Goal: Task Accomplishment & Management: Manage account settings

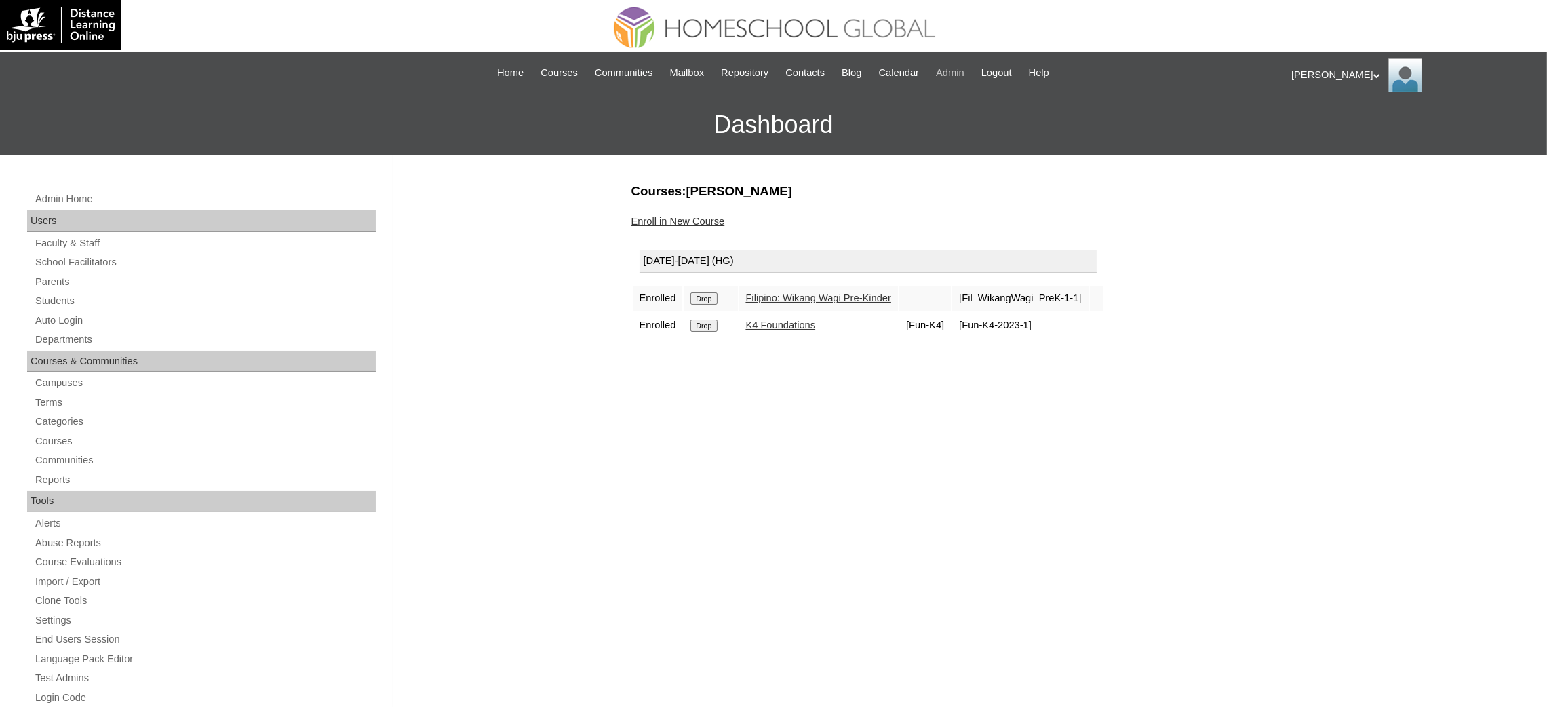
click at [961, 75] on span "Admin" at bounding box center [950, 73] width 28 height 16
click at [1008, 75] on span "Logout" at bounding box center [996, 73] width 31 height 16
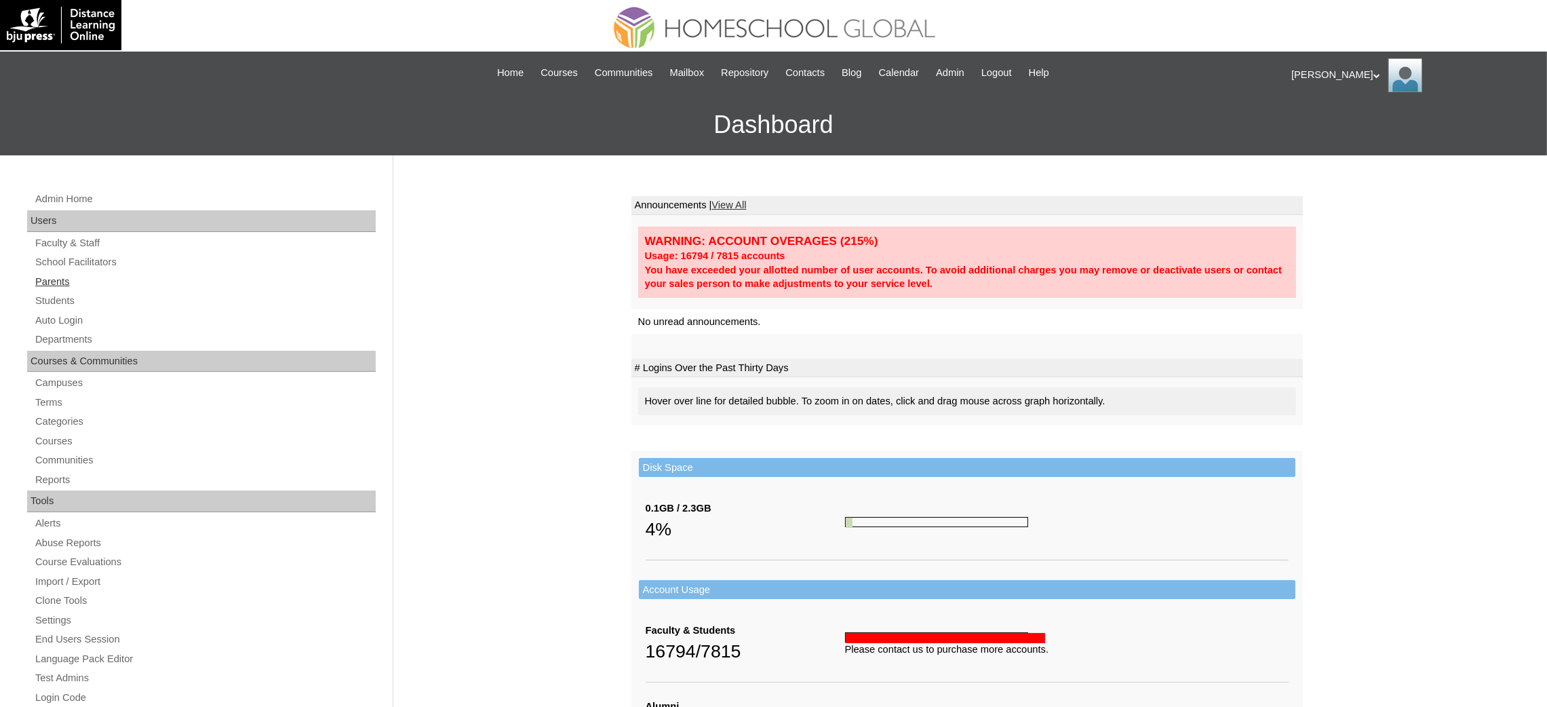
click at [63, 282] on link "Parents" at bounding box center [205, 281] width 342 height 17
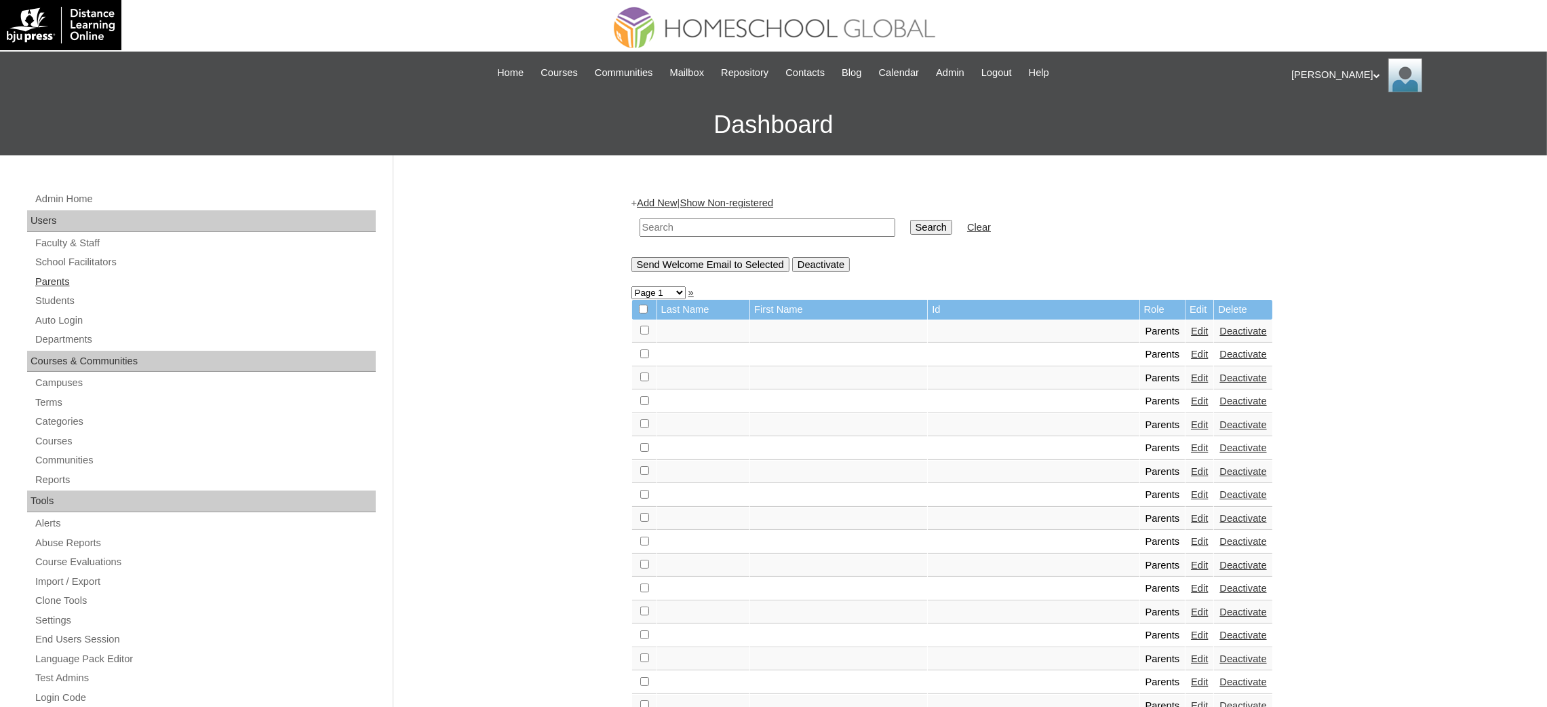
click at [44, 285] on link "Parents" at bounding box center [205, 281] width 342 height 17
click at [709, 222] on input "text" at bounding box center [767, 227] width 256 height 18
paste input "MHP00337-TECHPH2022"
type input "MHP00337-TECHPH2022"
click at [910, 225] on input "Search" at bounding box center [931, 227] width 42 height 15
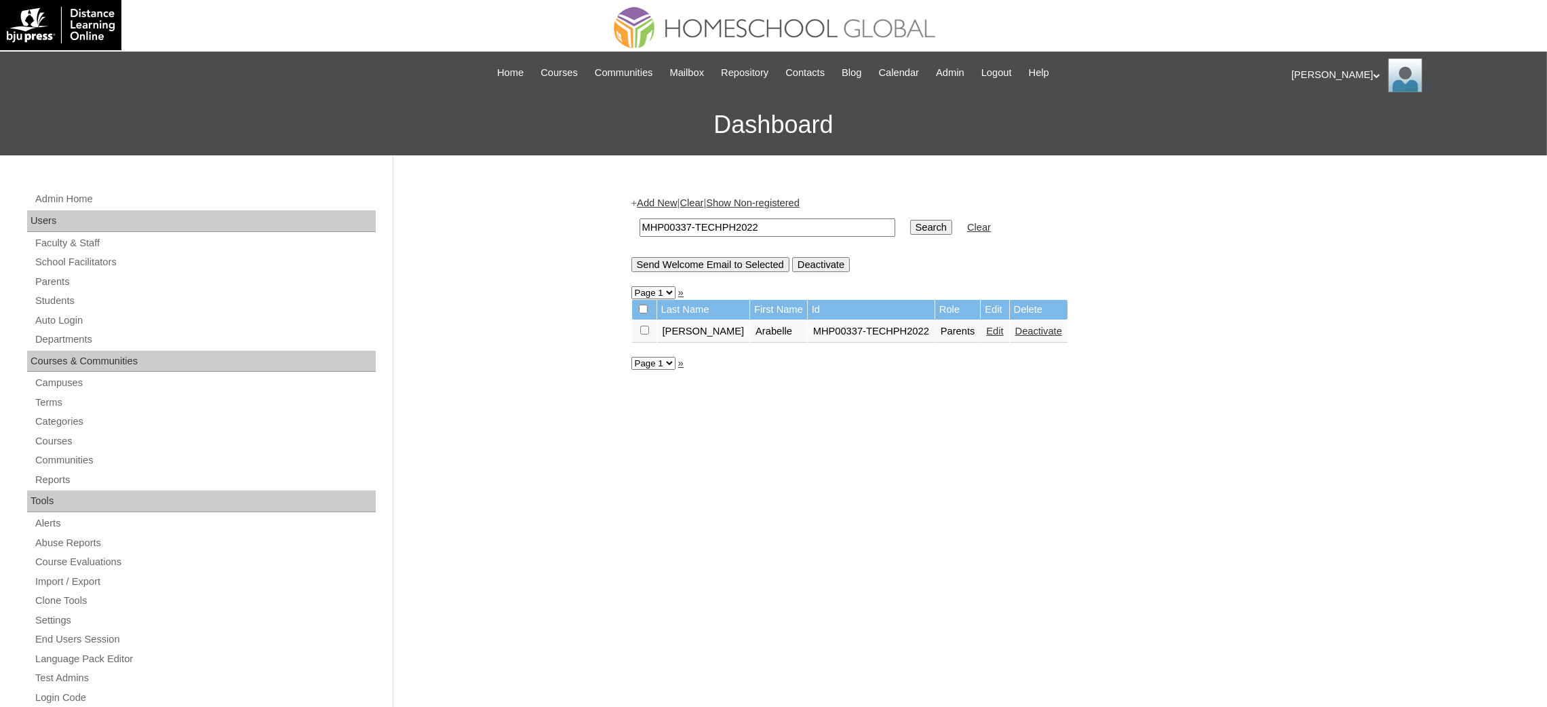
click at [986, 329] on link "Edit" at bounding box center [994, 331] width 17 height 11
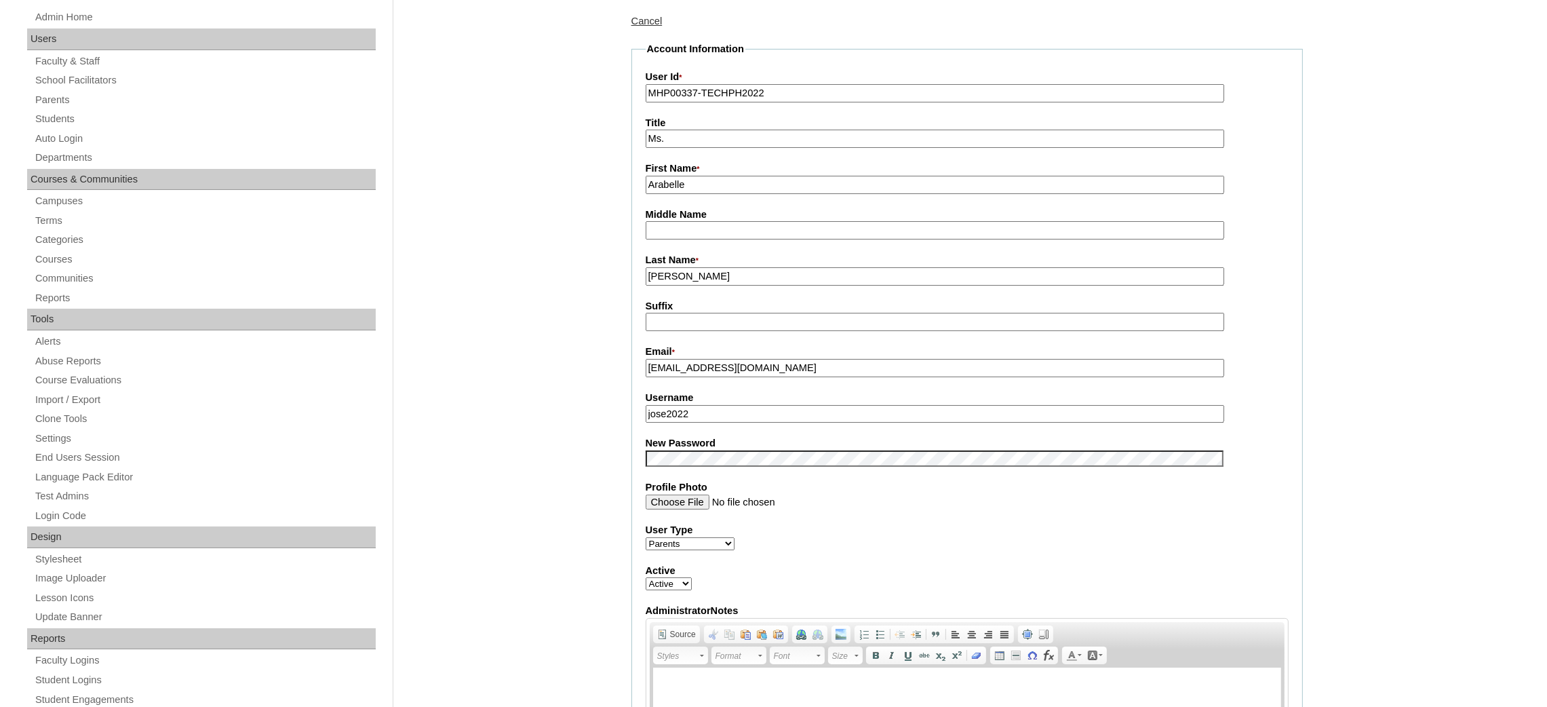
scroll to position [203, 0]
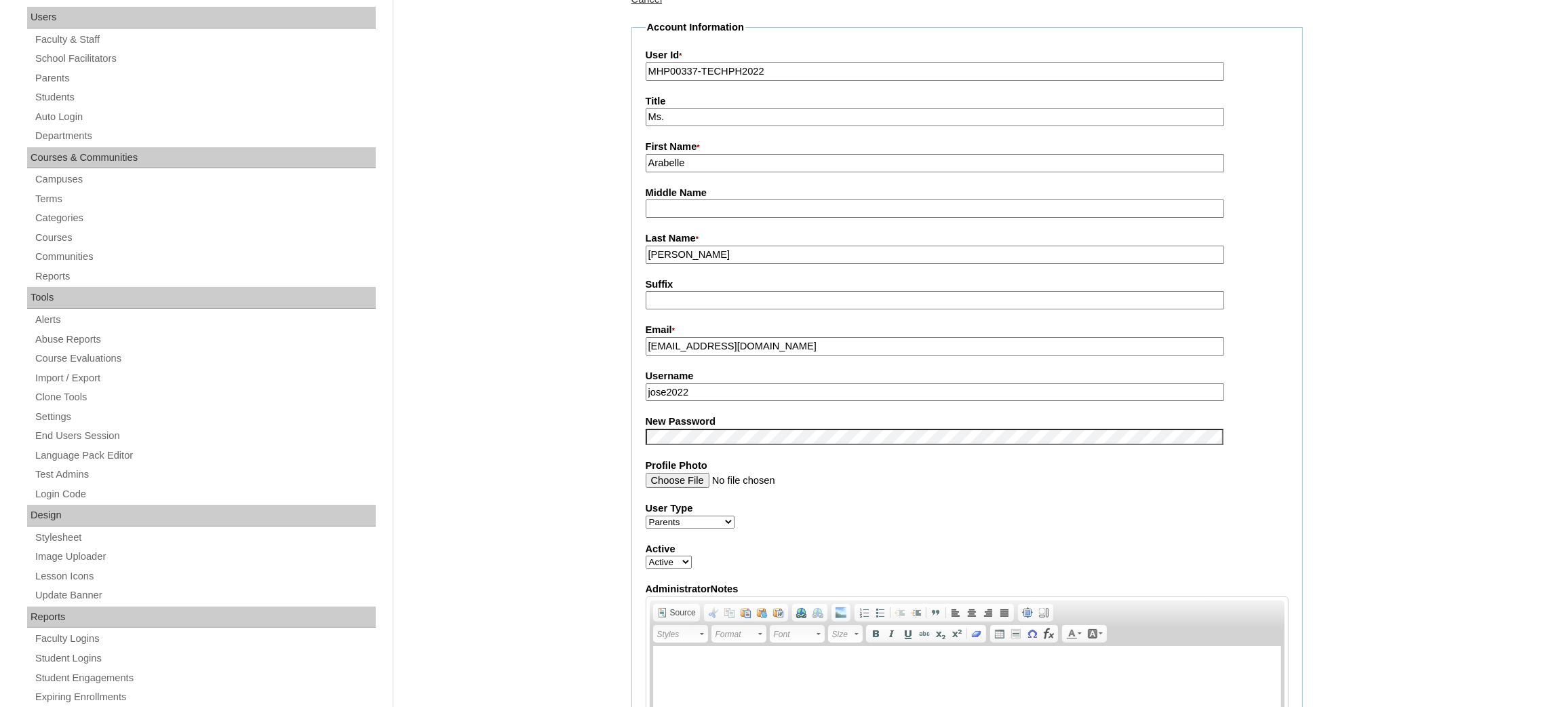
click at [784, 337] on input "araarellano0709@gmail.com" at bounding box center [935, 346] width 578 height 18
click at [690, 389] on input "jose2022" at bounding box center [935, 392] width 578 height 18
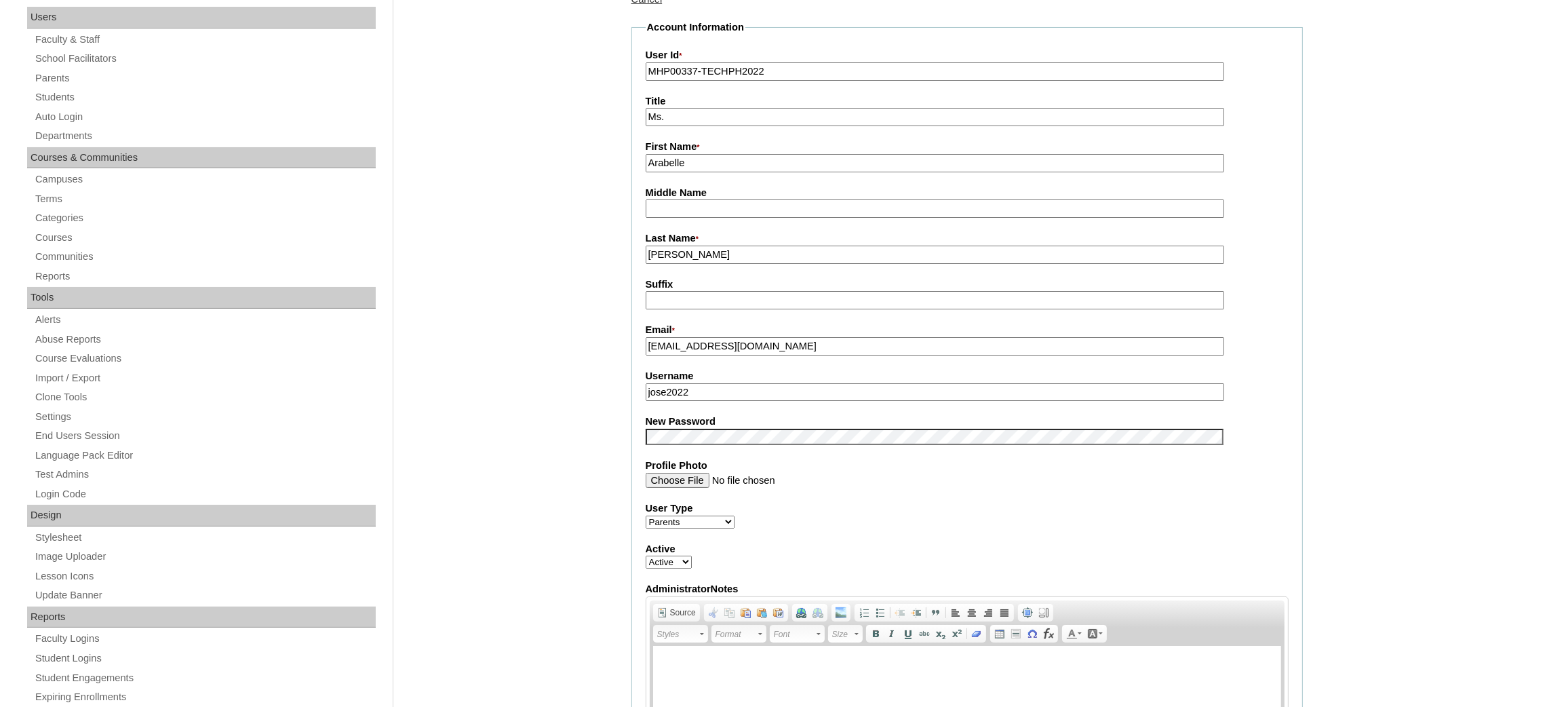
click at [690, 389] on input "jose2022" at bounding box center [935, 392] width 578 height 18
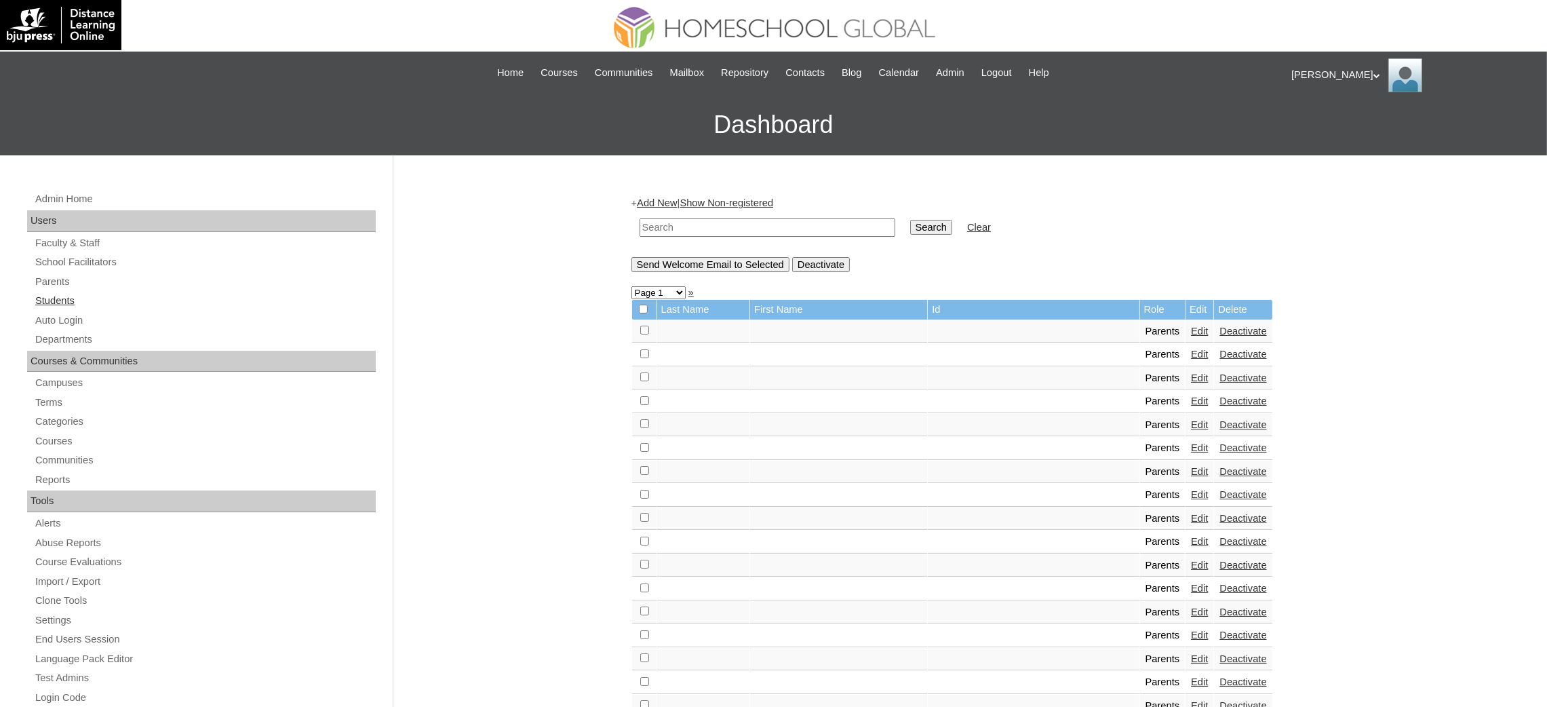
click at [73, 304] on link "Students" at bounding box center [205, 300] width 342 height 17
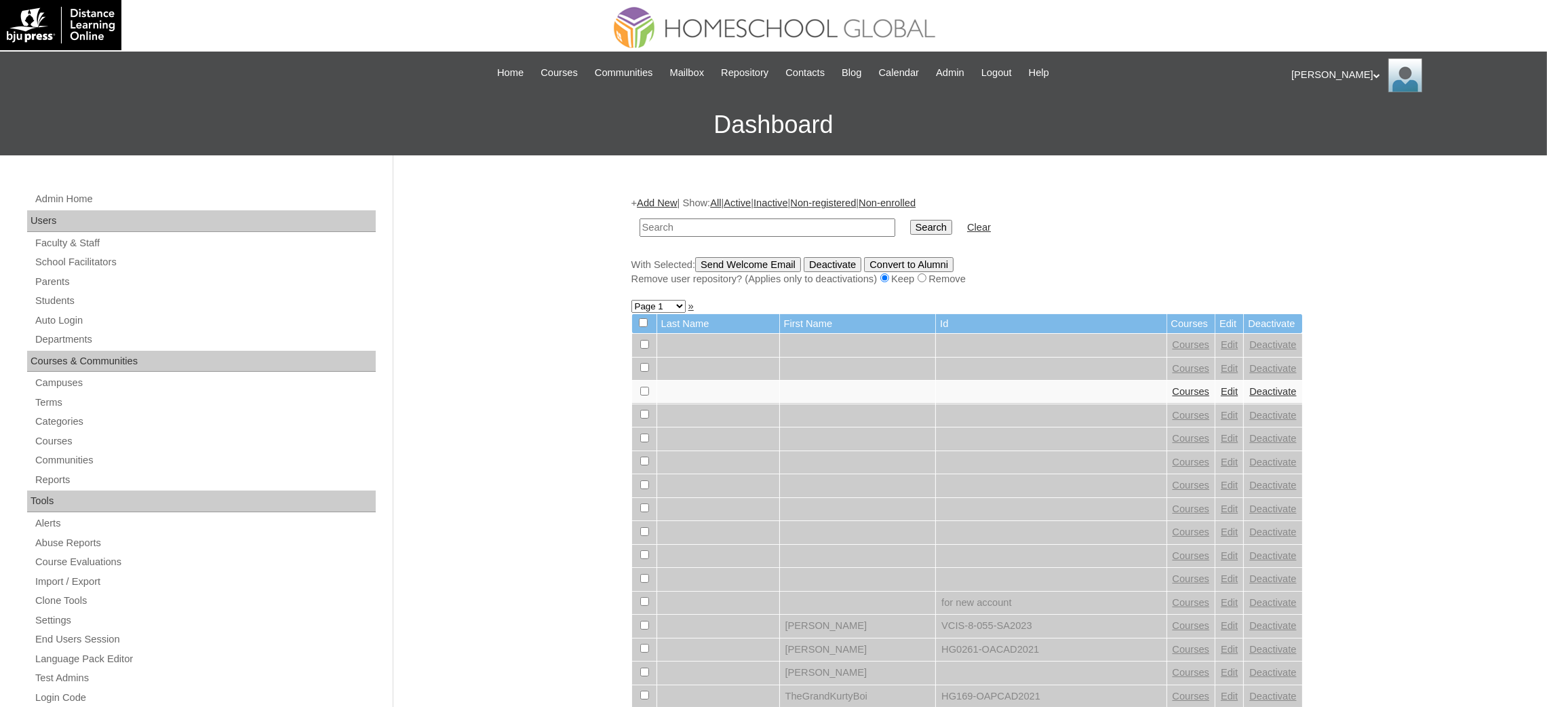
paste input "MHS0987-TECHPH2022"
type input "MHS0987-TECHPH2022"
click at [910, 226] on input "Search" at bounding box center [931, 227] width 42 height 15
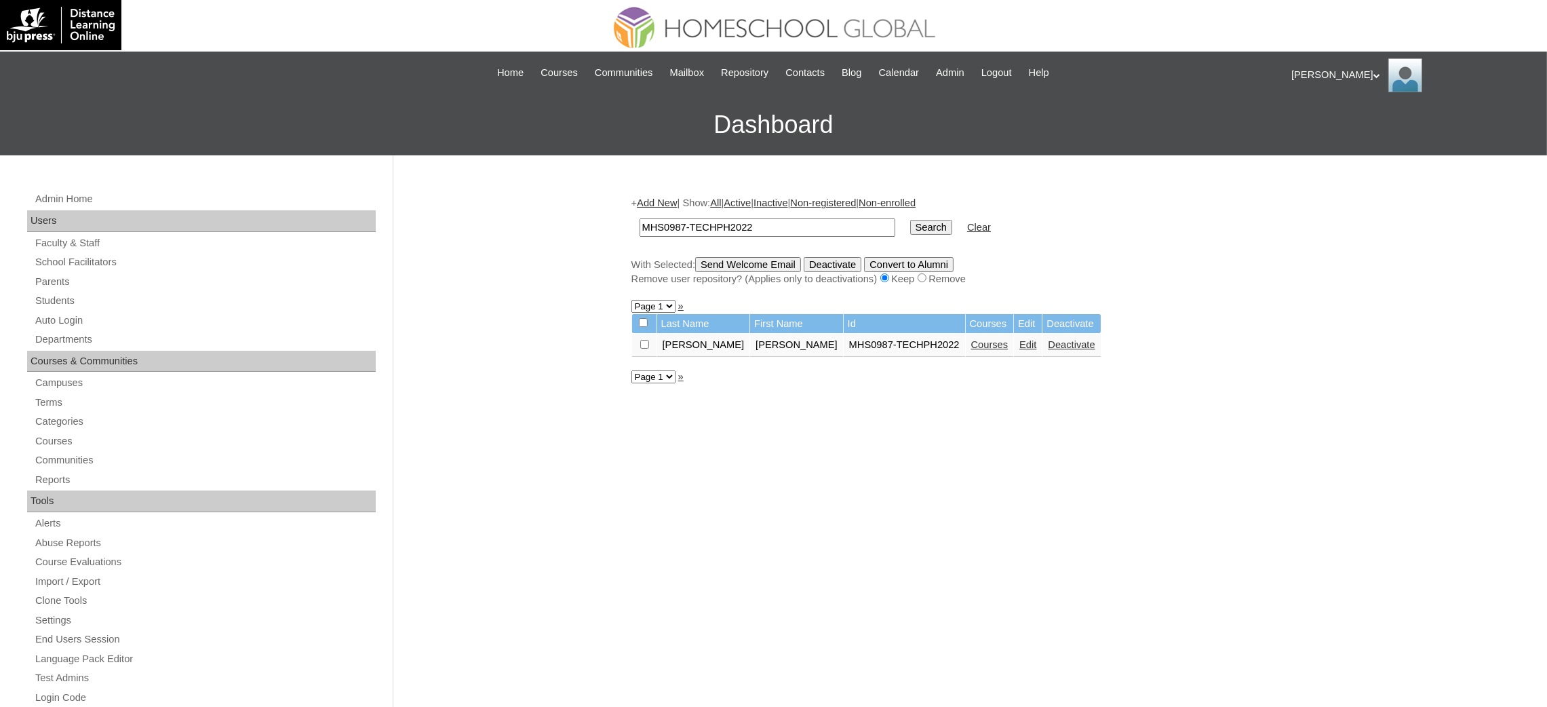
click at [1019, 342] on link "Edit" at bounding box center [1027, 344] width 17 height 11
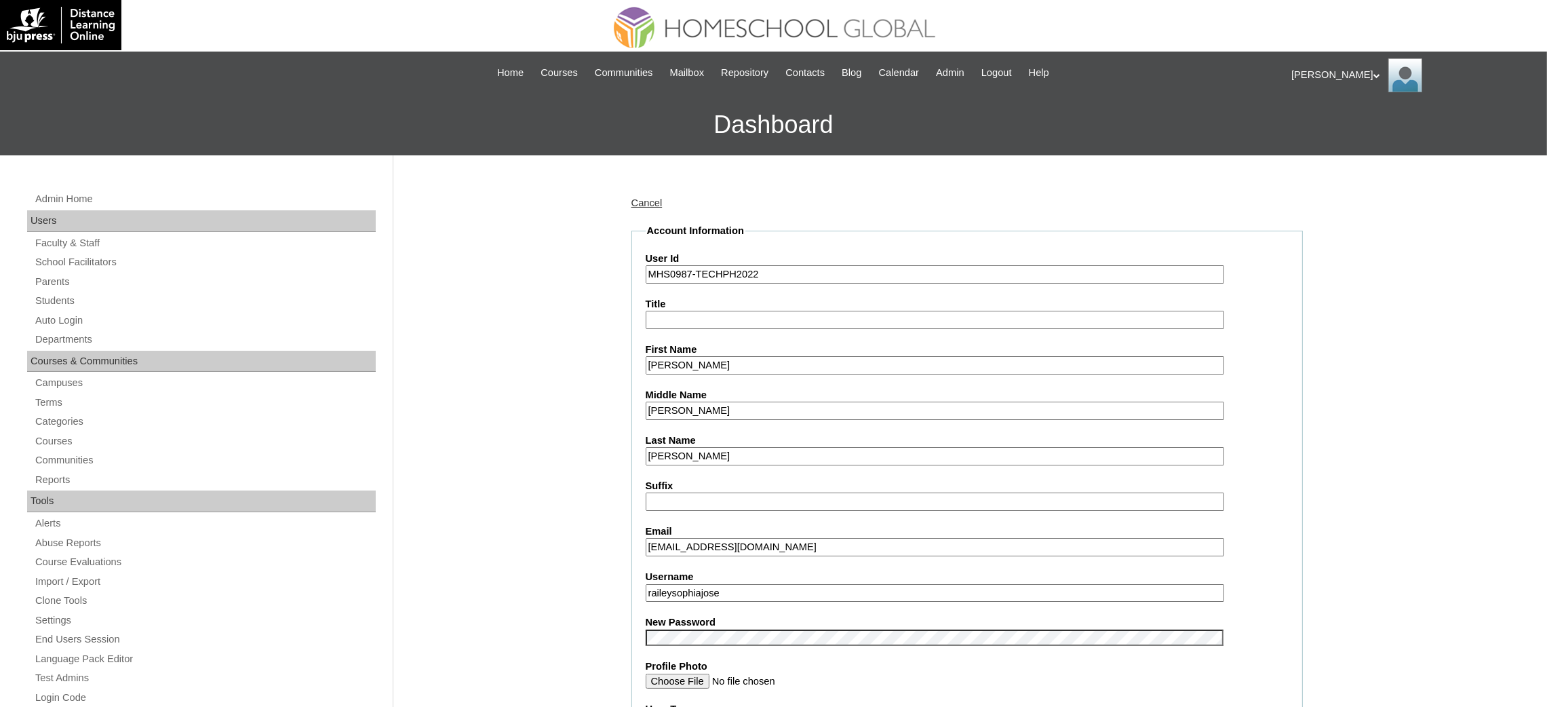
click at [724, 586] on input "raileysophiajose" at bounding box center [935, 593] width 578 height 18
click at [690, 368] on input "Railey Sophia" at bounding box center [935, 365] width 578 height 18
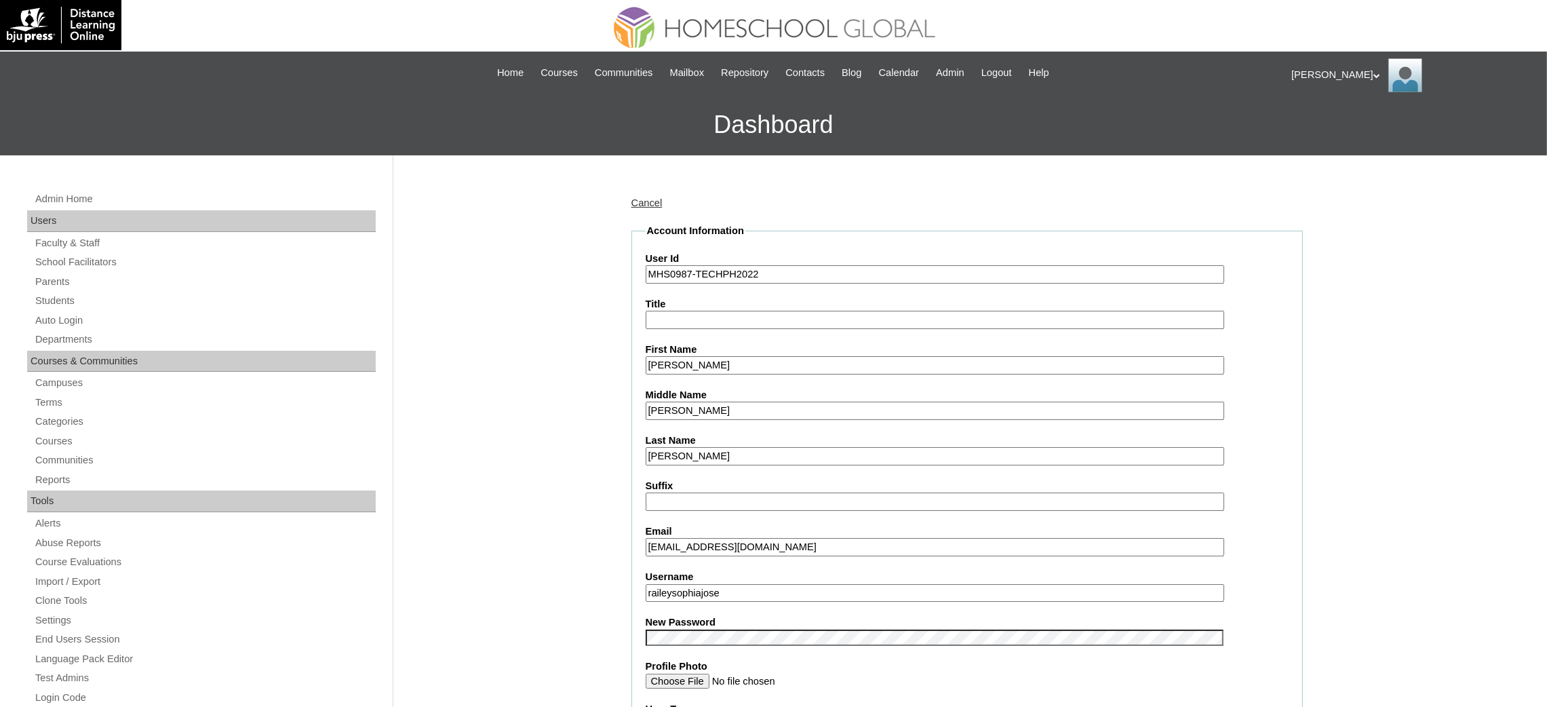
click at [690, 368] on input "Railey Sophia" at bounding box center [935, 365] width 578 height 18
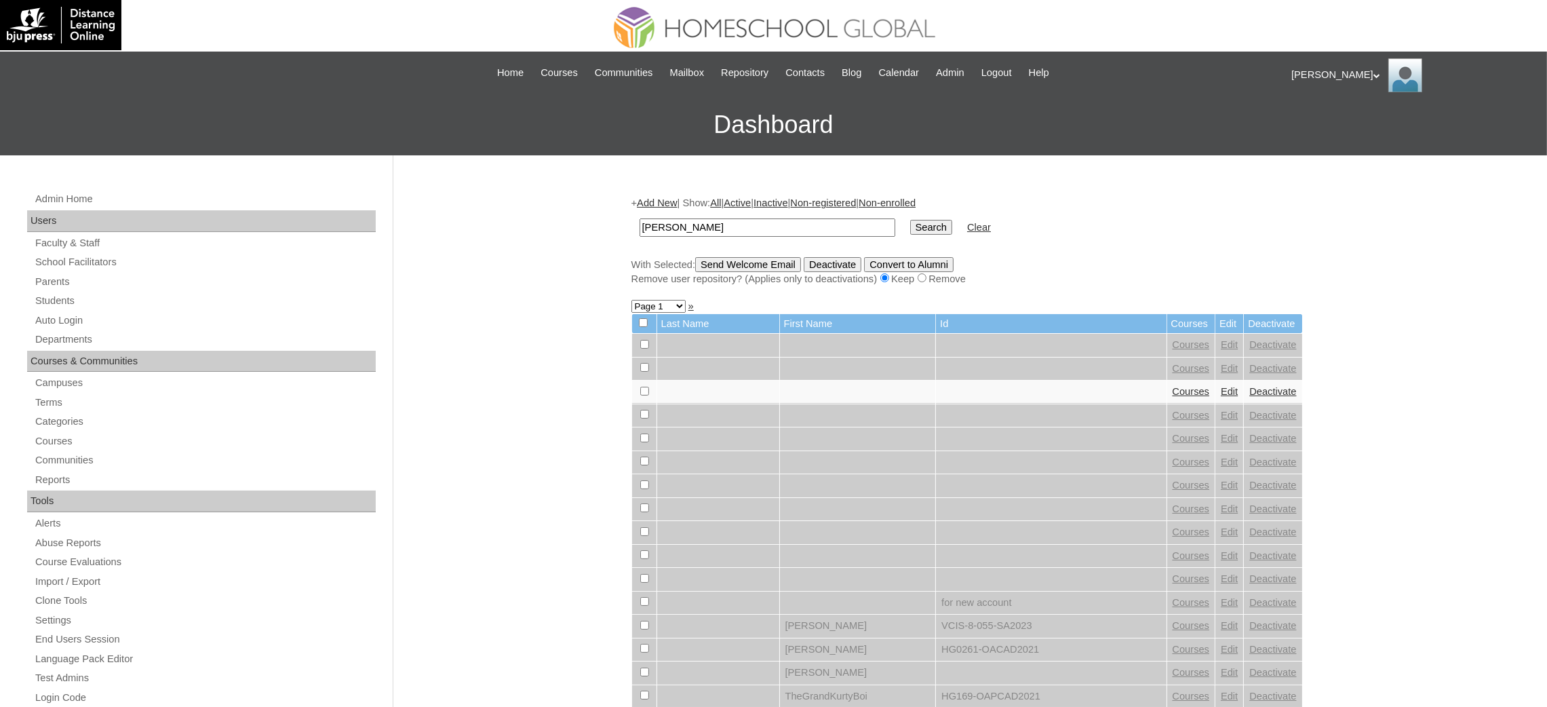
type input "[PERSON_NAME]"
click at [910, 222] on input "Search" at bounding box center [931, 227] width 42 height 15
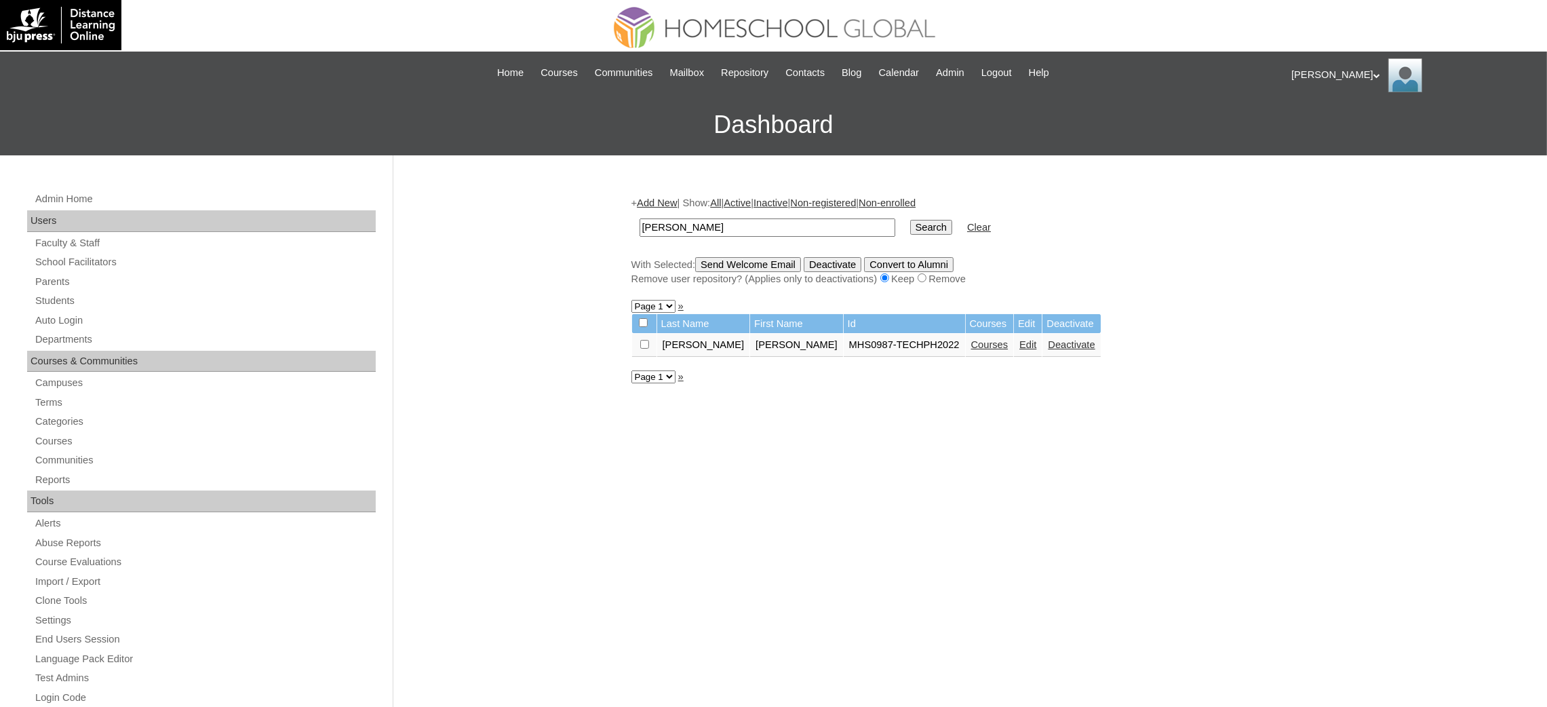
click at [971, 345] on link "Courses" at bounding box center [989, 344] width 37 height 11
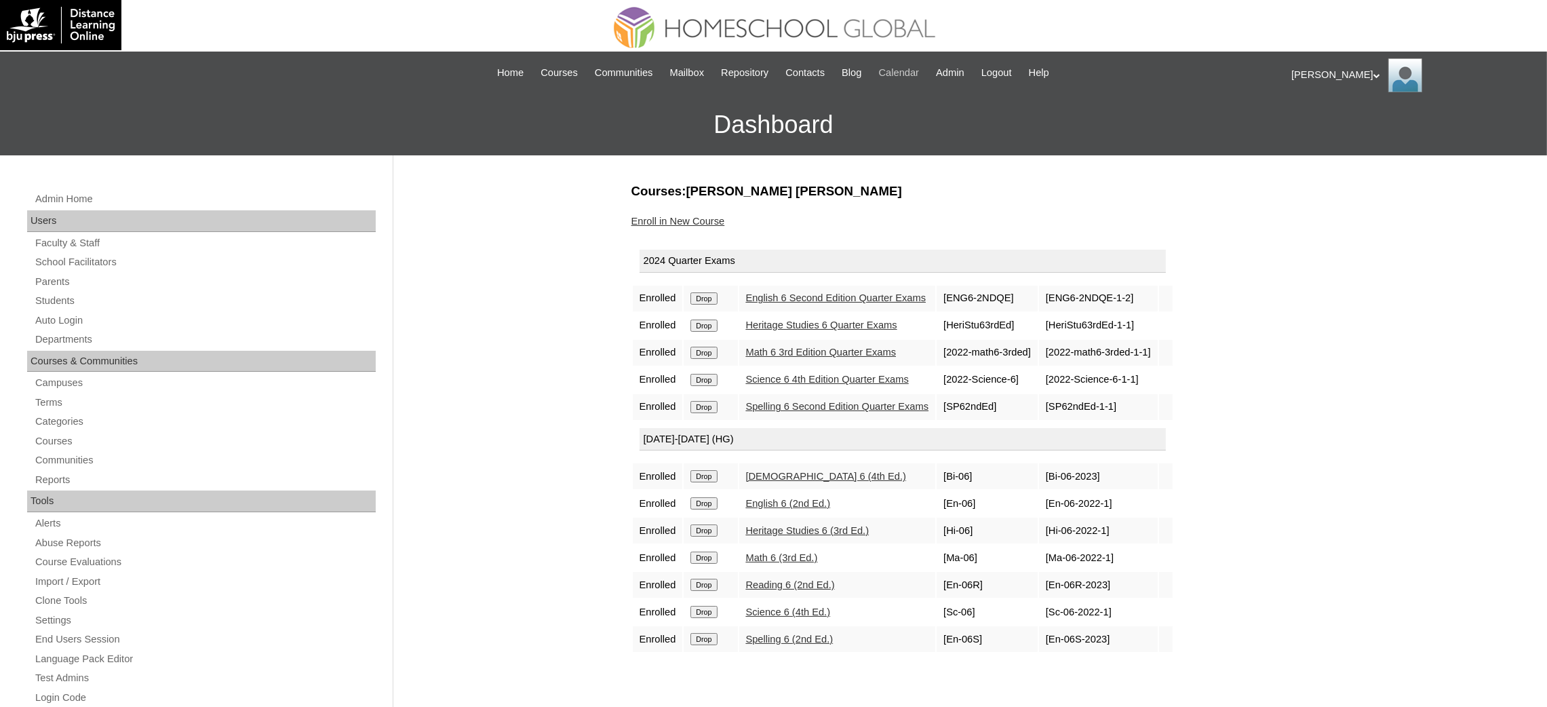
drag, startPoint x: 703, startPoint y: 297, endPoint x: 880, endPoint y: 72, distance: 286.0
click at [703, 297] on input "Drop" at bounding box center [703, 298] width 26 height 12
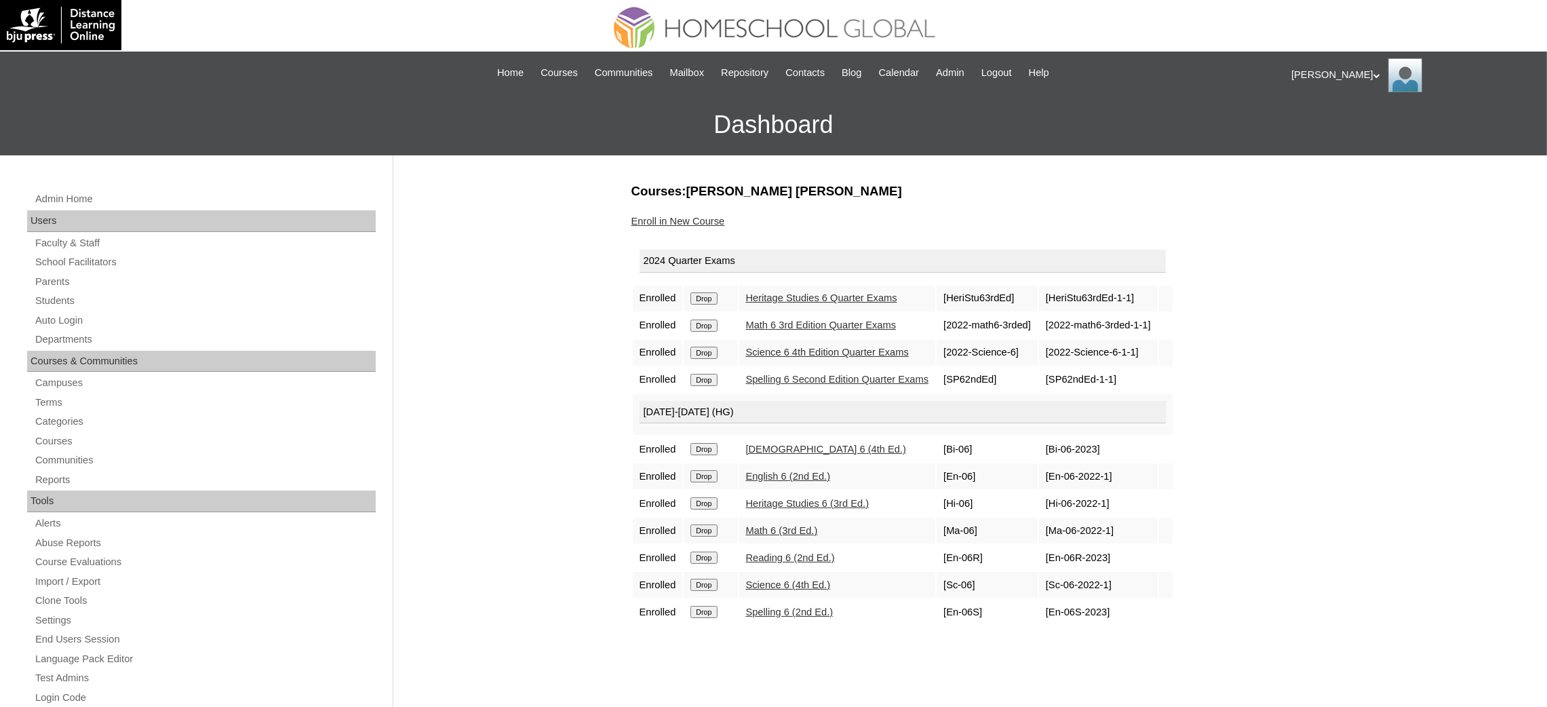
click at [703, 292] on input "Drop" at bounding box center [703, 298] width 26 height 12
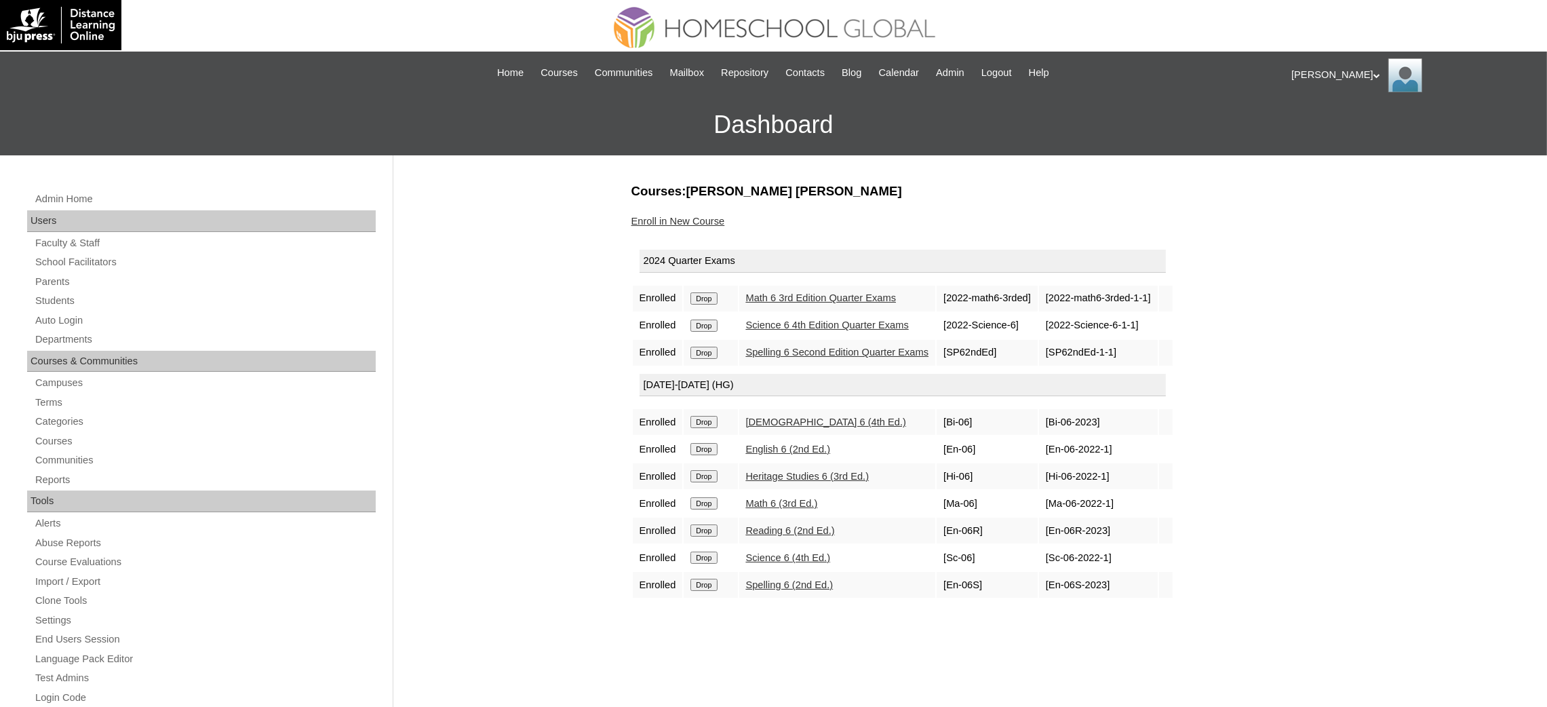
click at [707, 295] on input "Drop" at bounding box center [703, 298] width 26 height 12
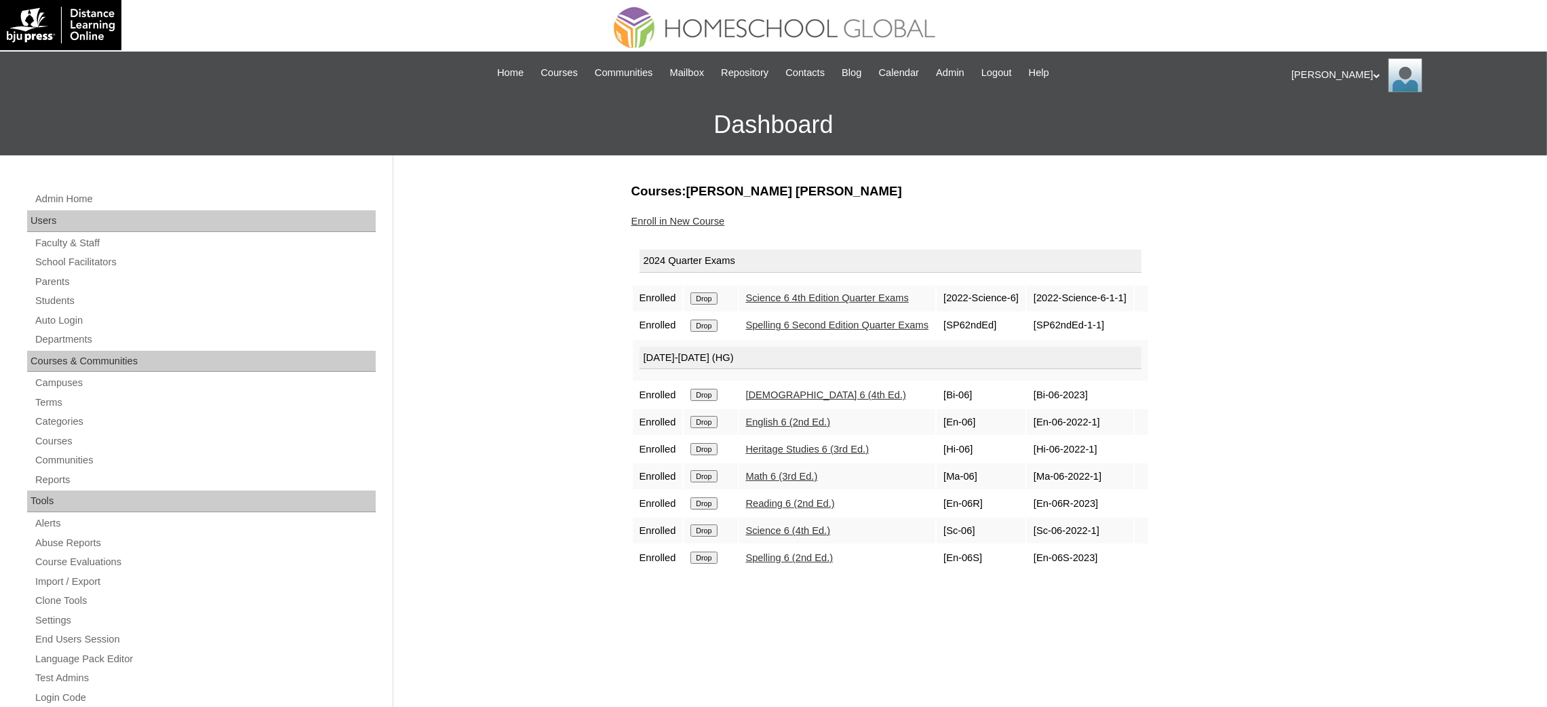
click at [713, 297] on input "Drop" at bounding box center [703, 298] width 26 height 12
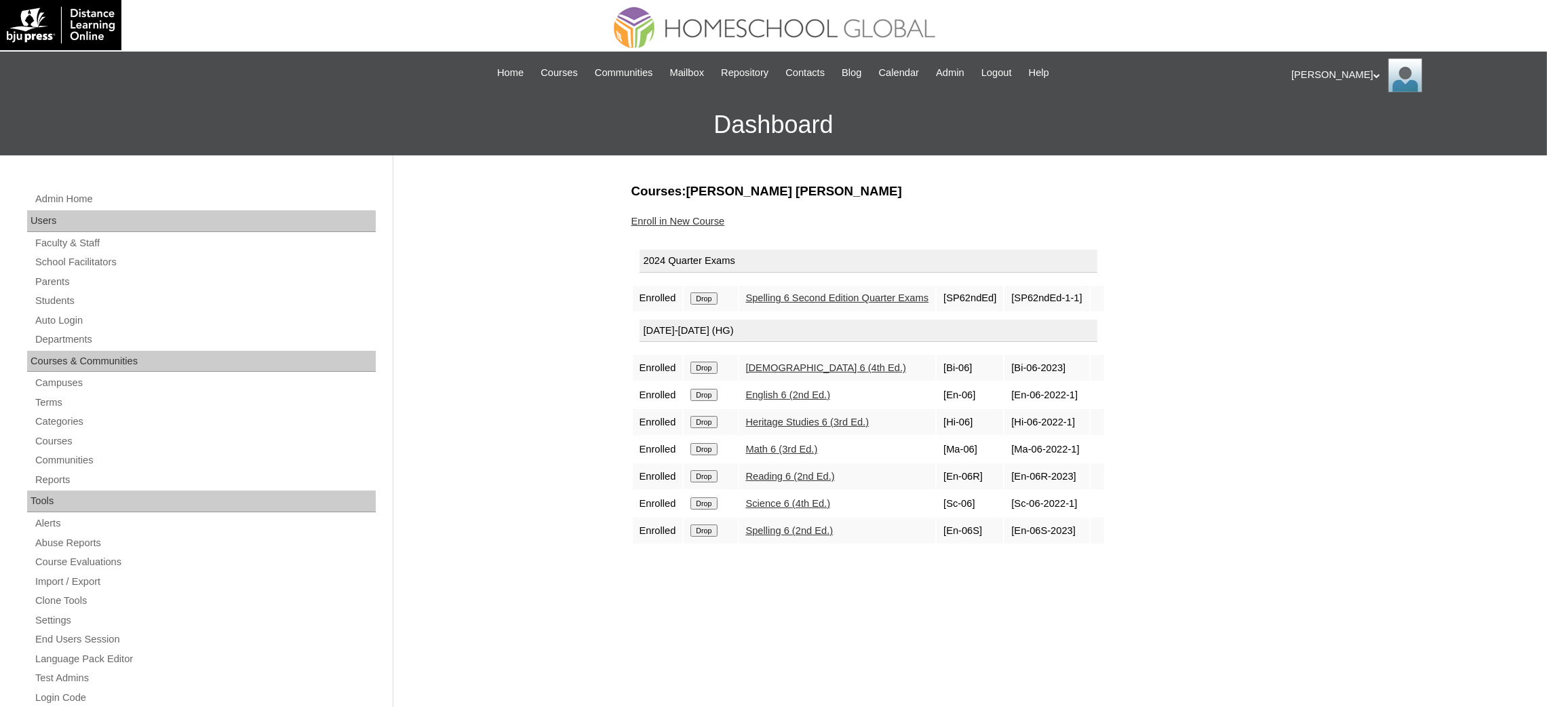
click at [694, 296] on input "Drop" at bounding box center [703, 298] width 26 height 12
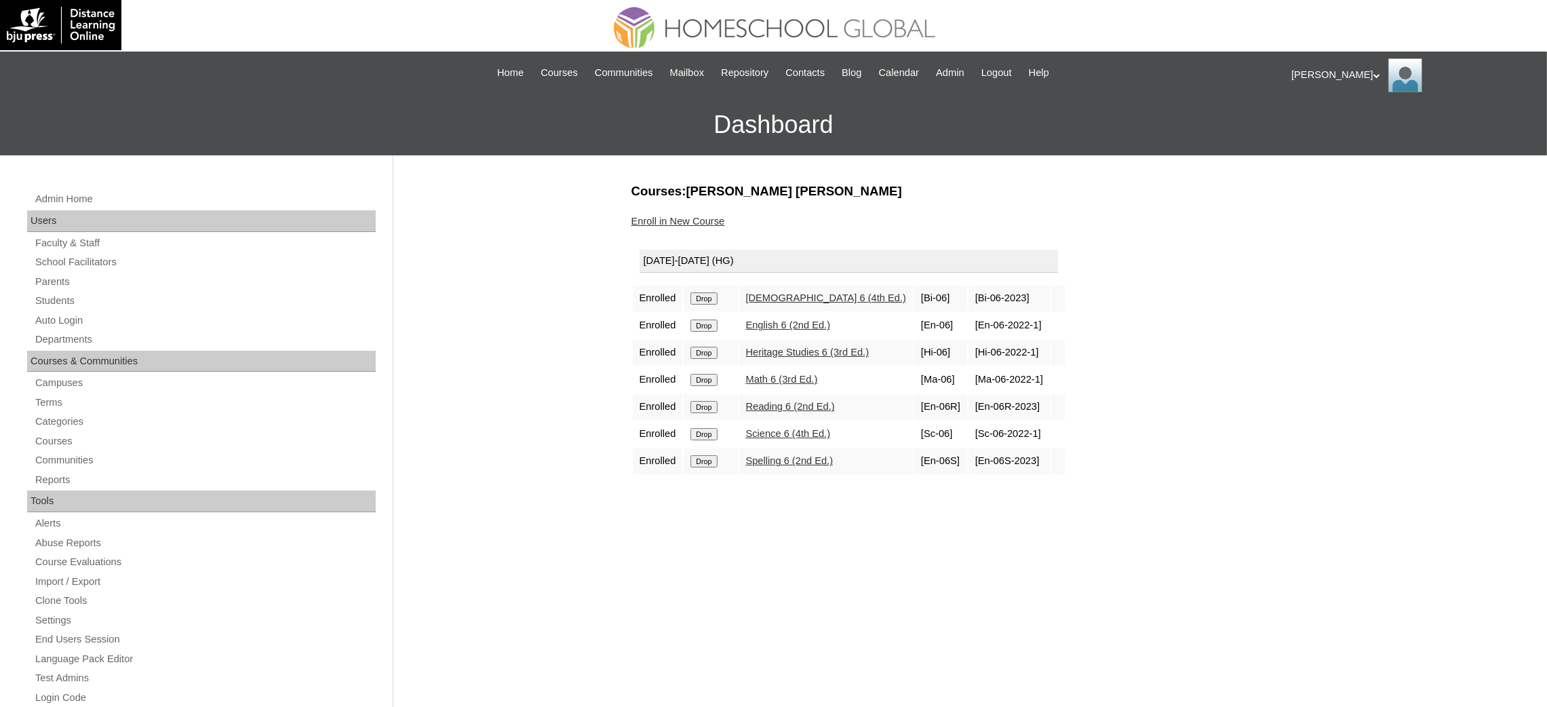
click at [711, 292] on input "Drop" at bounding box center [703, 298] width 26 height 12
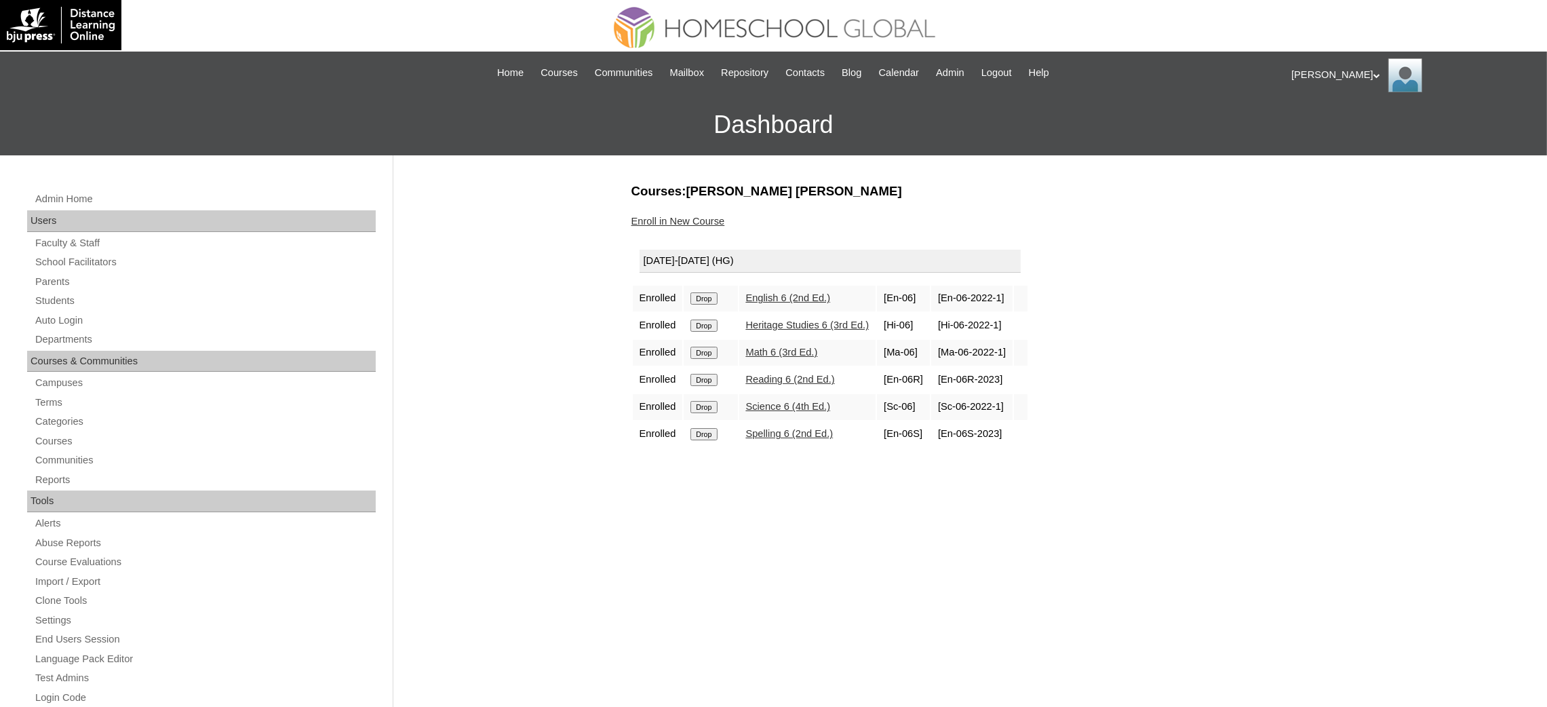
click at [713, 298] on input "Drop" at bounding box center [703, 298] width 26 height 12
click at [699, 296] on input "Drop" at bounding box center [703, 298] width 26 height 12
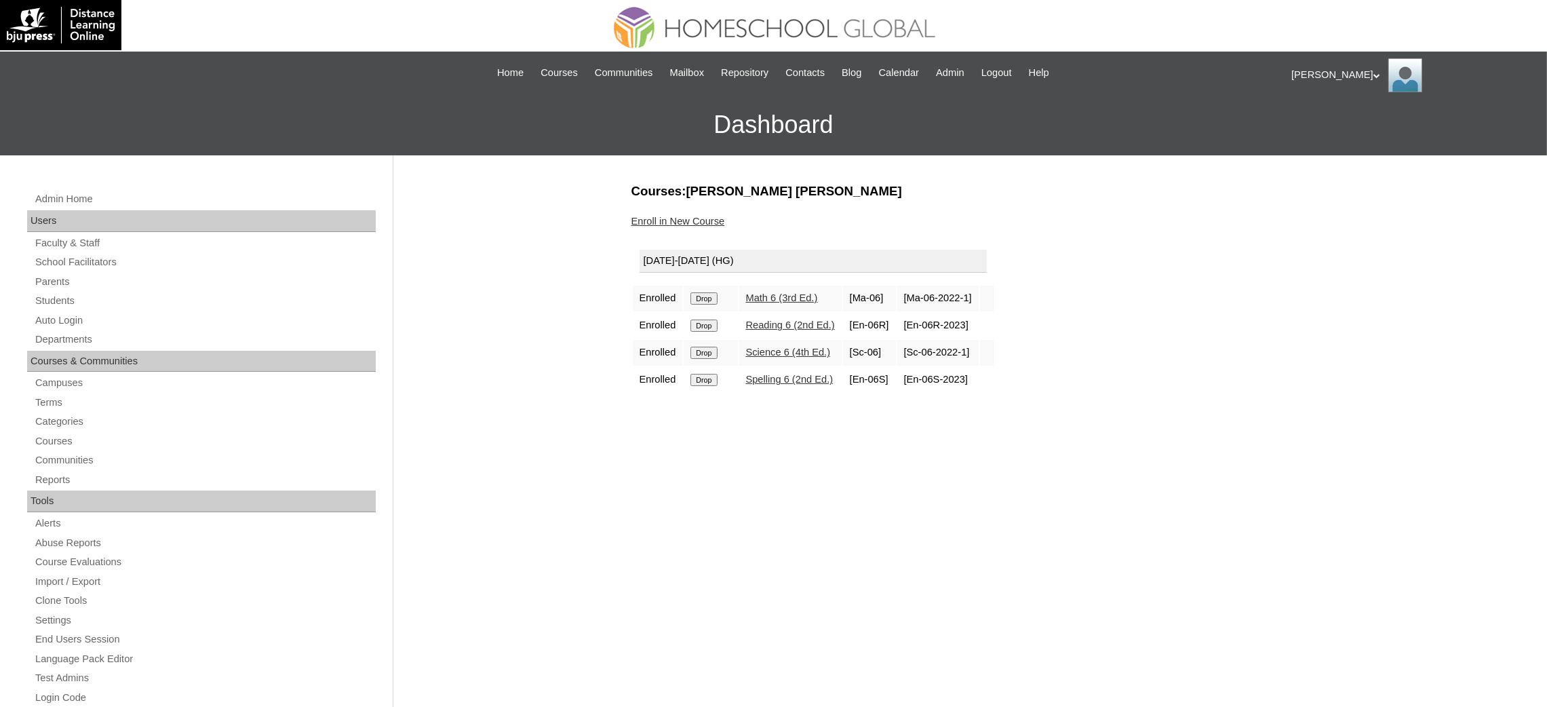
click at [707, 300] on input "Drop" at bounding box center [703, 298] width 26 height 12
click at [711, 296] on input "Drop" at bounding box center [703, 298] width 26 height 12
click at [707, 298] on input "Drop" at bounding box center [703, 298] width 26 height 12
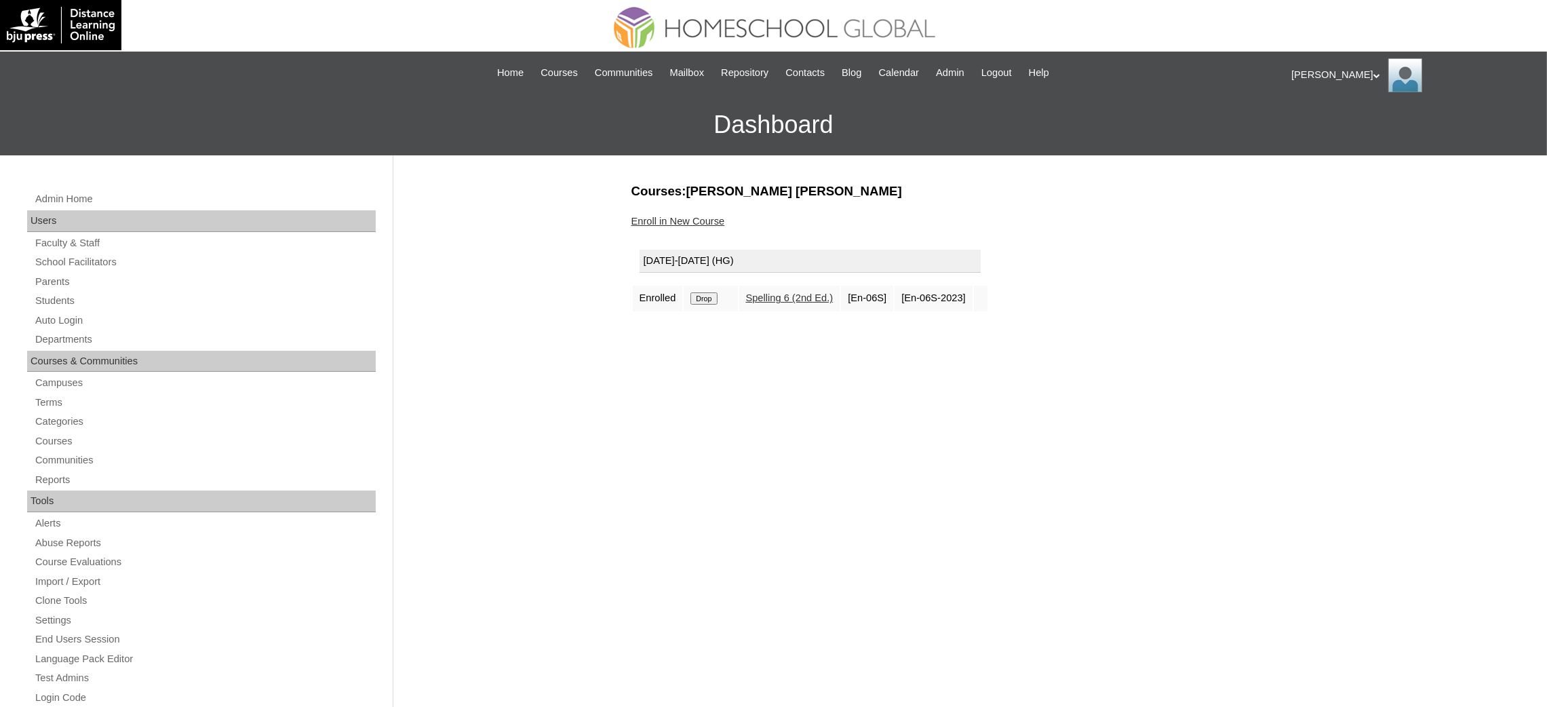
click at [709, 295] on input "Drop" at bounding box center [703, 298] width 26 height 12
click at [699, 218] on link "Enroll in New Course" at bounding box center [678, 221] width 94 height 11
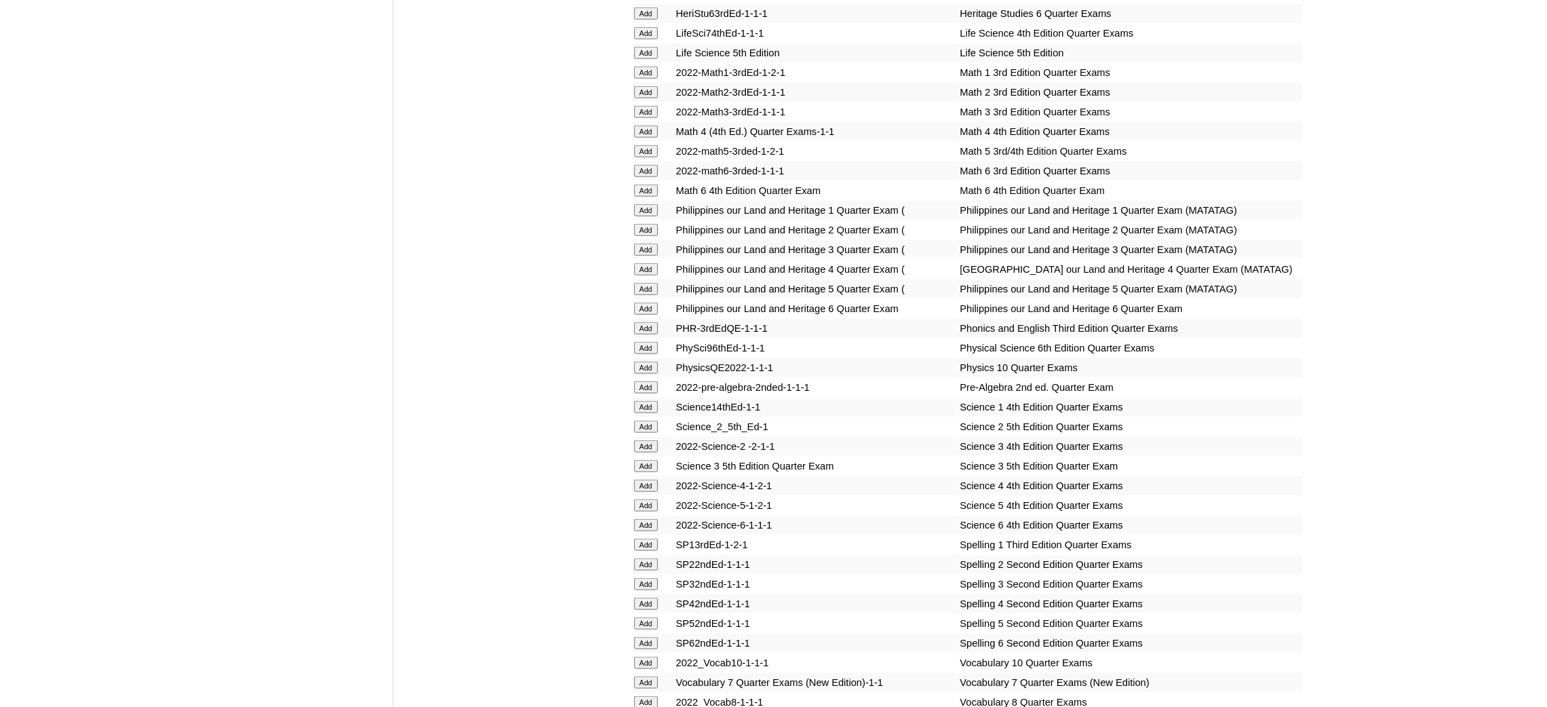
scroll to position [2542, 0]
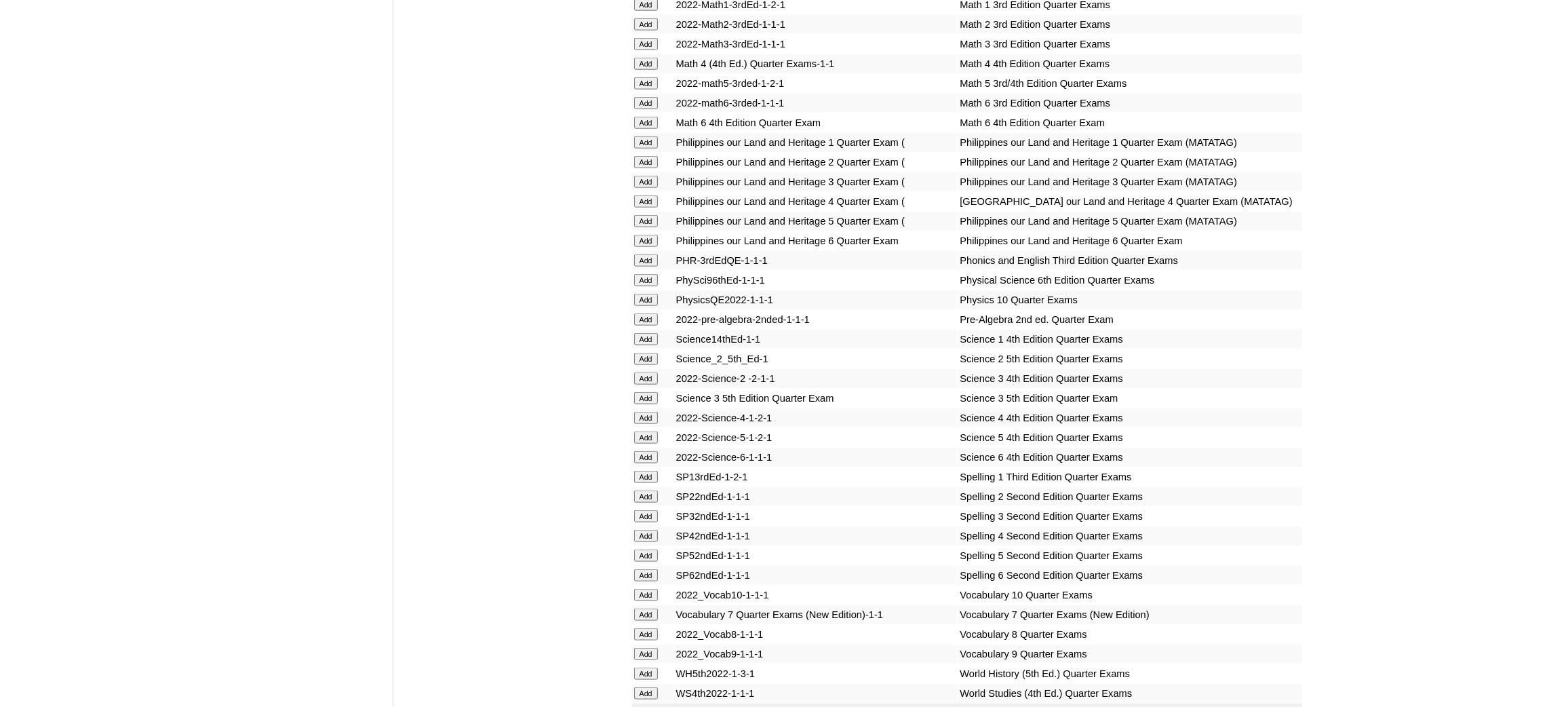
click at [642, 687] on input "Add" at bounding box center [646, 693] width 24 height 12
click at [646, 608] on input "Add" at bounding box center [646, 614] width 24 height 12
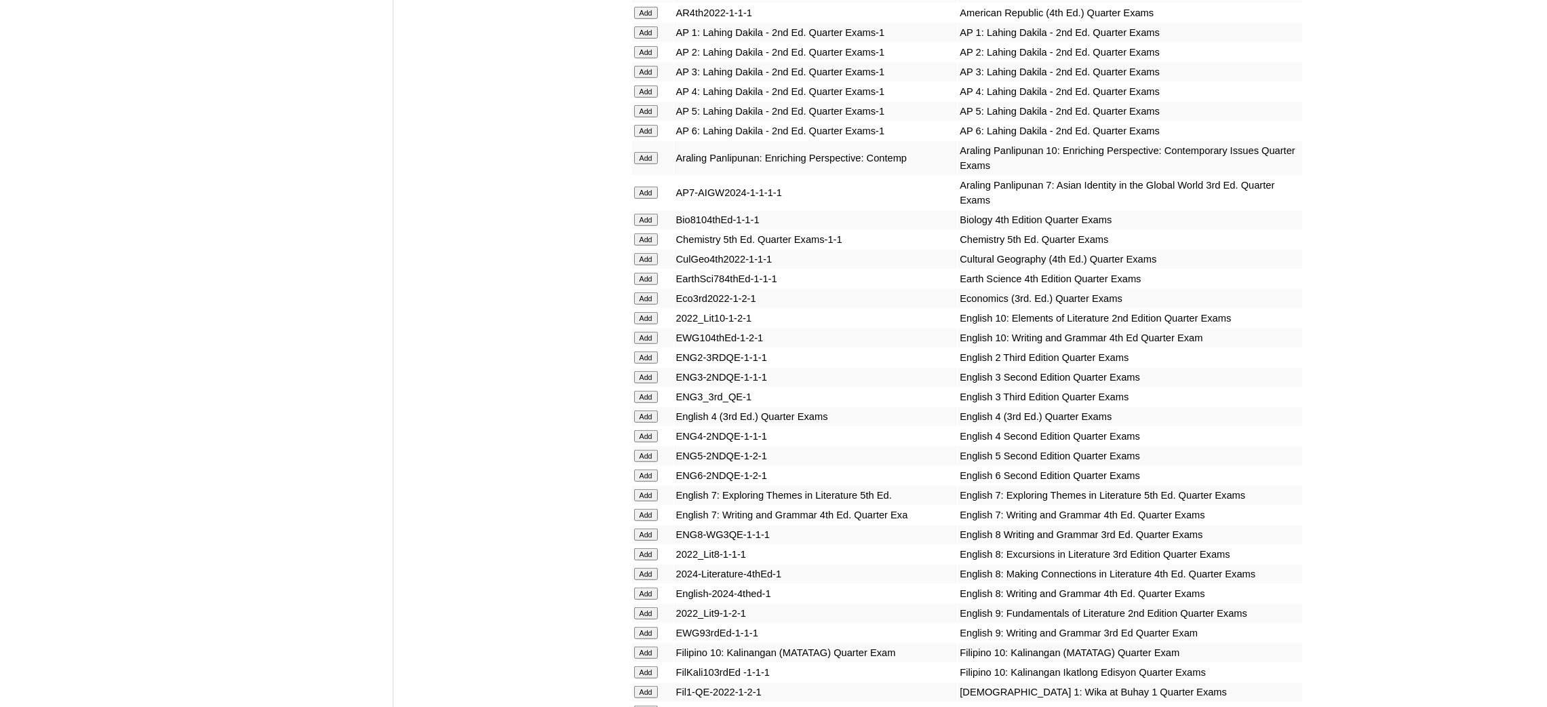
scroll to position [1424, 0]
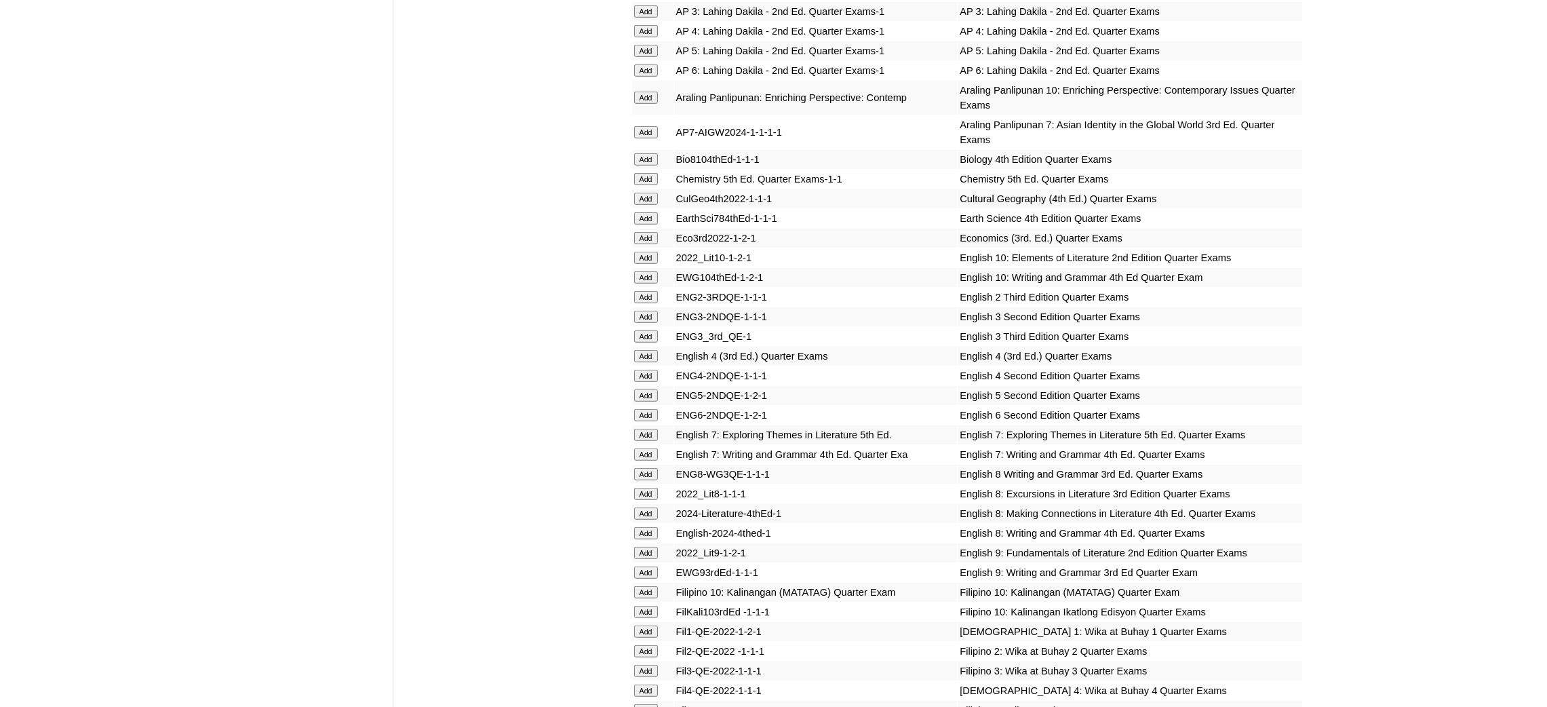
click at [644, 429] on input "Add" at bounding box center [646, 435] width 24 height 12
click at [638, 448] on input "Add" at bounding box center [646, 454] width 24 height 12
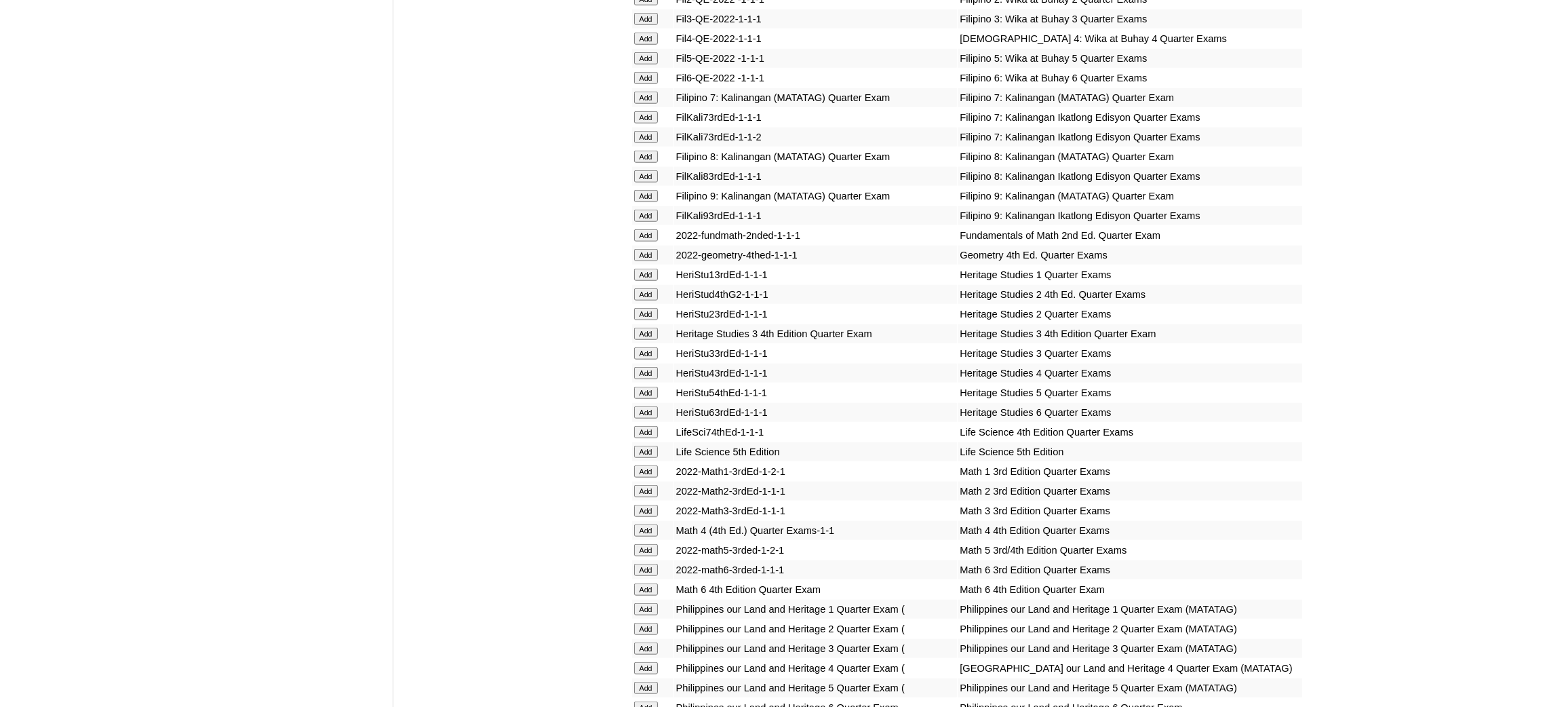
scroll to position [2135, 0]
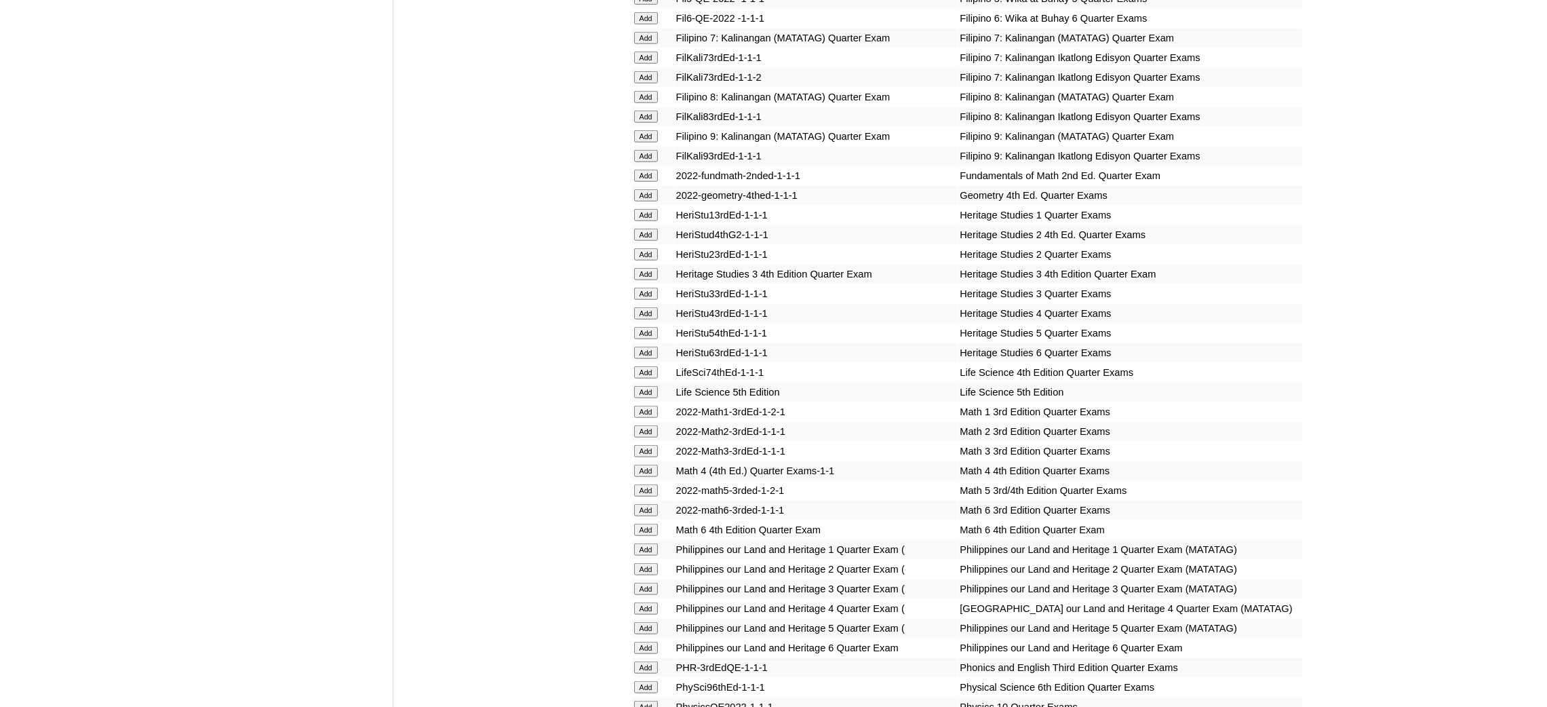
click at [642, 170] on input "Add" at bounding box center [646, 176] width 24 height 12
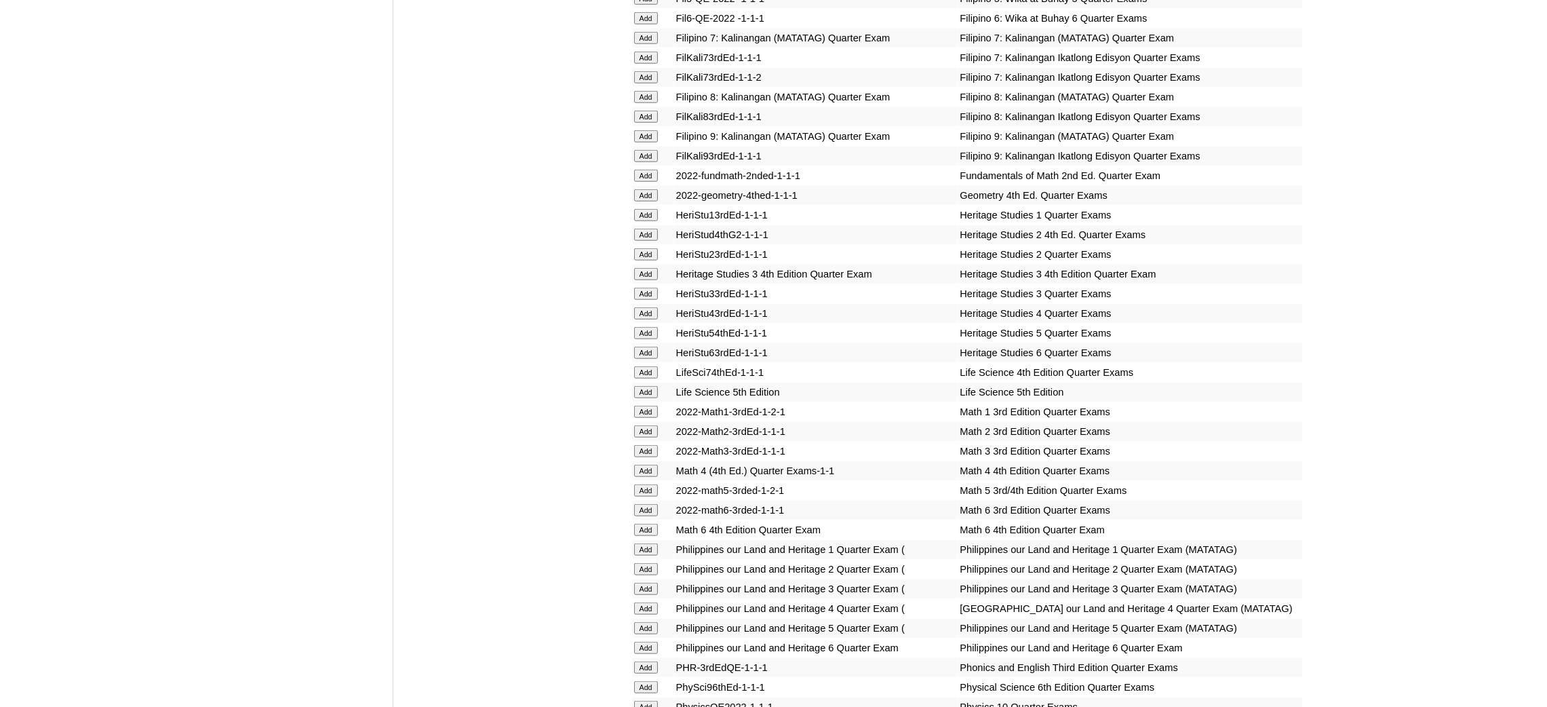
click at [642, 170] on input "Add" at bounding box center [646, 176] width 24 height 12
click at [644, 366] on input "Add" at bounding box center [646, 372] width 24 height 12
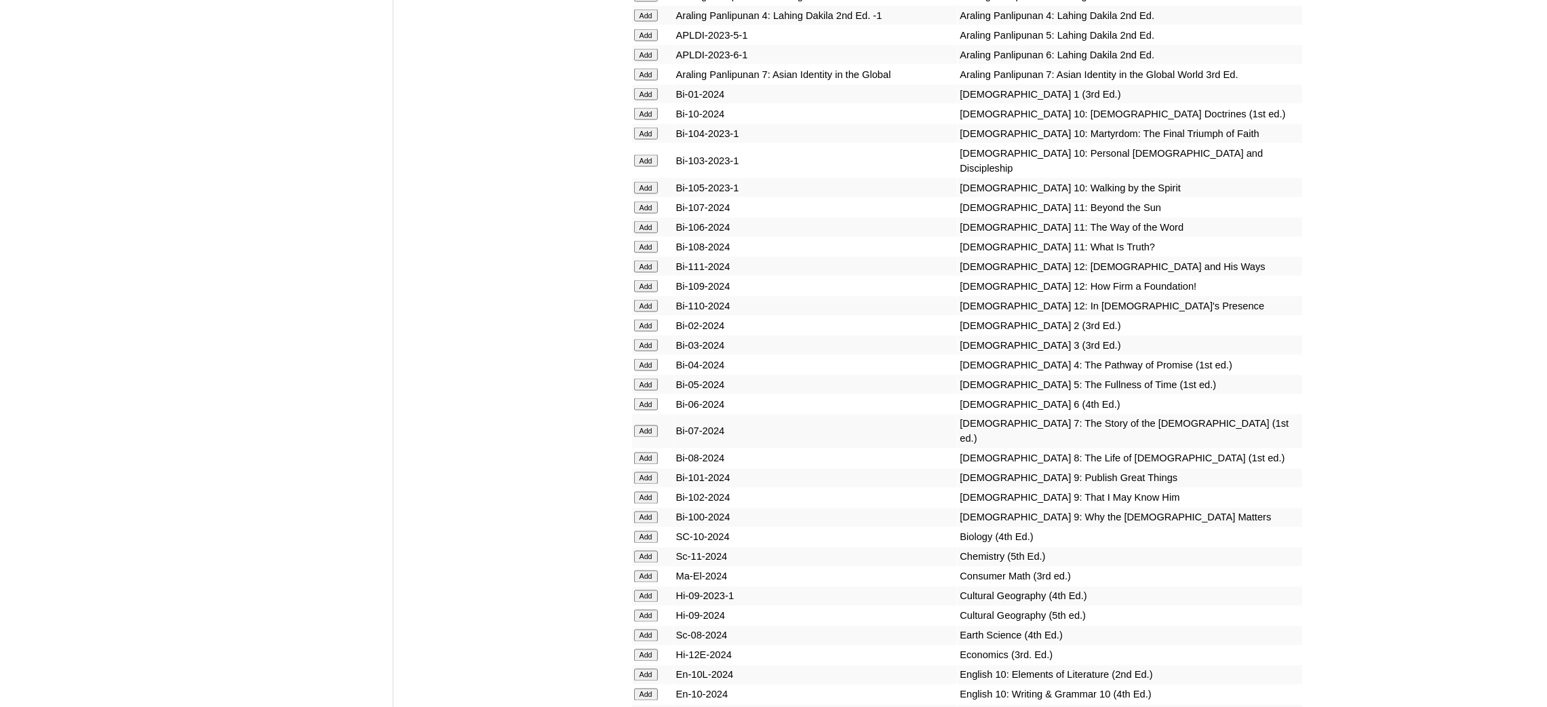
scroll to position [3459, 0]
click at [641, 424] on input "Add" at bounding box center [646, 430] width 24 height 12
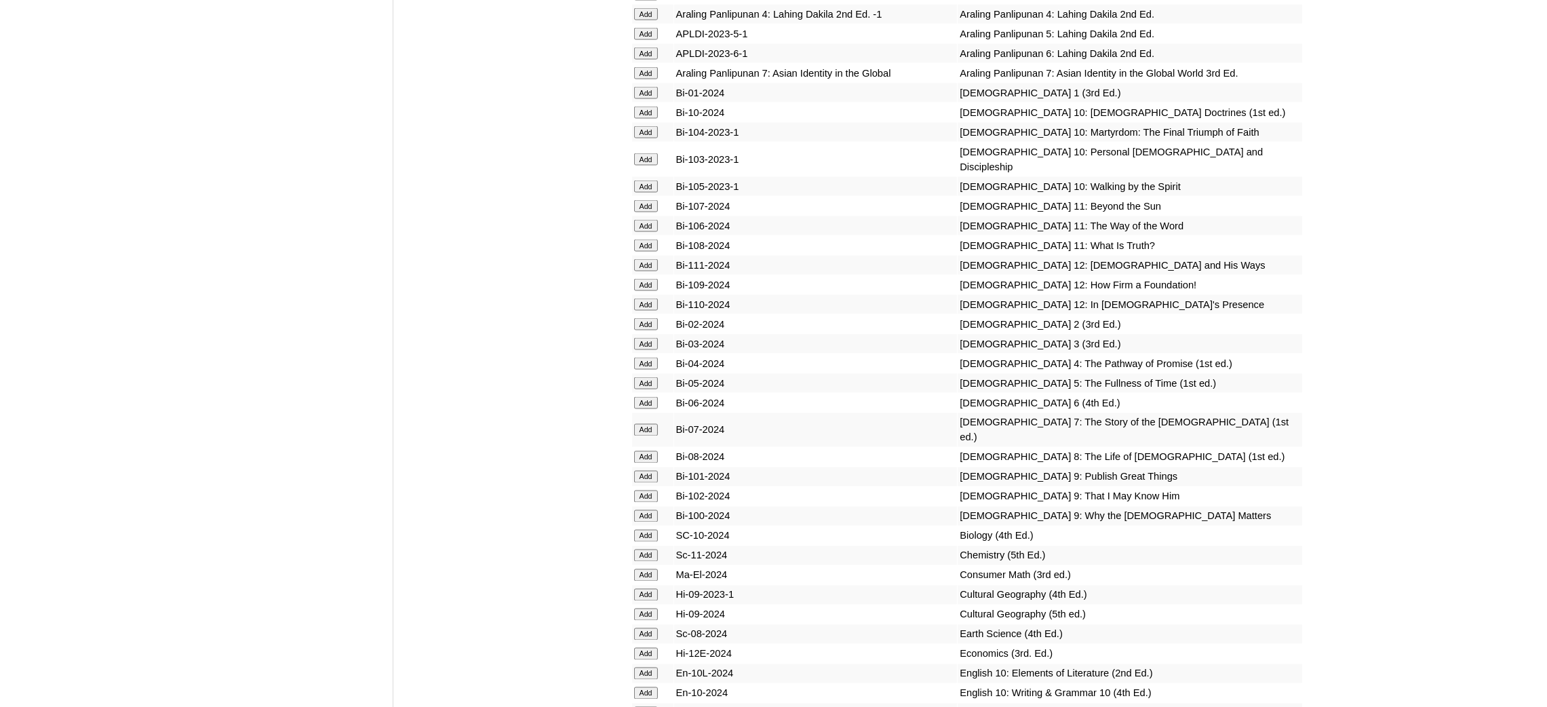
click at [641, 424] on input "Add" at bounding box center [646, 430] width 24 height 12
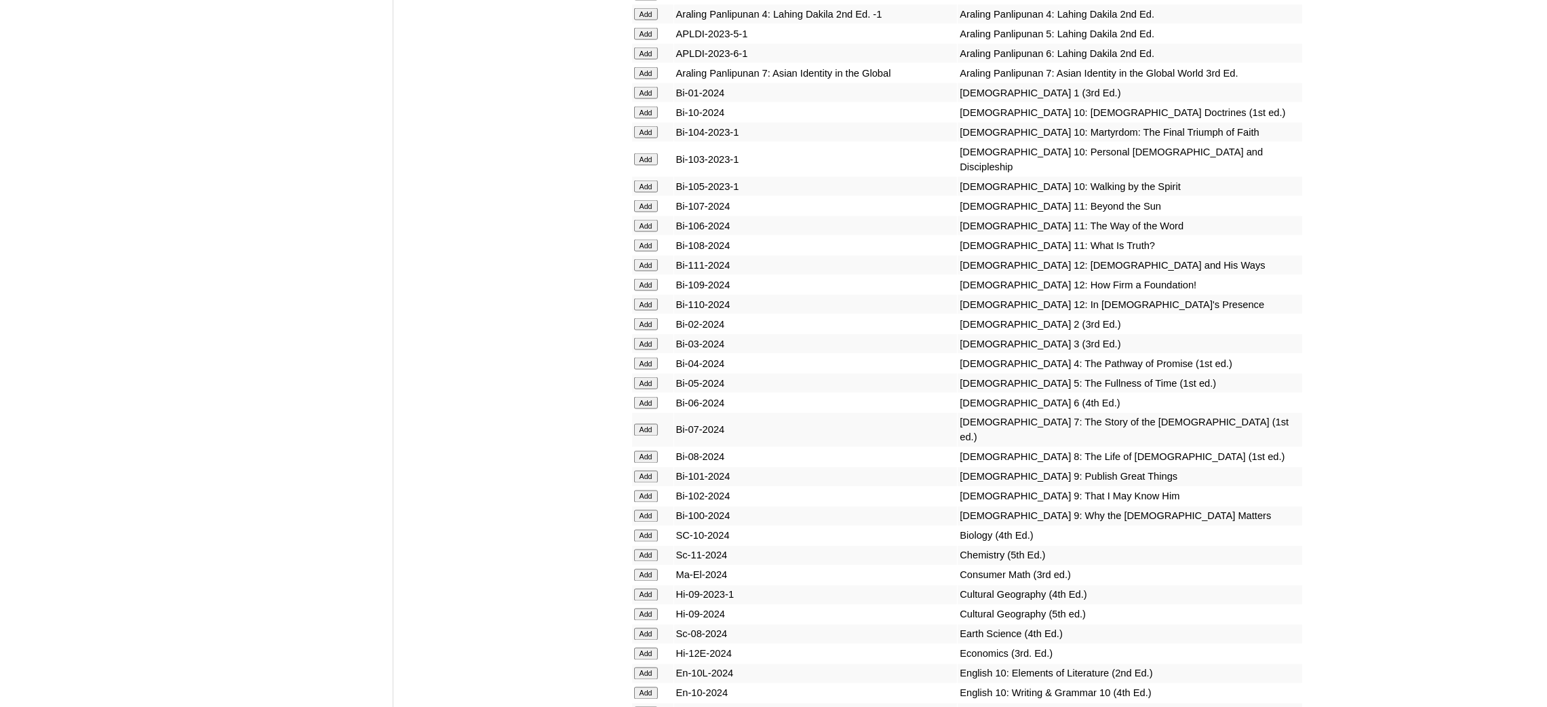
click at [641, 424] on input "Add" at bounding box center [646, 430] width 24 height 12
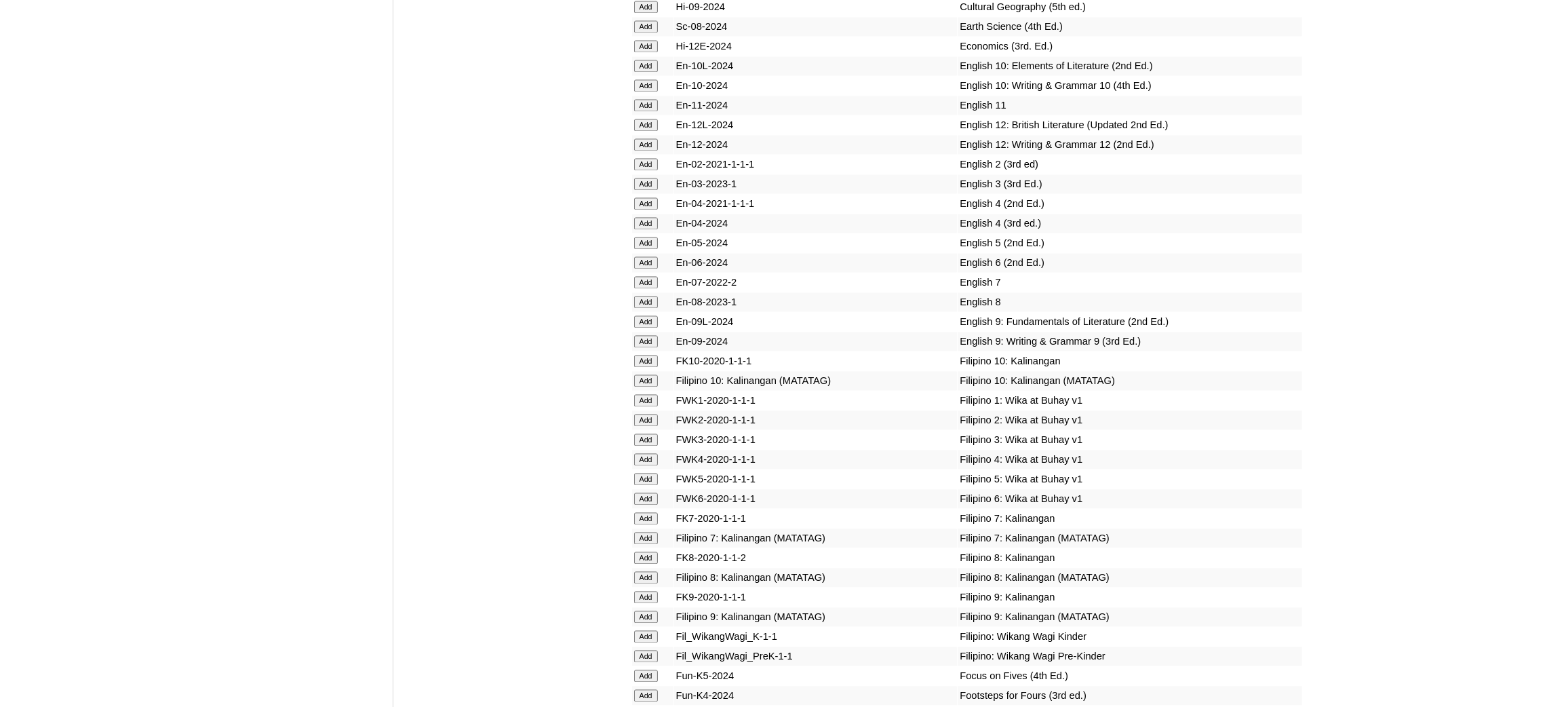
scroll to position [4068, 0]
click at [642, 274] on input "Add" at bounding box center [646, 280] width 24 height 12
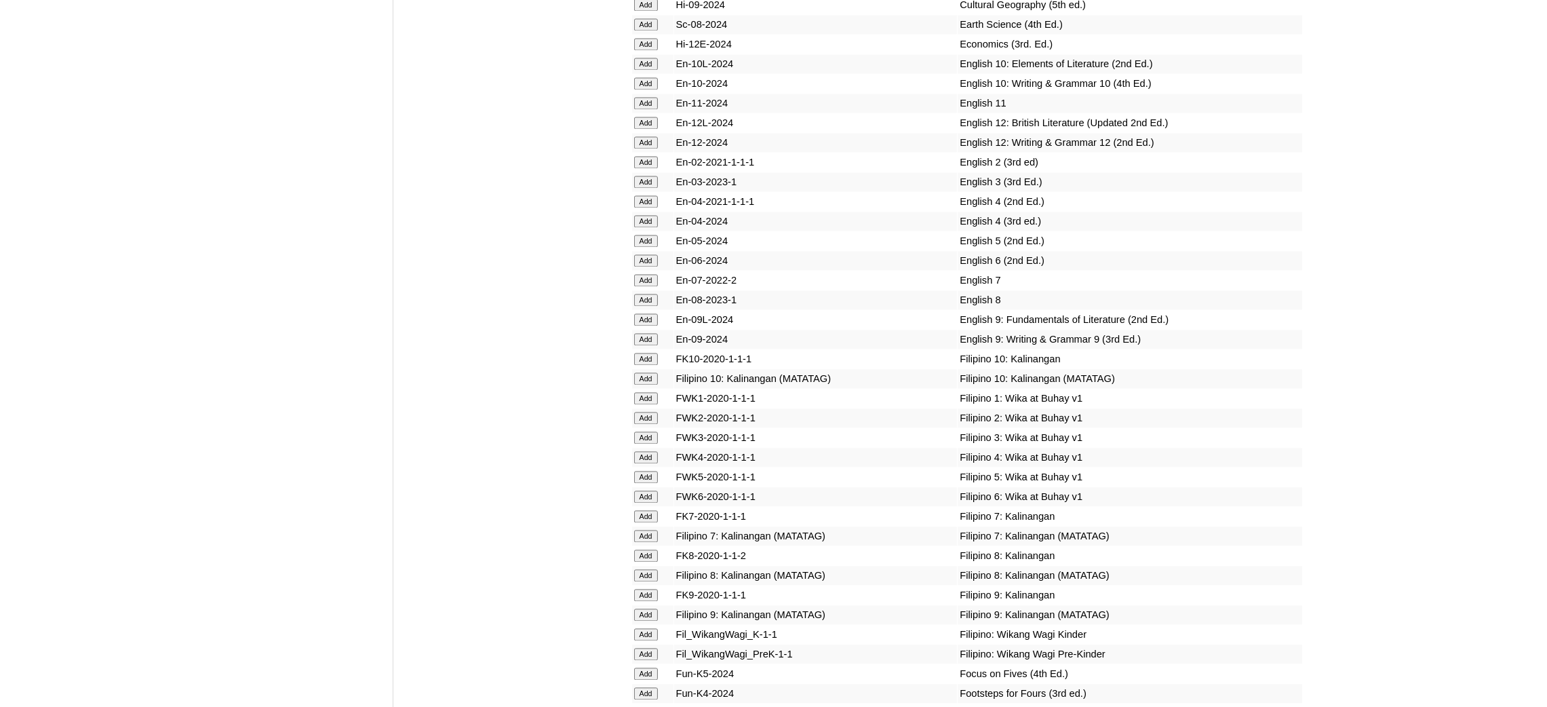
click at [642, 274] on input "Add" at bounding box center [646, 280] width 24 height 12
click at [652, 706] on input "Add" at bounding box center [646, 713] width 24 height 12
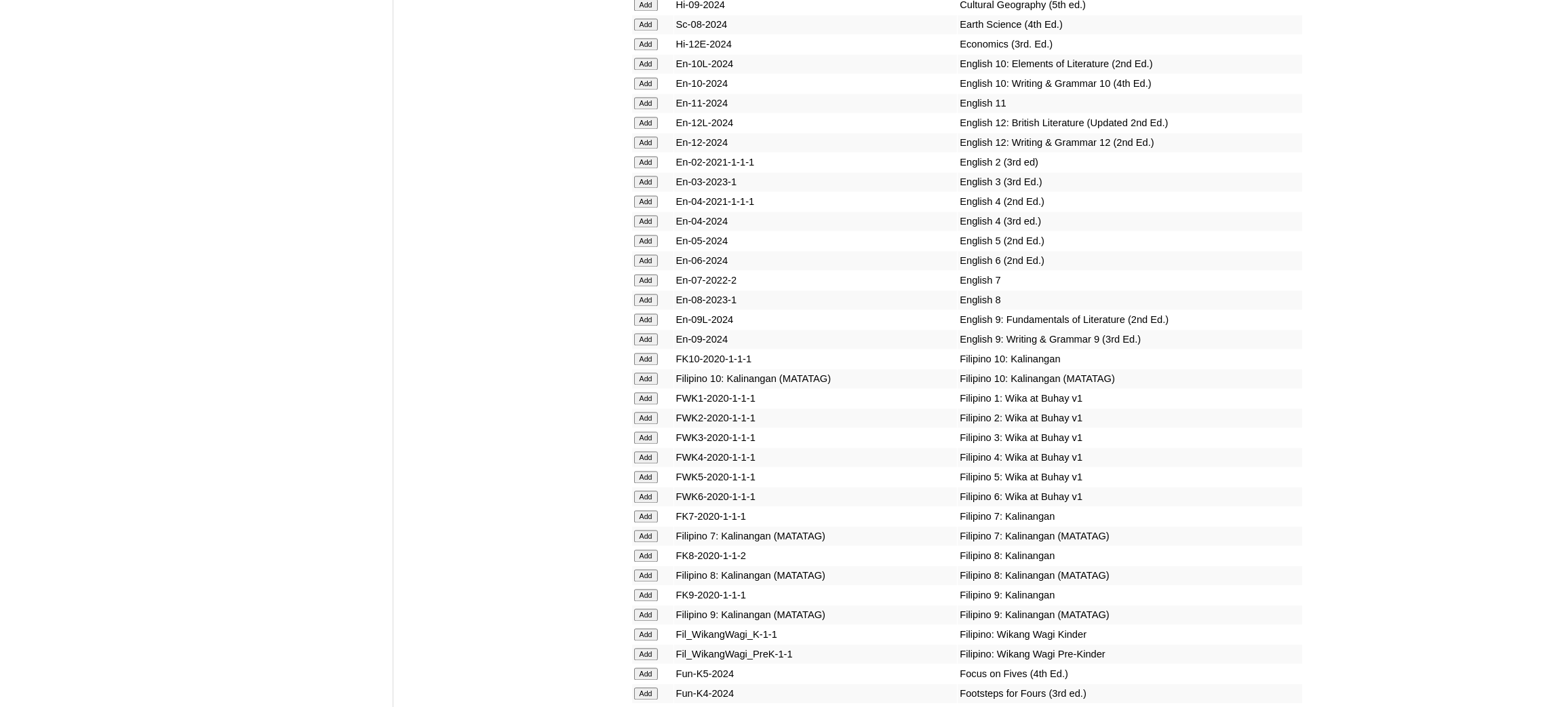
click at [652, 706] on input "Add" at bounding box center [646, 713] width 24 height 12
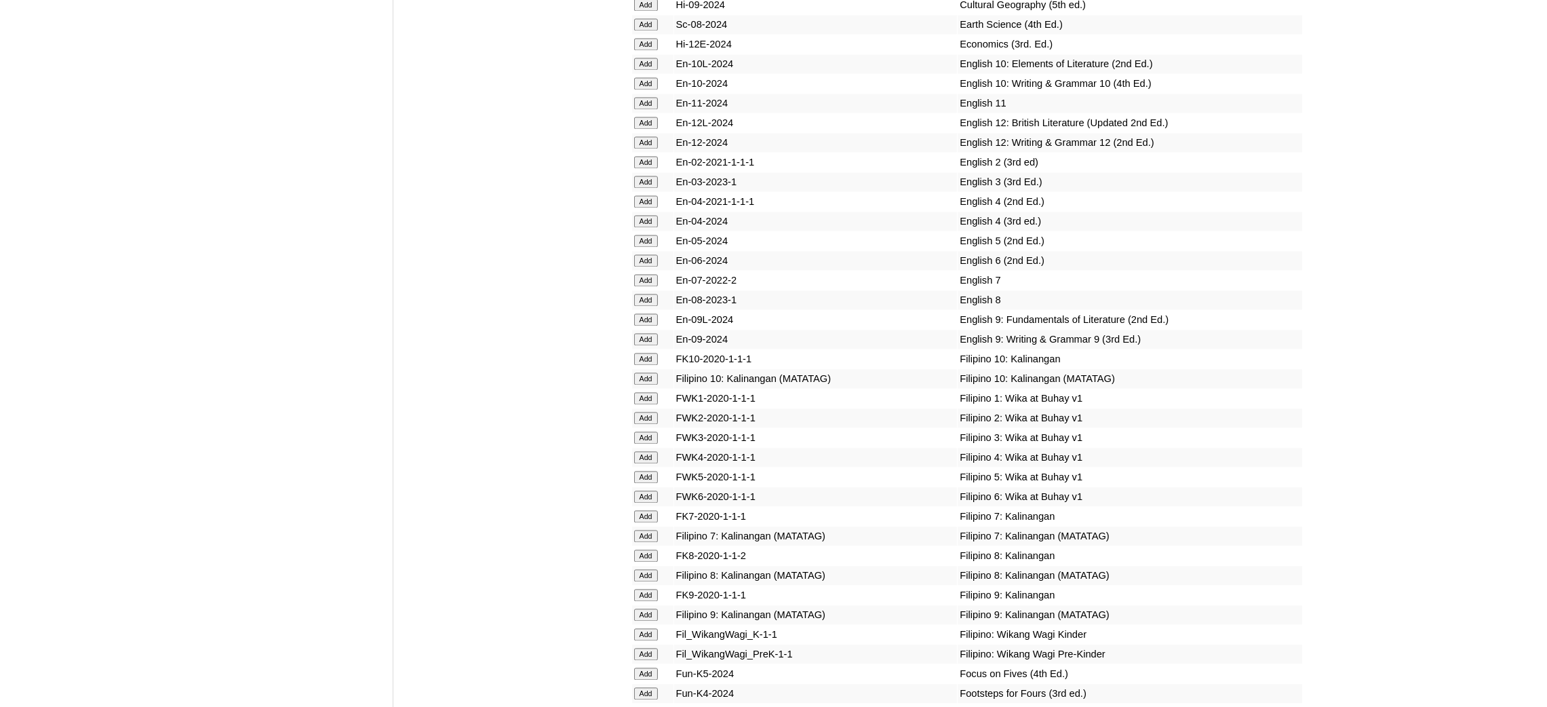
click at [652, 706] on input "Add" at bounding box center [646, 713] width 24 height 12
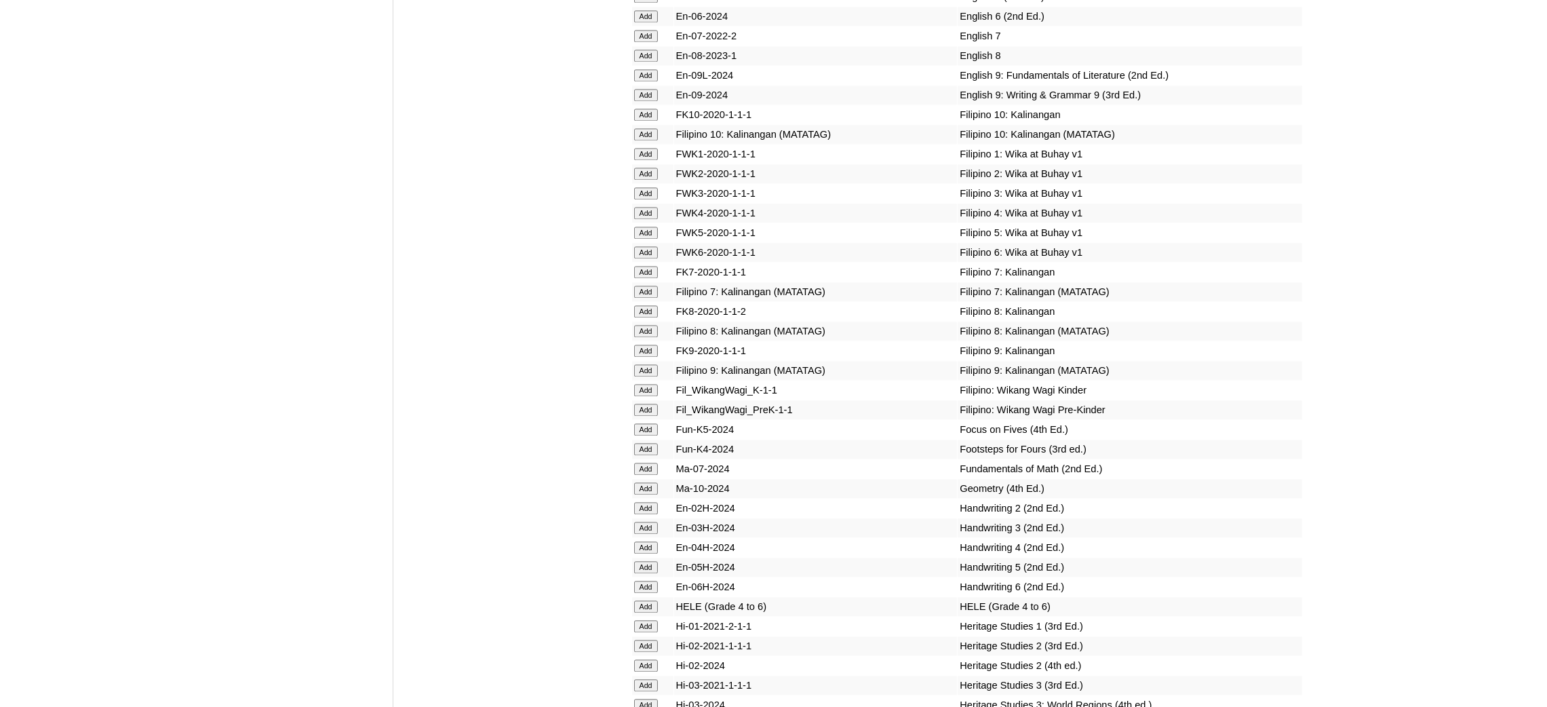
scroll to position [4577, 0]
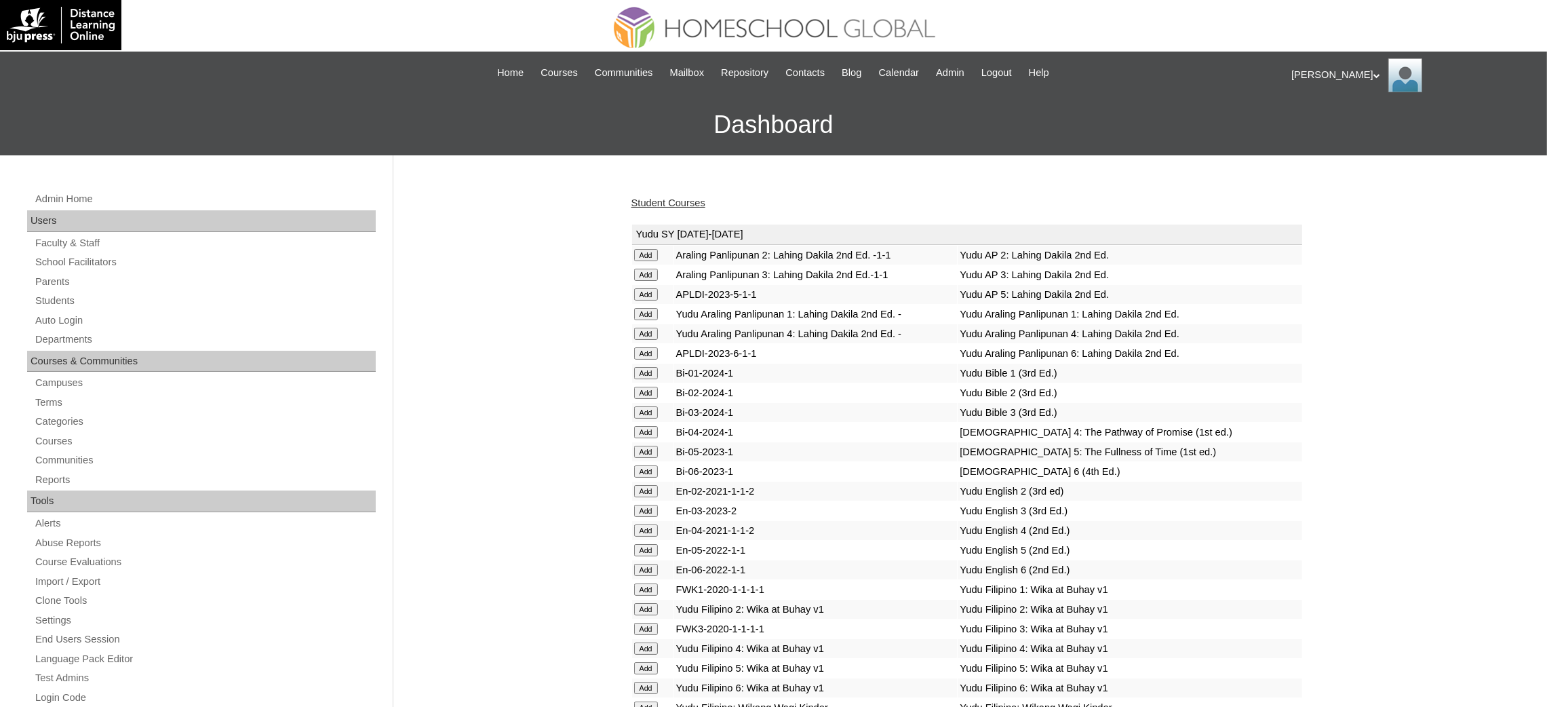
click at [680, 203] on link "Student Courses" at bounding box center [668, 202] width 74 height 11
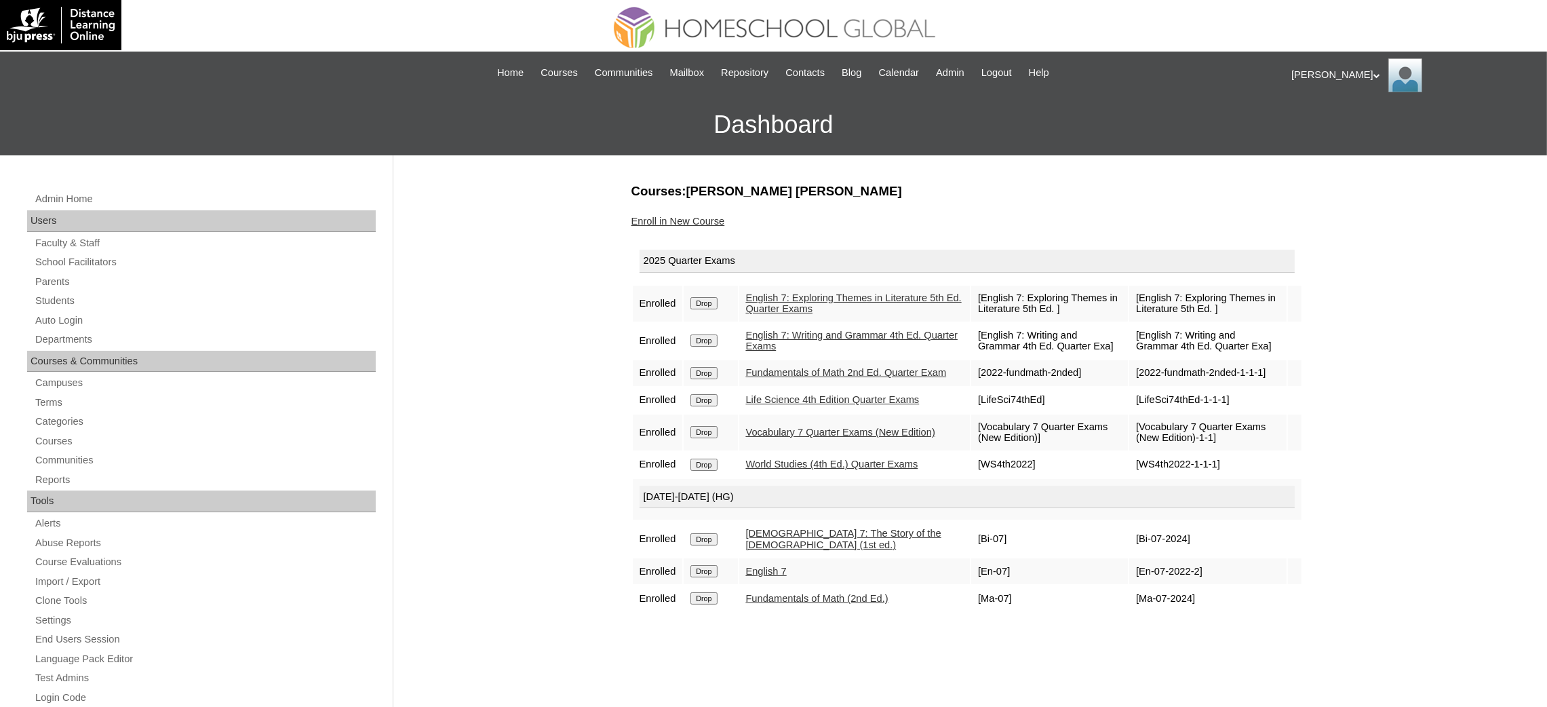
click at [710, 217] on link "Enroll in New Course" at bounding box center [678, 221] width 94 height 11
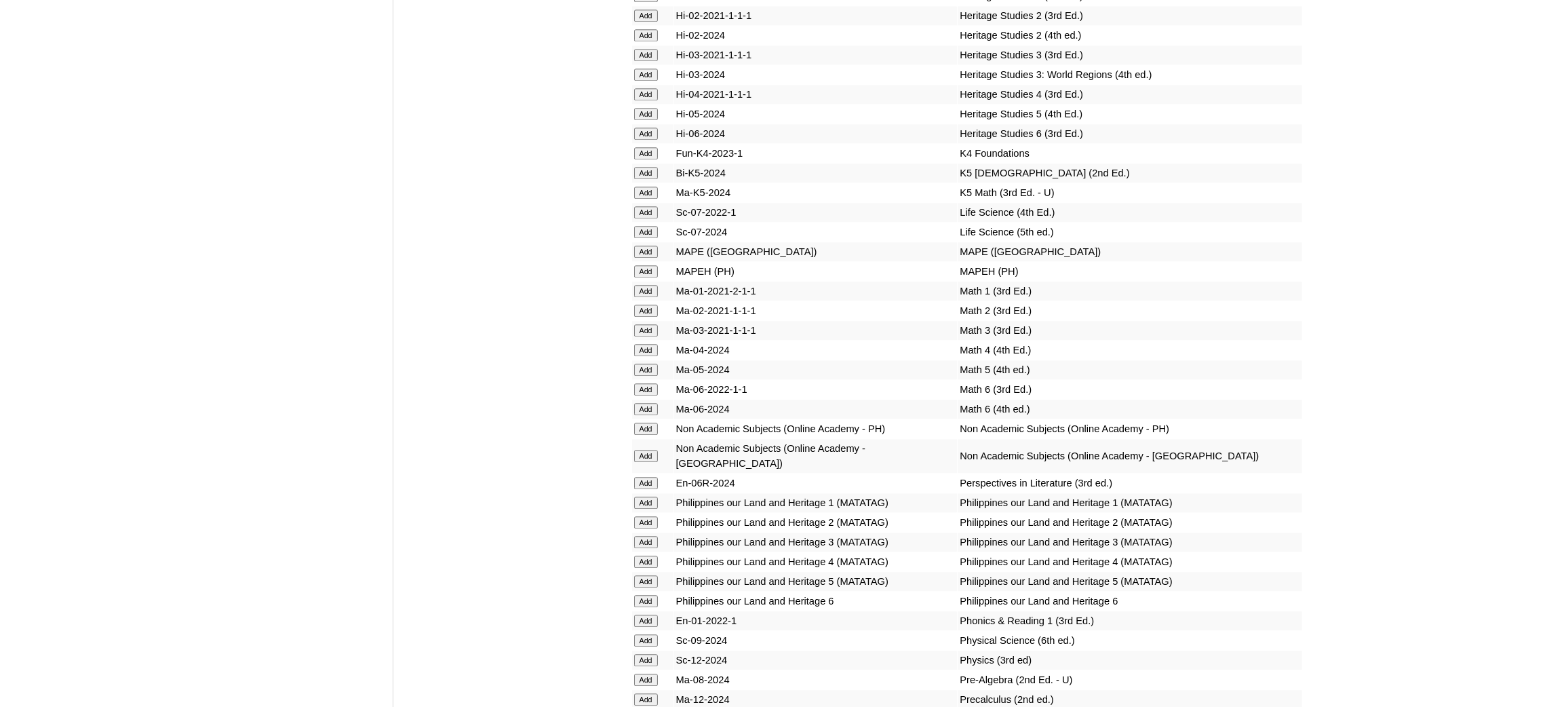
scroll to position [4984, 0]
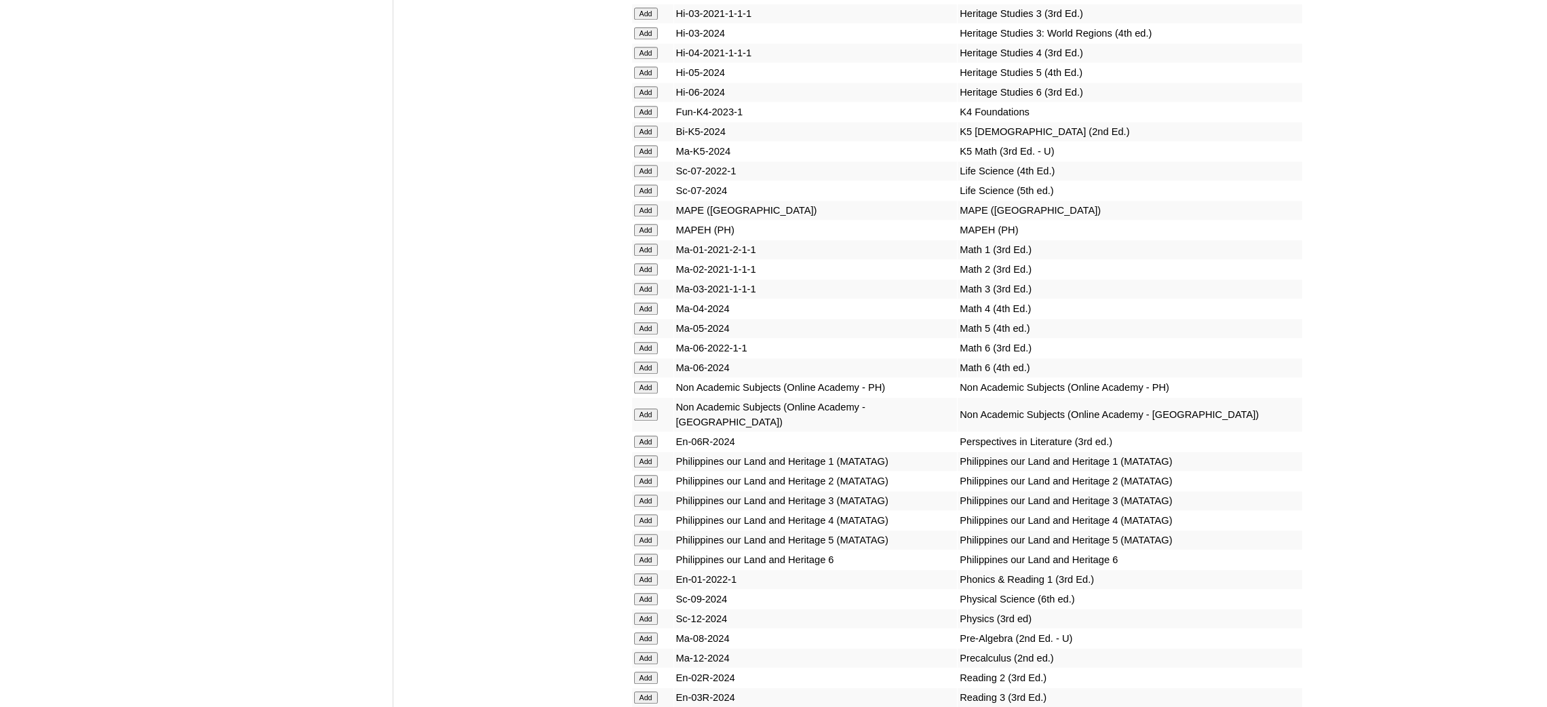
click at [646, 165] on input "Add" at bounding box center [646, 171] width 24 height 12
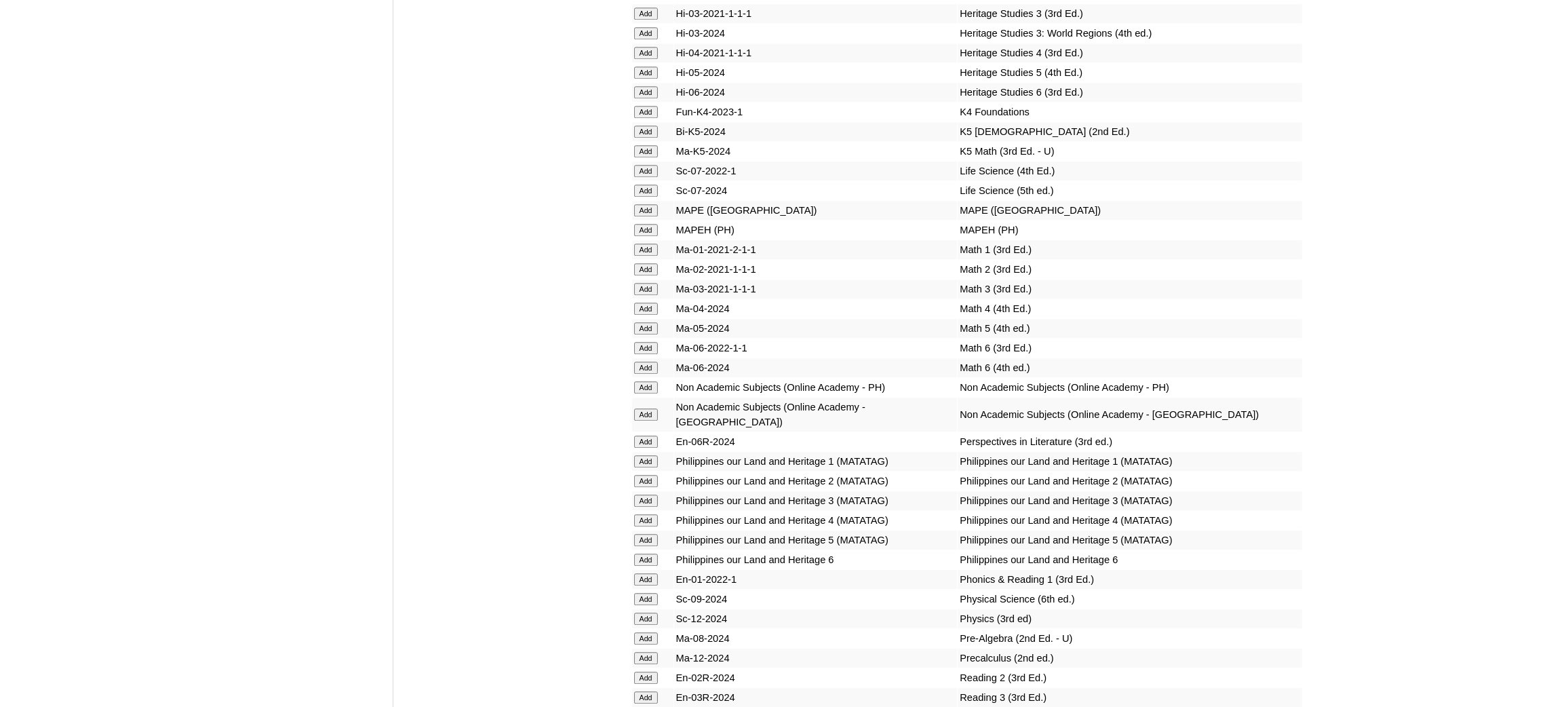
click at [646, 165] on input "Add" at bounding box center [646, 171] width 24 height 12
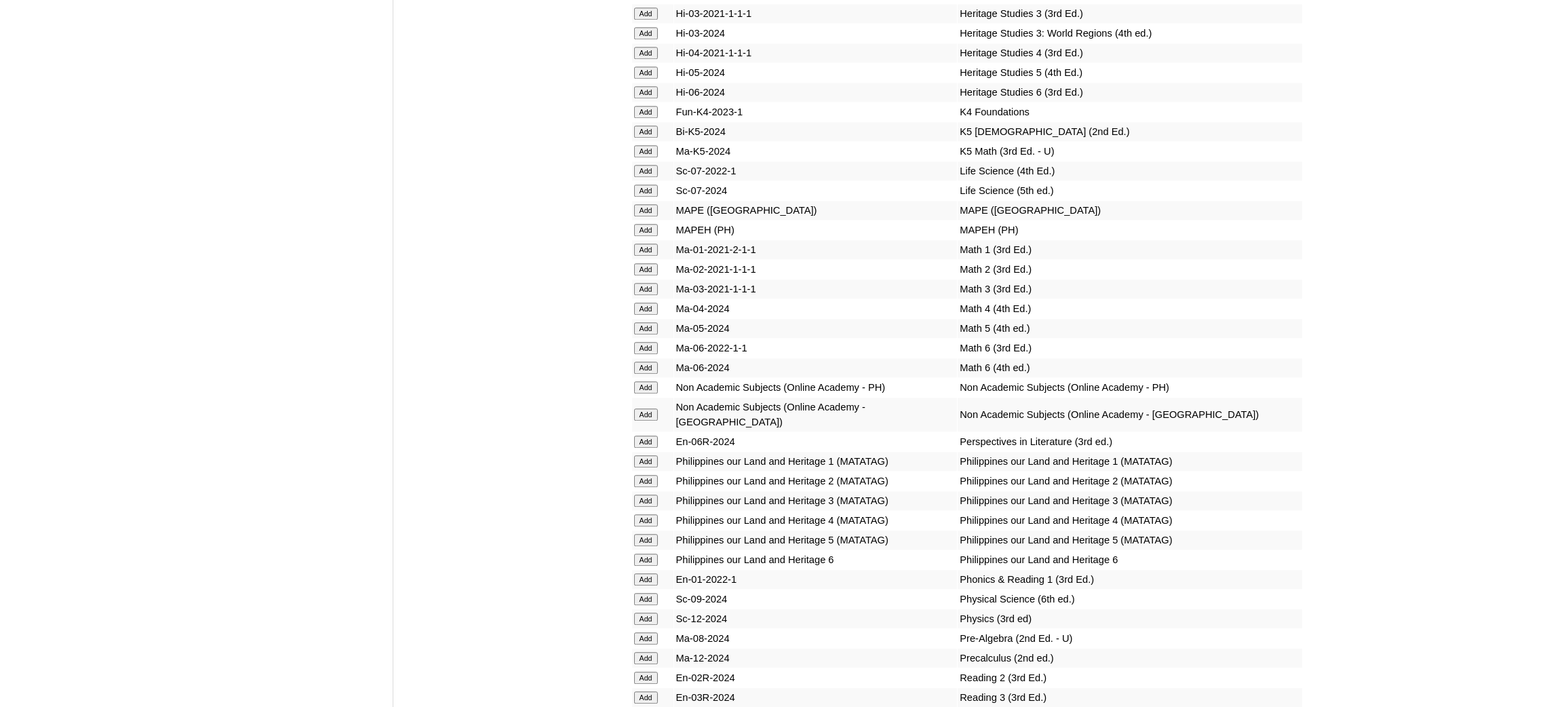
click at [646, 165] on input "Add" at bounding box center [646, 171] width 24 height 12
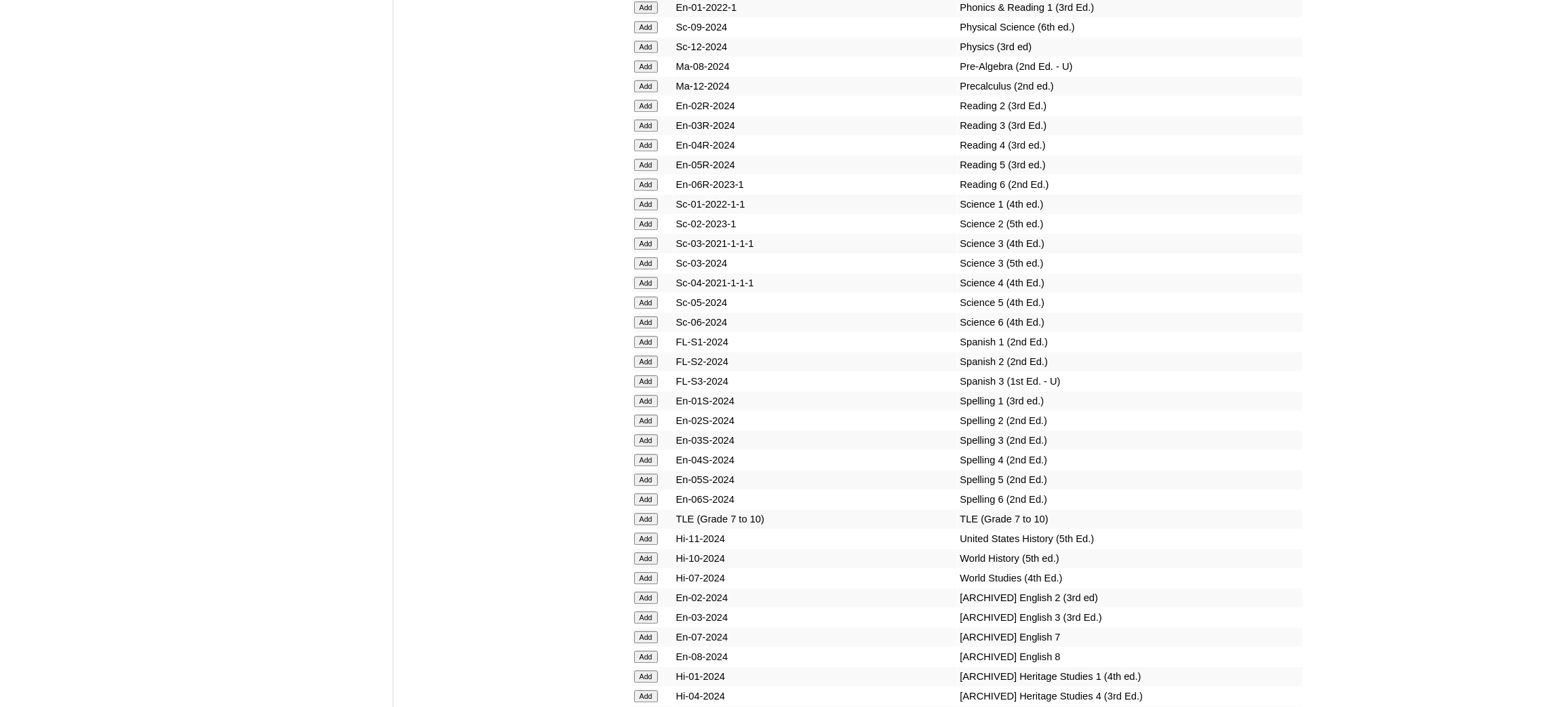
scroll to position [5595, 0]
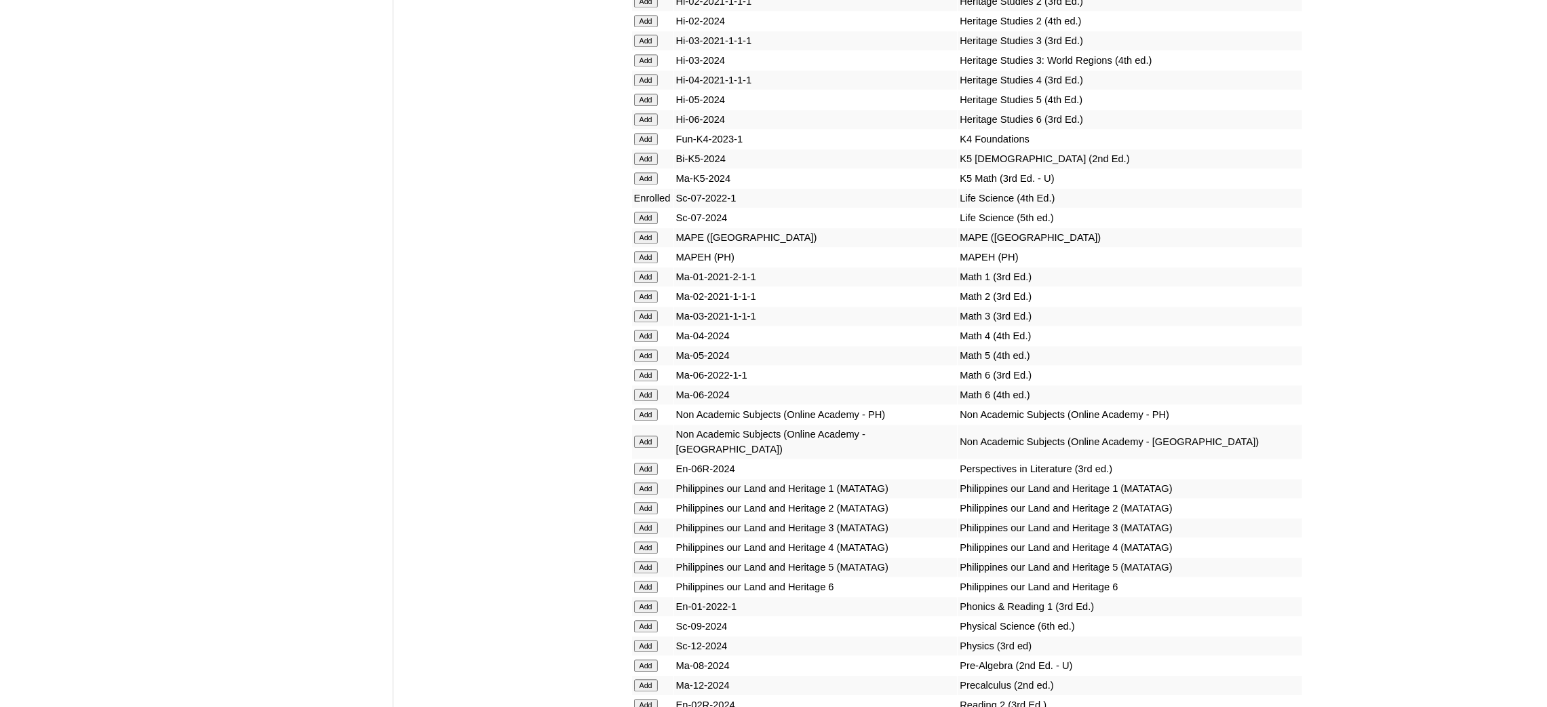
scroll to position [4882, 0]
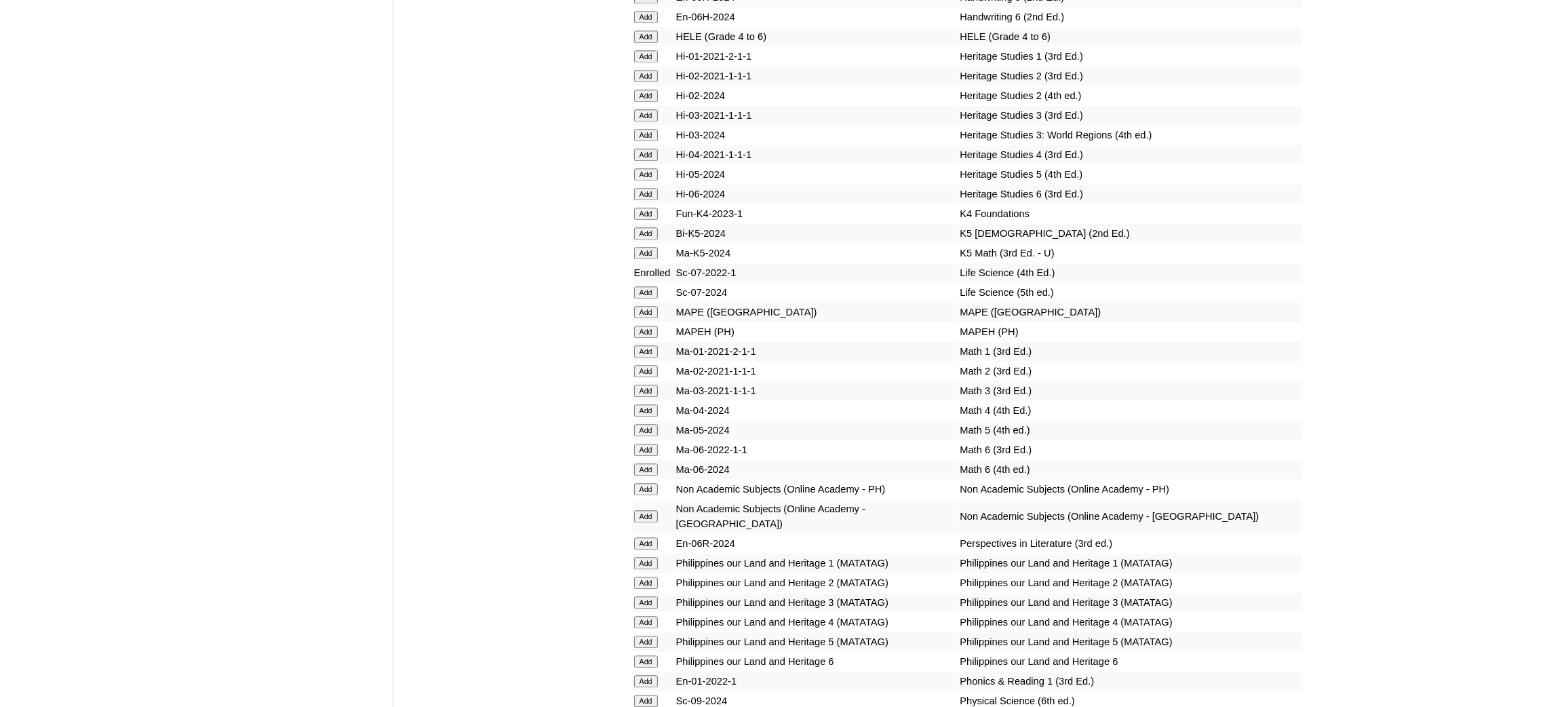
click at [648, 306] on input "Add" at bounding box center [646, 312] width 24 height 12
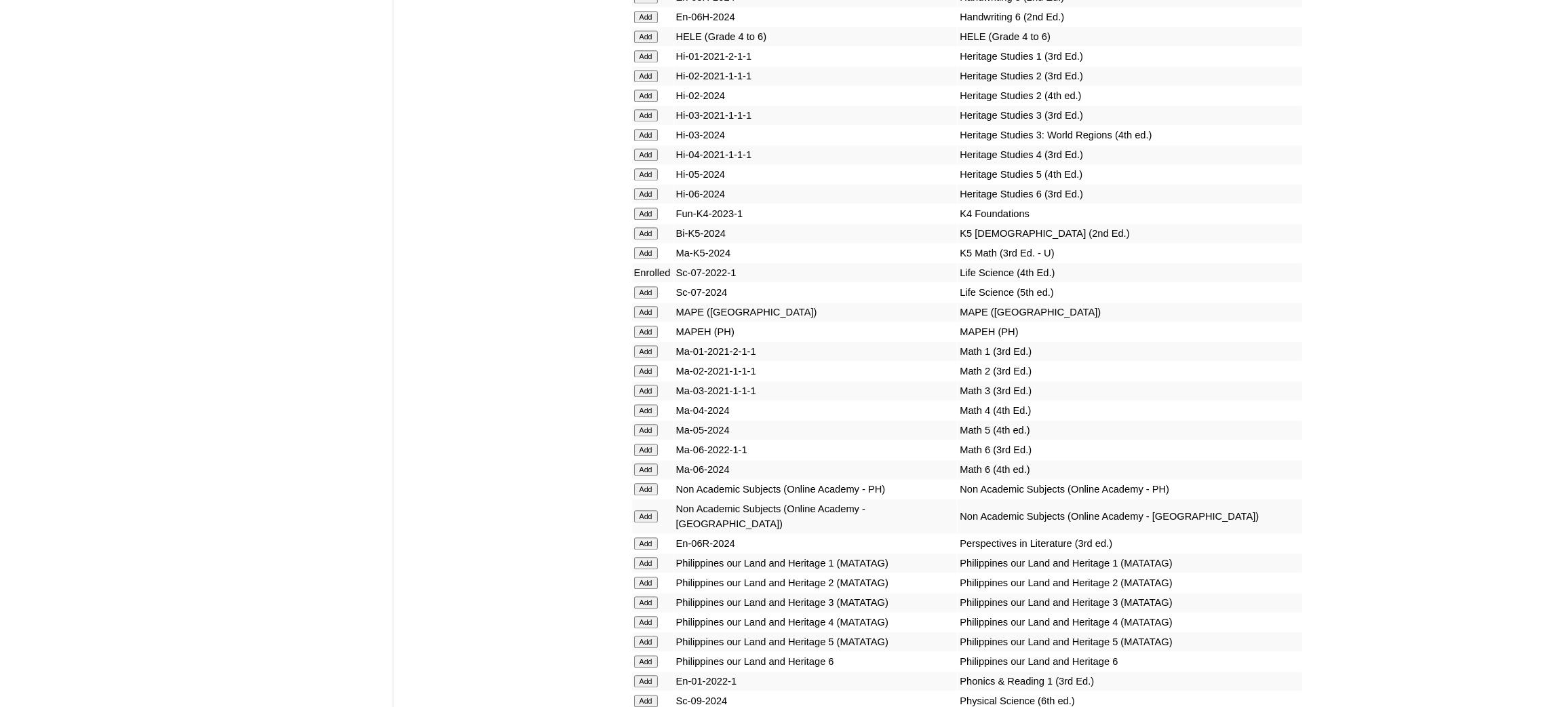
click at [648, 306] on input "Add" at bounding box center [646, 312] width 24 height 12
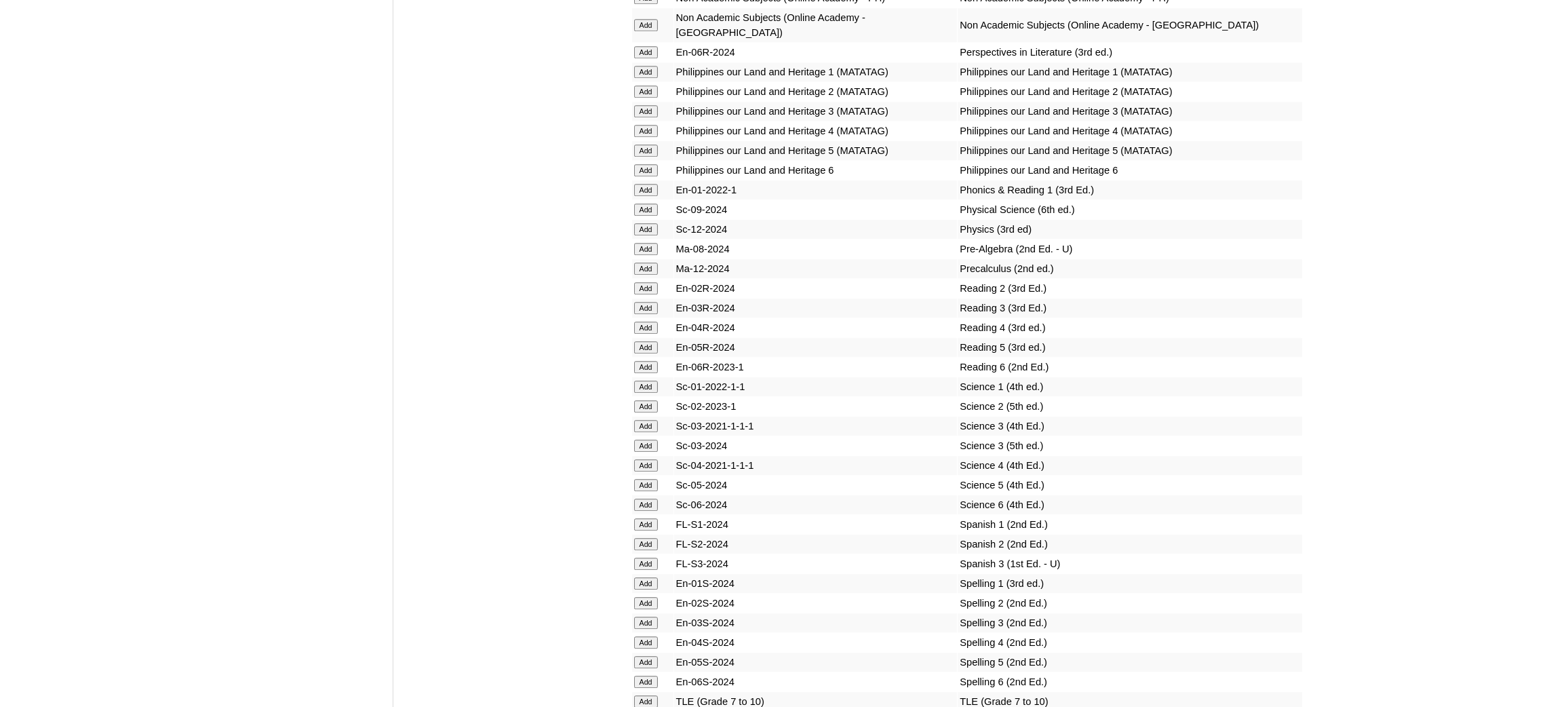
scroll to position [5595, 0]
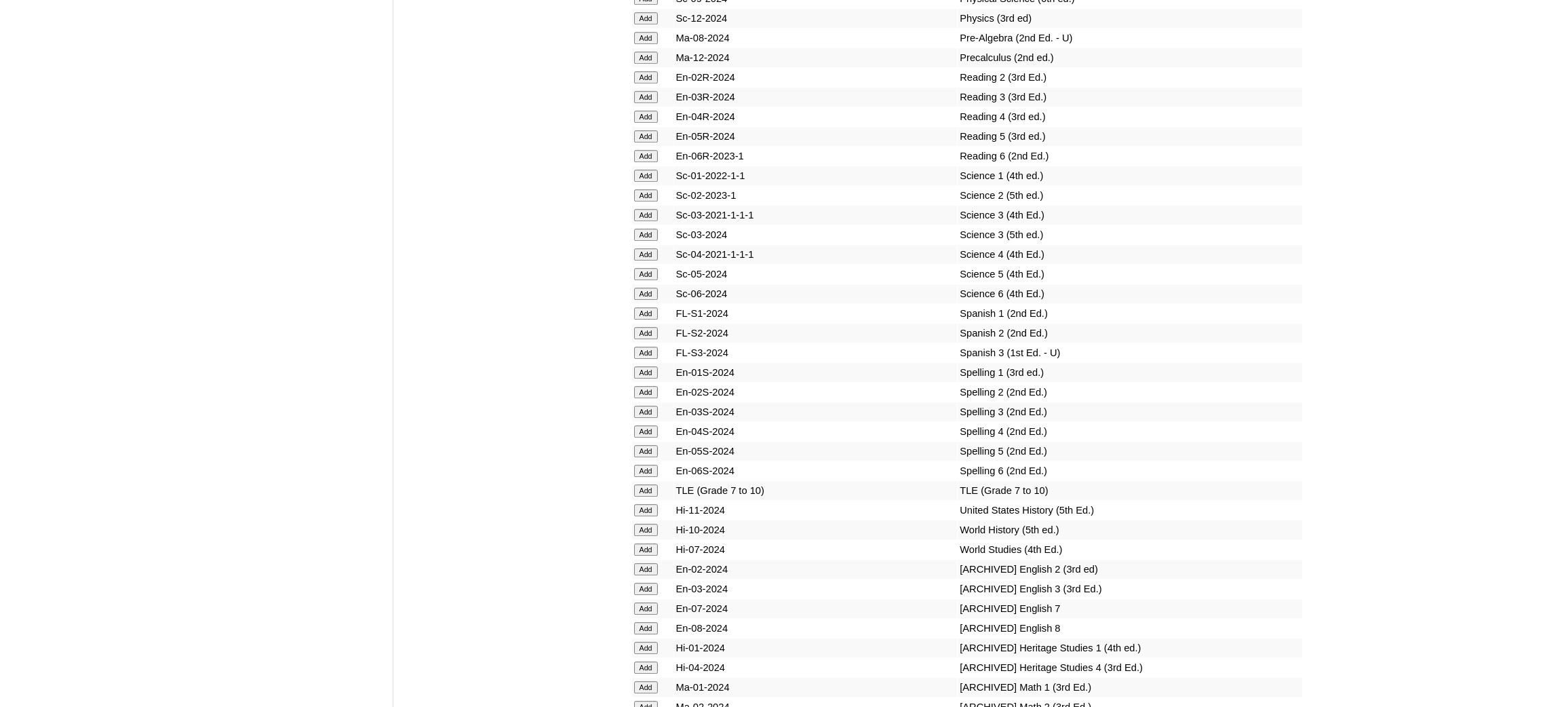
scroll to position [5595, 0]
click at [650, 532] on input "Add" at bounding box center [646, 538] width 24 height 12
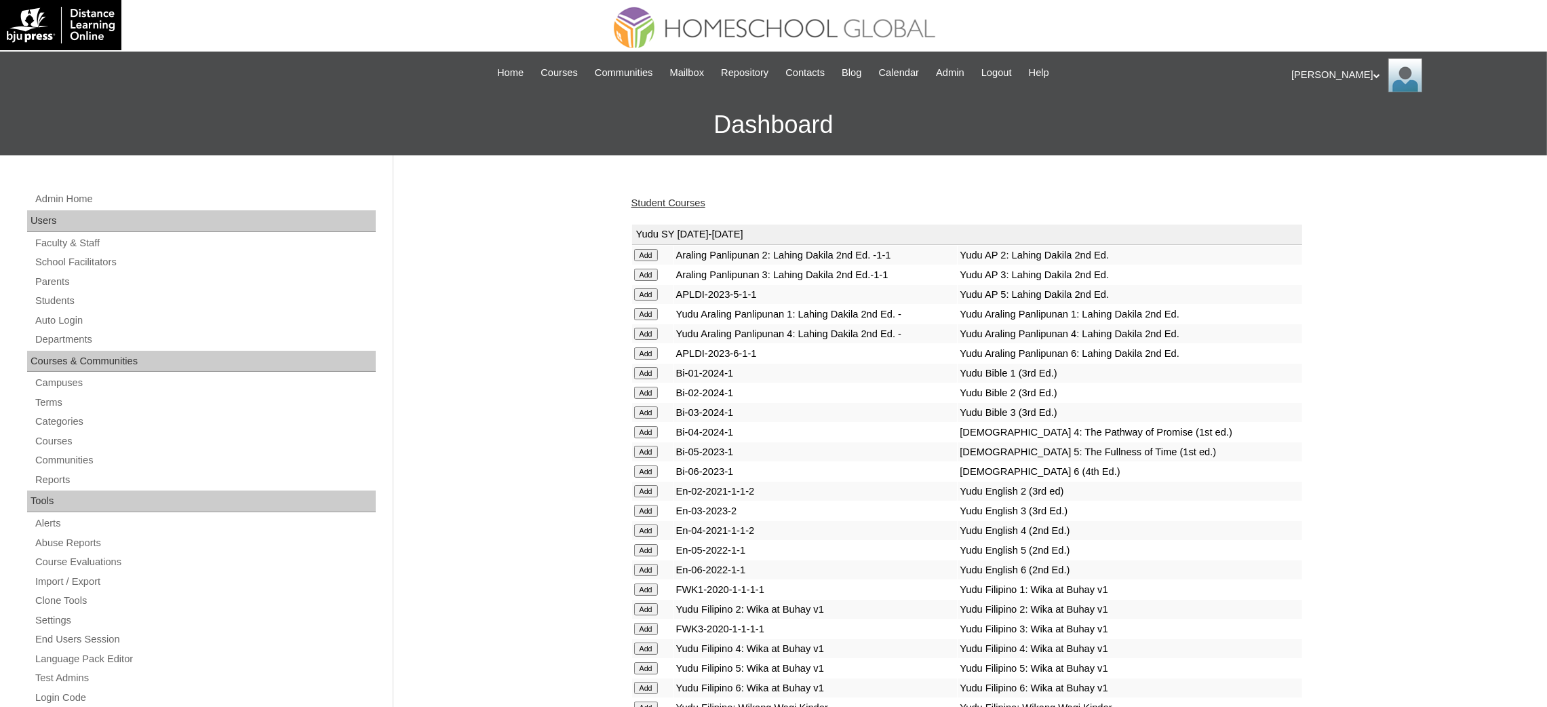
click at [641, 202] on link "Student Courses" at bounding box center [668, 202] width 74 height 11
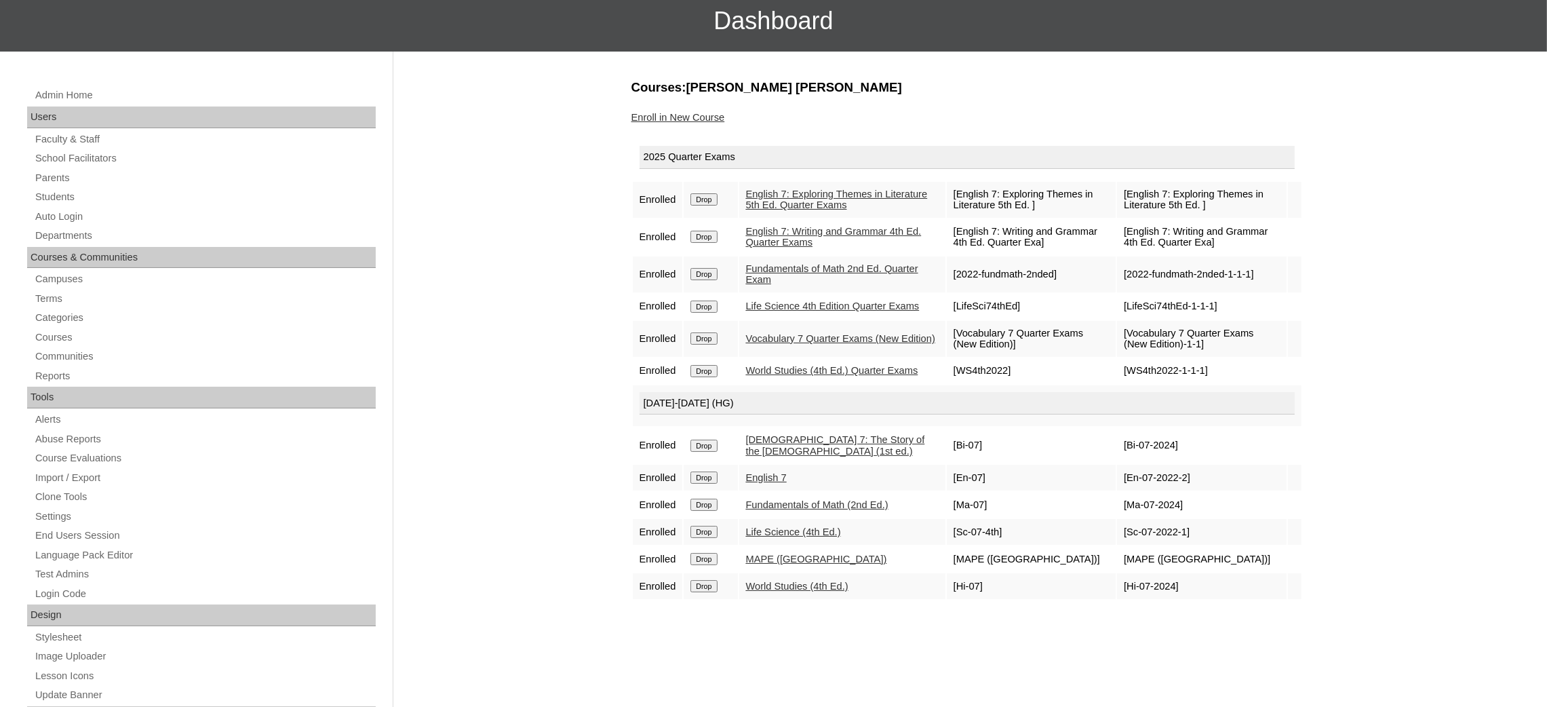
scroll to position [102, 0]
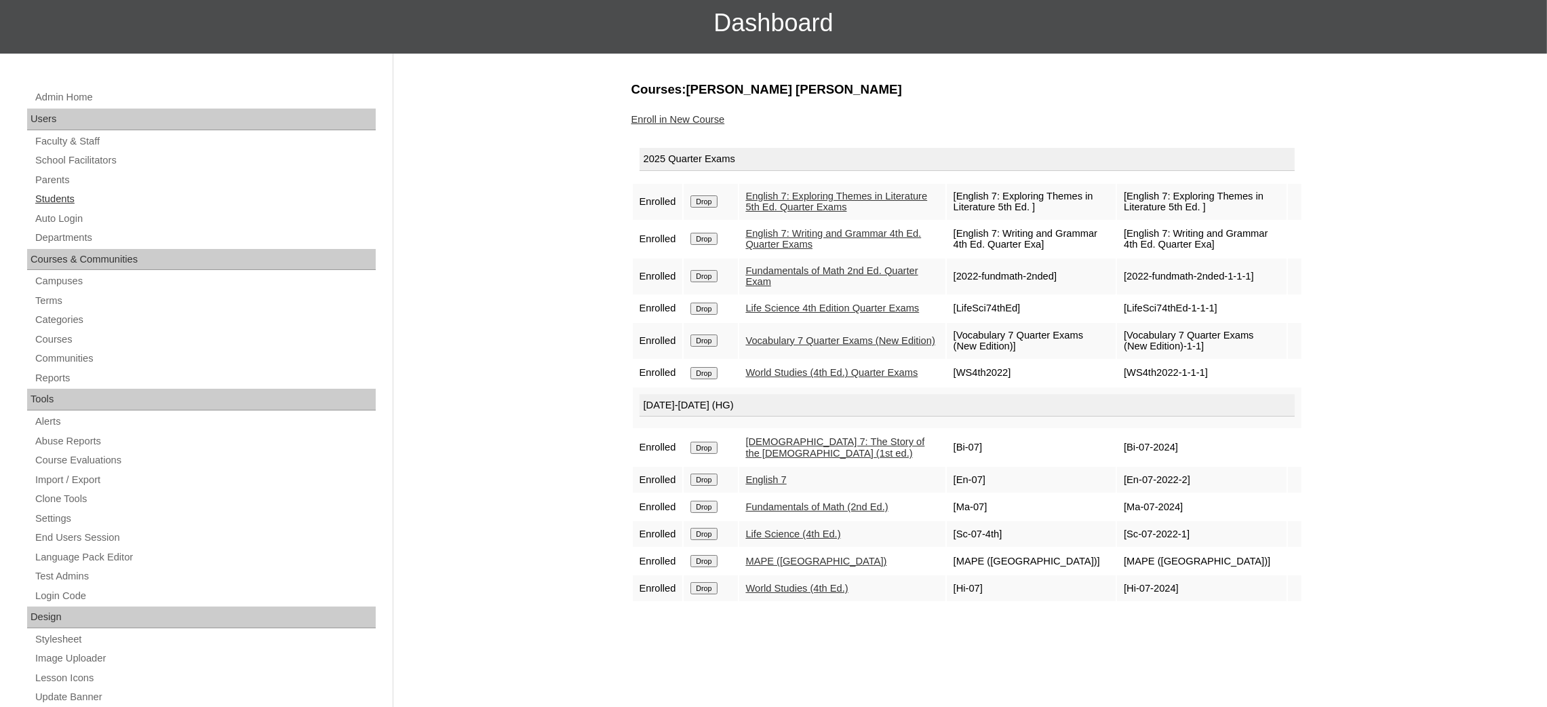
click at [43, 194] on link "Students" at bounding box center [205, 199] width 342 height 17
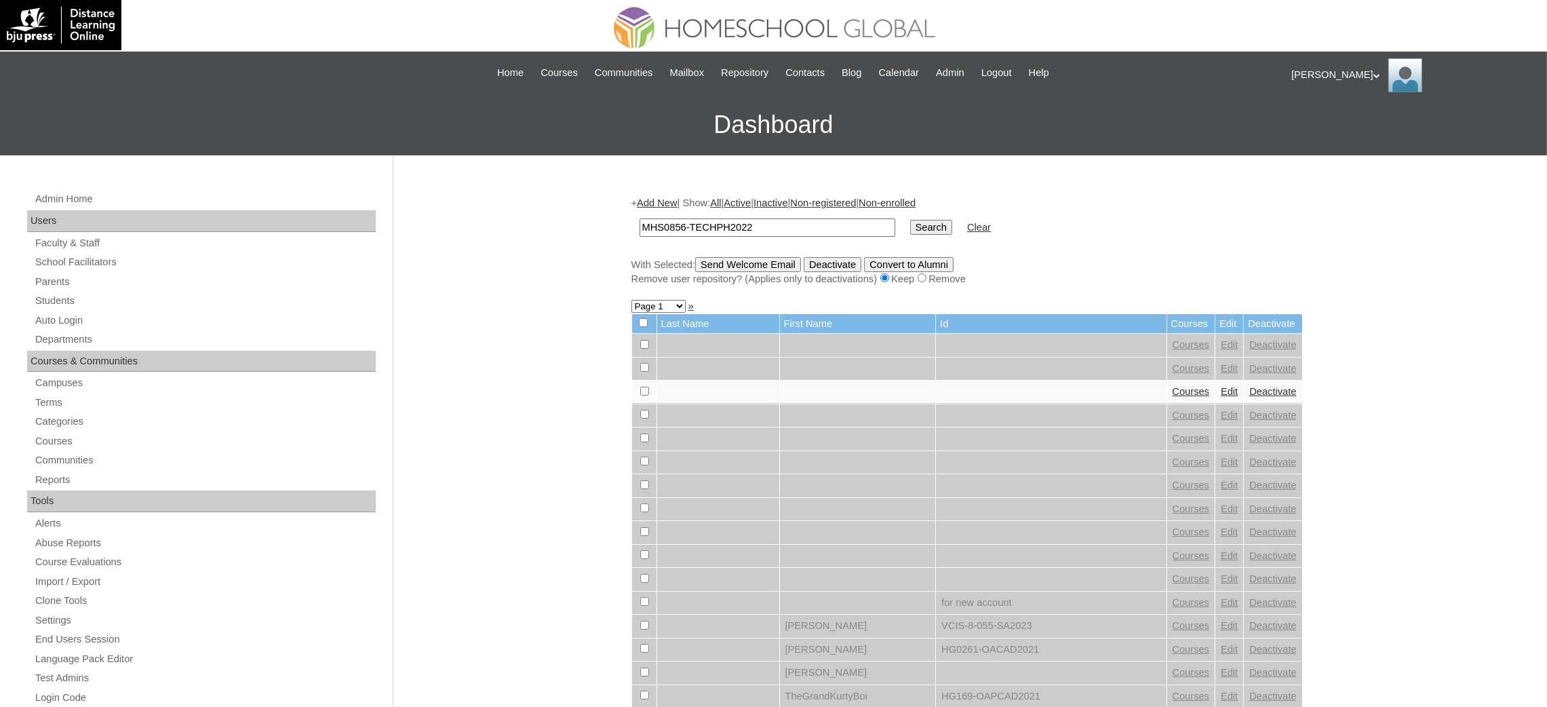
type input "MHS0856-TECHPH2022"
click at [910, 224] on input "Search" at bounding box center [931, 227] width 42 height 15
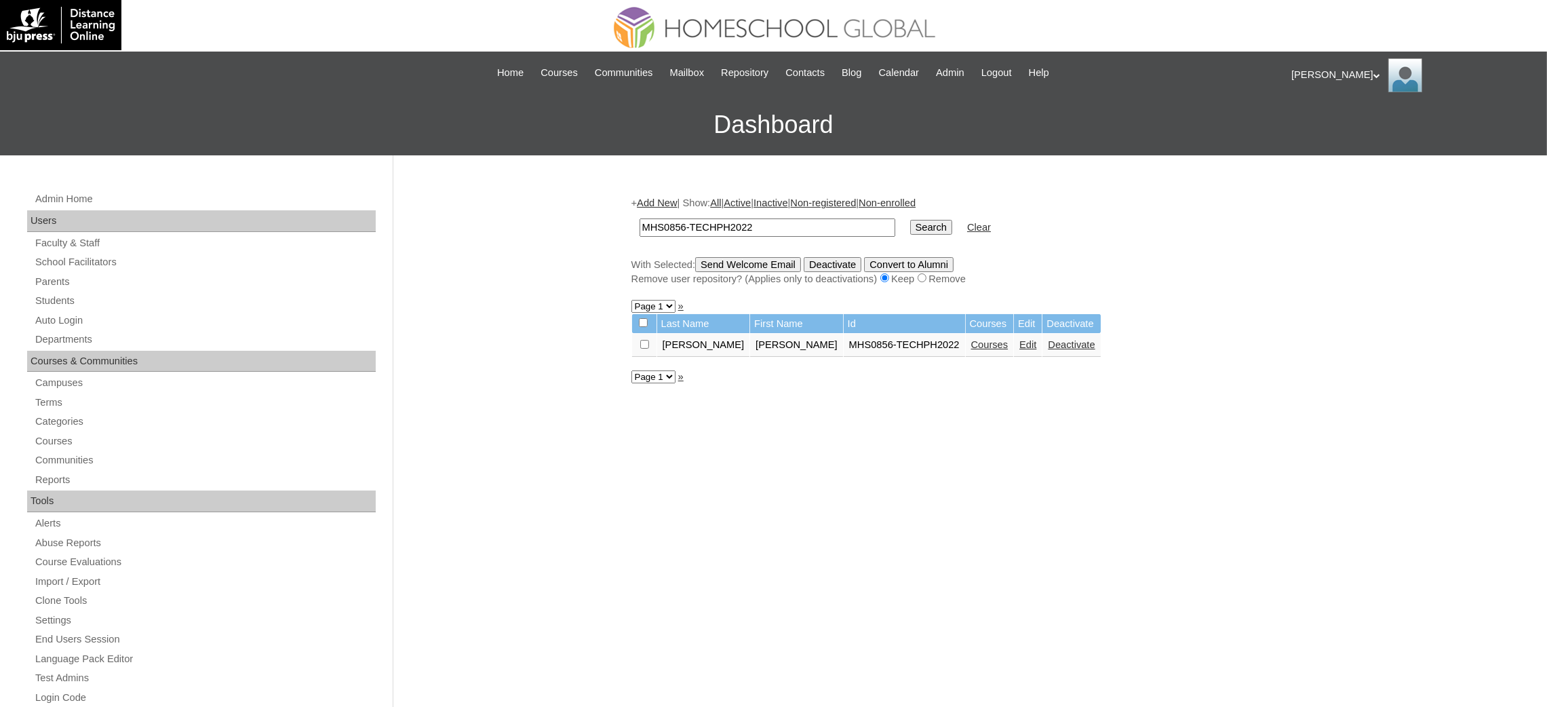
click at [1019, 340] on link "Edit" at bounding box center [1027, 344] width 17 height 11
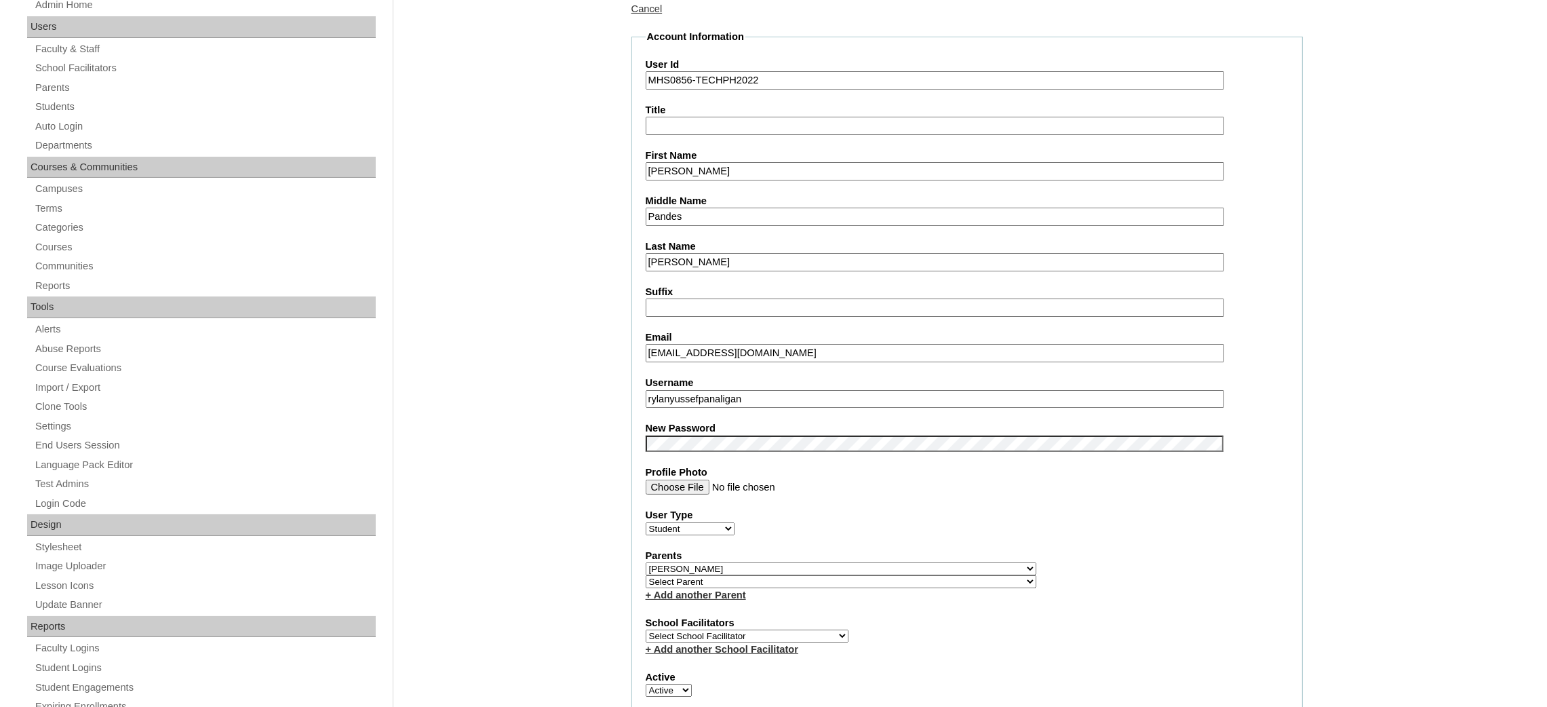
scroll to position [203, 0]
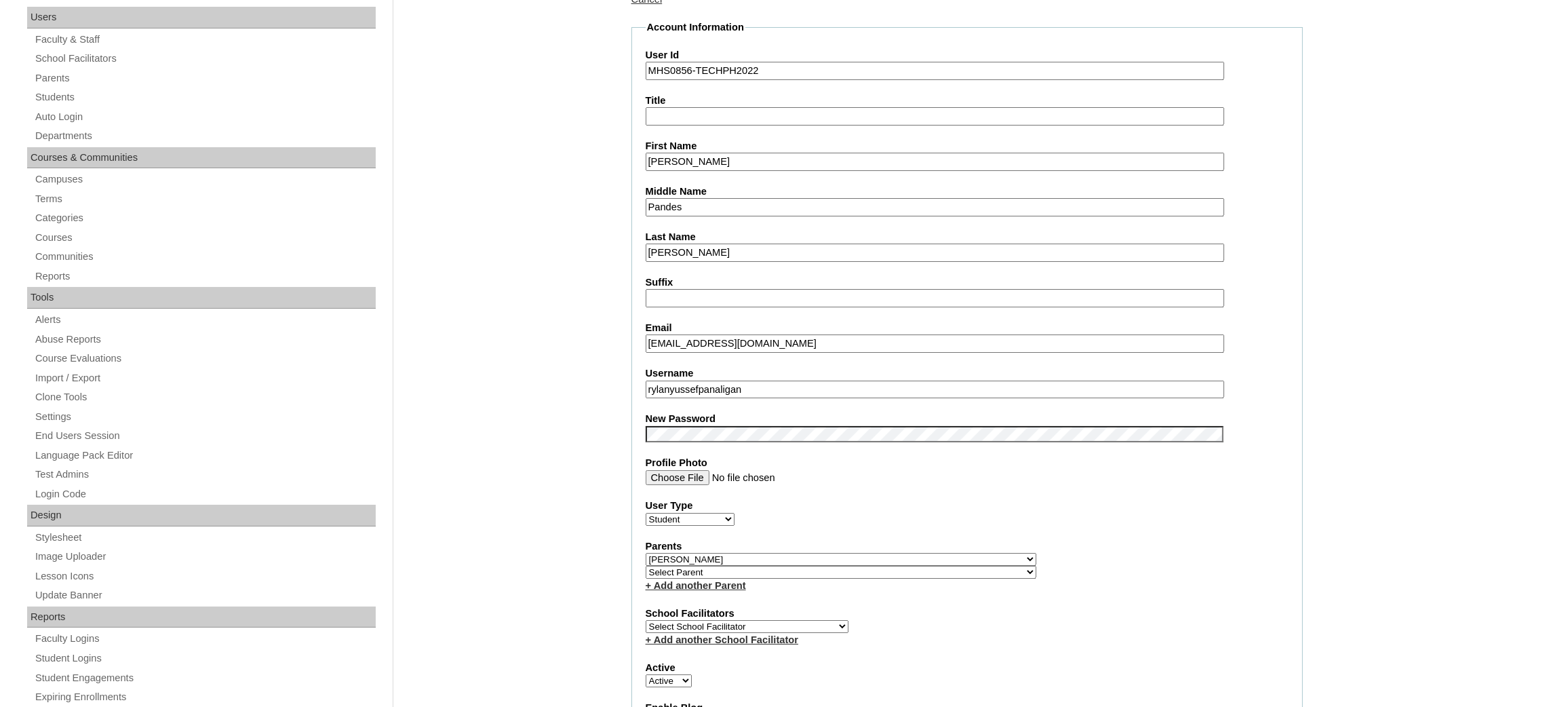
click at [727, 382] on input "rylanyussefpanaligan" at bounding box center [935, 389] width 578 height 18
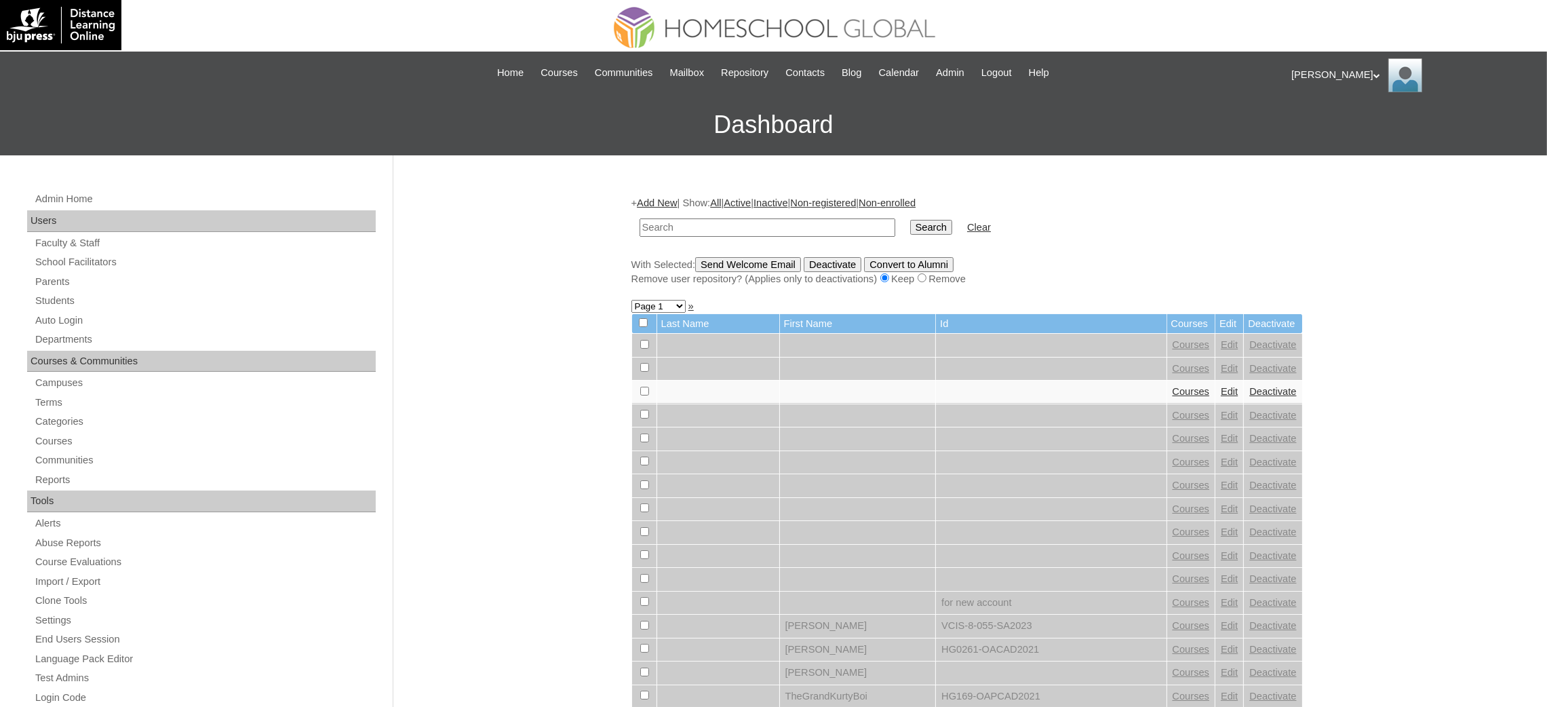
paste input "MHS0856-TECHPH2022"
type input "MHS0856-TECHPH2022"
click at [910, 226] on input "Search" at bounding box center [931, 227] width 42 height 15
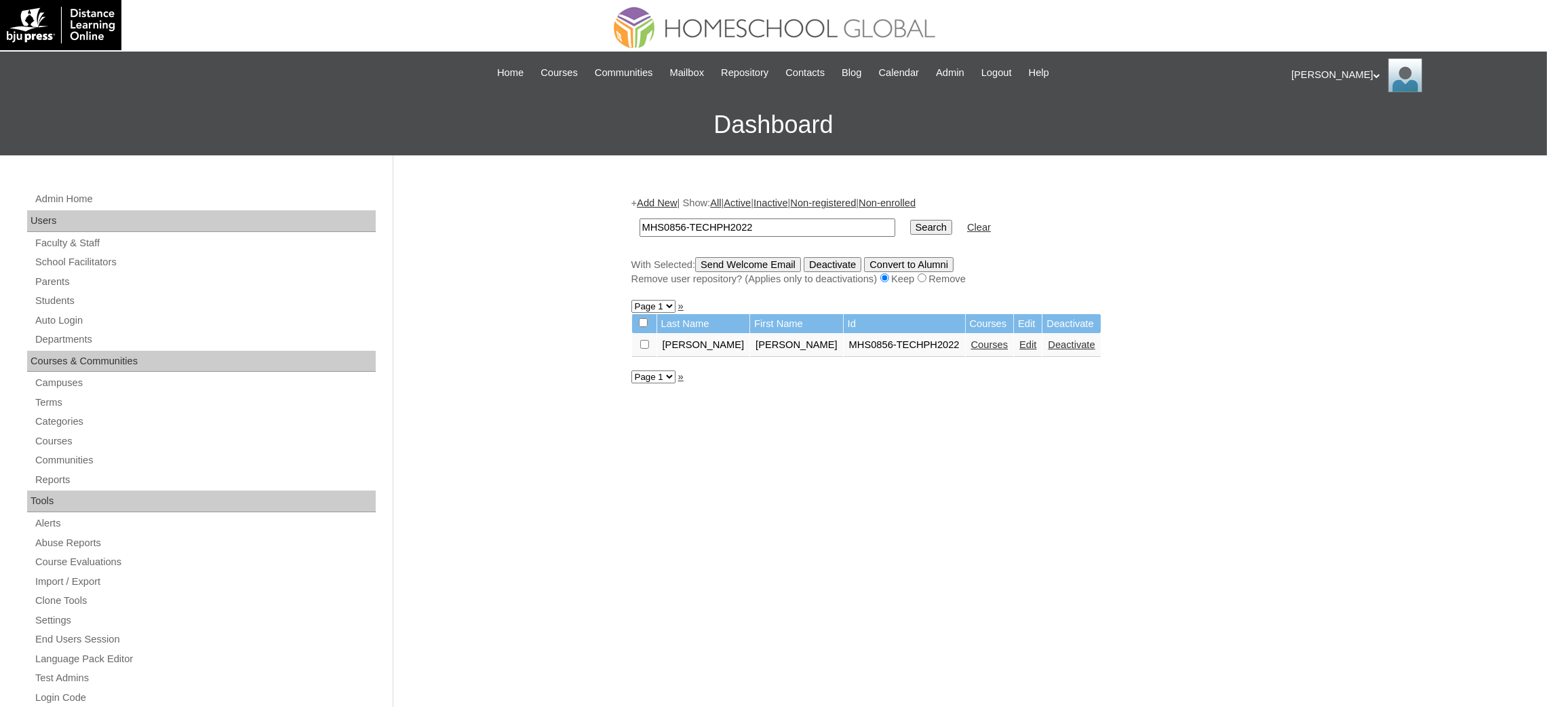
click at [971, 342] on link "Courses" at bounding box center [989, 344] width 37 height 11
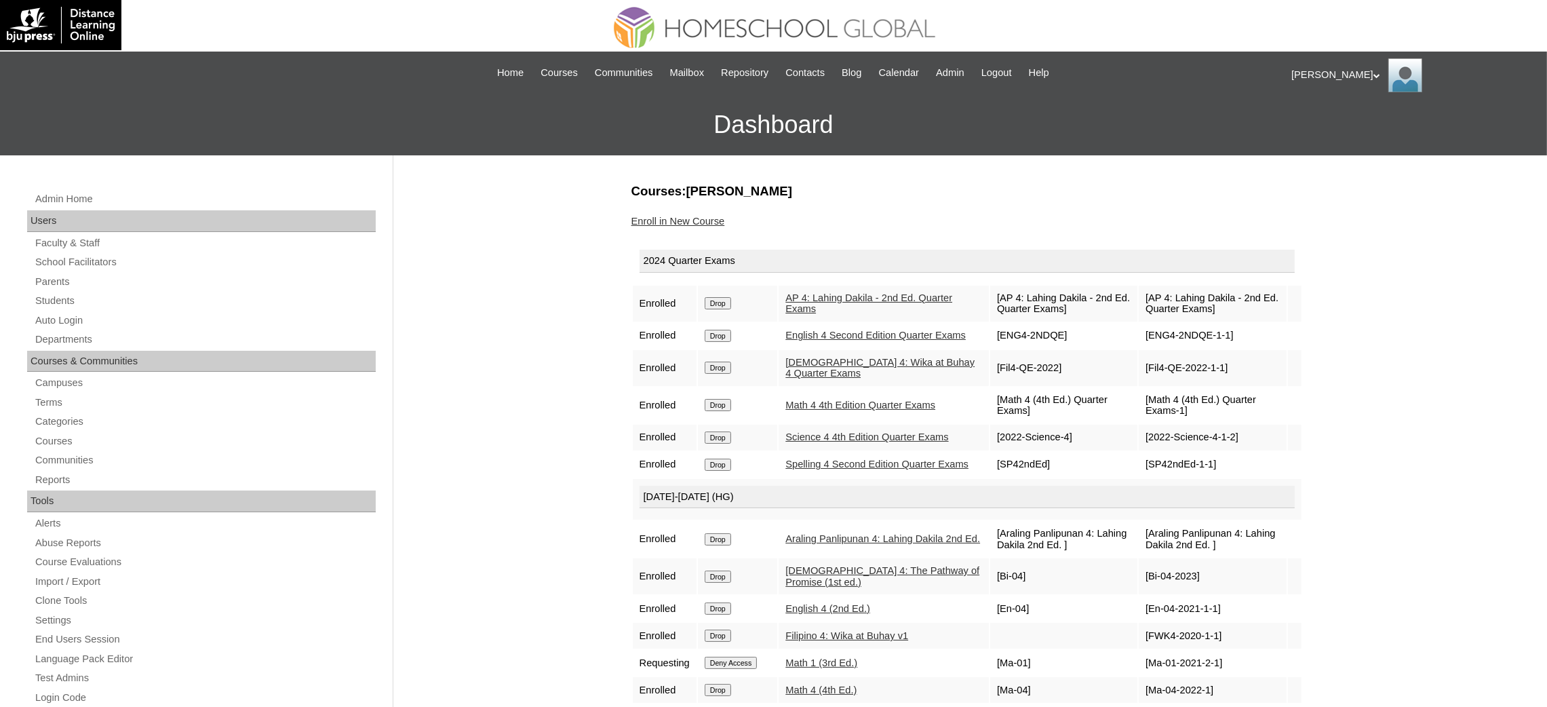
click at [723, 299] on input "Drop" at bounding box center [718, 303] width 26 height 12
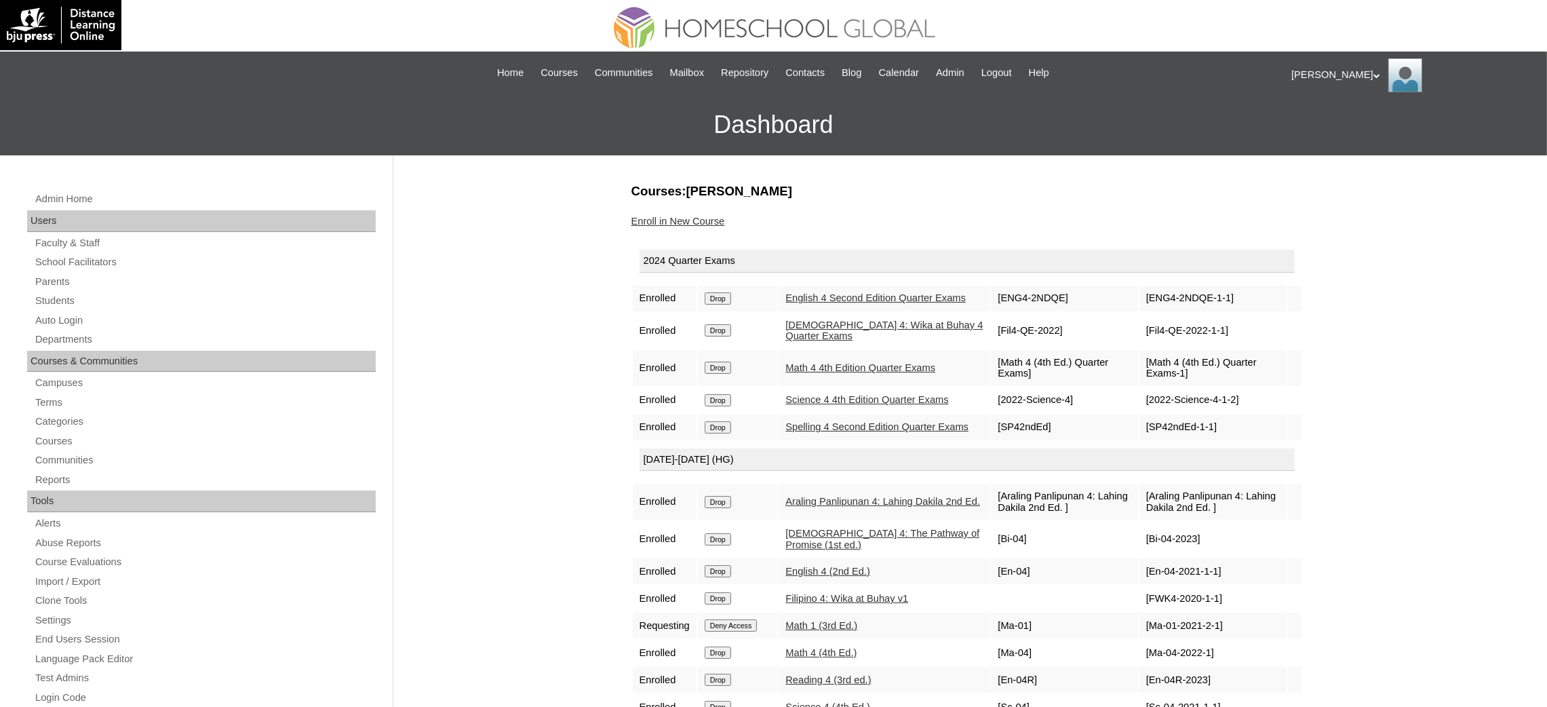
click at [726, 303] on input "Drop" at bounding box center [718, 298] width 26 height 12
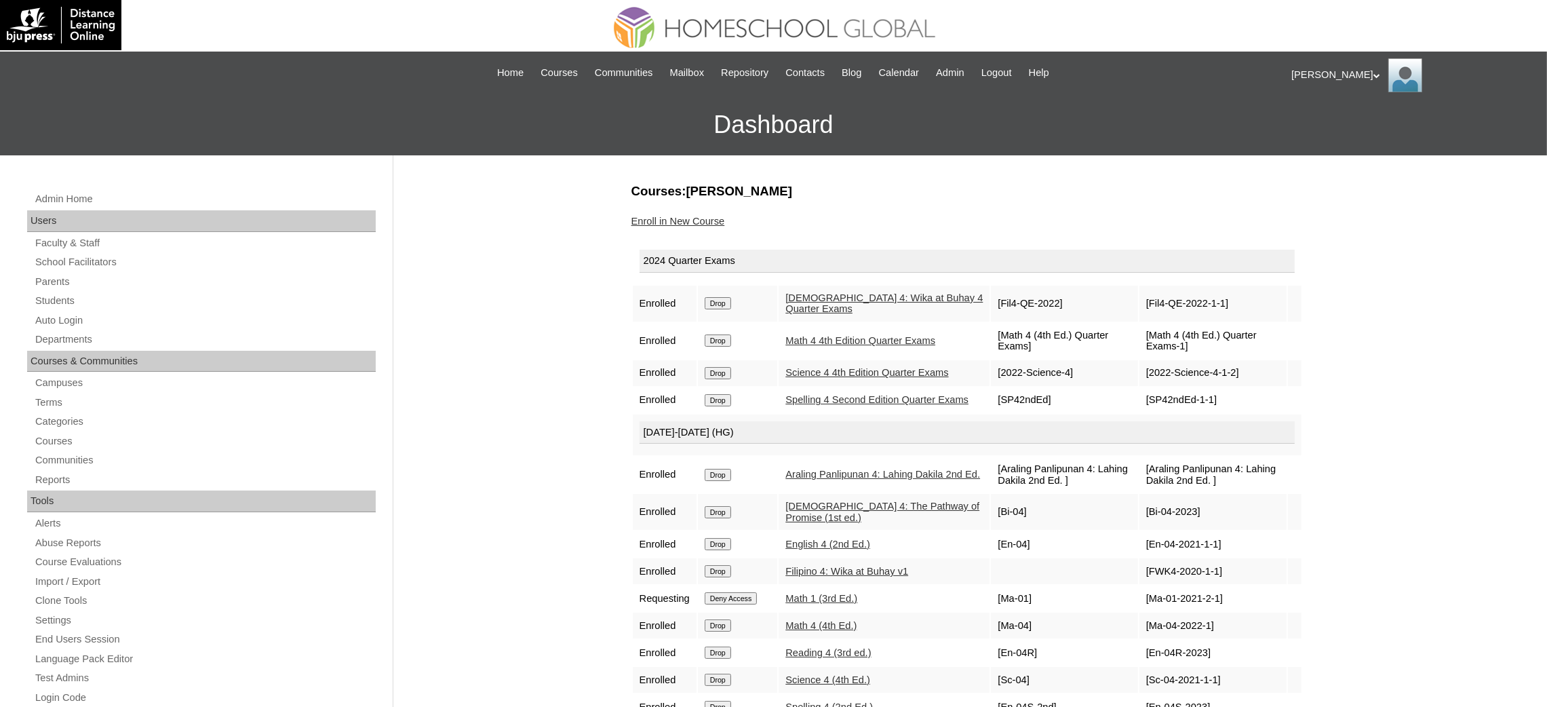
click at [722, 301] on input "Drop" at bounding box center [718, 303] width 26 height 12
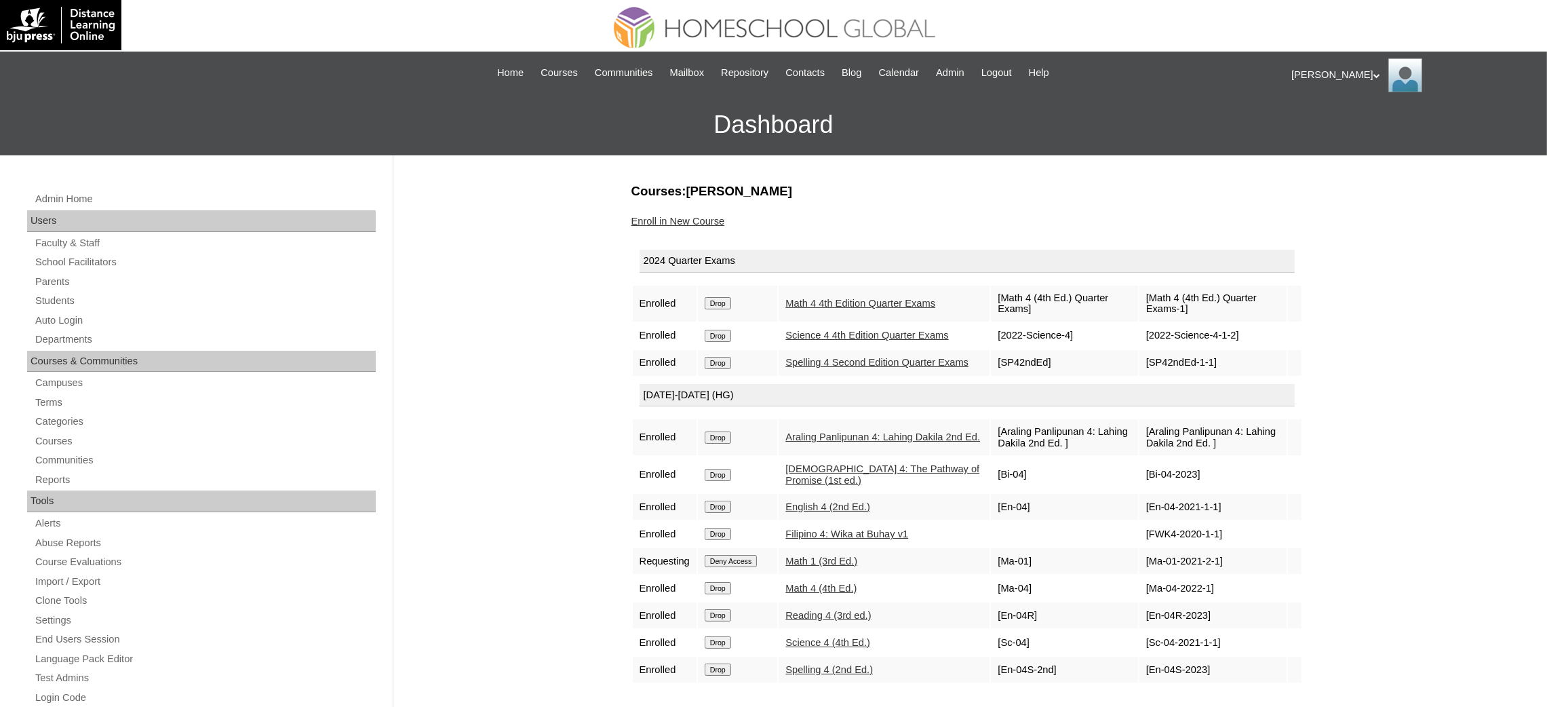
click at [724, 299] on input "Drop" at bounding box center [718, 303] width 26 height 12
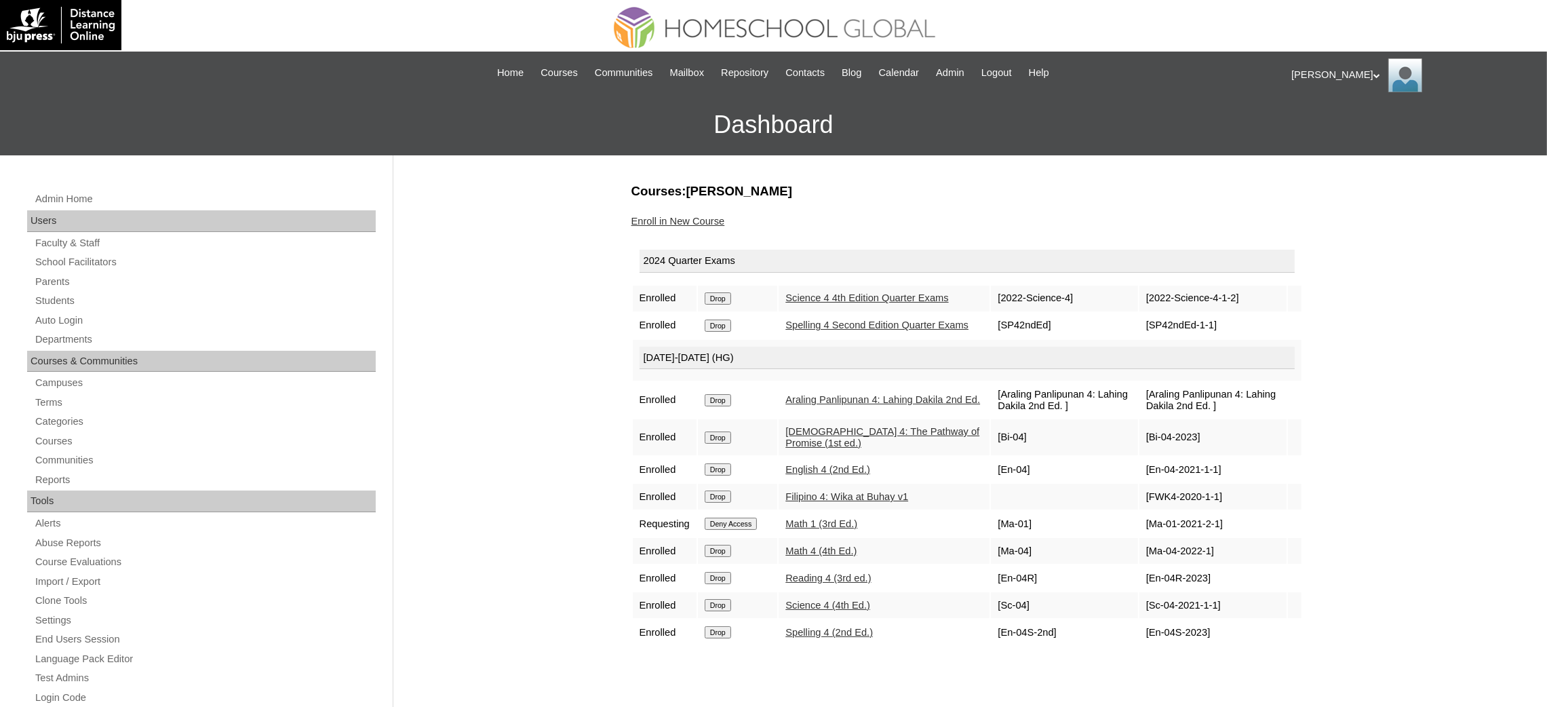
click at [731, 304] on input "Drop" at bounding box center [718, 298] width 26 height 12
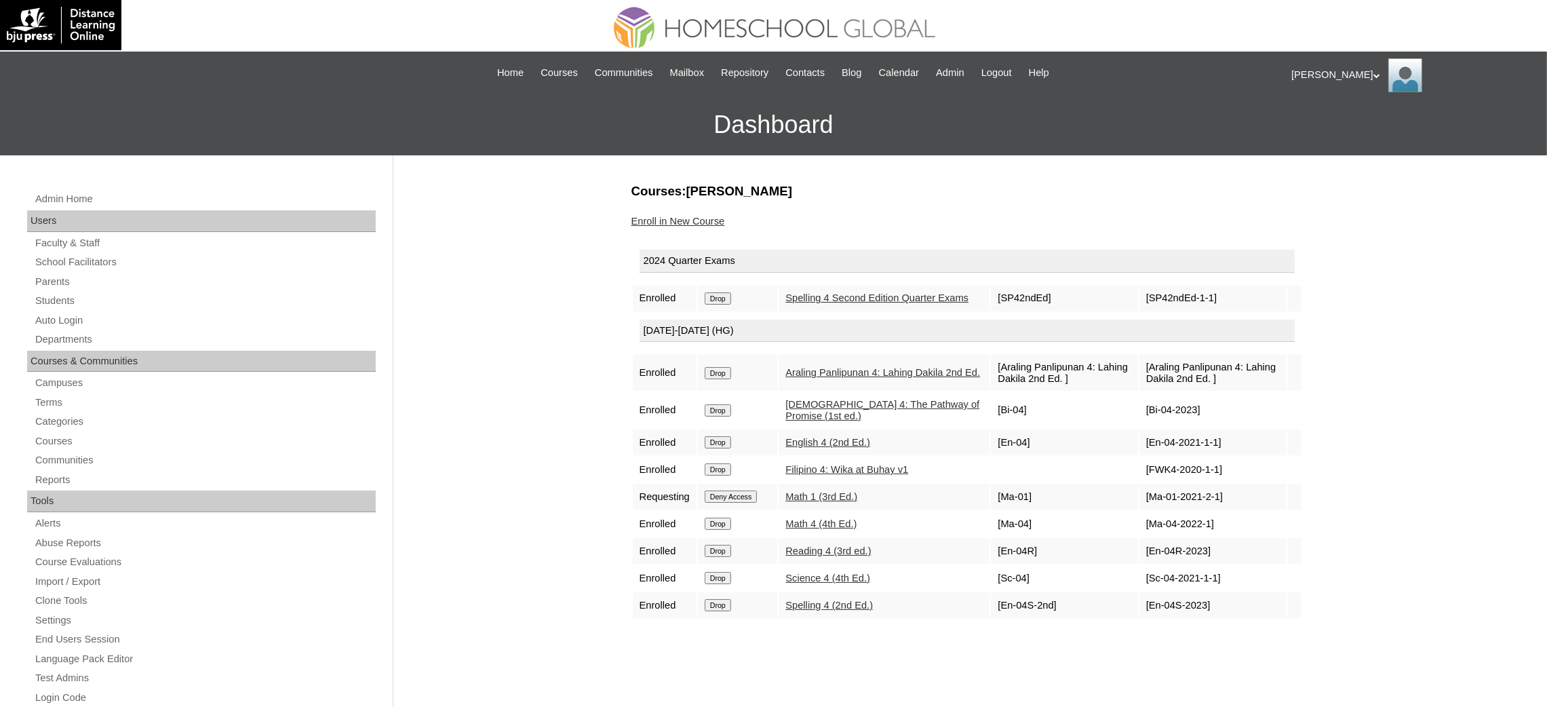
click at [727, 302] on input "Drop" at bounding box center [718, 298] width 26 height 12
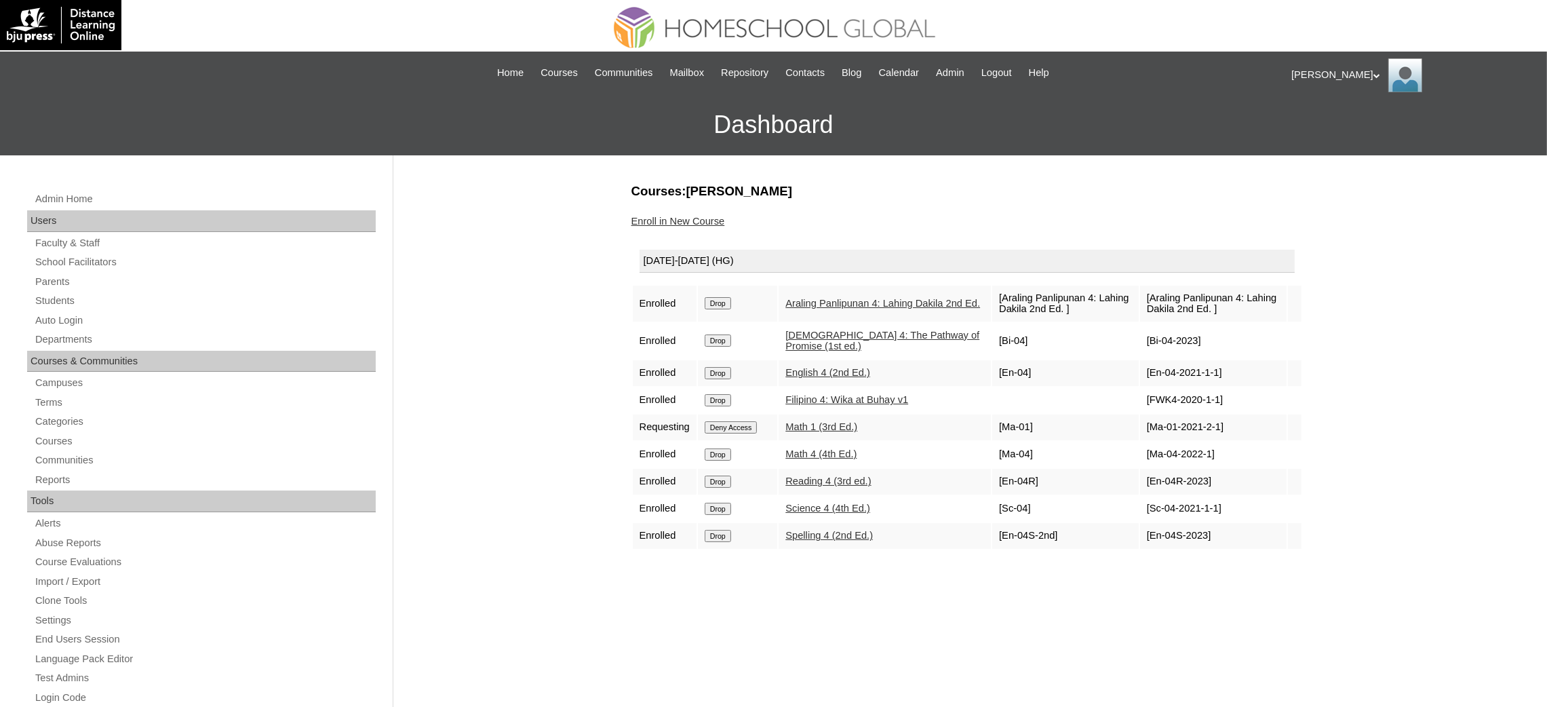
click at [728, 300] on input "Drop" at bounding box center [718, 303] width 26 height 12
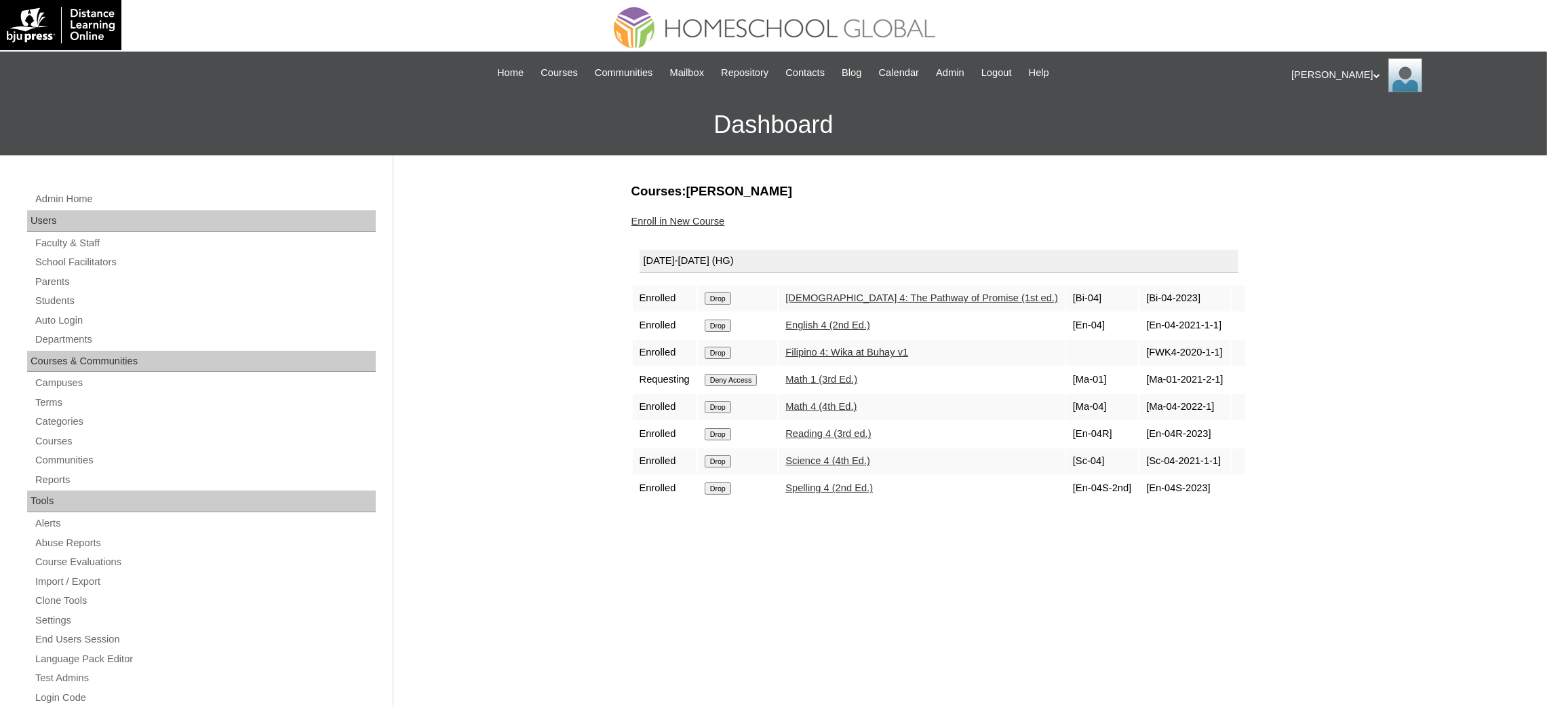
click at [730, 304] on td "Drop" at bounding box center [738, 299] width 80 height 26
click at [729, 292] on input "Drop" at bounding box center [718, 298] width 26 height 12
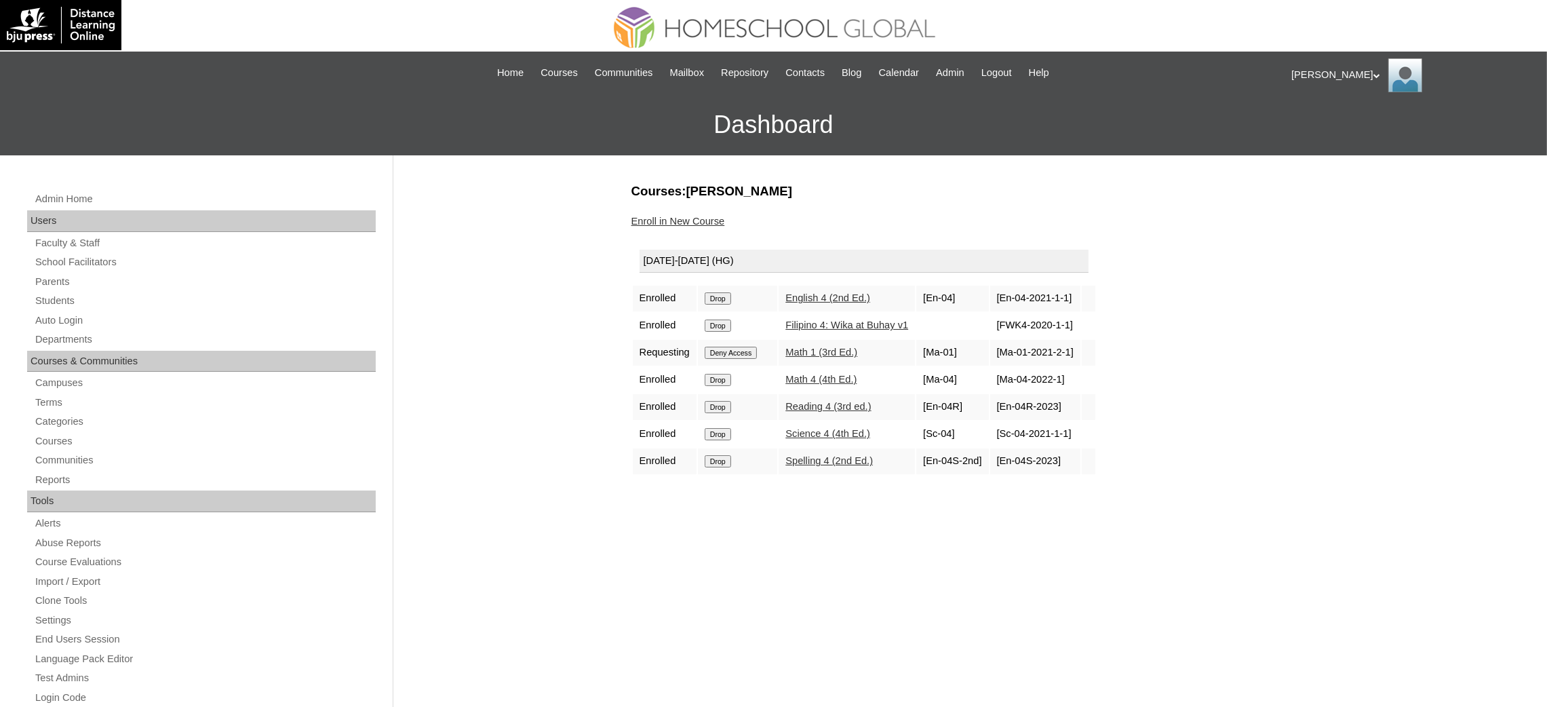
click at [730, 292] on input "Drop" at bounding box center [718, 298] width 26 height 12
click at [722, 301] on td "Drop" at bounding box center [738, 299] width 80 height 26
click at [728, 292] on input "Drop" at bounding box center [718, 298] width 26 height 12
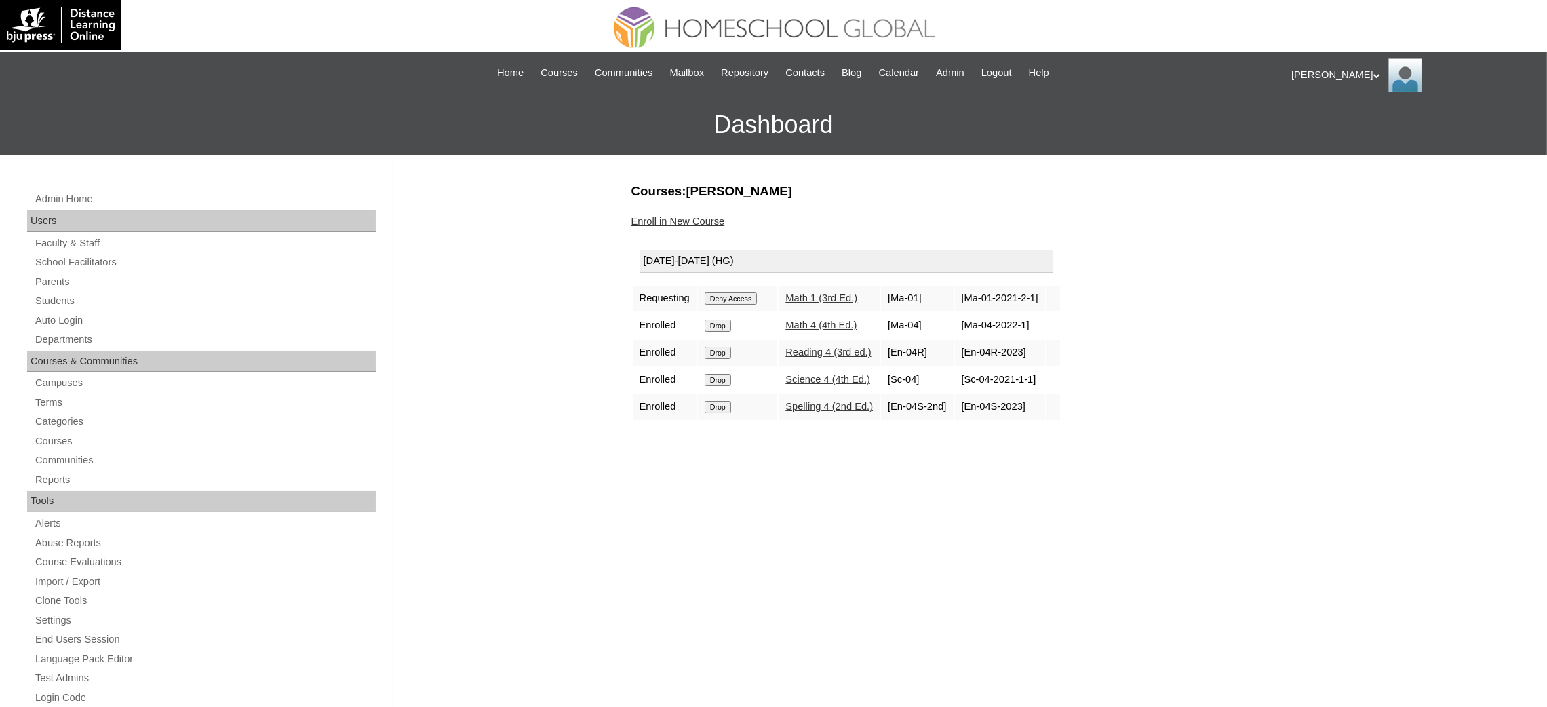
click at [731, 297] on input "Deny Access" at bounding box center [731, 298] width 53 height 12
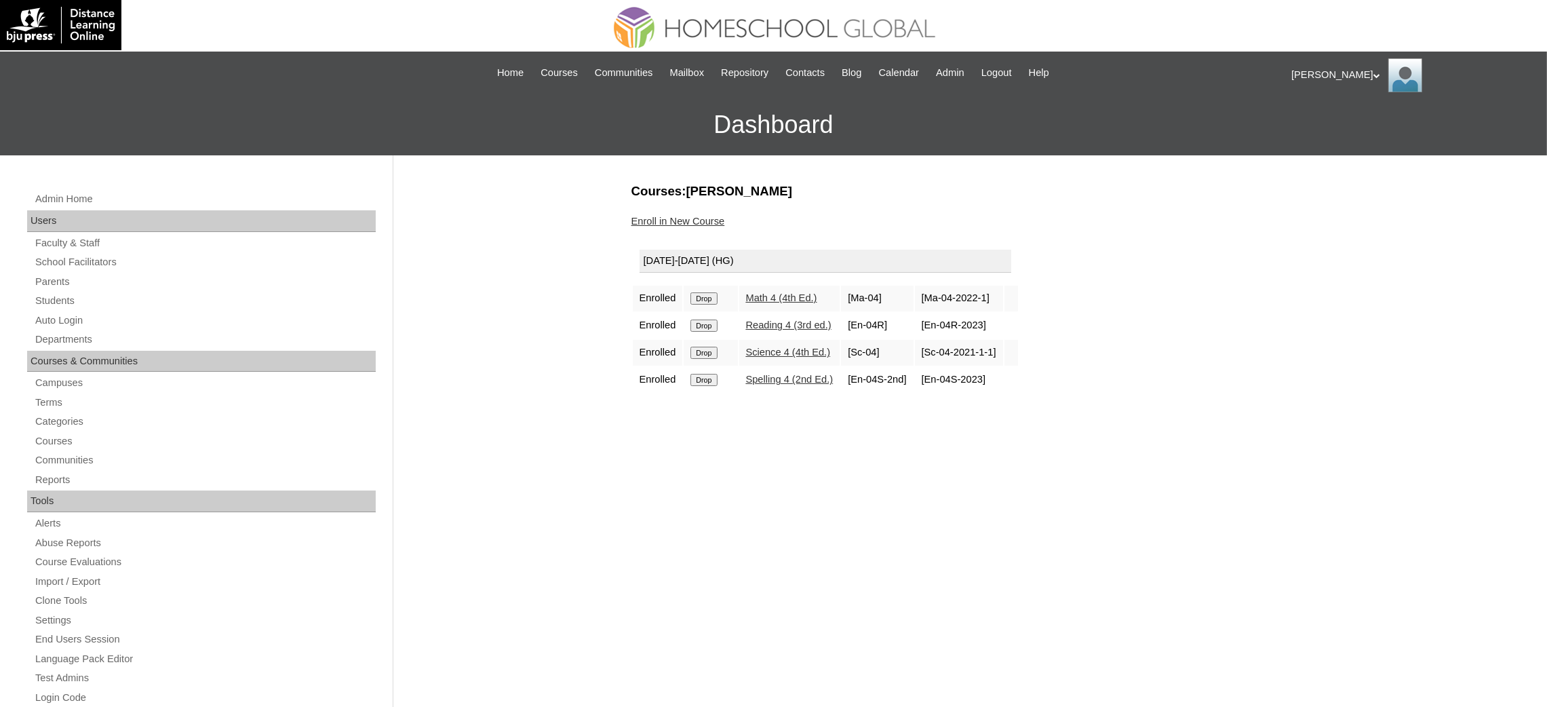
click at [707, 300] on input "Drop" at bounding box center [703, 298] width 26 height 12
click at [707, 299] on input "Drop" at bounding box center [703, 298] width 26 height 12
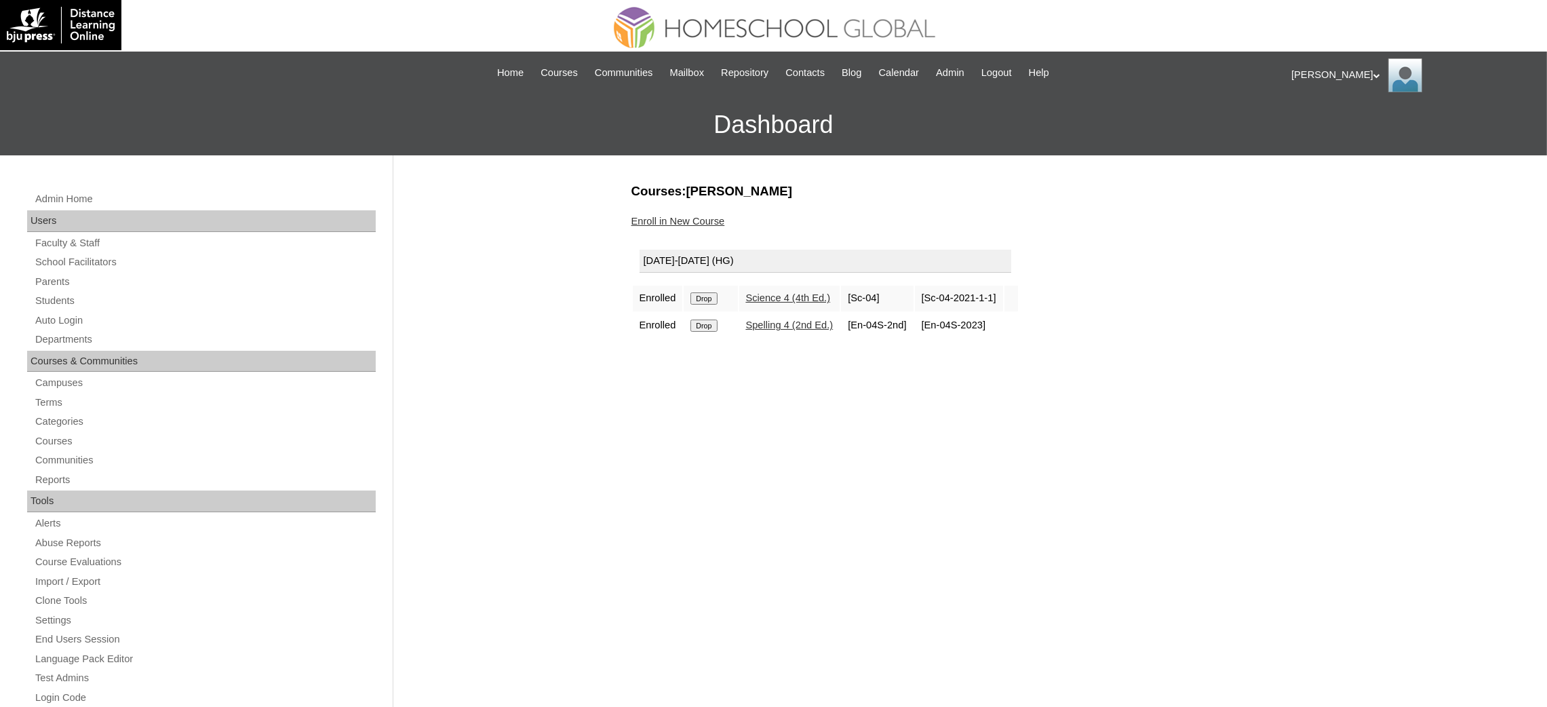
click at [709, 303] on td "Drop" at bounding box center [711, 299] width 54 height 26
click at [707, 296] on input "Drop" at bounding box center [703, 298] width 26 height 12
click at [713, 295] on input "Drop" at bounding box center [703, 298] width 26 height 12
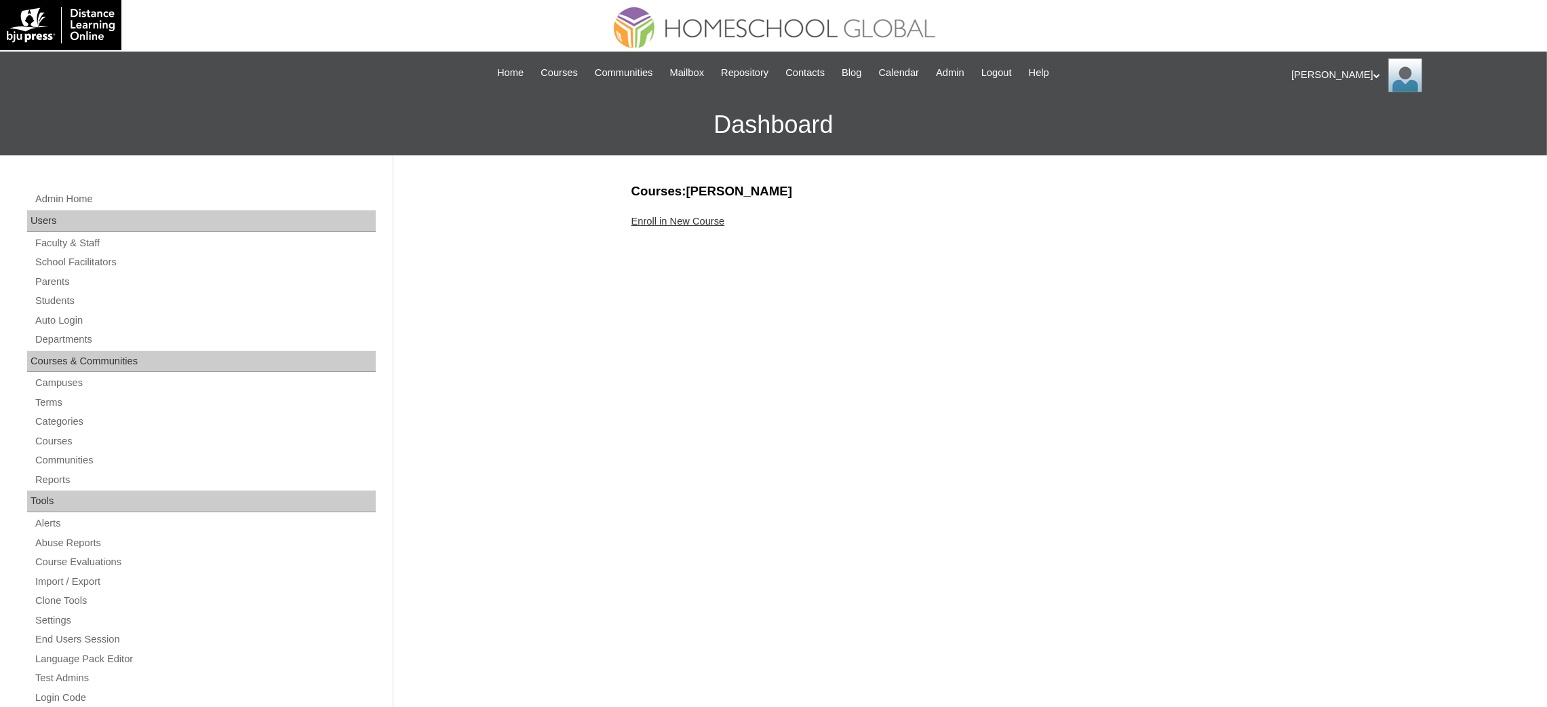
click at [696, 220] on link "Enroll in New Course" at bounding box center [678, 221] width 94 height 11
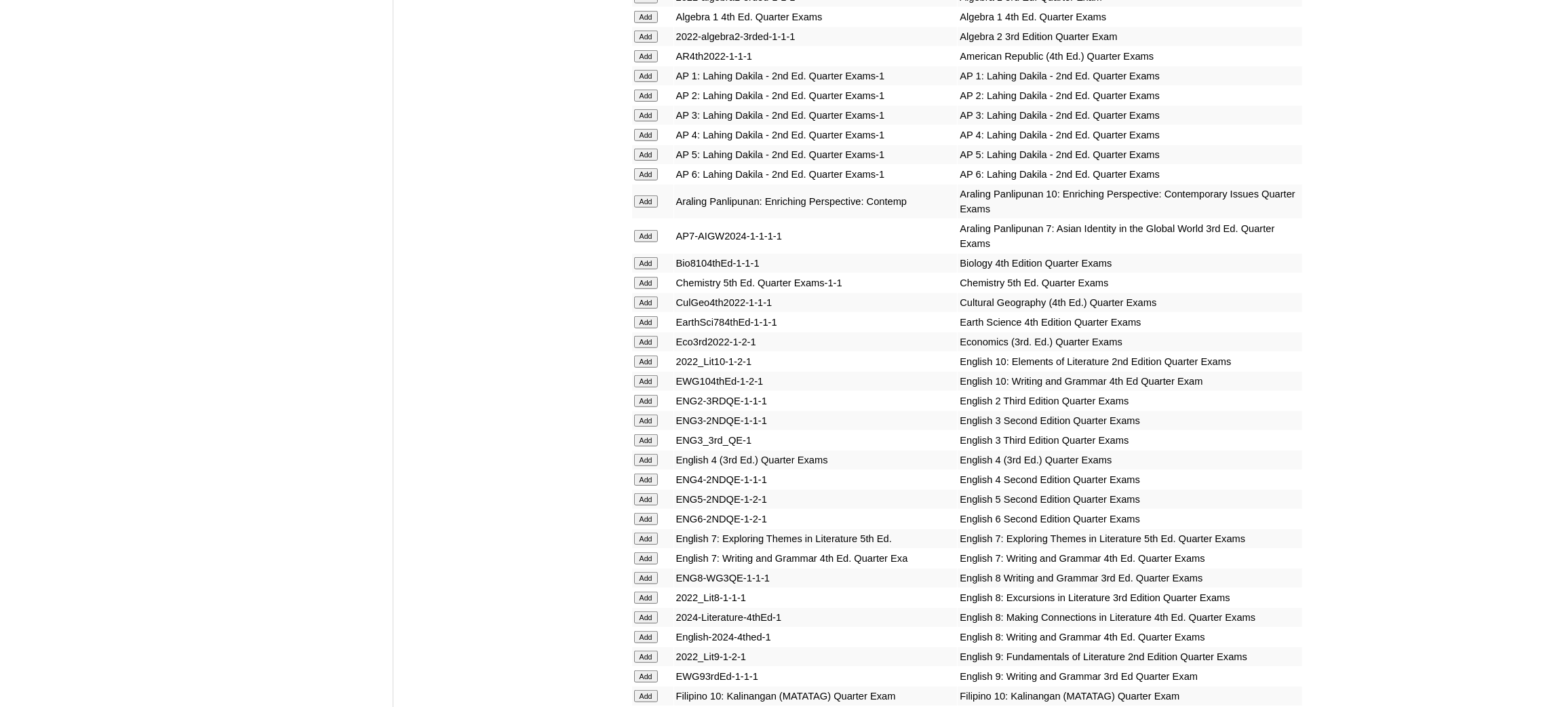
scroll to position [1322, 0]
click at [646, 147] on input "Add" at bounding box center [646, 153] width 24 height 12
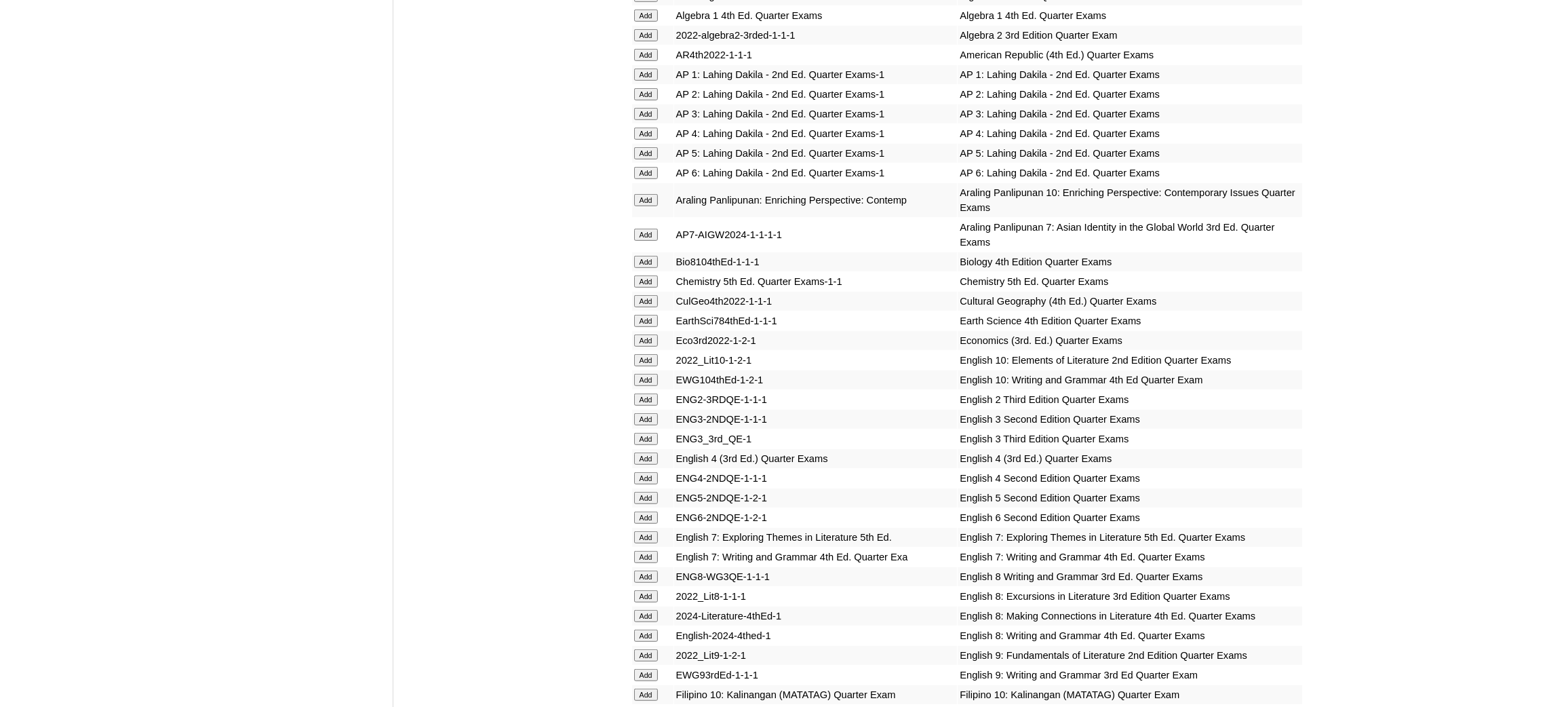
click at [646, 147] on input "Add" at bounding box center [646, 153] width 24 height 12
click at [649, 492] on input "Add" at bounding box center [646, 498] width 24 height 12
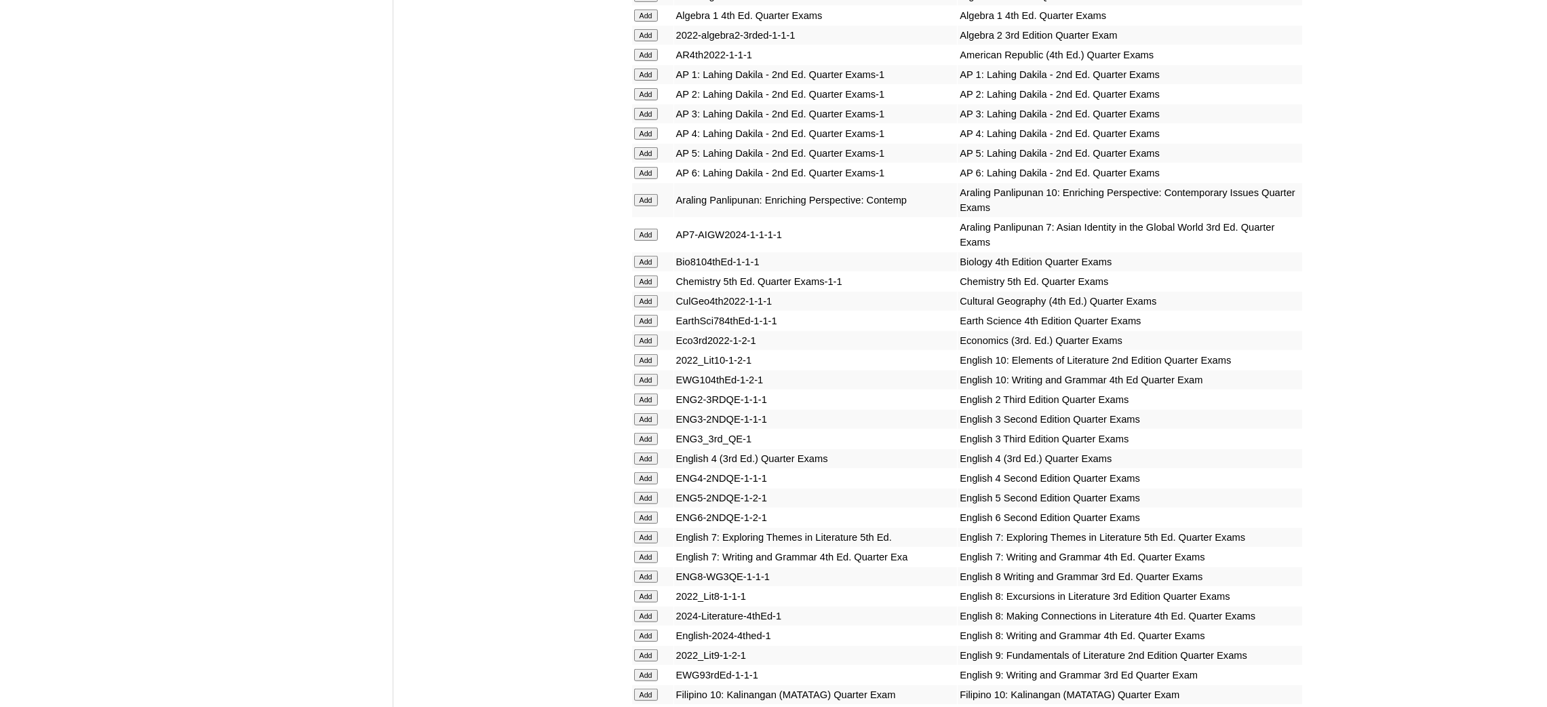
click at [649, 492] on input "Add" at bounding box center [646, 498] width 24 height 12
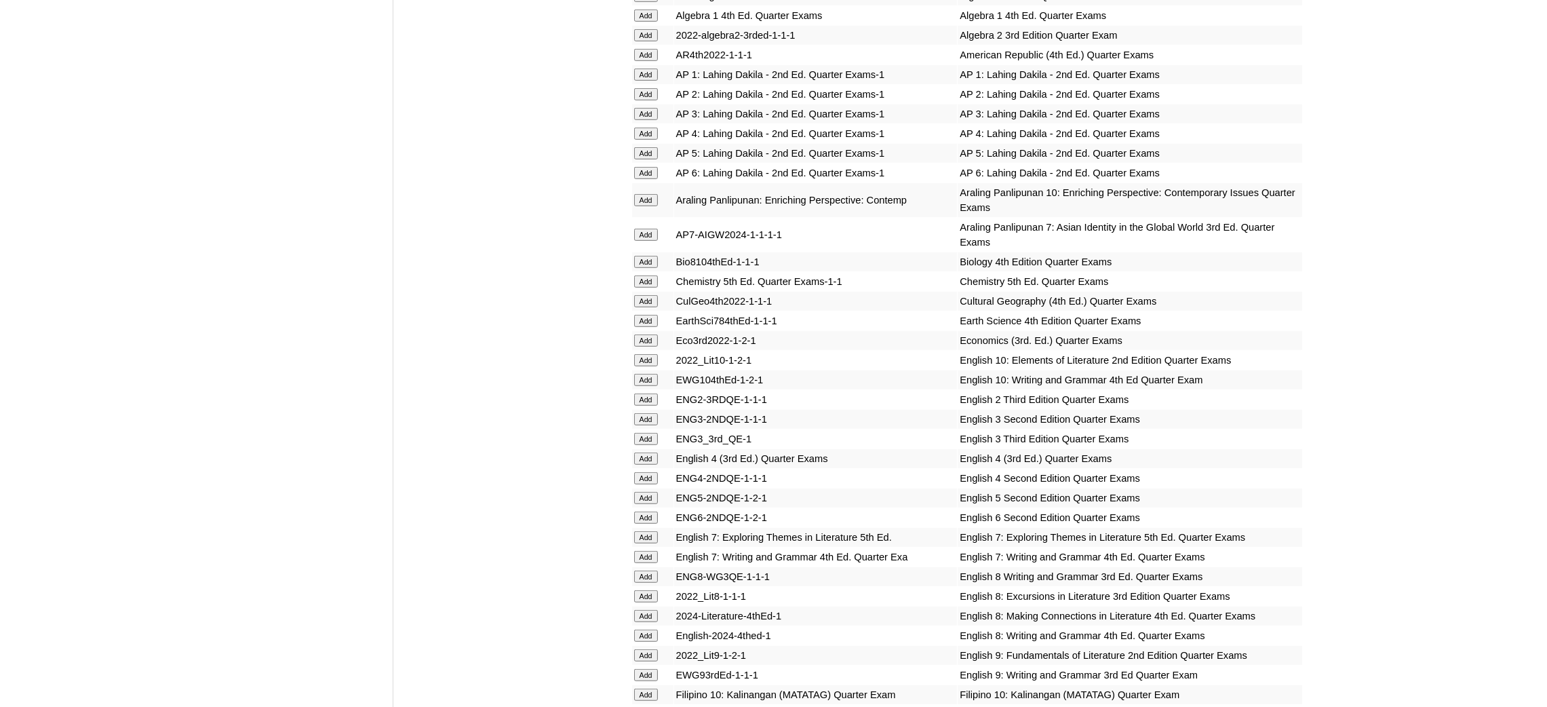
click at [649, 492] on input "Add" at bounding box center [646, 498] width 24 height 12
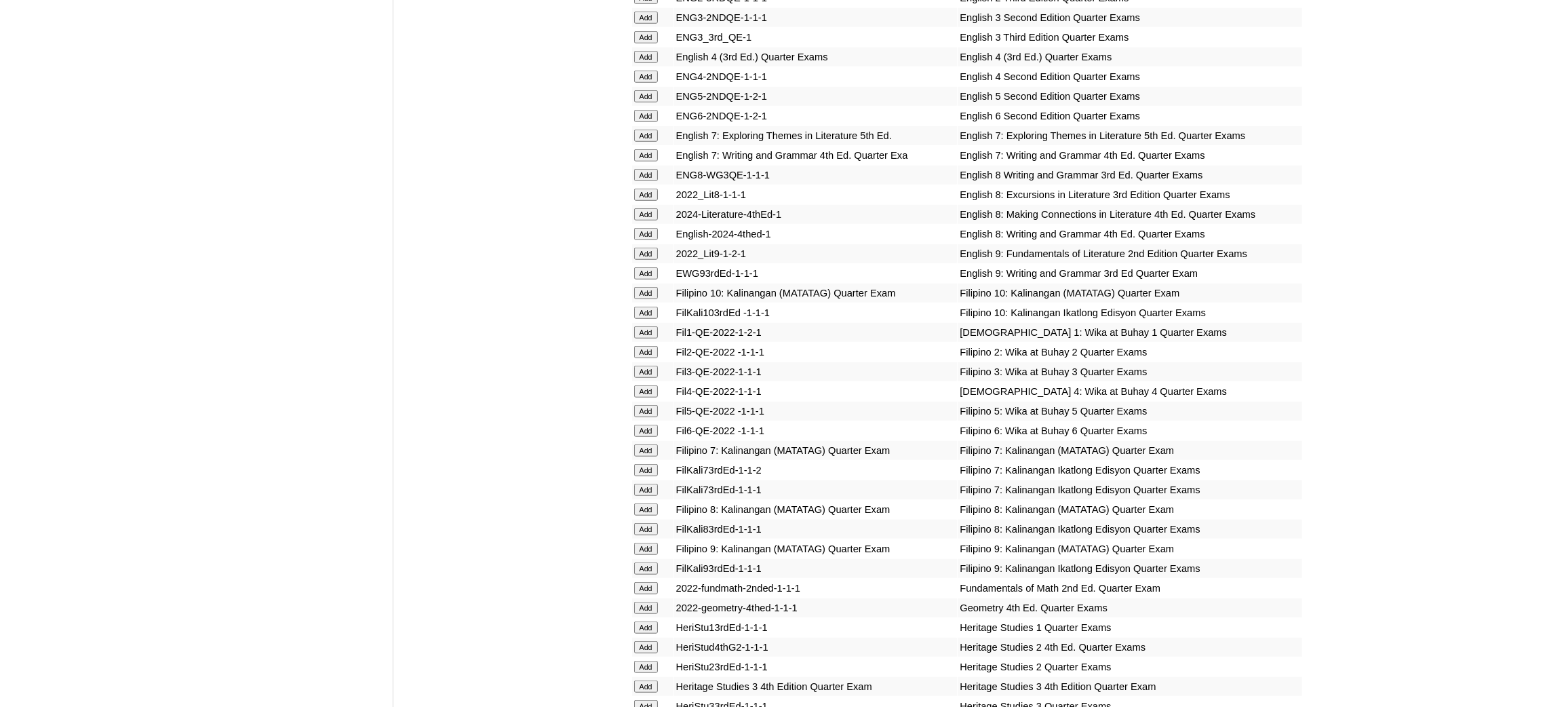
scroll to position [1729, 0]
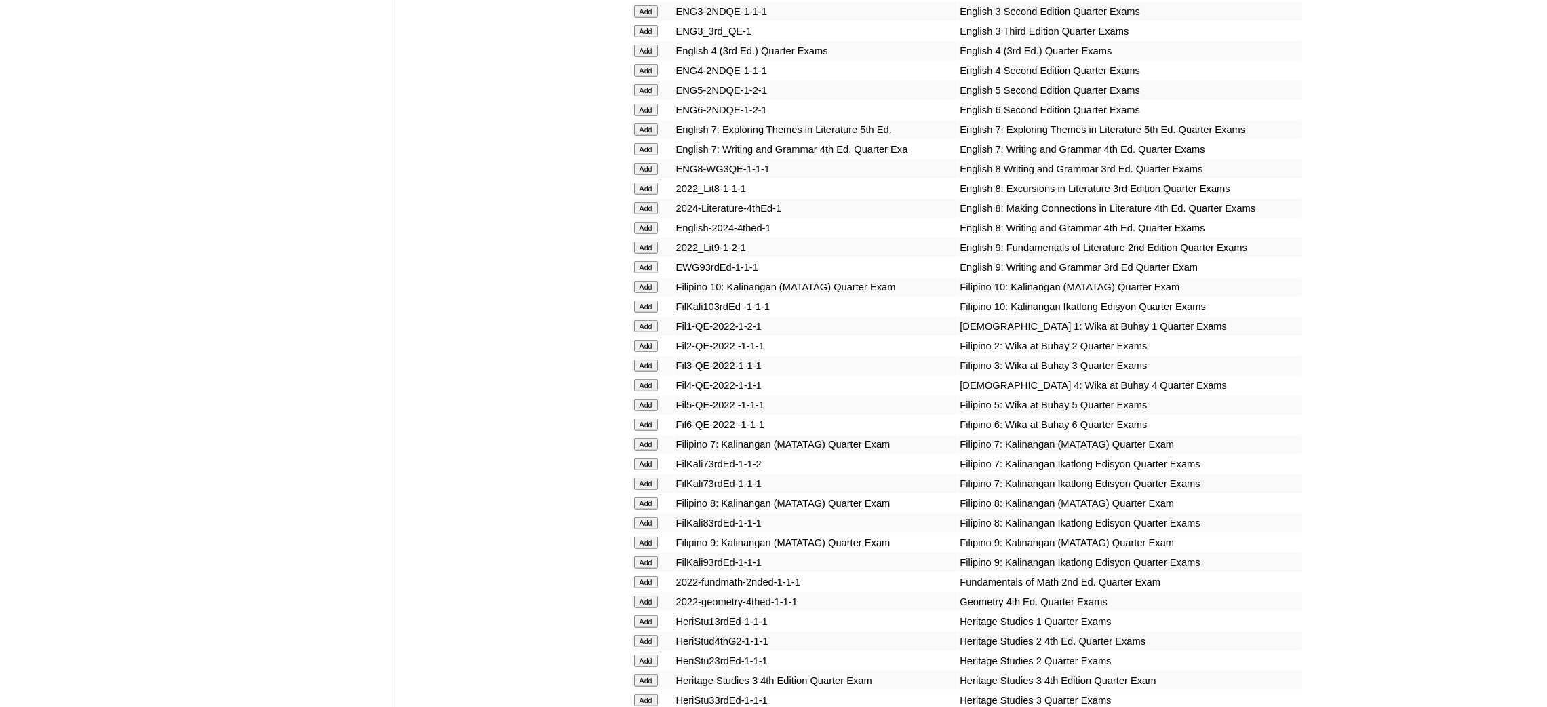
click at [653, 399] on input "Add" at bounding box center [646, 405] width 24 height 12
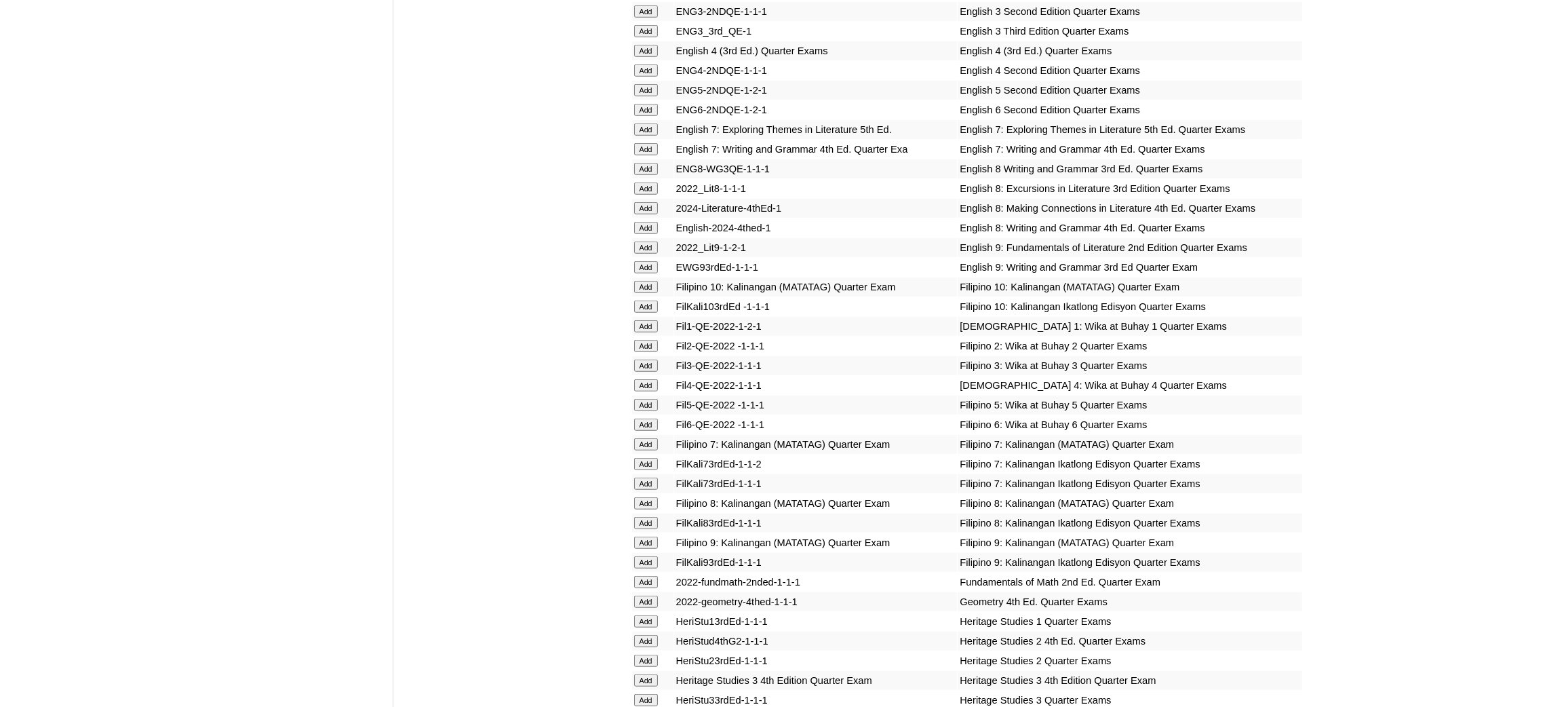
click at [653, 399] on input "Add" at bounding box center [646, 405] width 24 height 12
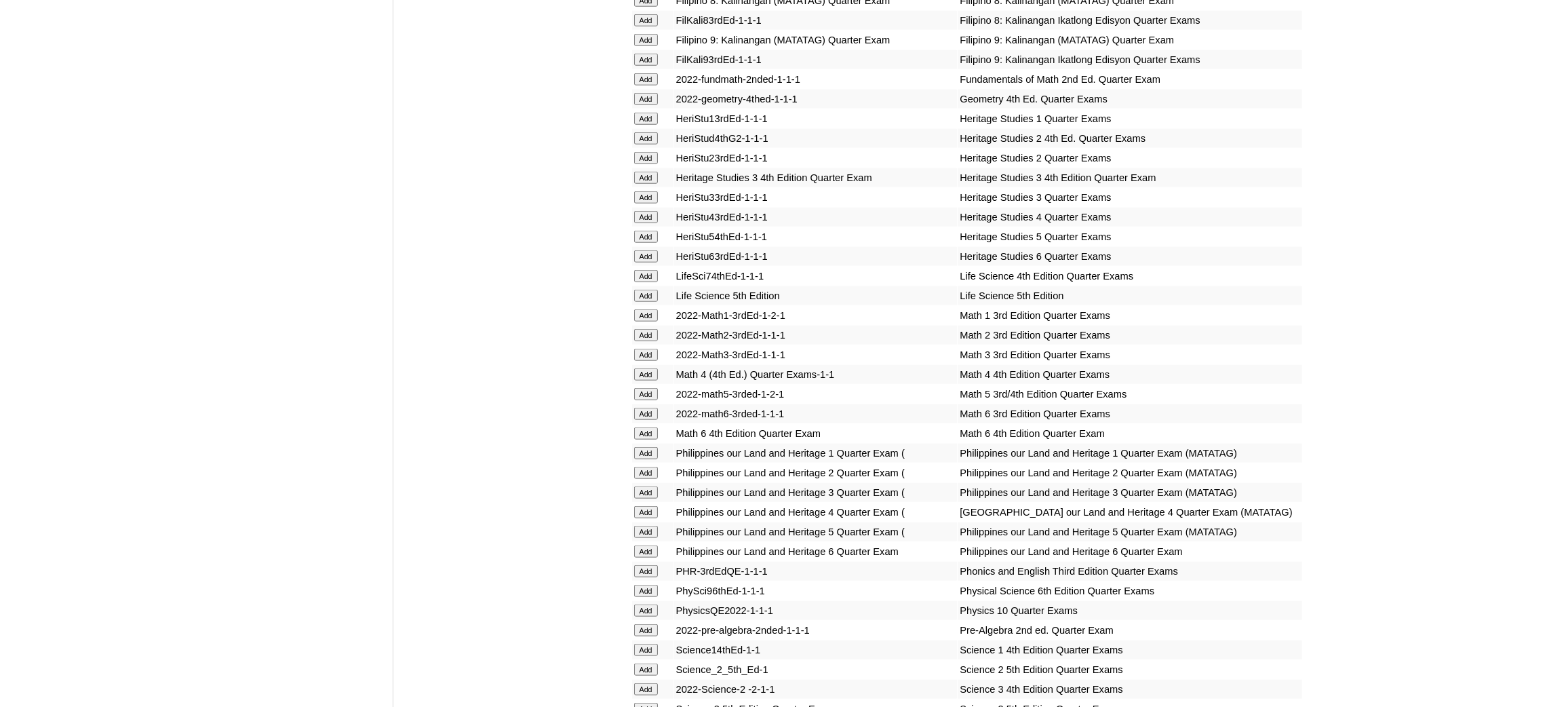
scroll to position [2237, 0]
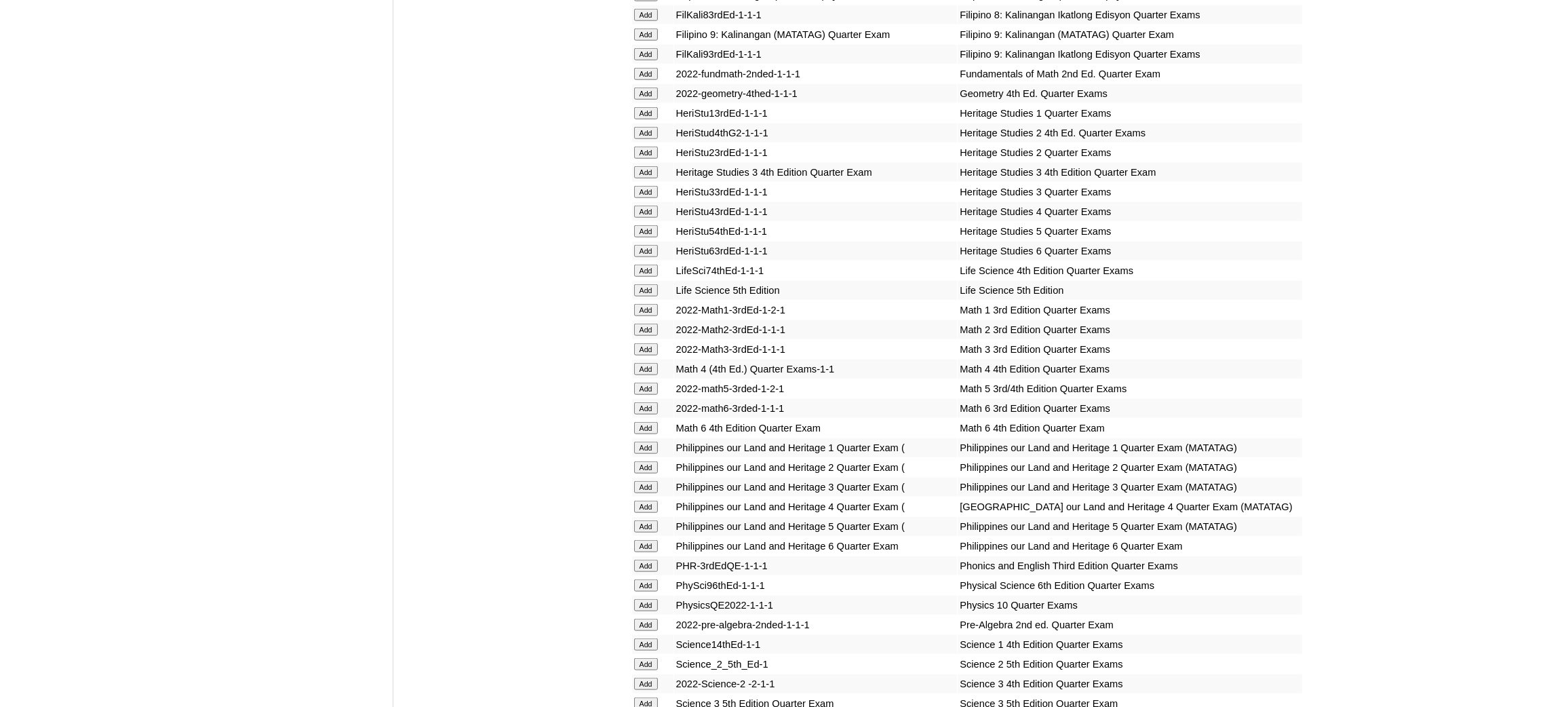
click at [645, 382] on input "Add" at bounding box center [646, 388] width 24 height 12
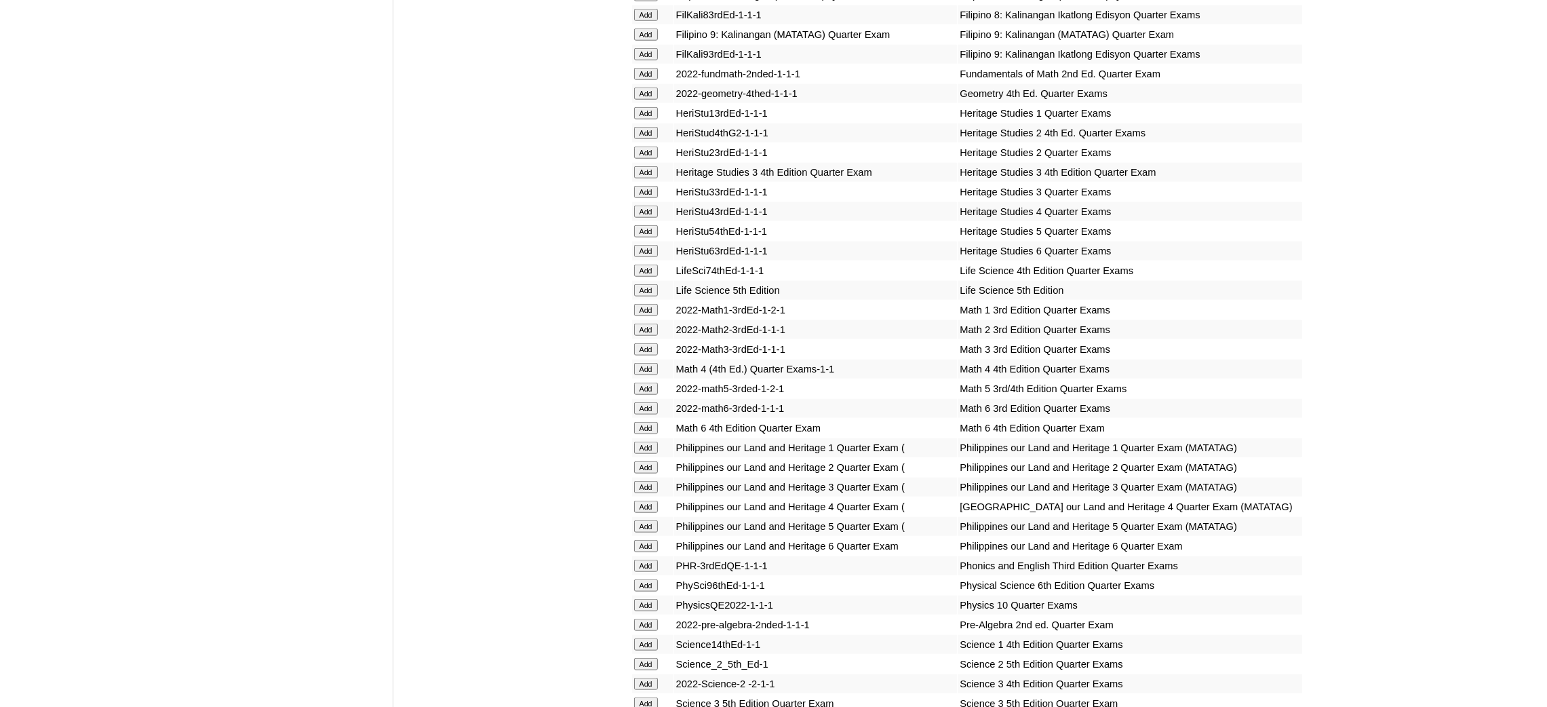
click at [645, 382] on input "Add" at bounding box center [646, 388] width 24 height 12
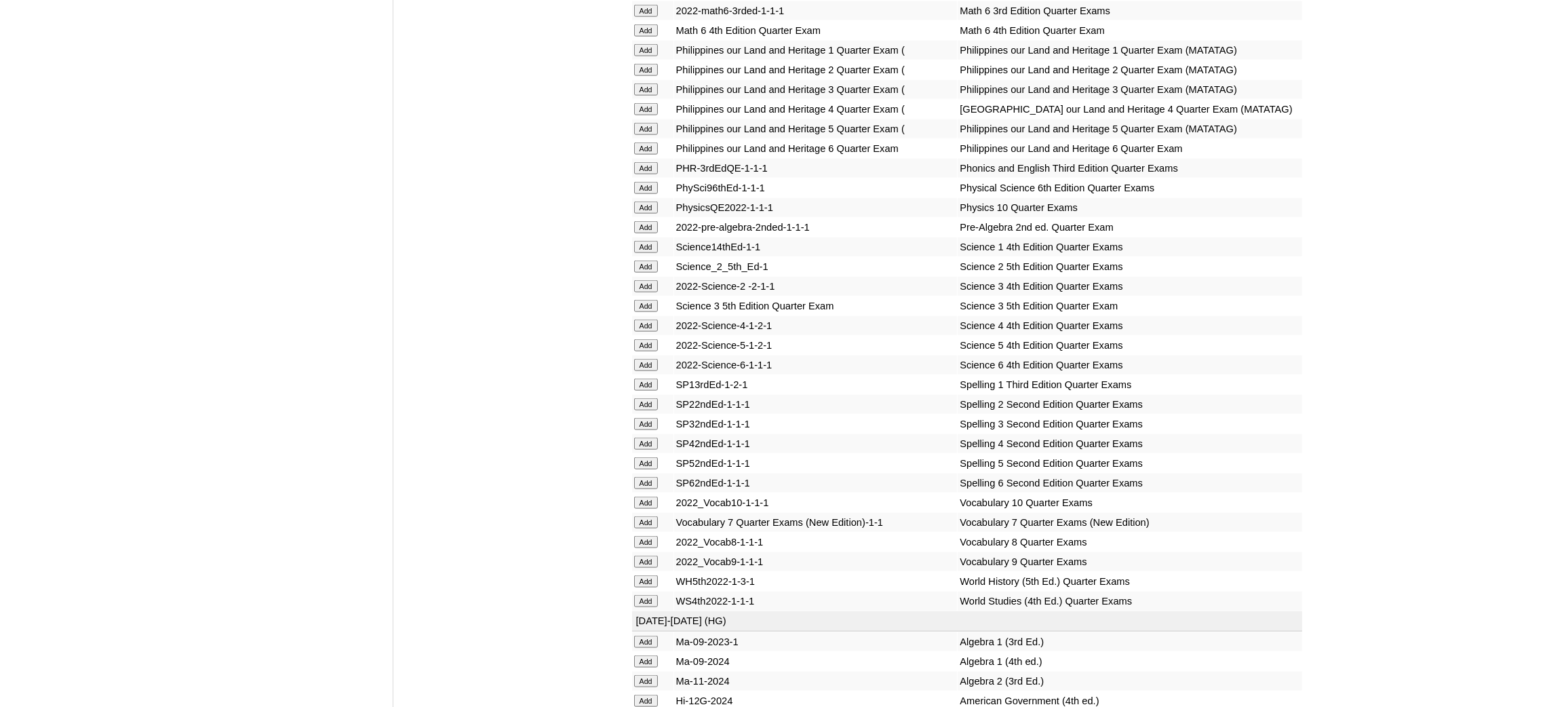
scroll to position [2644, 0]
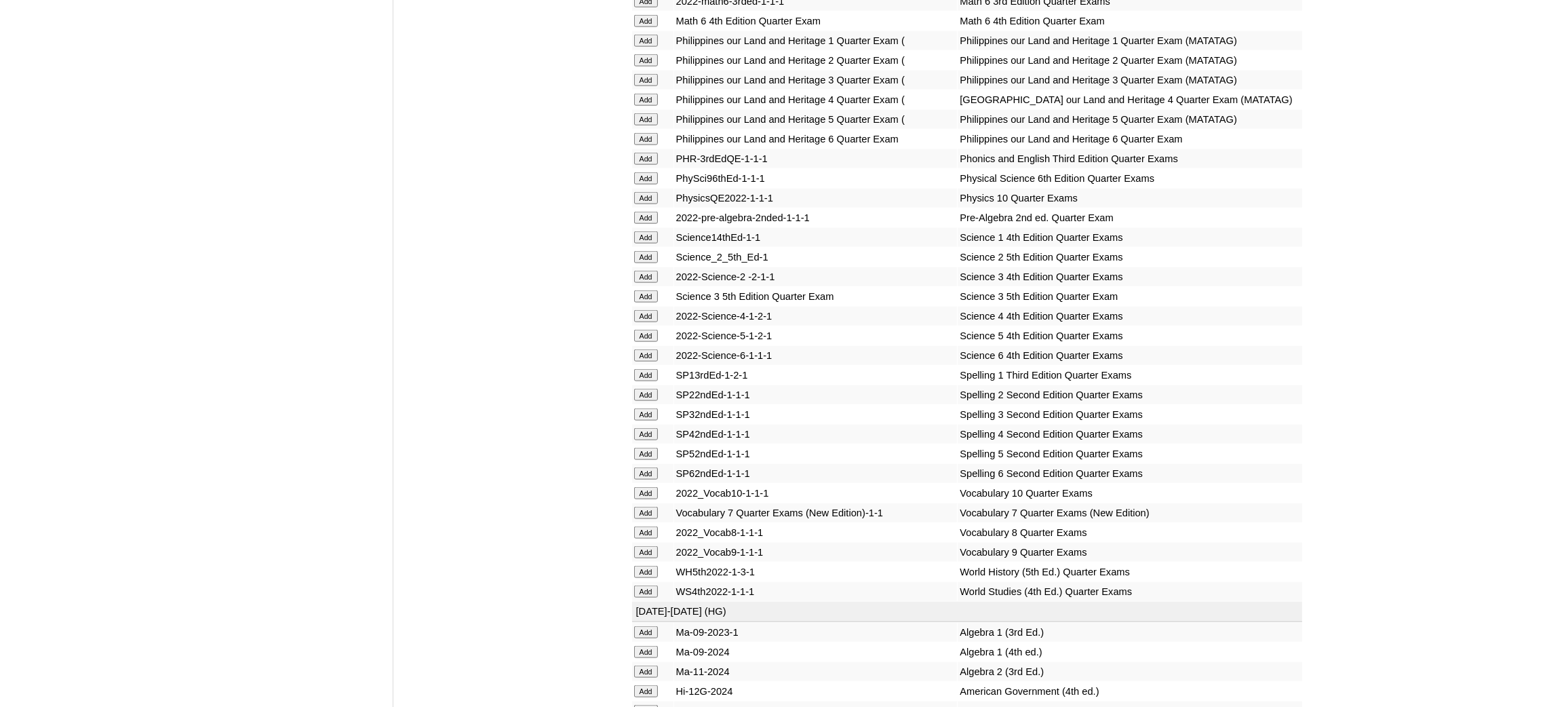
click at [654, 330] on input "Add" at bounding box center [646, 336] width 24 height 12
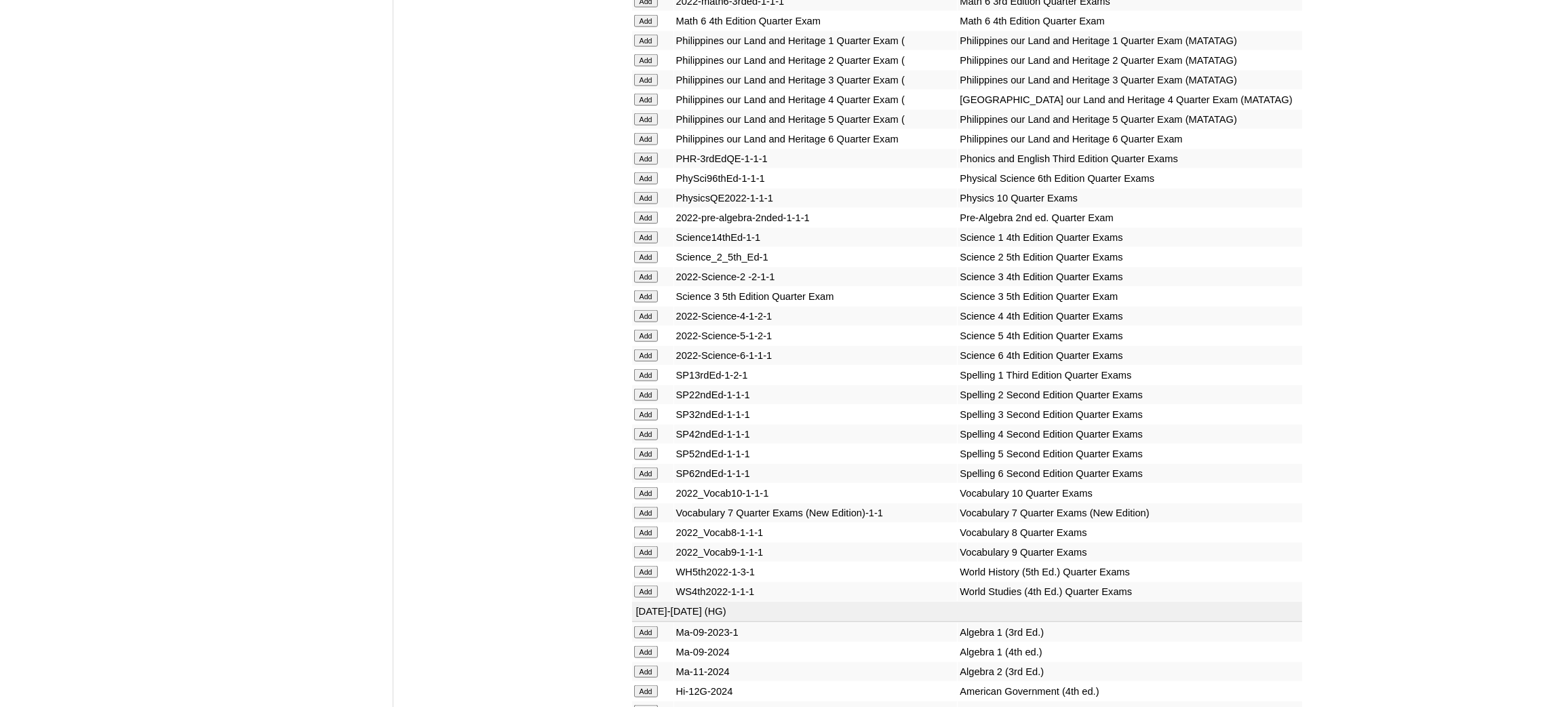
click at [644, 448] on input "Add" at bounding box center [646, 454] width 24 height 12
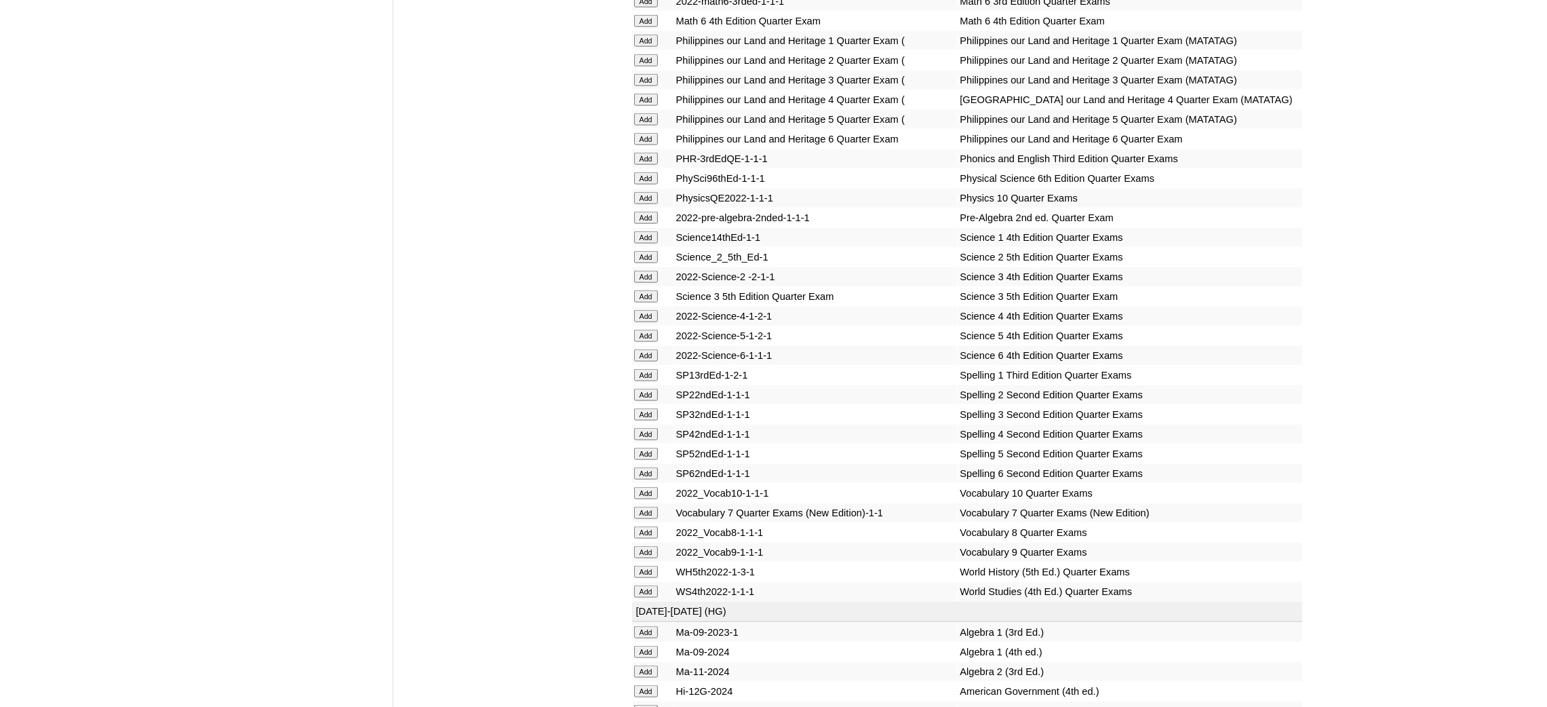
click at [644, 448] on input "Add" at bounding box center [646, 454] width 24 height 12
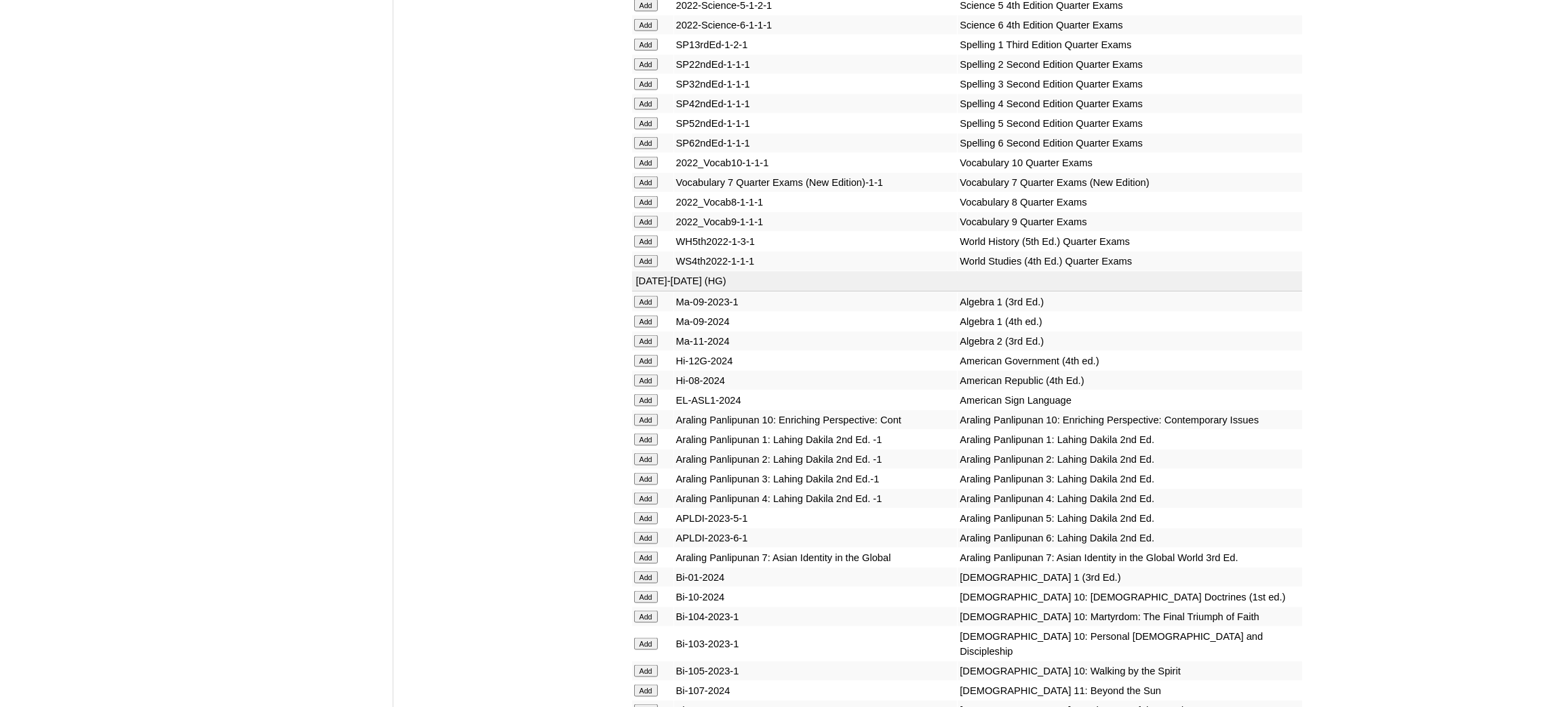
scroll to position [3153, 0]
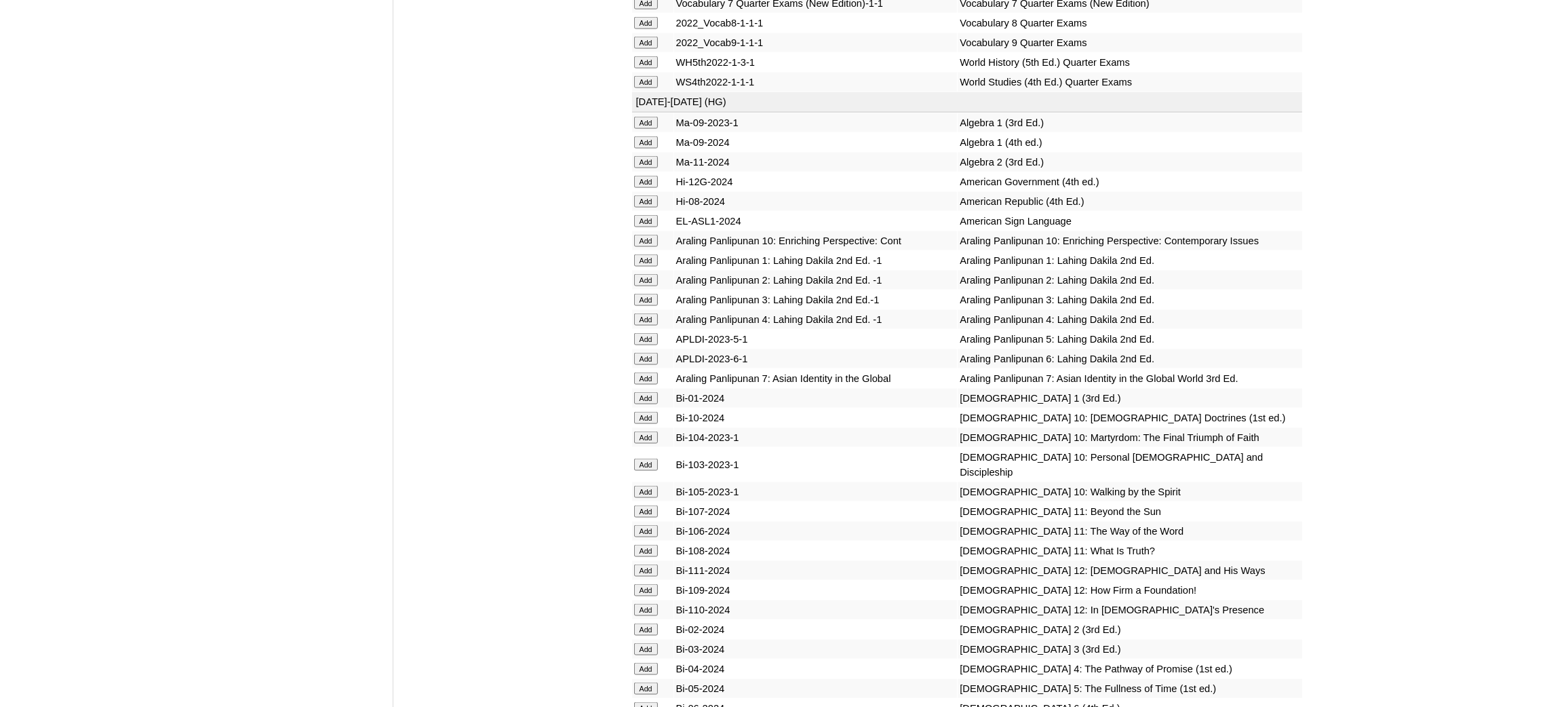
click at [648, 333] on input "Add" at bounding box center [646, 339] width 24 height 12
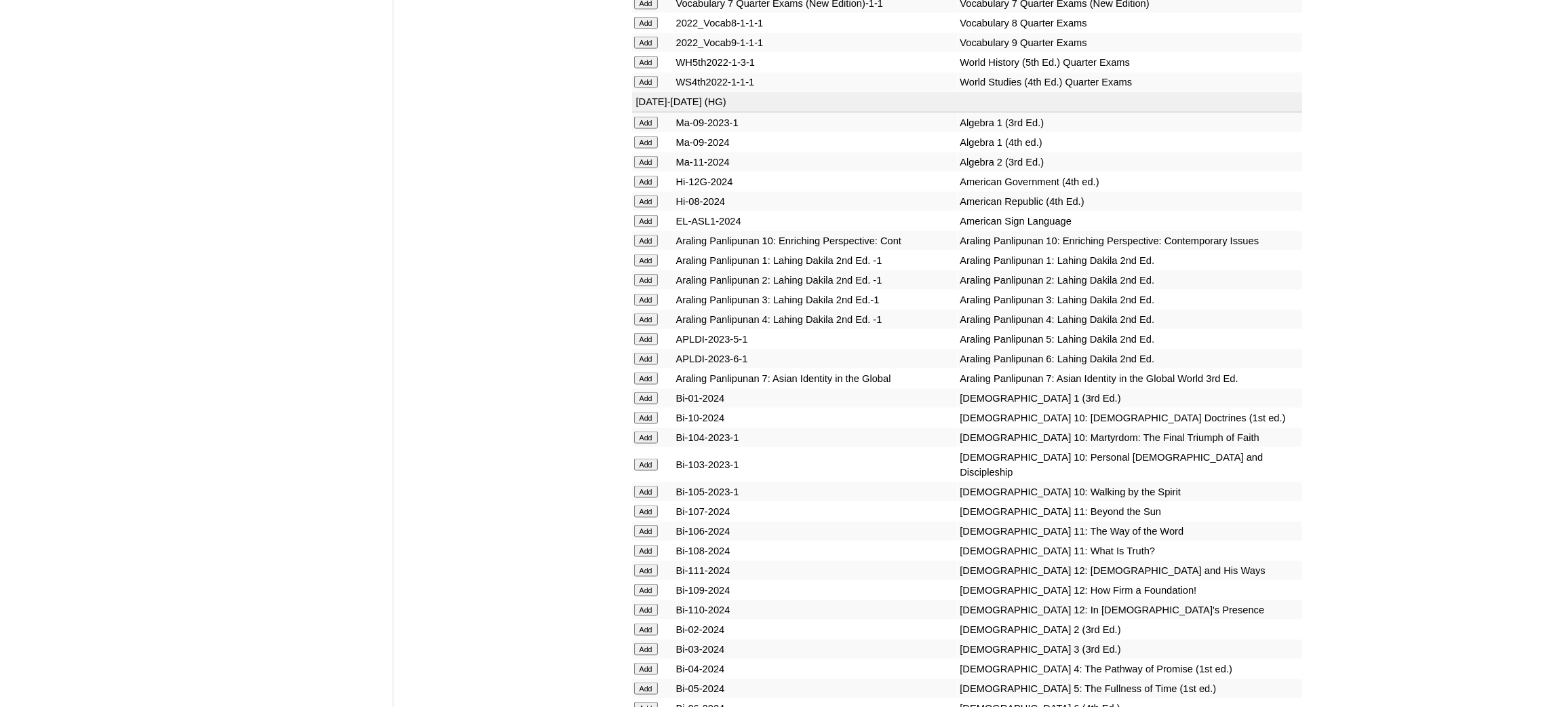
click at [648, 333] on input "Add" at bounding box center [646, 339] width 24 height 12
click at [640, 682] on input "Add" at bounding box center [646, 688] width 24 height 12
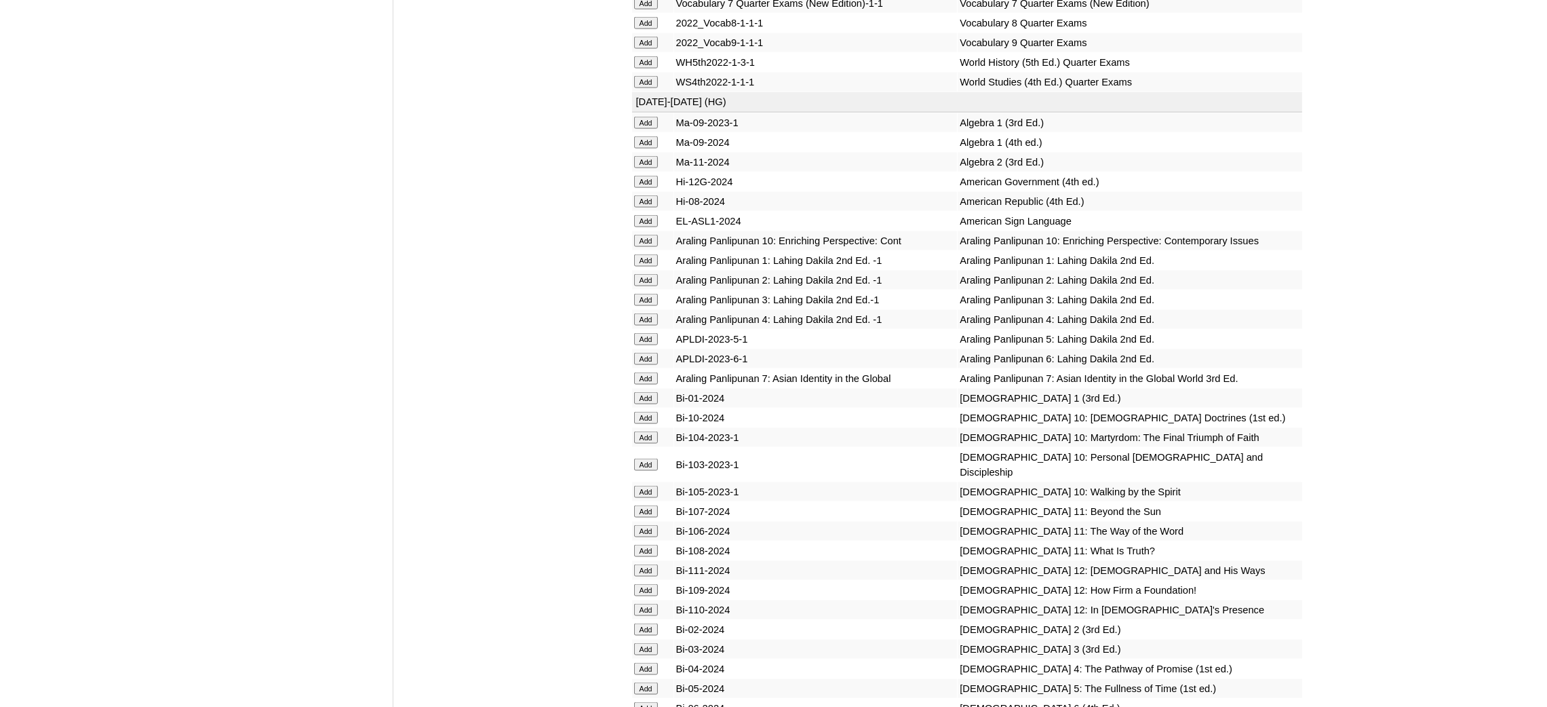
click at [640, 682] on input "Add" at bounding box center [646, 688] width 24 height 12
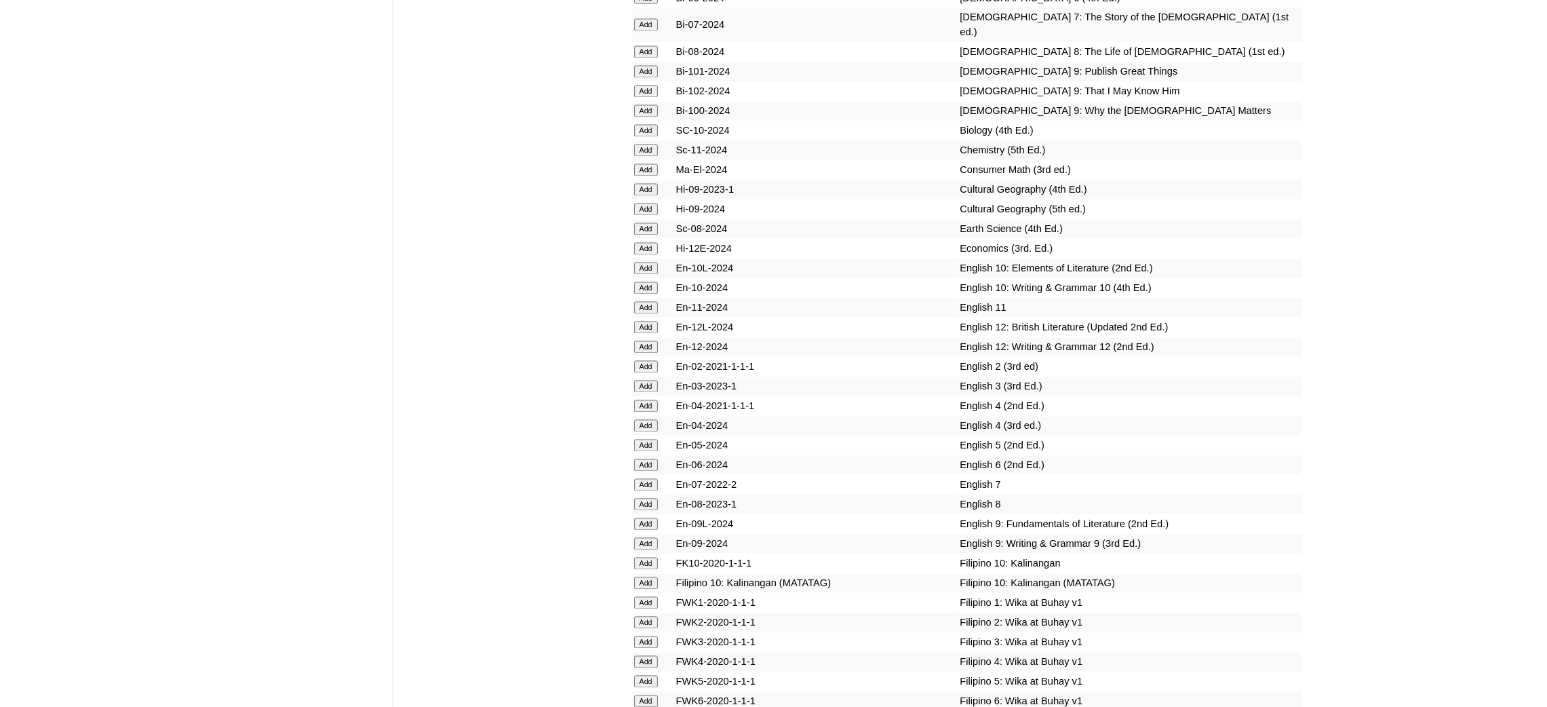
scroll to position [3865, 0]
click at [644, 438] on input "Add" at bounding box center [646, 444] width 24 height 12
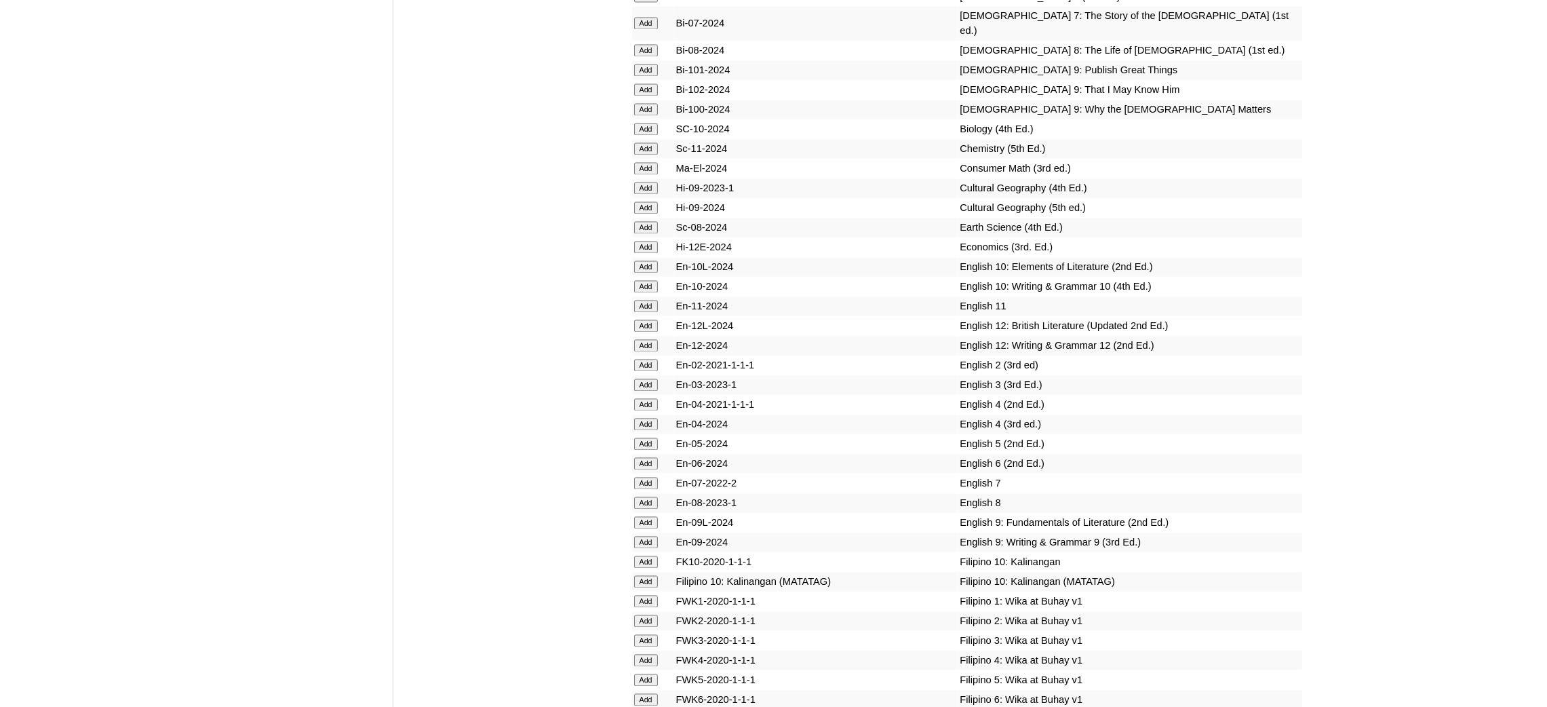
click at [644, 438] on input "Add" at bounding box center [646, 444] width 24 height 12
click at [648, 674] on input "Add" at bounding box center [646, 680] width 24 height 12
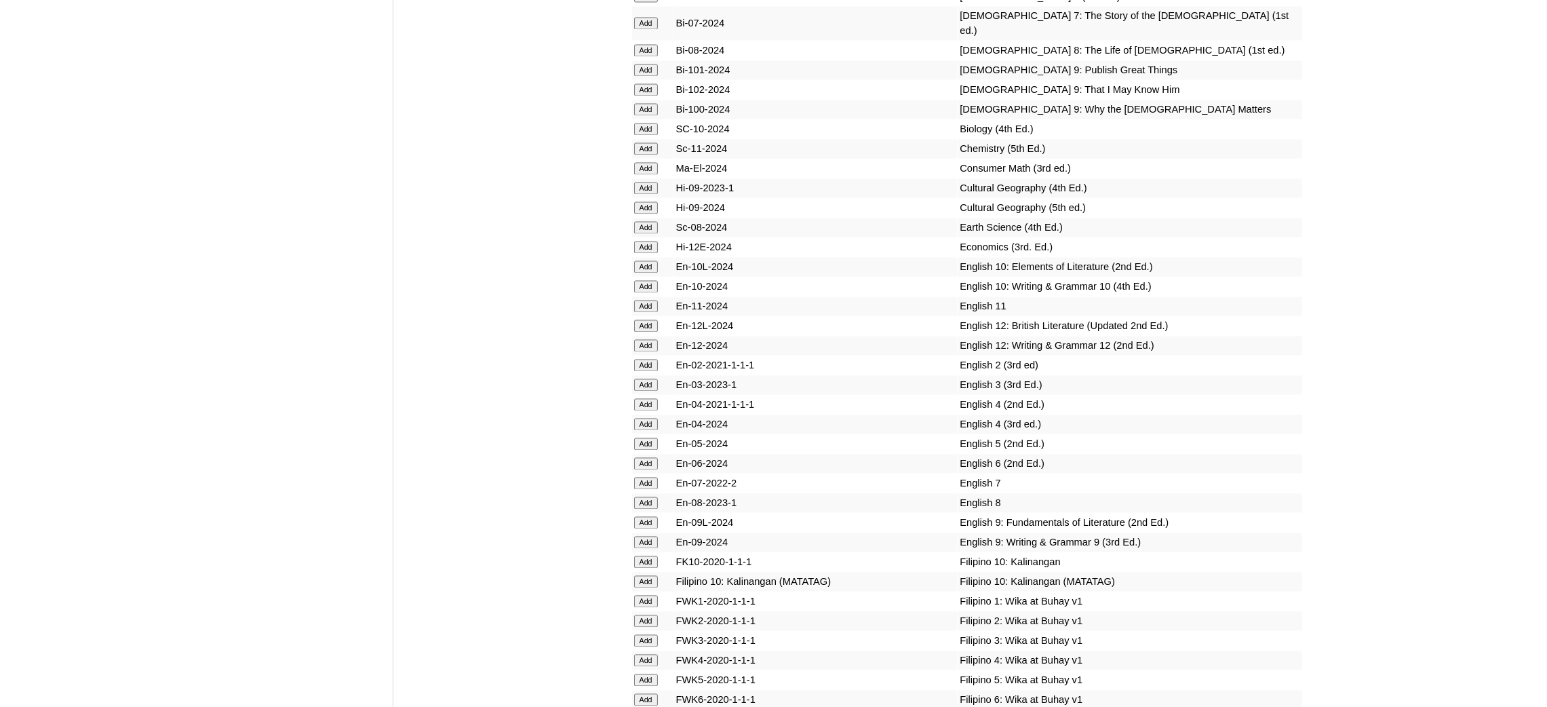
click at [648, 674] on input "Add" at bounding box center [646, 680] width 24 height 12
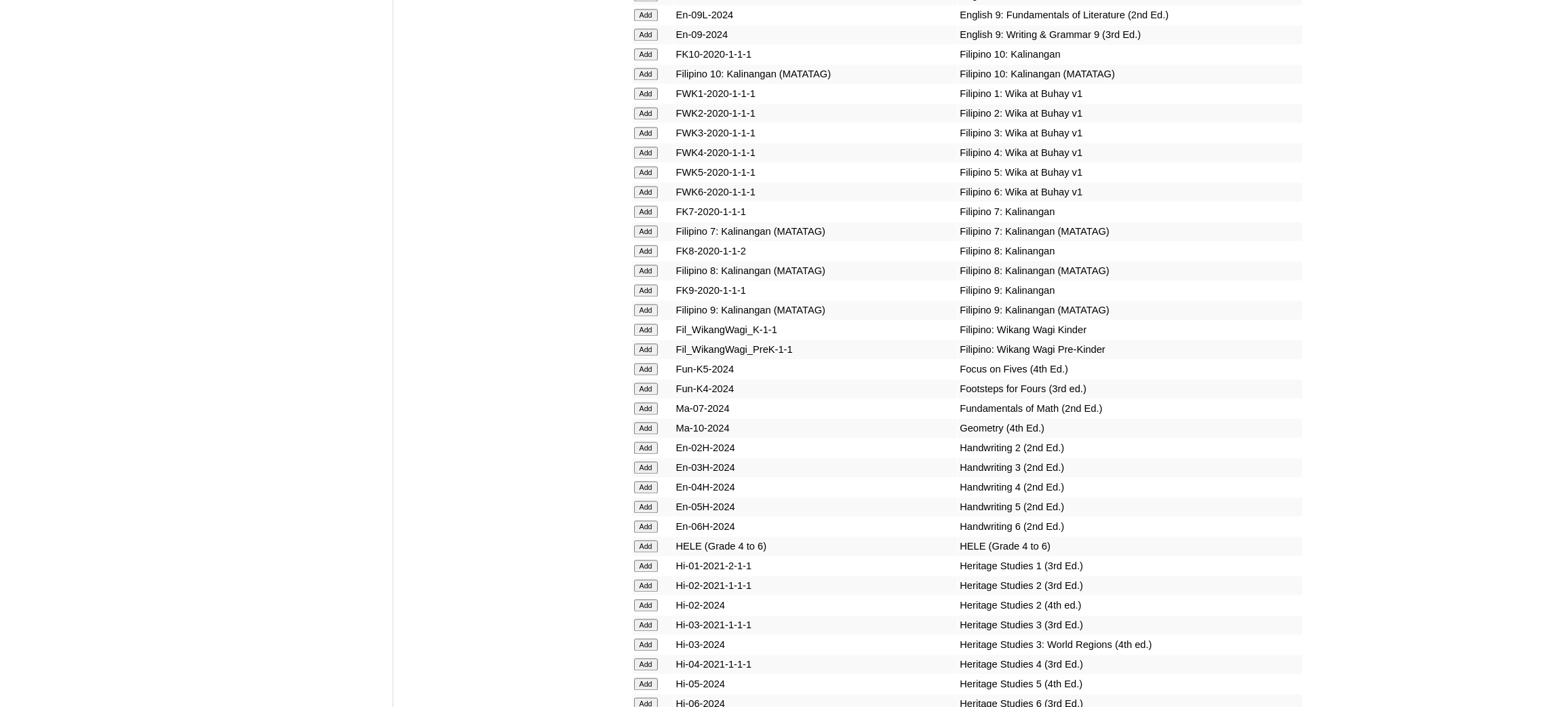
scroll to position [4373, 0]
click at [637, 539] on input "Add" at bounding box center [646, 545] width 24 height 12
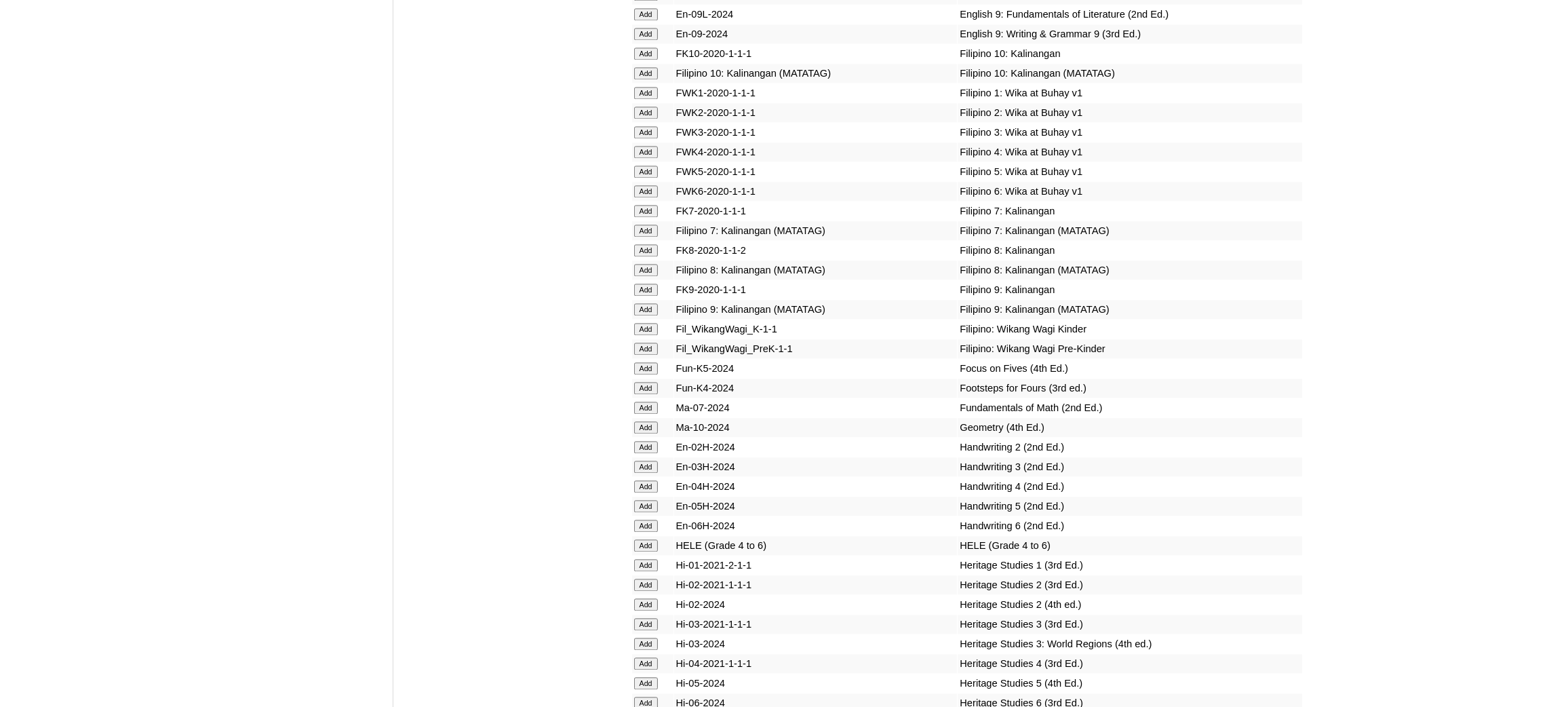
click at [637, 539] on input "Add" at bounding box center [646, 545] width 24 height 12
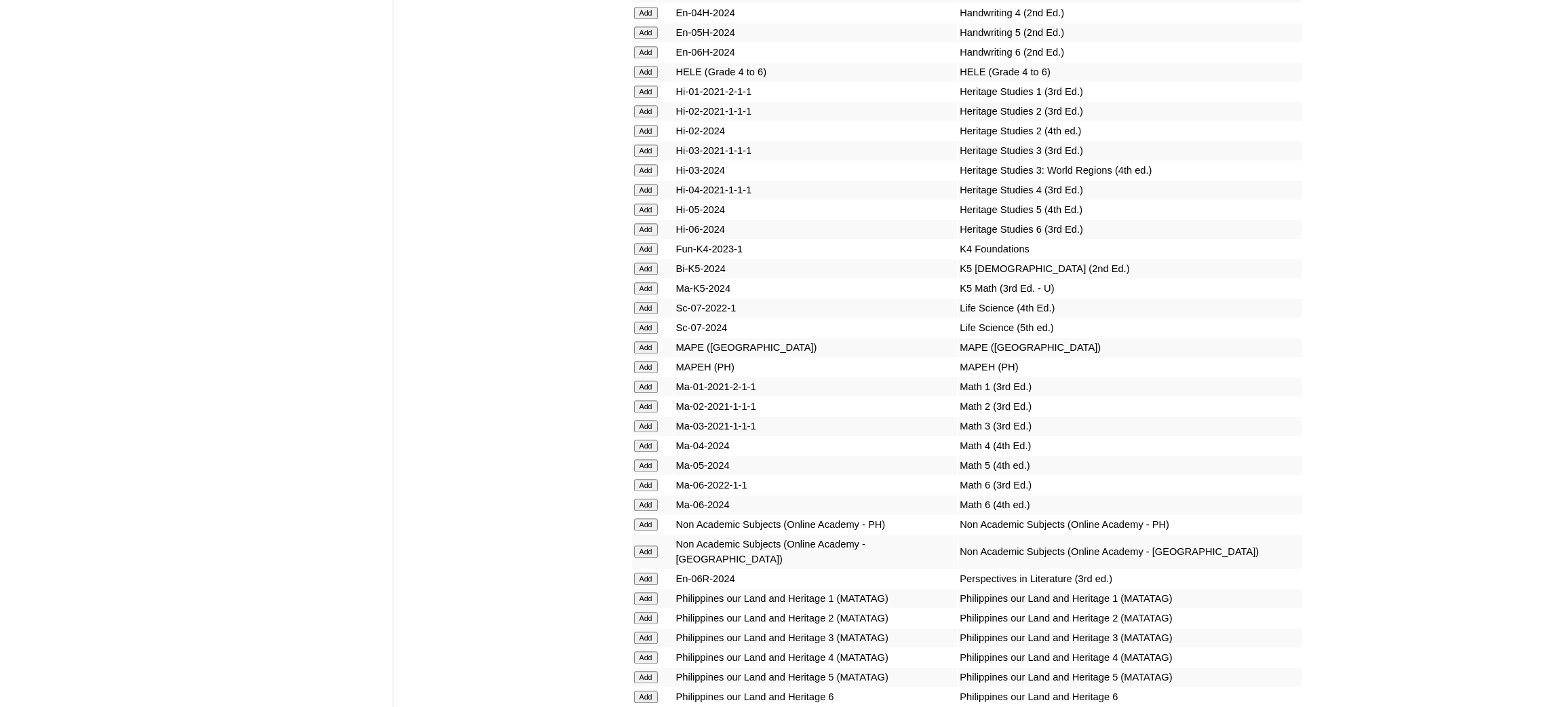
scroll to position [4882, 0]
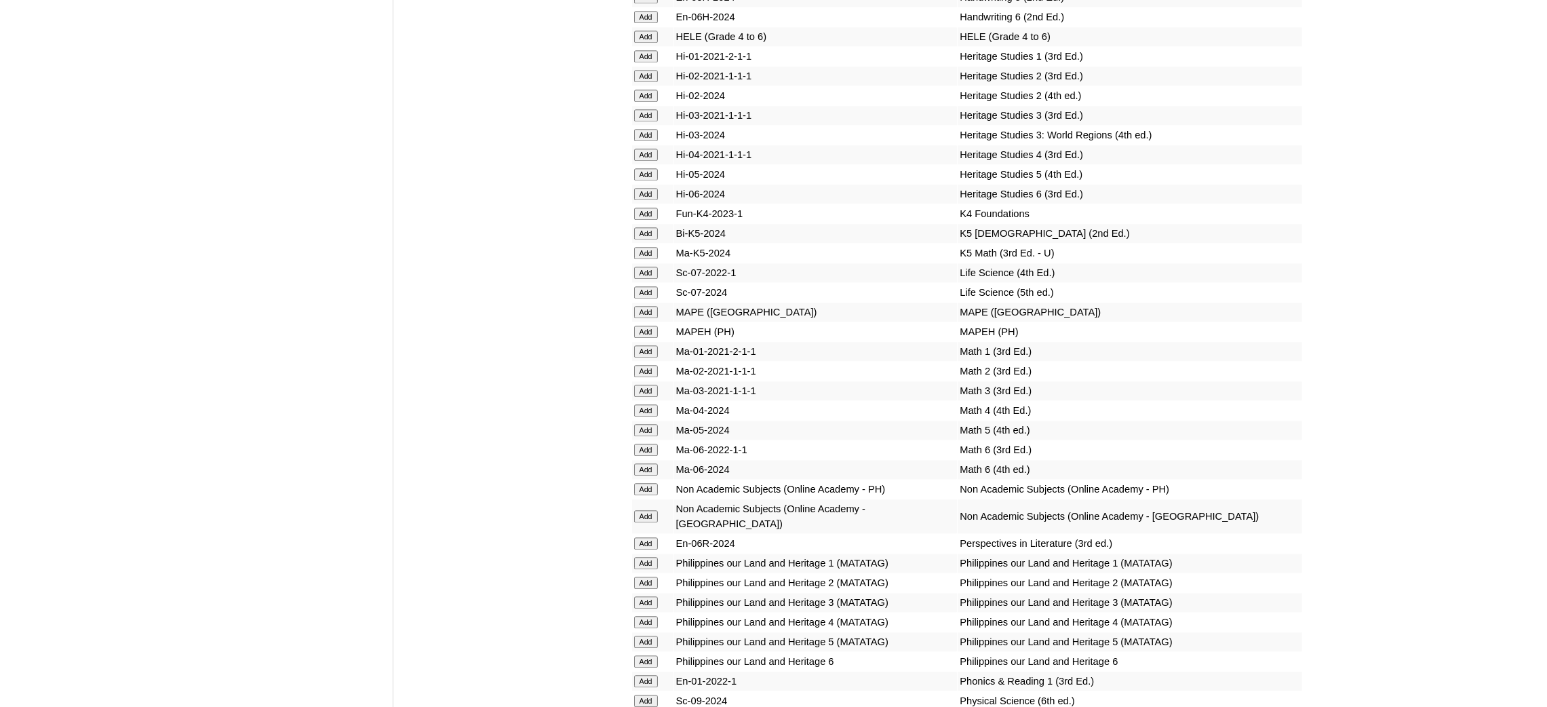
click at [649, 326] on input "Add" at bounding box center [646, 332] width 24 height 12
click at [641, 424] on input "Add" at bounding box center [646, 430] width 24 height 12
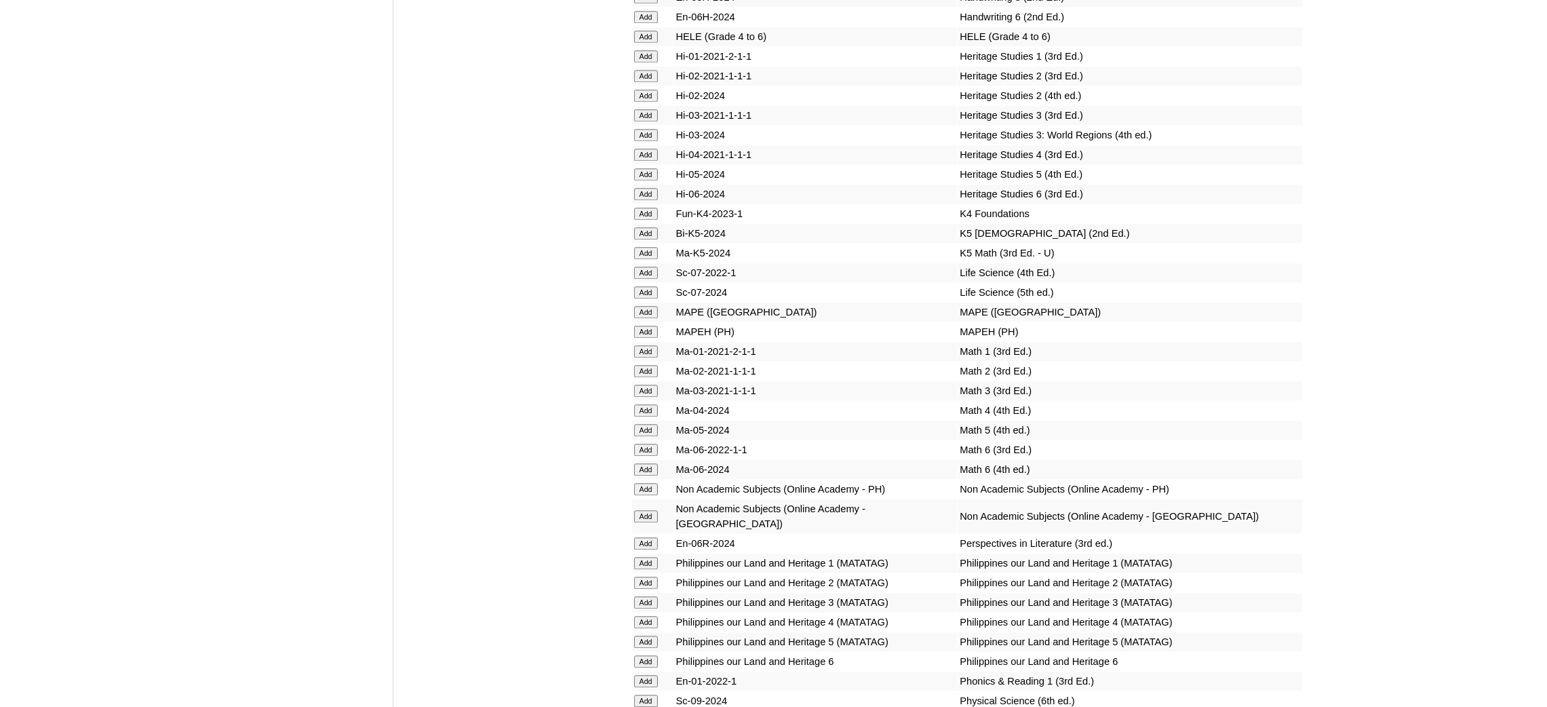
click at [641, 424] on input "Add" at bounding box center [646, 430] width 24 height 12
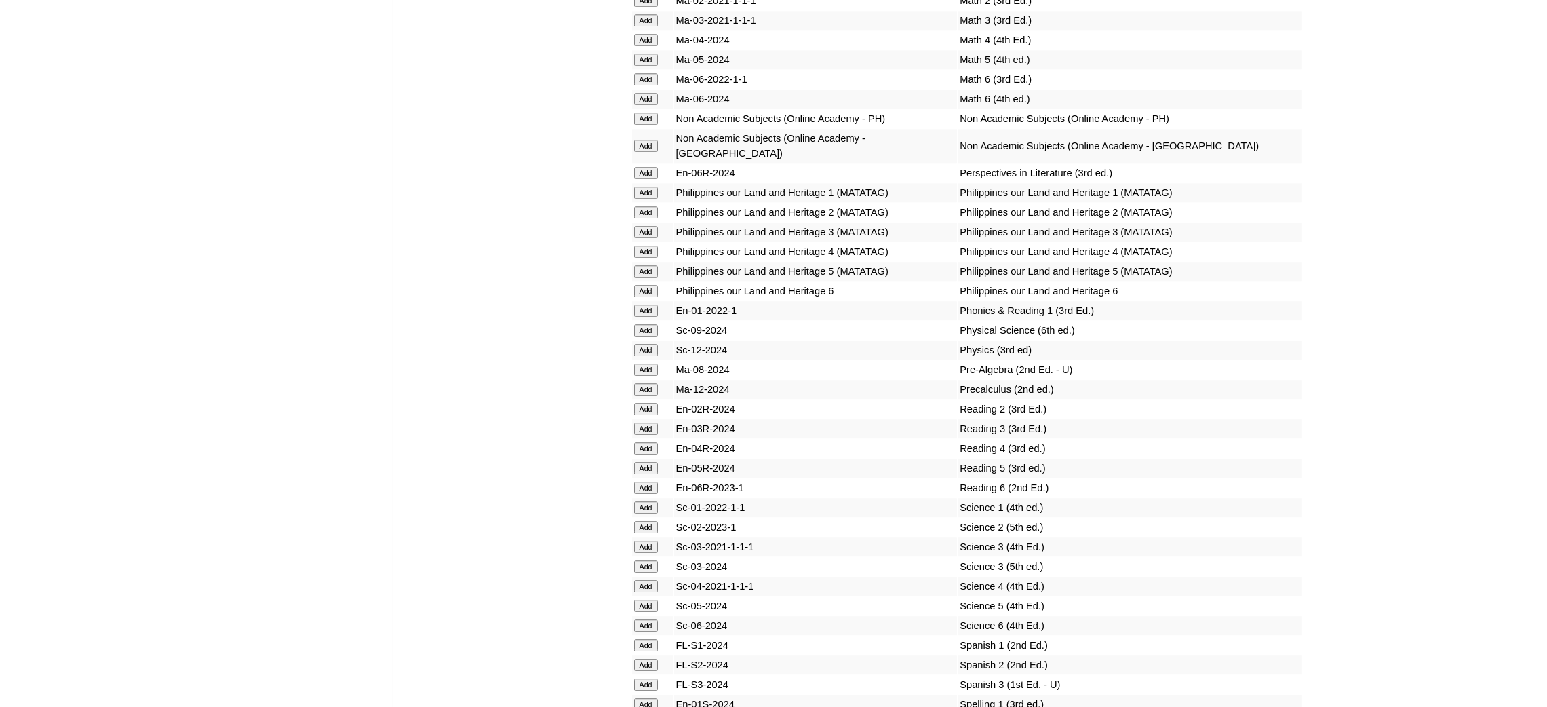
scroll to position [5391, 0]
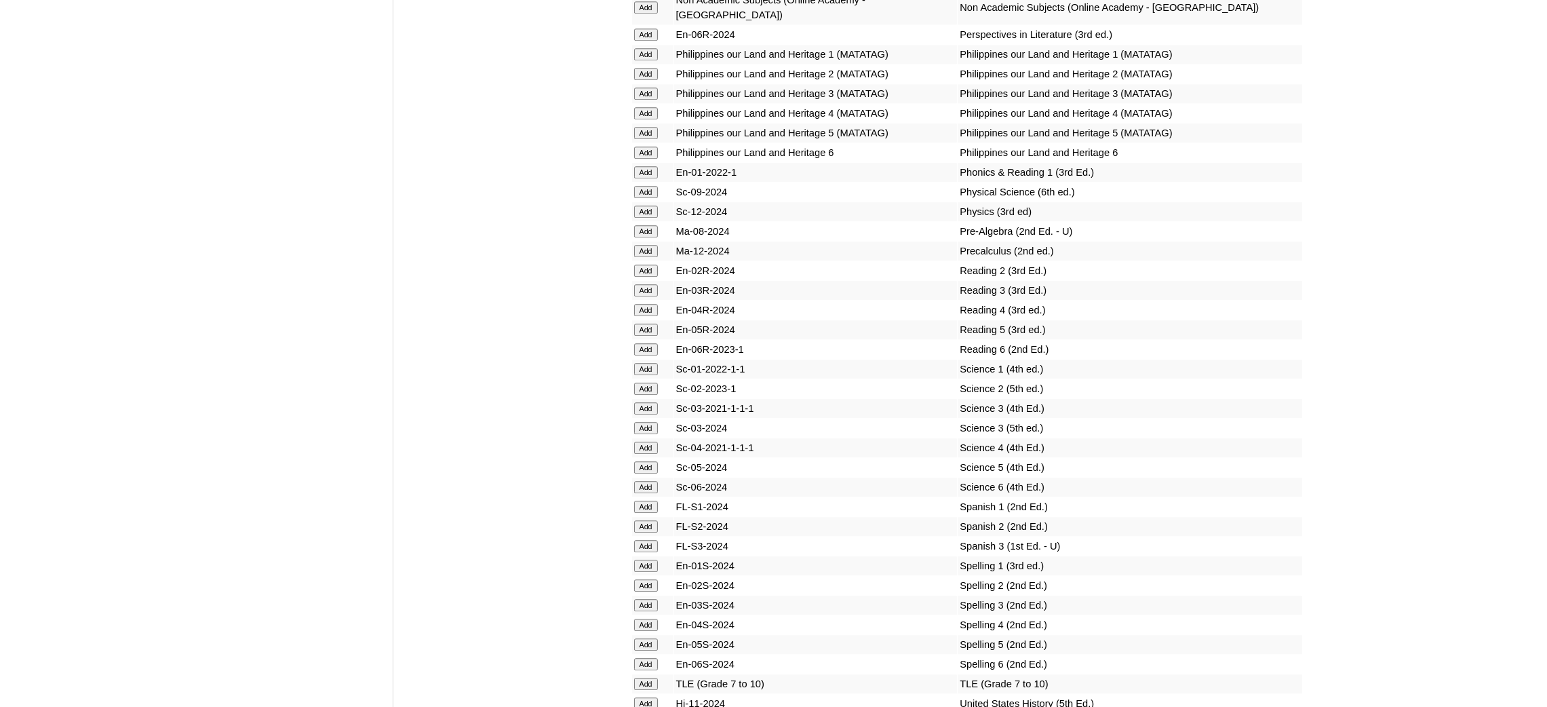
click at [642, 461] on input "Add" at bounding box center [646, 467] width 24 height 12
click at [646, 638] on input "Add" at bounding box center [646, 644] width 24 height 12
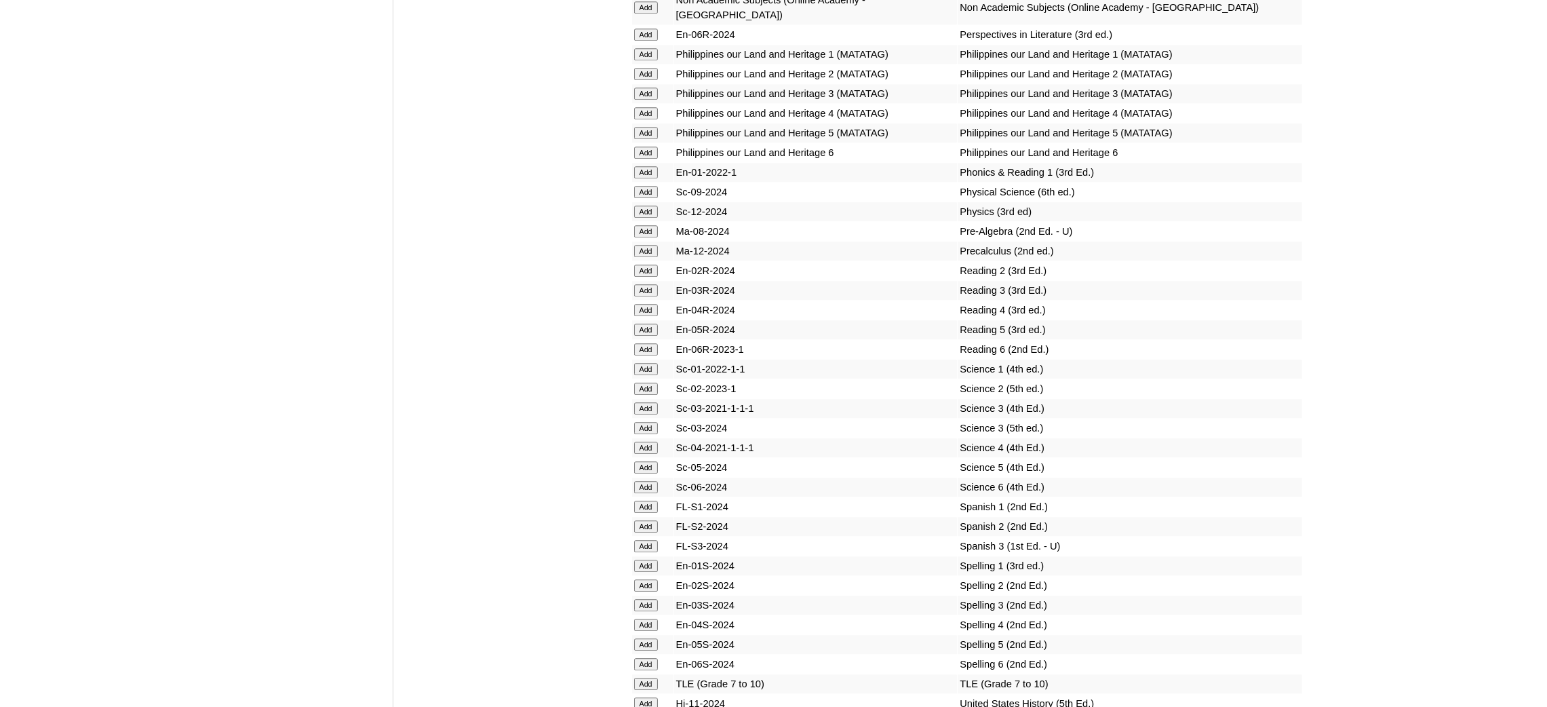
click at [646, 638] on input "Add" at bounding box center [646, 644] width 24 height 12
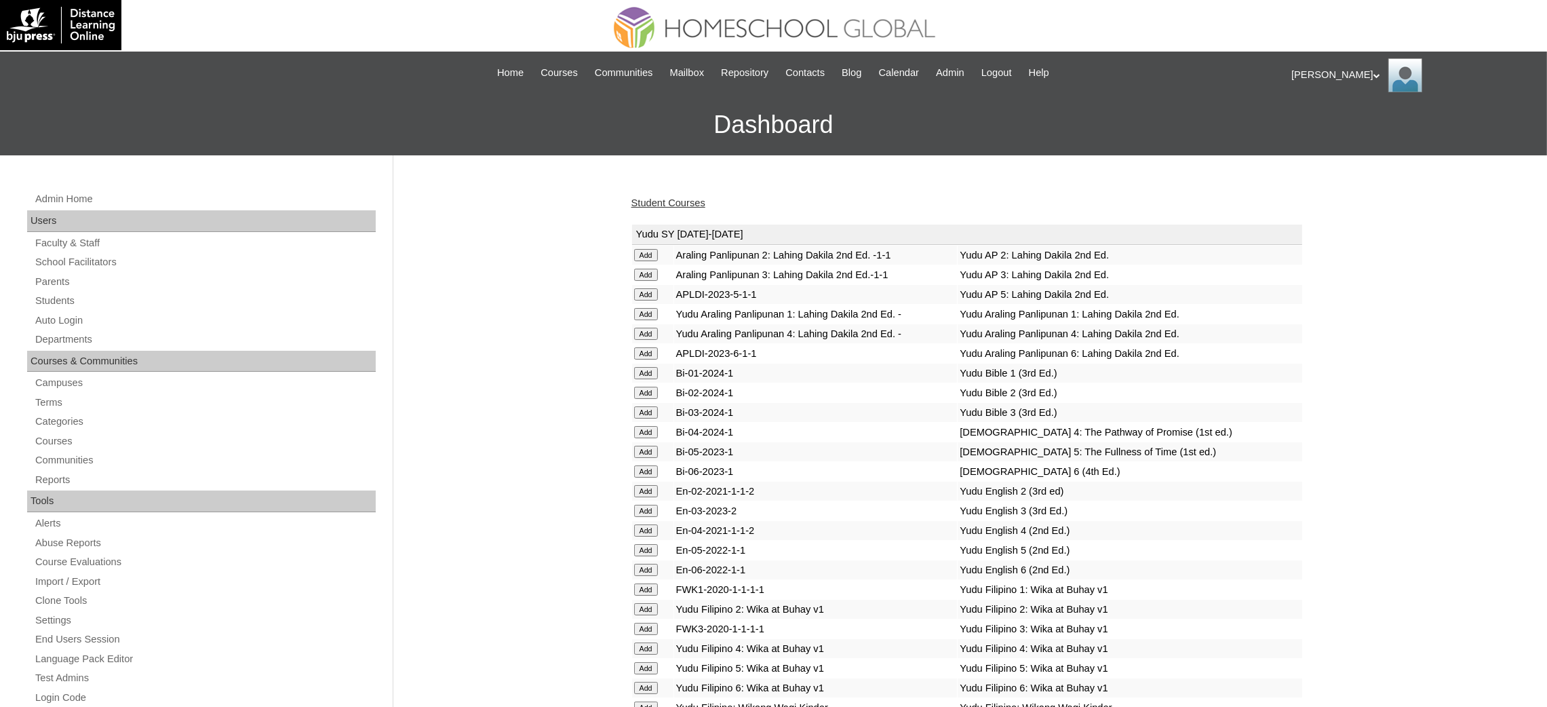
click at [682, 199] on link "Student Courses" at bounding box center [668, 202] width 74 height 11
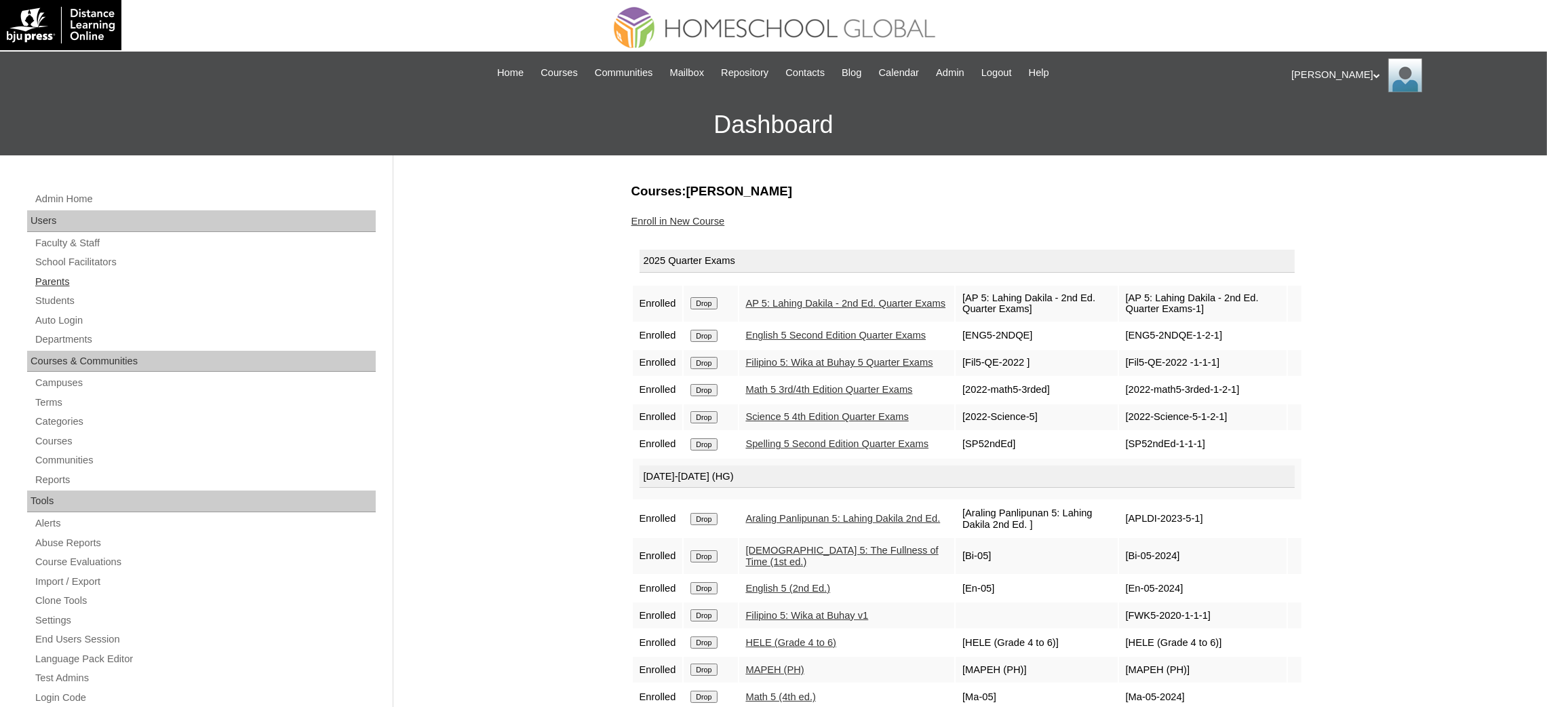
click at [52, 279] on link "Parents" at bounding box center [205, 281] width 342 height 17
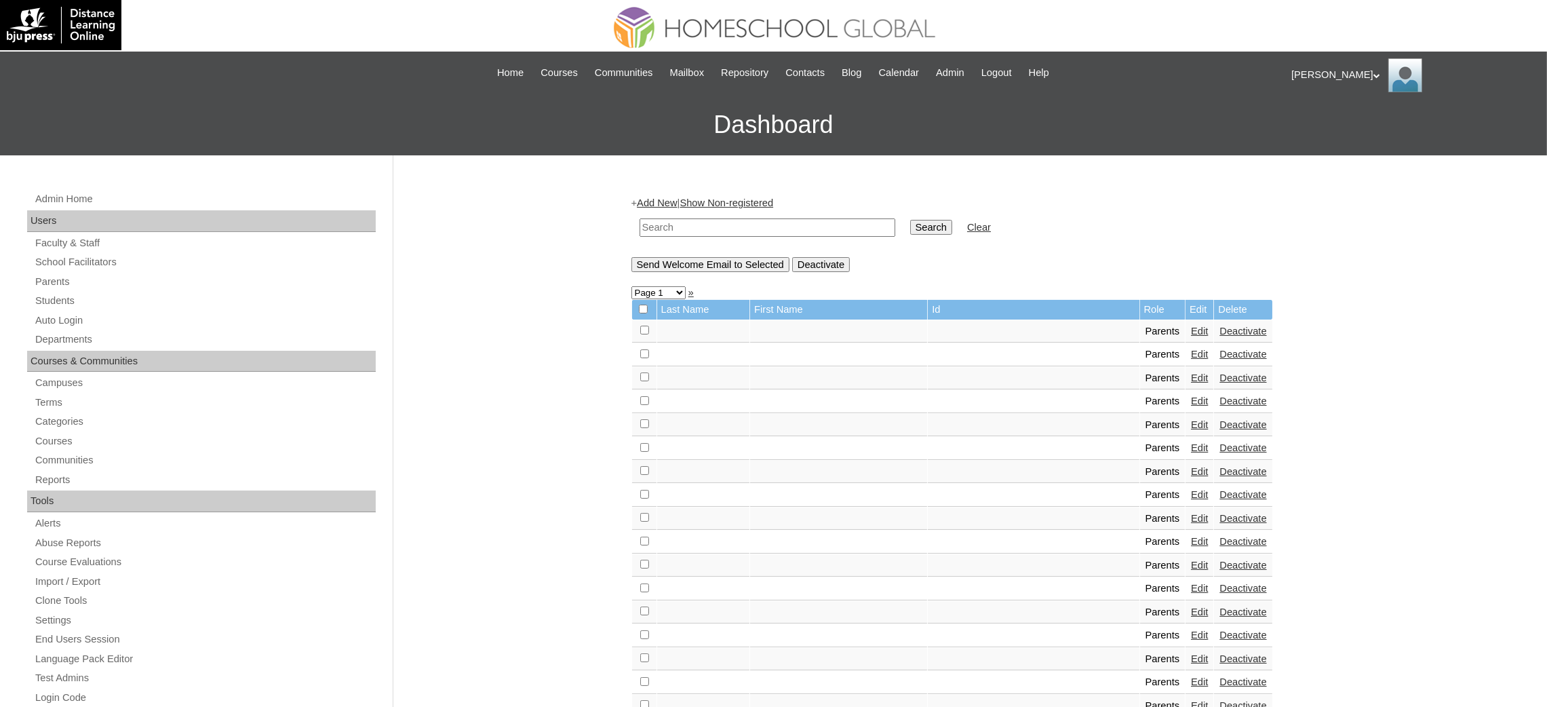
click at [751, 227] on input "text" at bounding box center [767, 227] width 256 height 18
paste input "MHP01210-TECHPH2020"
type input "MHP01210-TECHPH2020"
click at [910, 227] on input "Search" at bounding box center [931, 227] width 42 height 15
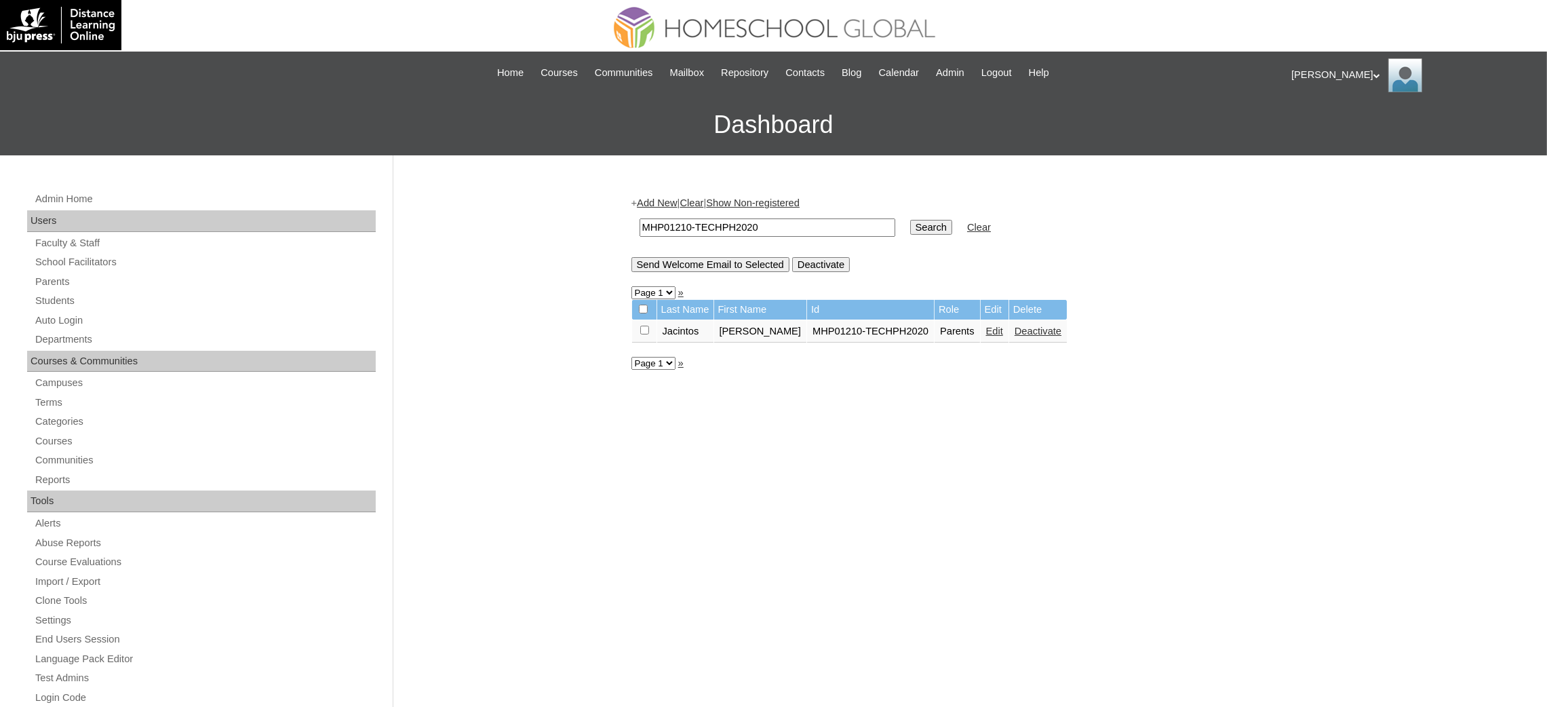
click at [986, 327] on link "Edit" at bounding box center [994, 331] width 17 height 11
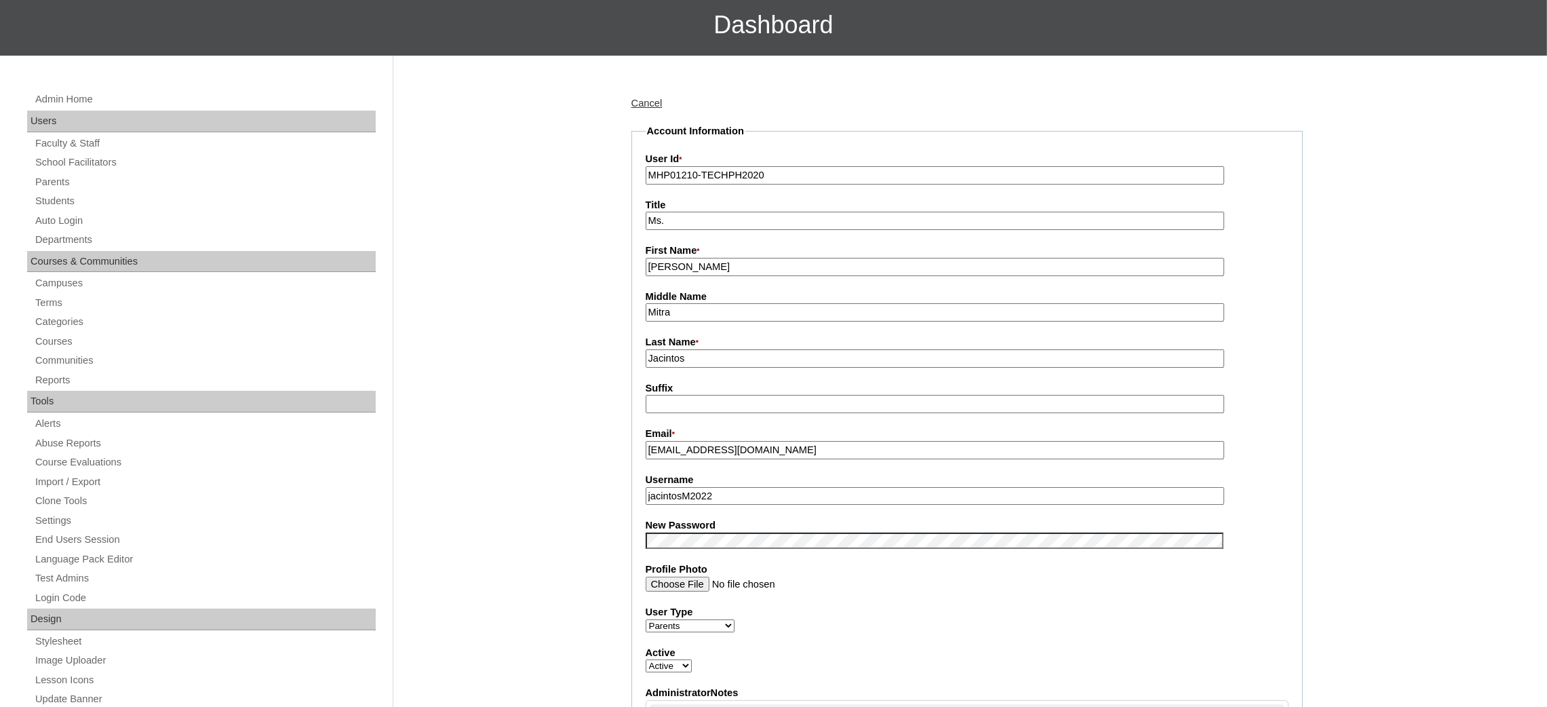
scroll to position [102, 0]
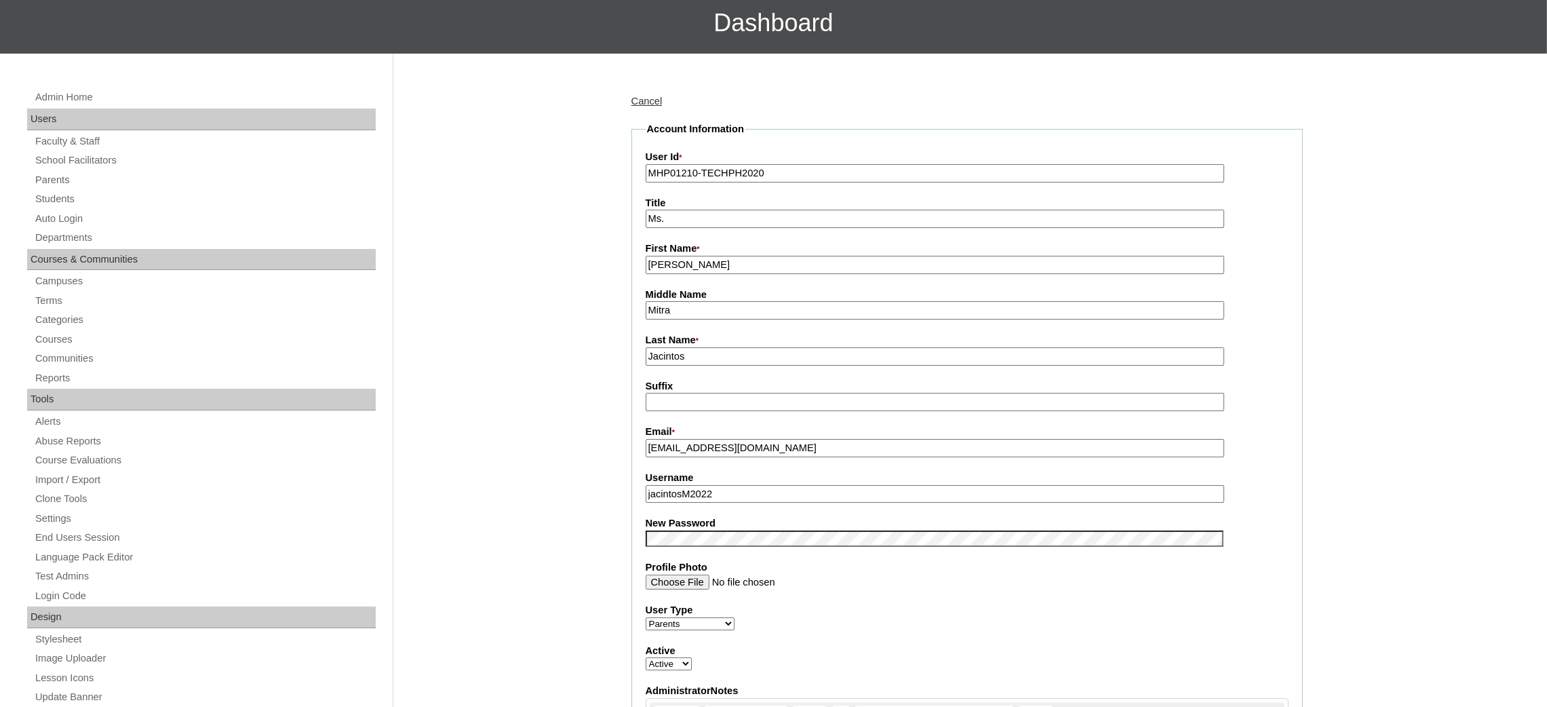
click at [727, 492] on input "jacintosM2022" at bounding box center [935, 494] width 578 height 18
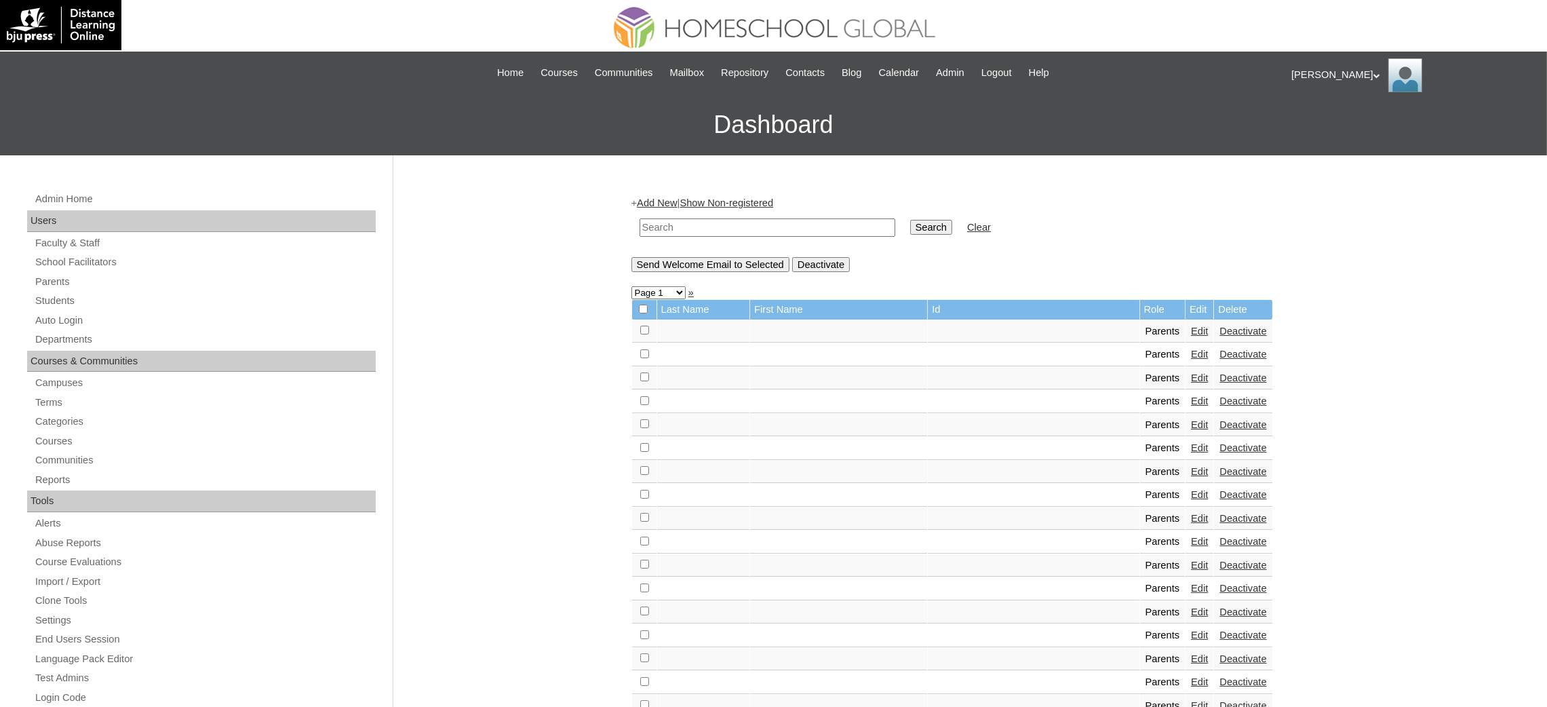
click at [804, 218] on input "text" at bounding box center [767, 227] width 256 height 18
paste input "MHP00241-TECHPH2022"
type input "MHP00241-TECHPH2022"
click at [910, 220] on input "Search" at bounding box center [931, 227] width 42 height 15
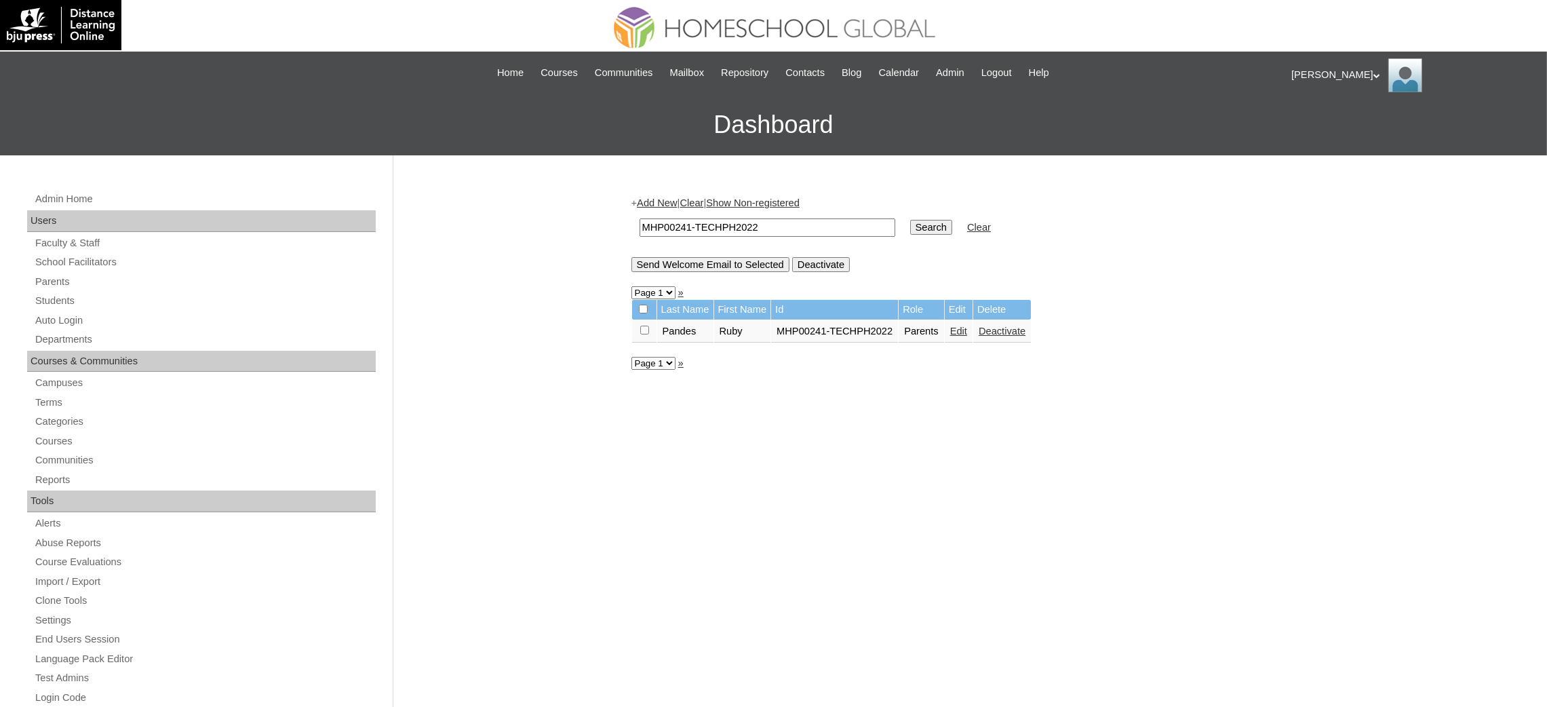
click at [958, 328] on link "Edit" at bounding box center [958, 331] width 17 height 11
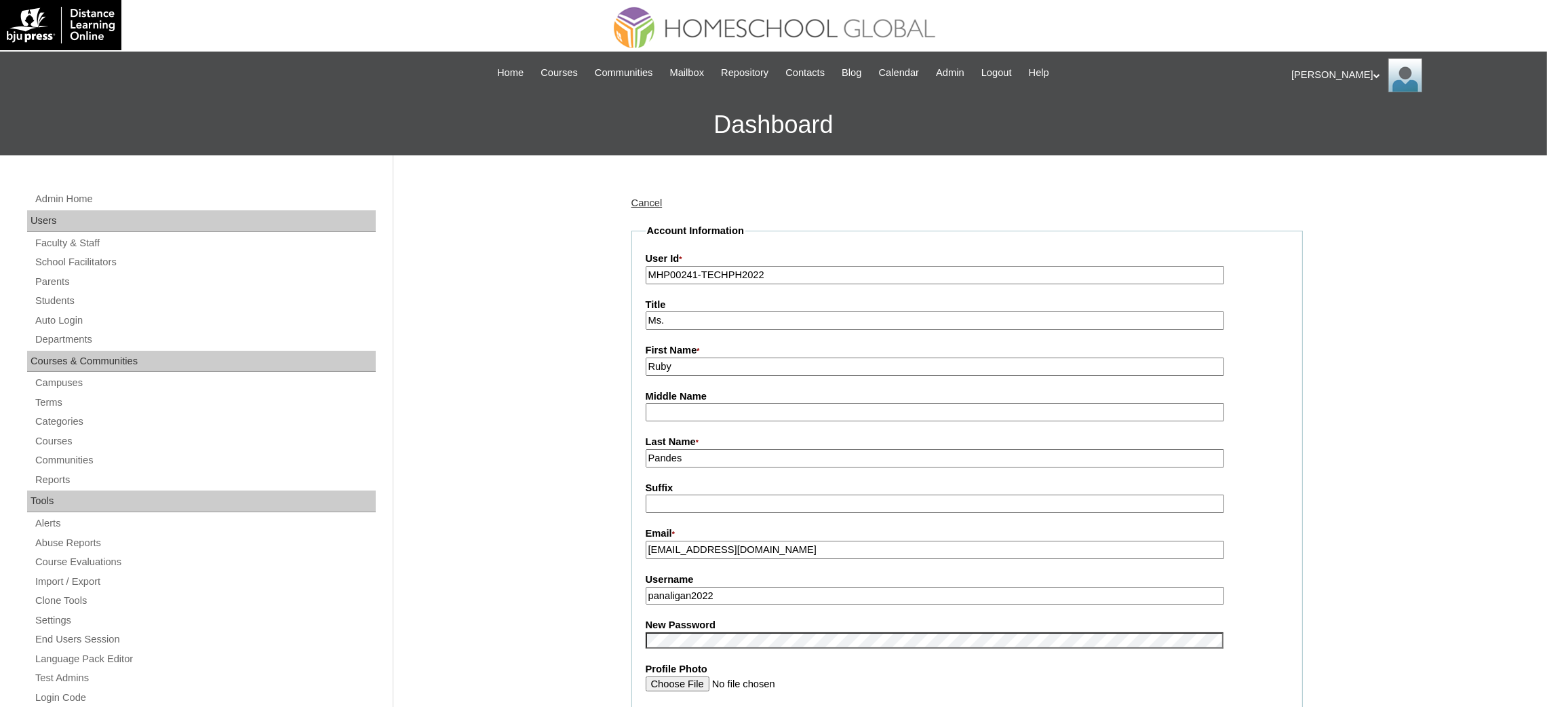
click at [677, 589] on input "panaligan2022" at bounding box center [935, 596] width 578 height 18
click at [696, 456] on input "Pandes" at bounding box center [935, 458] width 578 height 18
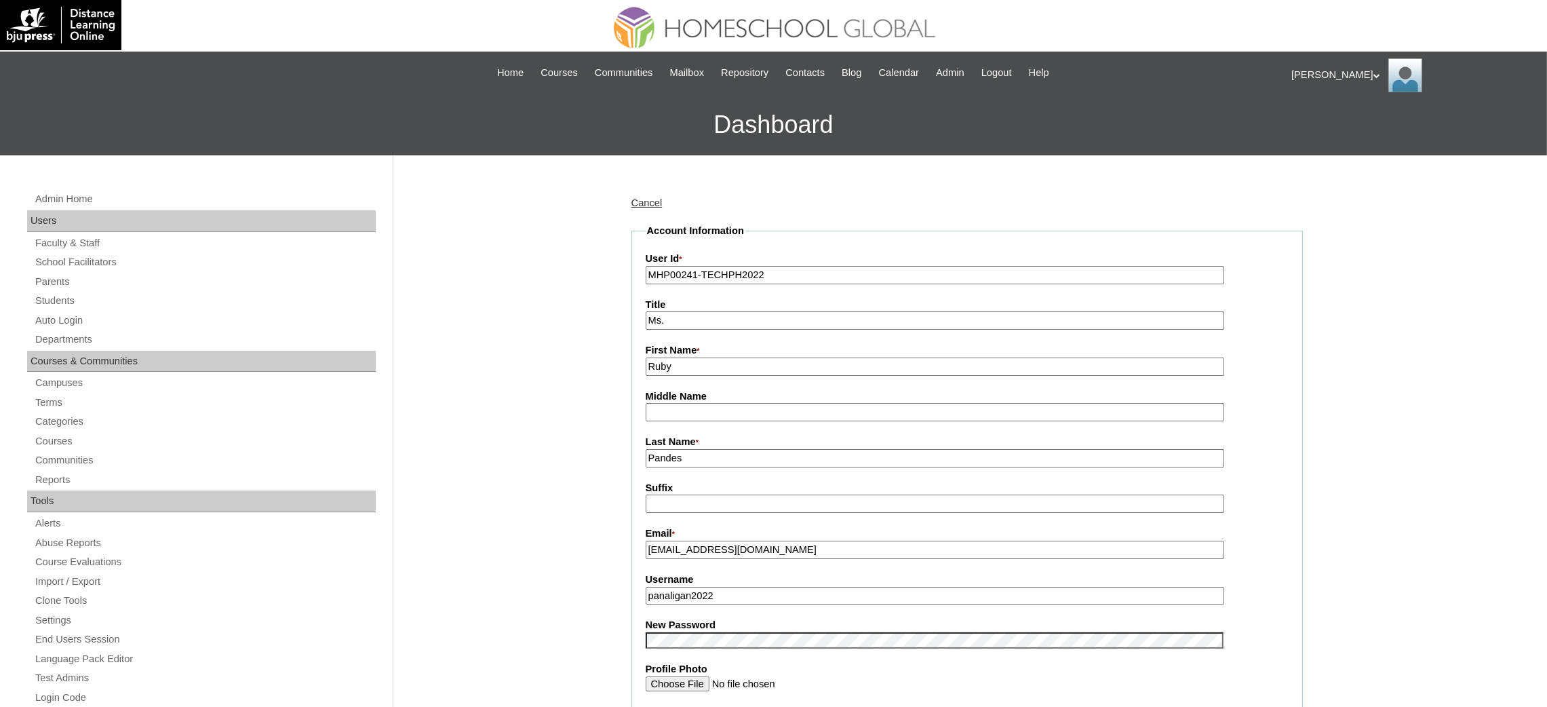
click at [696, 456] on input "Pandes" at bounding box center [935, 458] width 578 height 18
paste input "aligan"
type input "[PERSON_NAME]"
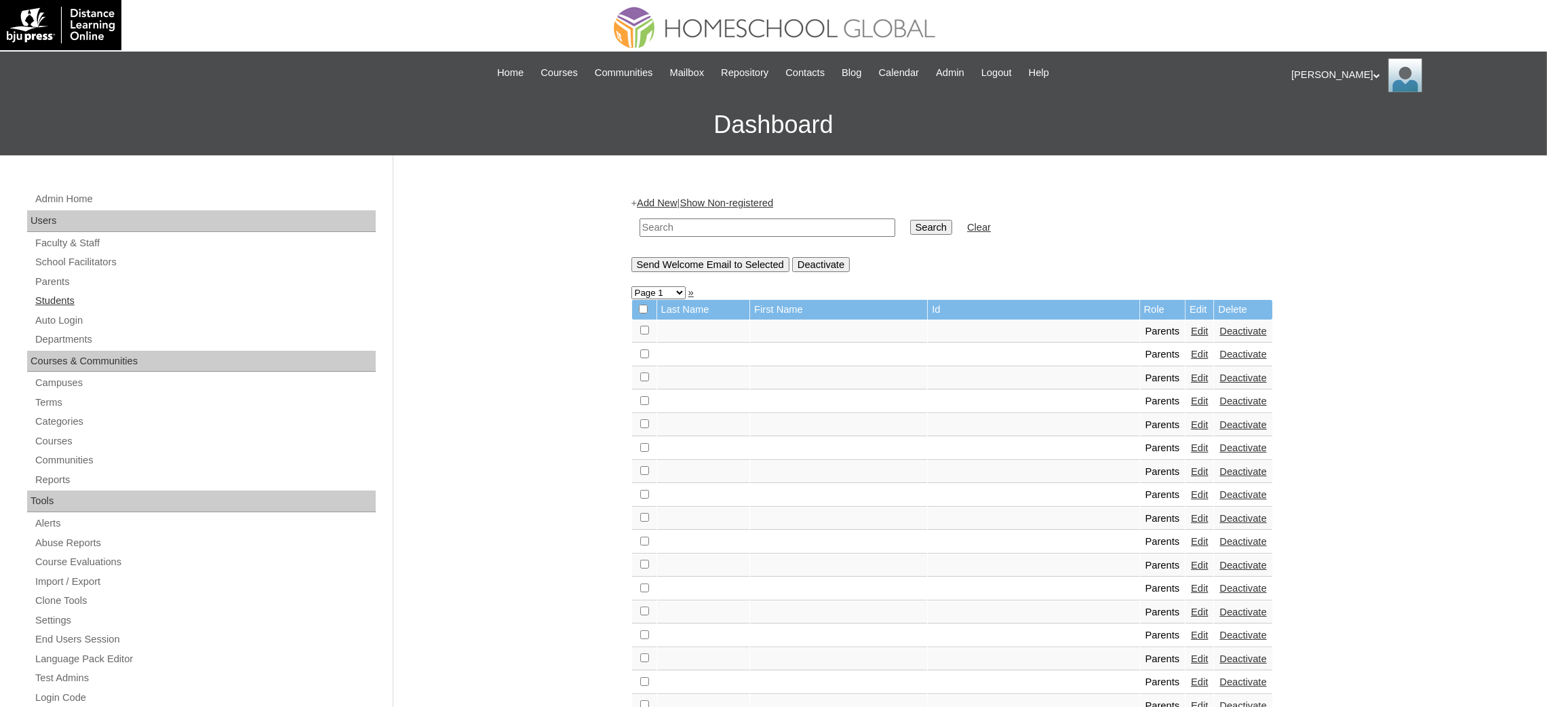
click at [54, 300] on link "Students" at bounding box center [205, 300] width 342 height 17
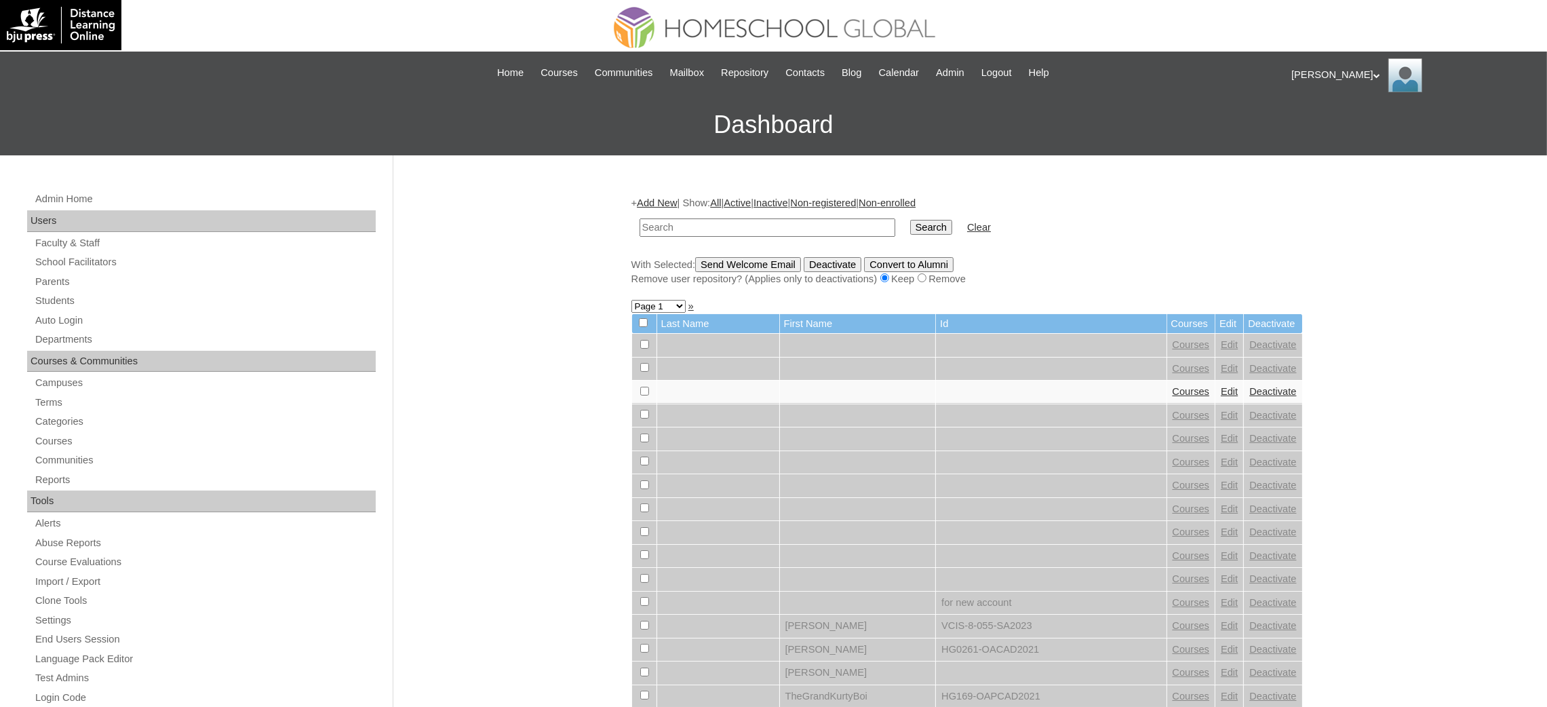
paste input "MHS009307-TECHPH2020"
type input "MHS009307-TECHPH2020"
click at [910, 228] on input "Search" at bounding box center [931, 227] width 42 height 15
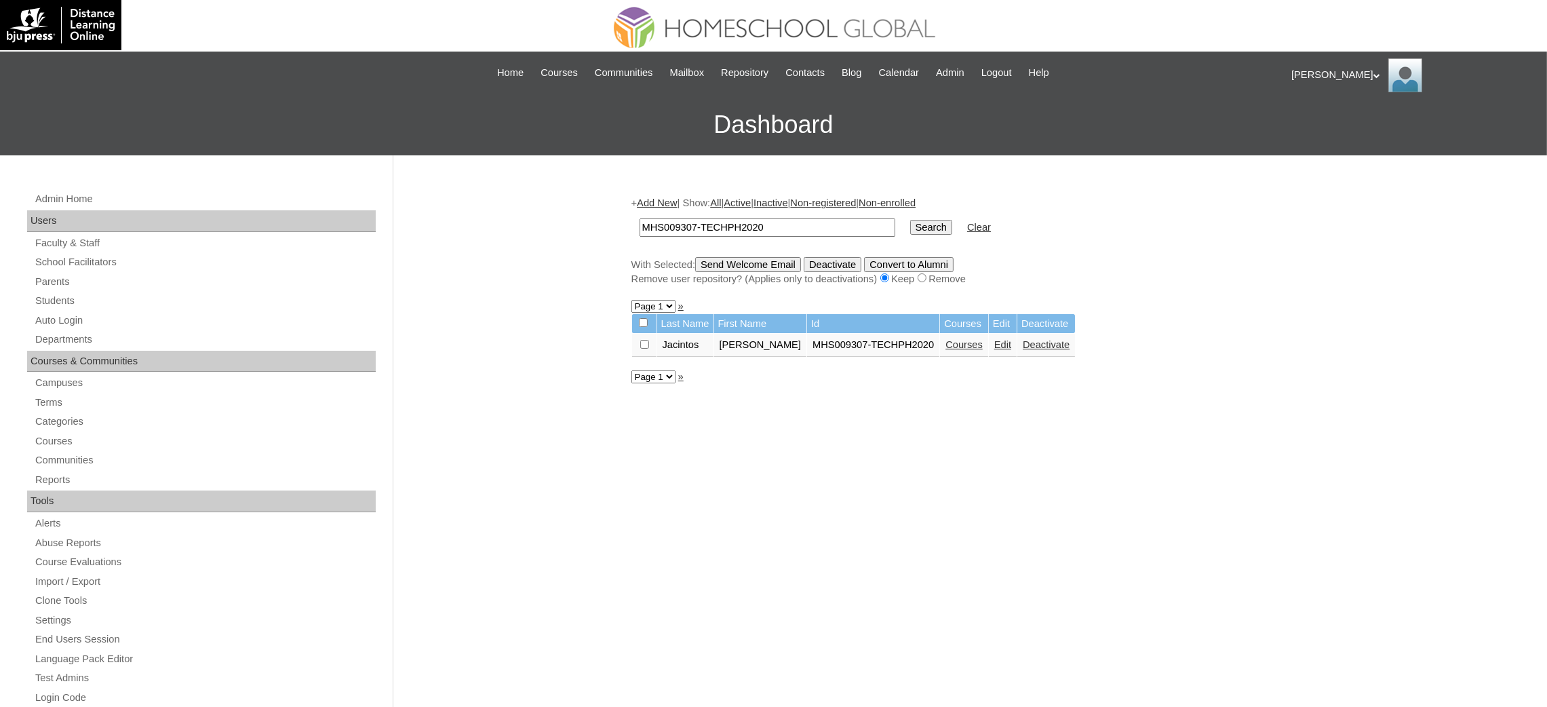
click at [994, 340] on link "Edit" at bounding box center [1002, 344] width 17 height 11
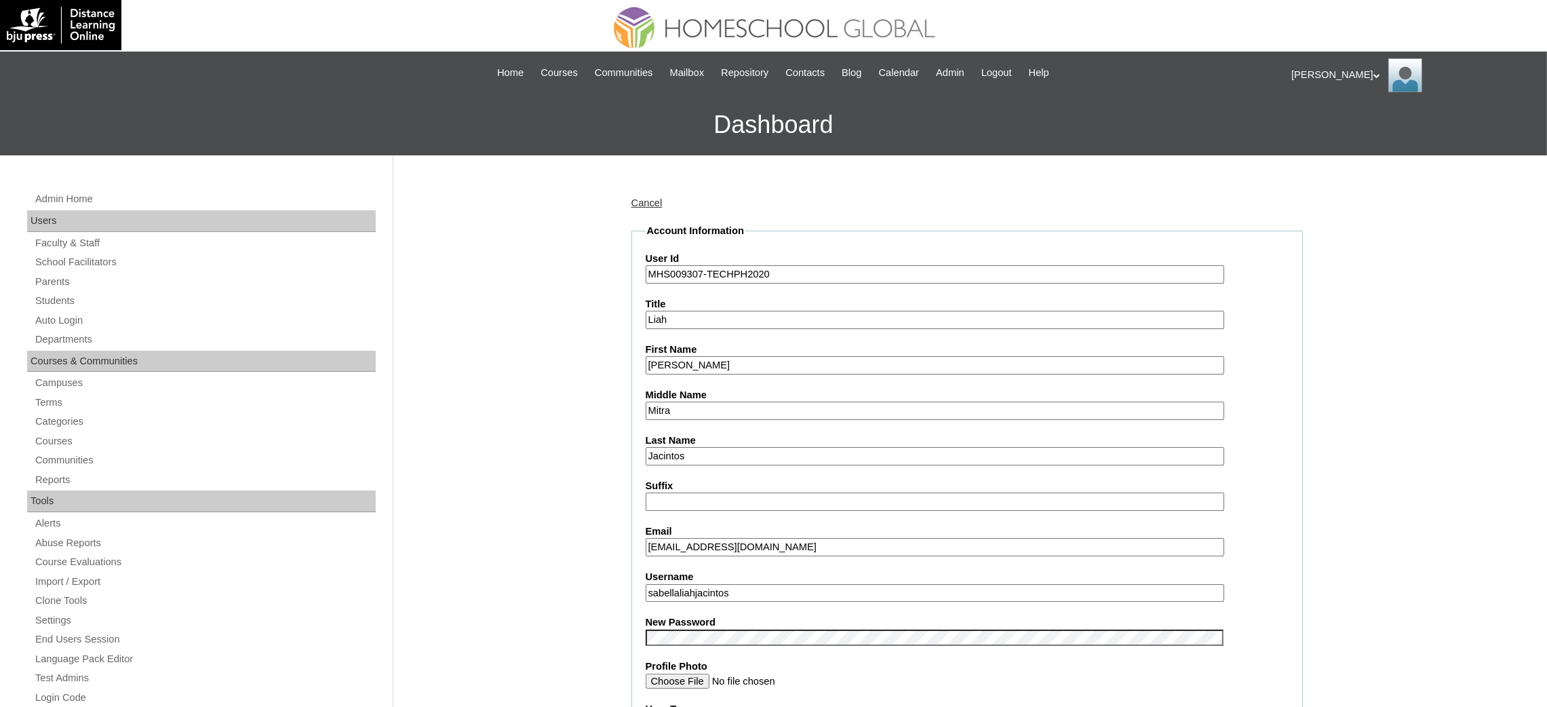
click at [691, 589] on input "sabellaliahjacintos" at bounding box center [935, 593] width 578 height 18
click at [661, 358] on input "Sabelle Liah" at bounding box center [935, 365] width 578 height 18
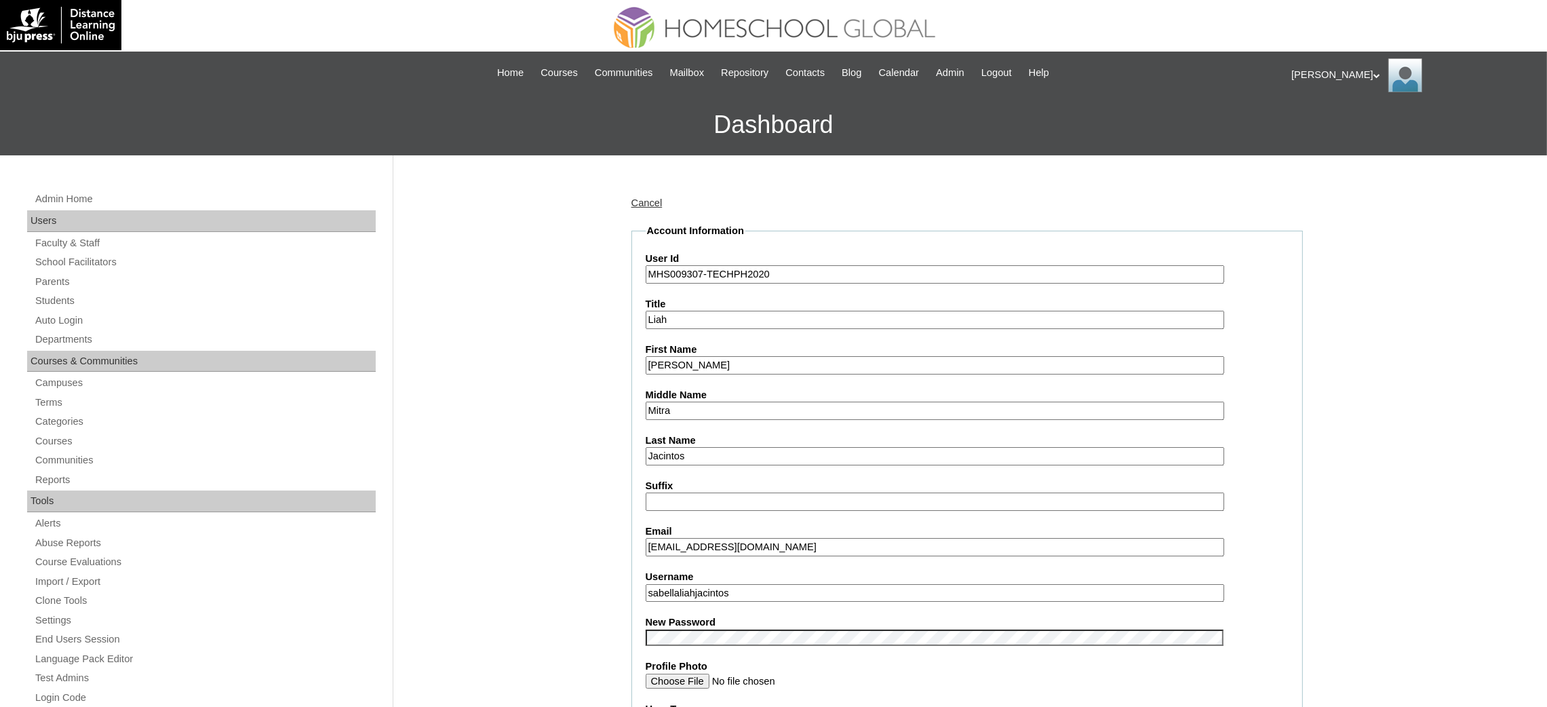
click at [661, 358] on input "Sabelle Liah" at bounding box center [935, 365] width 578 height 18
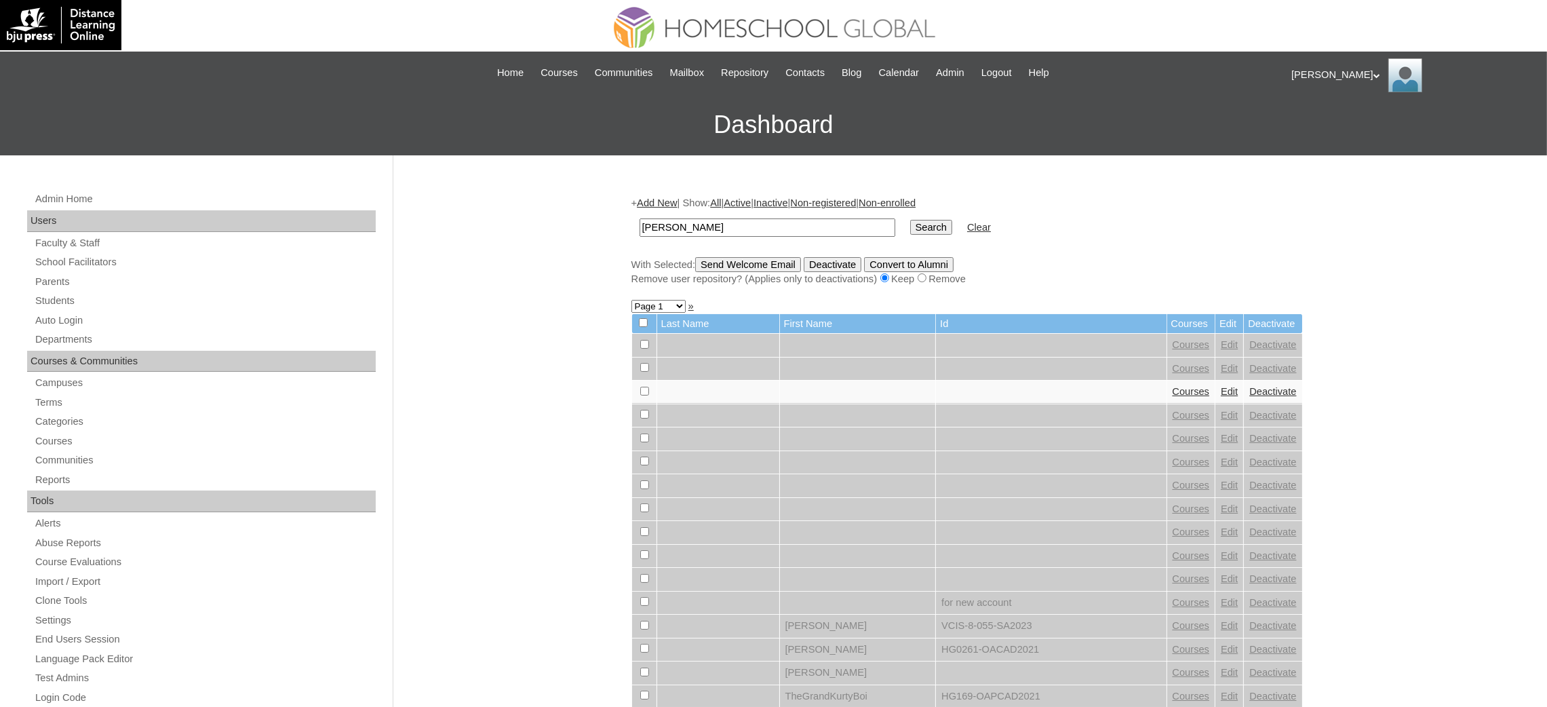
type input "[PERSON_NAME]"
click at [910, 231] on input "Search" at bounding box center [931, 227] width 42 height 15
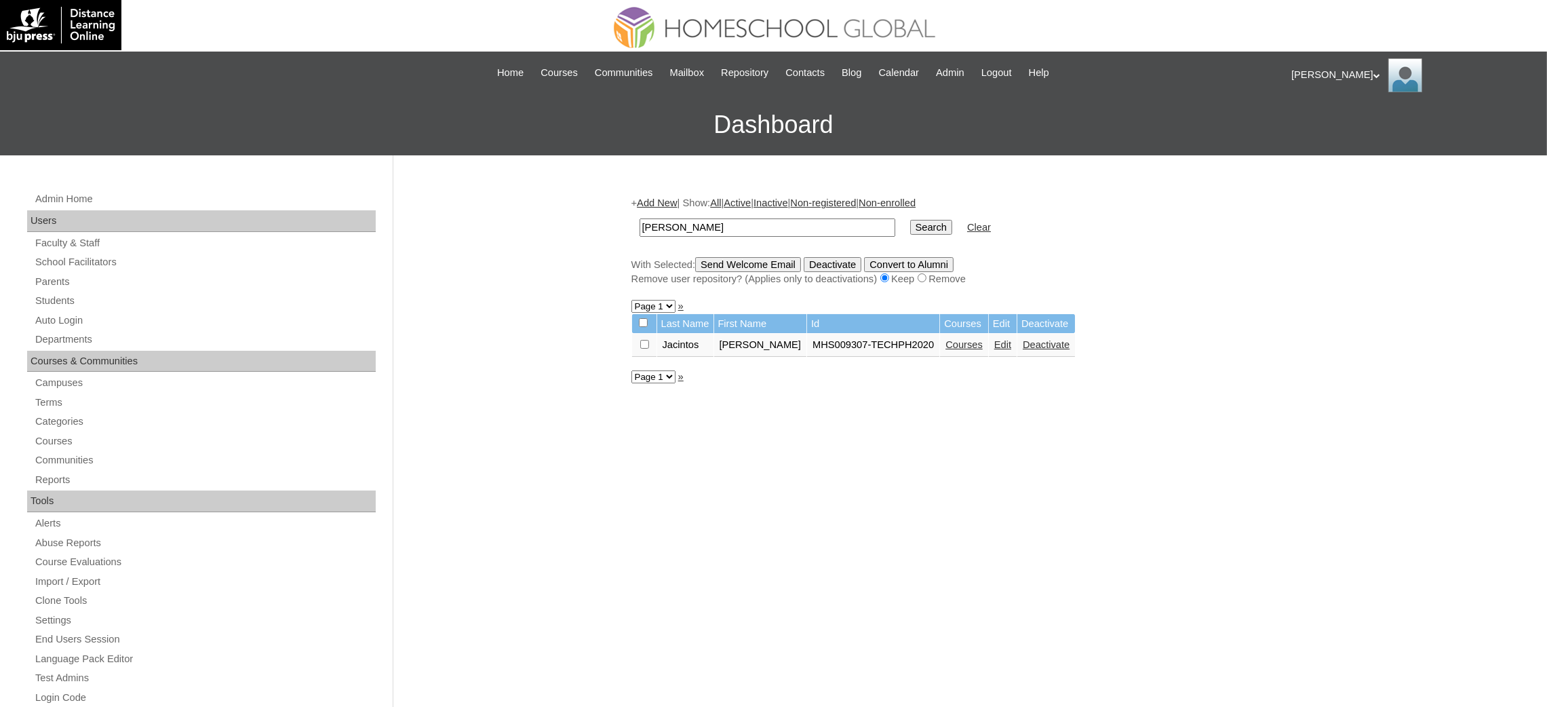
click at [945, 343] on link "Courses" at bounding box center [963, 344] width 37 height 11
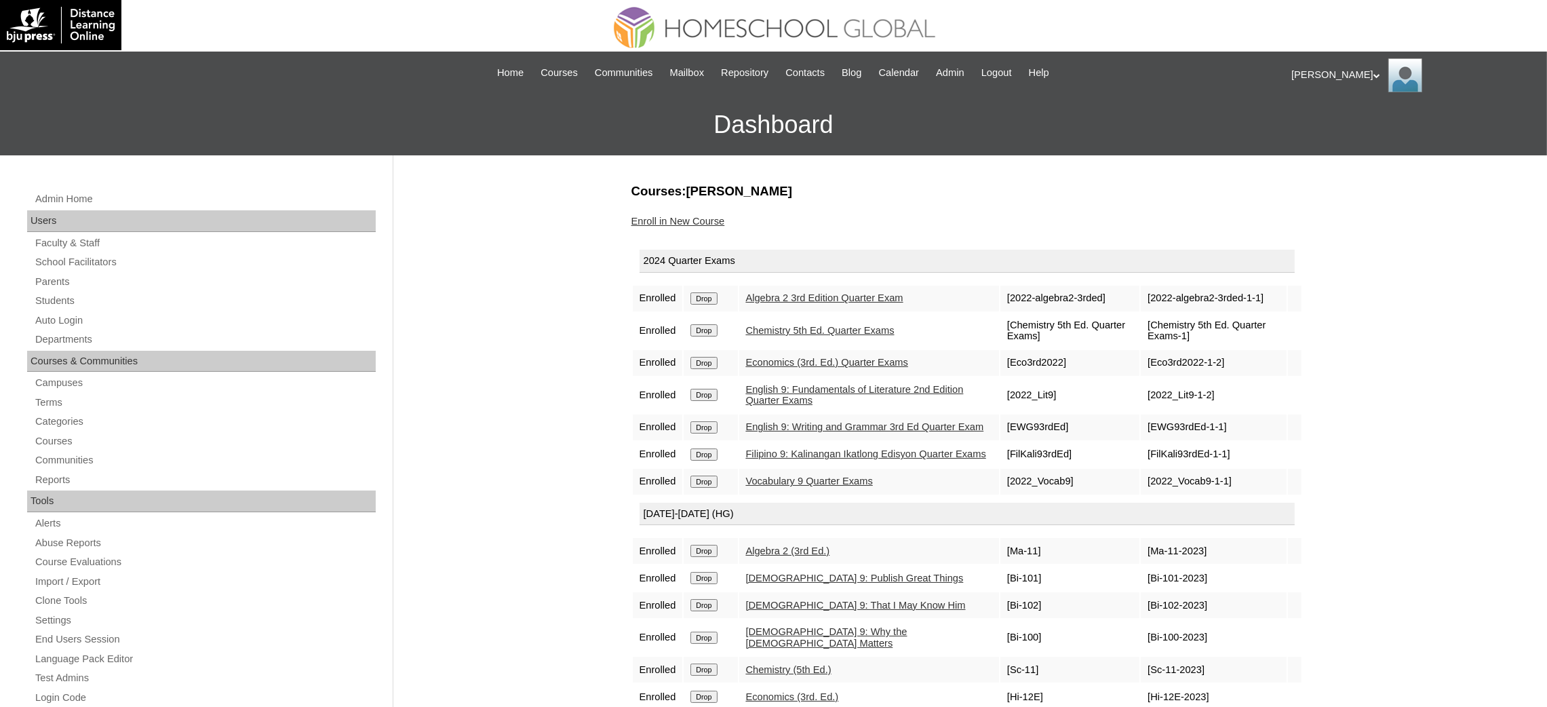
click at [706, 299] on input "Drop" at bounding box center [703, 298] width 26 height 12
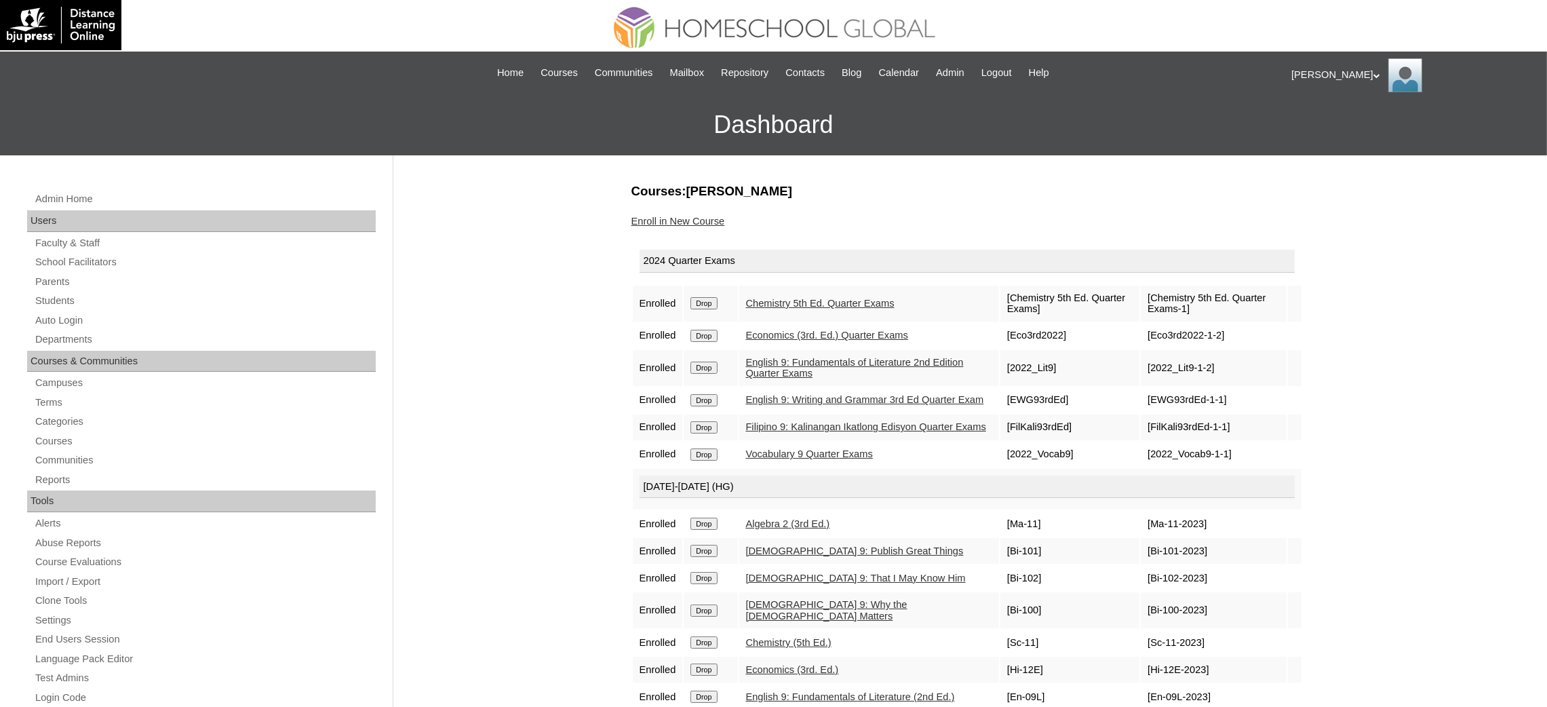
click at [713, 300] on input "Drop" at bounding box center [703, 303] width 26 height 12
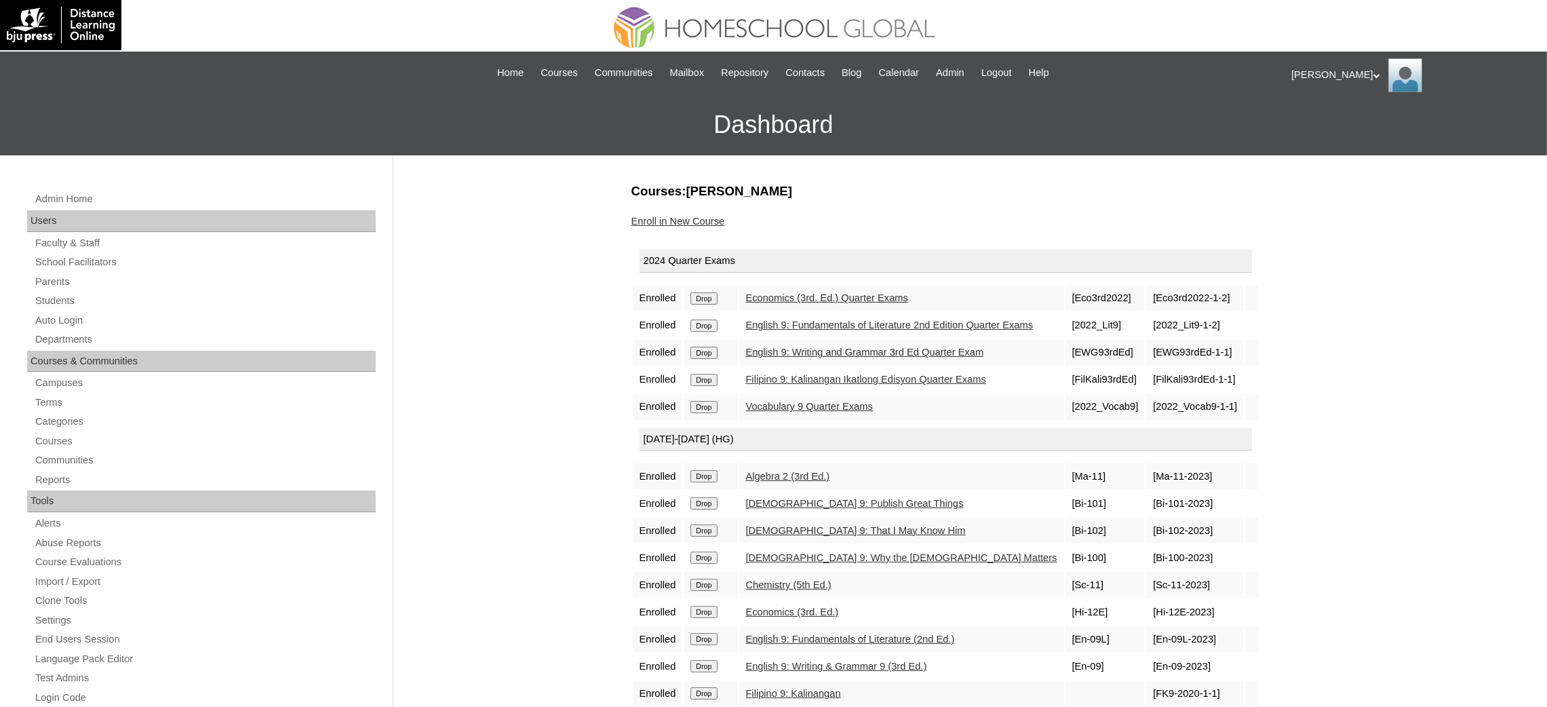
click at [709, 295] on input "Drop" at bounding box center [703, 298] width 26 height 12
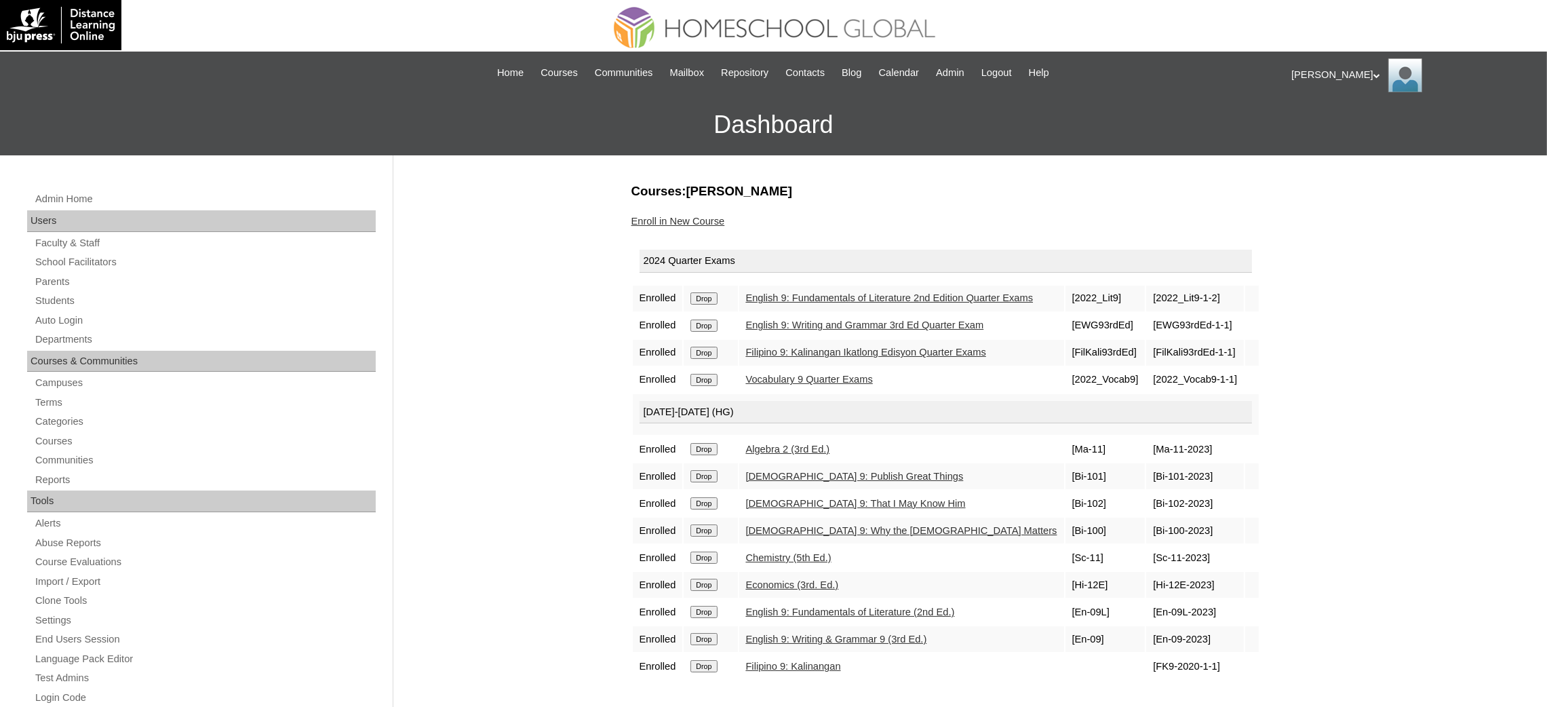
click at [707, 298] on input "Drop" at bounding box center [703, 298] width 26 height 12
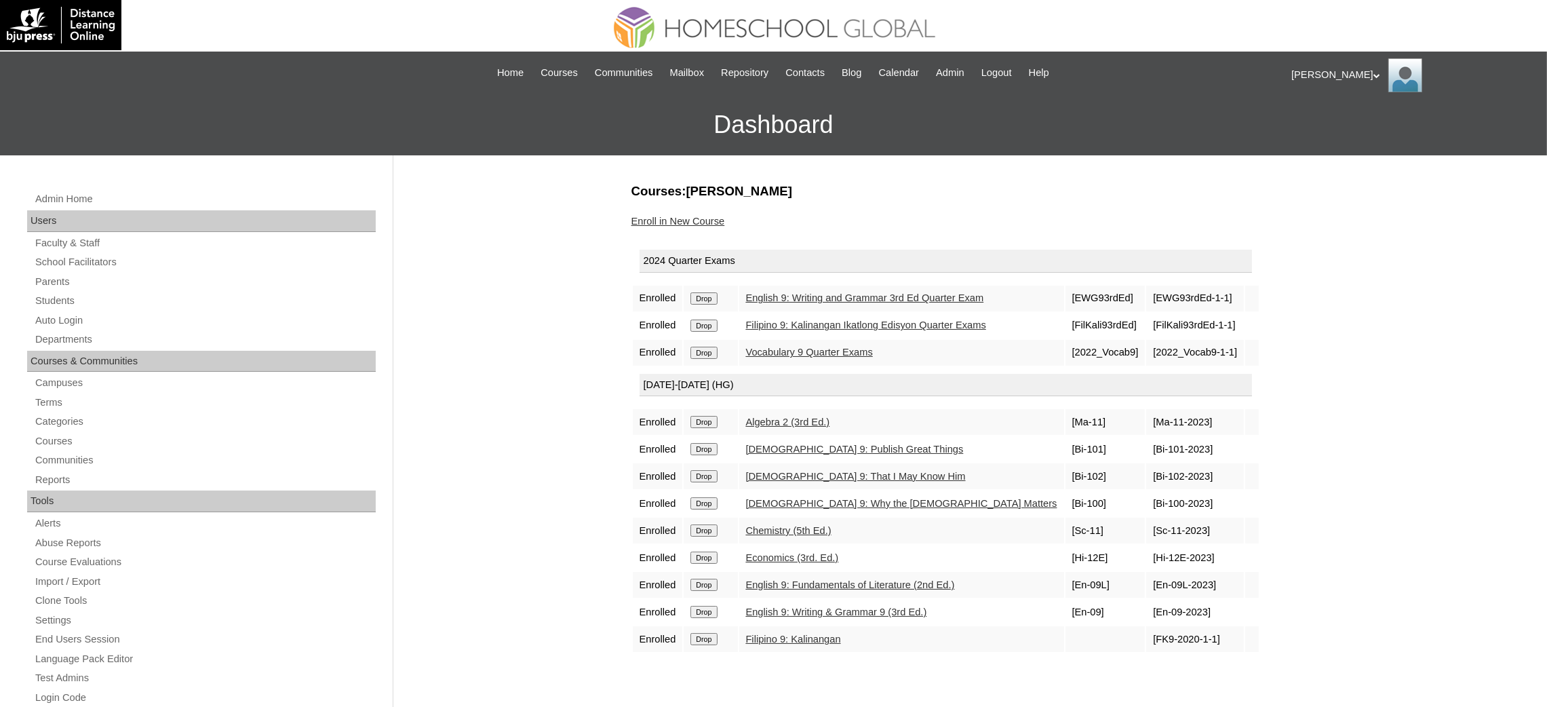
click at [715, 296] on input "Drop" at bounding box center [703, 298] width 26 height 12
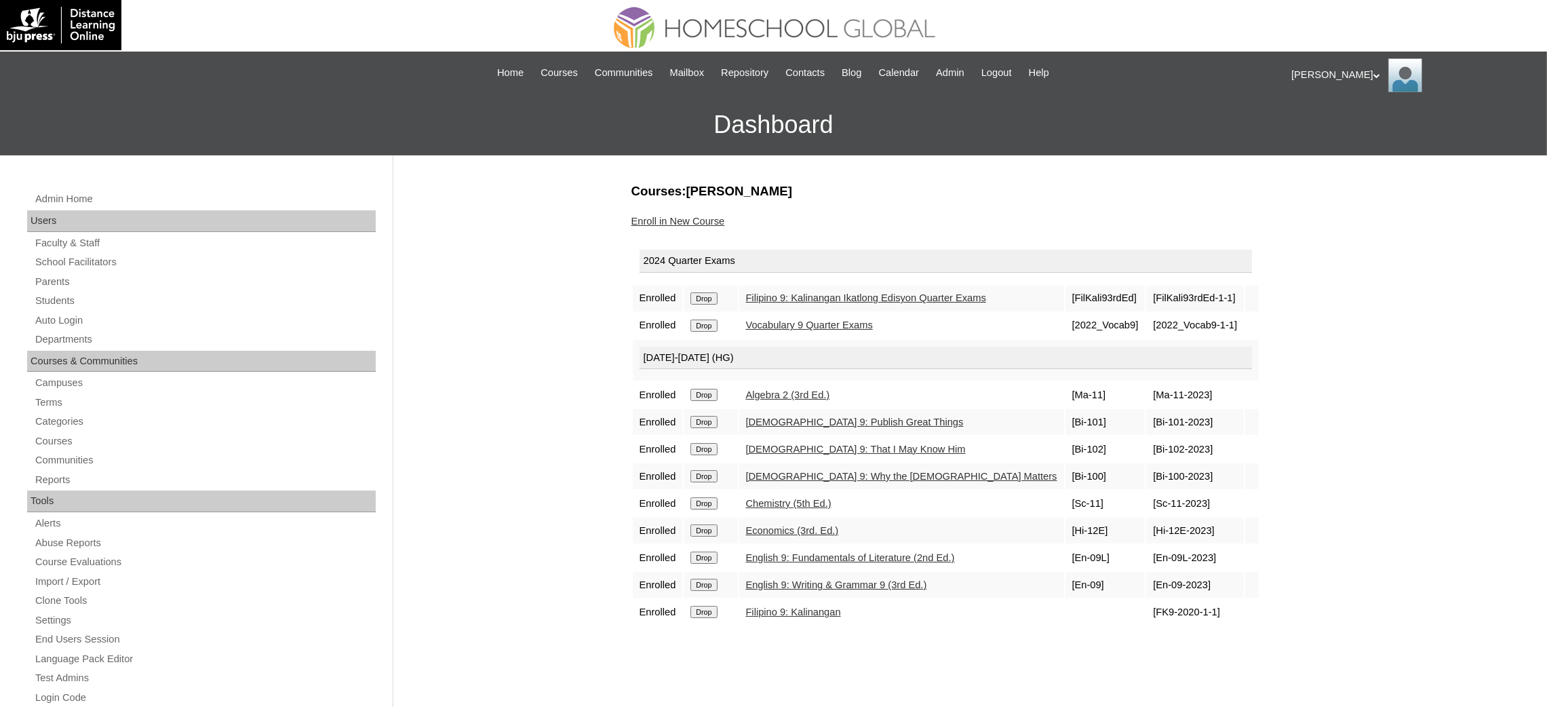
click at [694, 296] on input "Drop" at bounding box center [703, 298] width 26 height 12
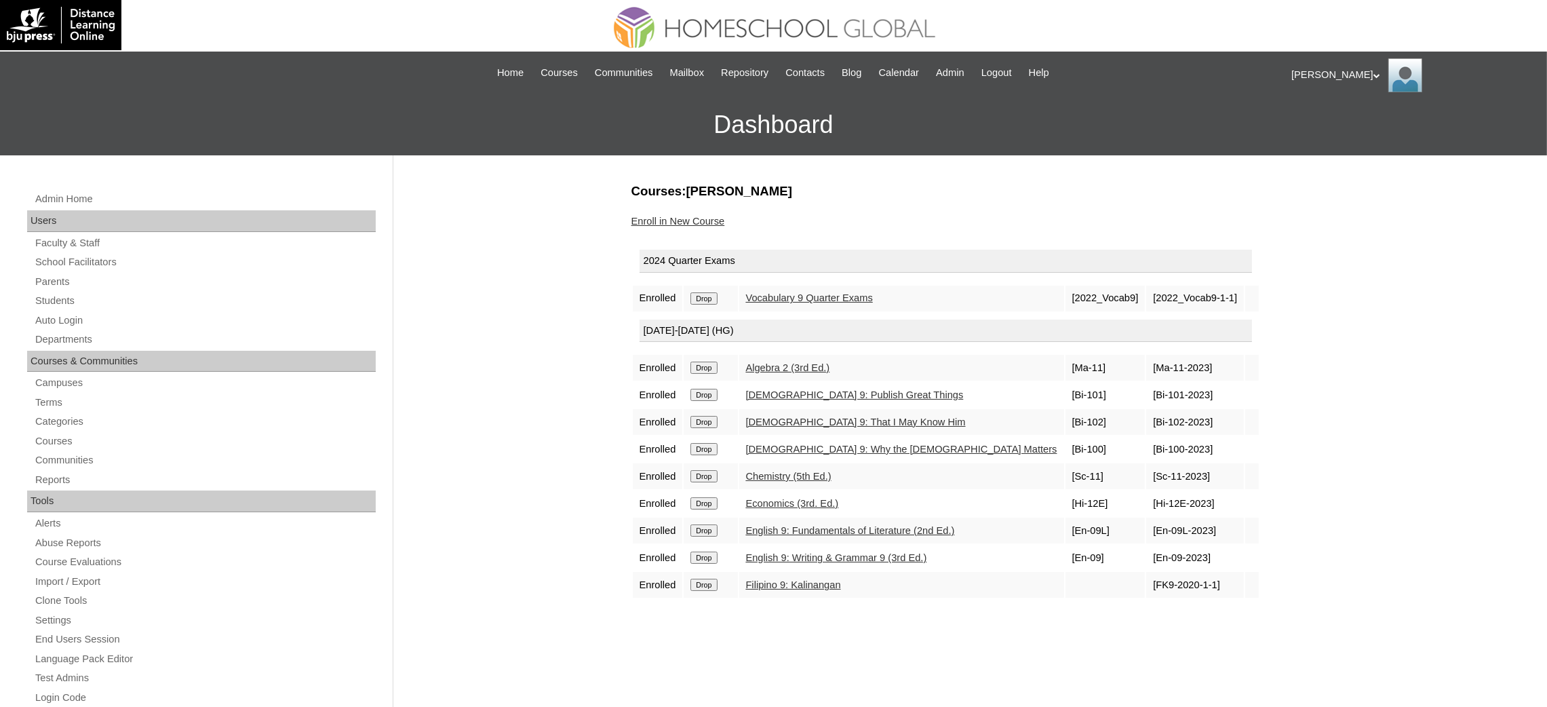
click at [699, 296] on input "Drop" at bounding box center [703, 298] width 26 height 12
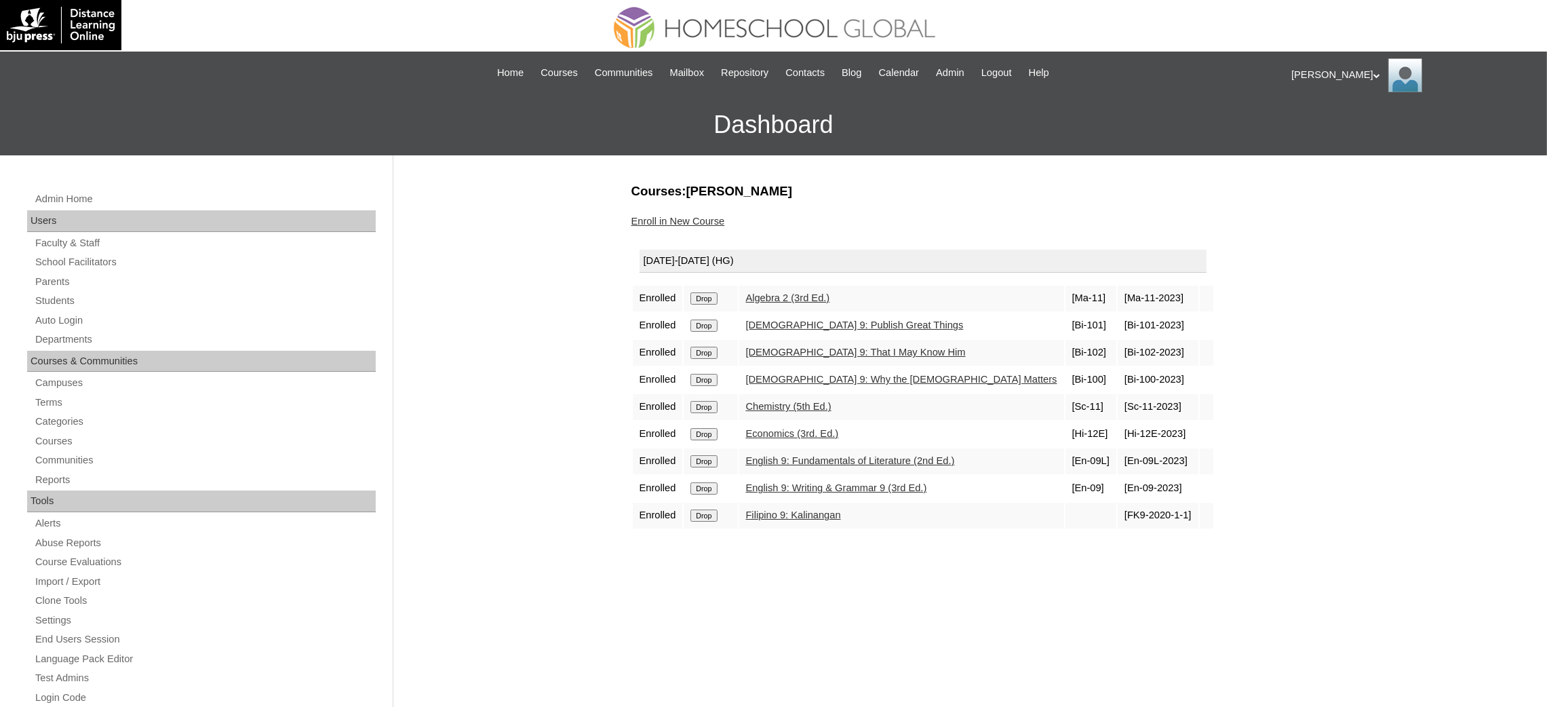
click at [703, 300] on input "Drop" at bounding box center [703, 298] width 26 height 12
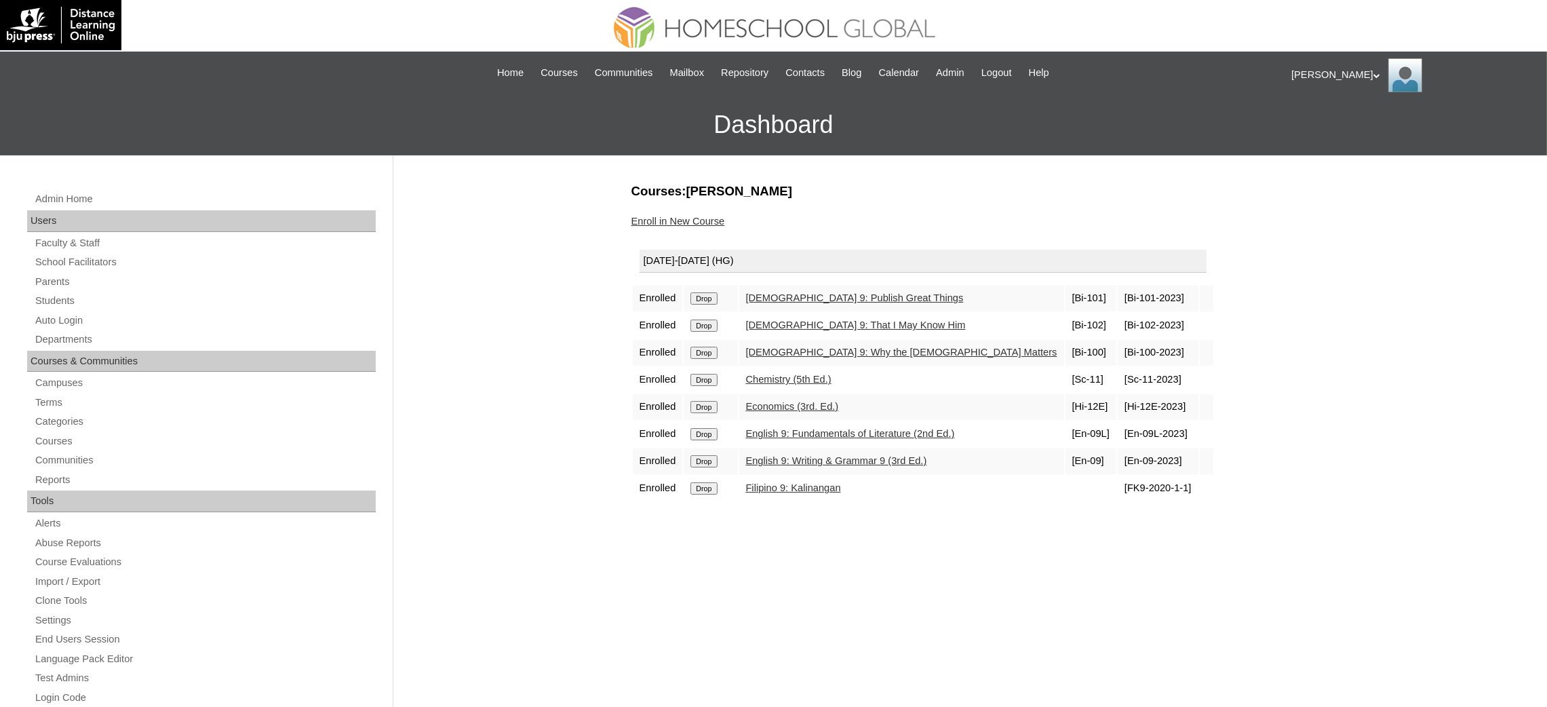
click at [707, 300] on input "Drop" at bounding box center [703, 298] width 26 height 12
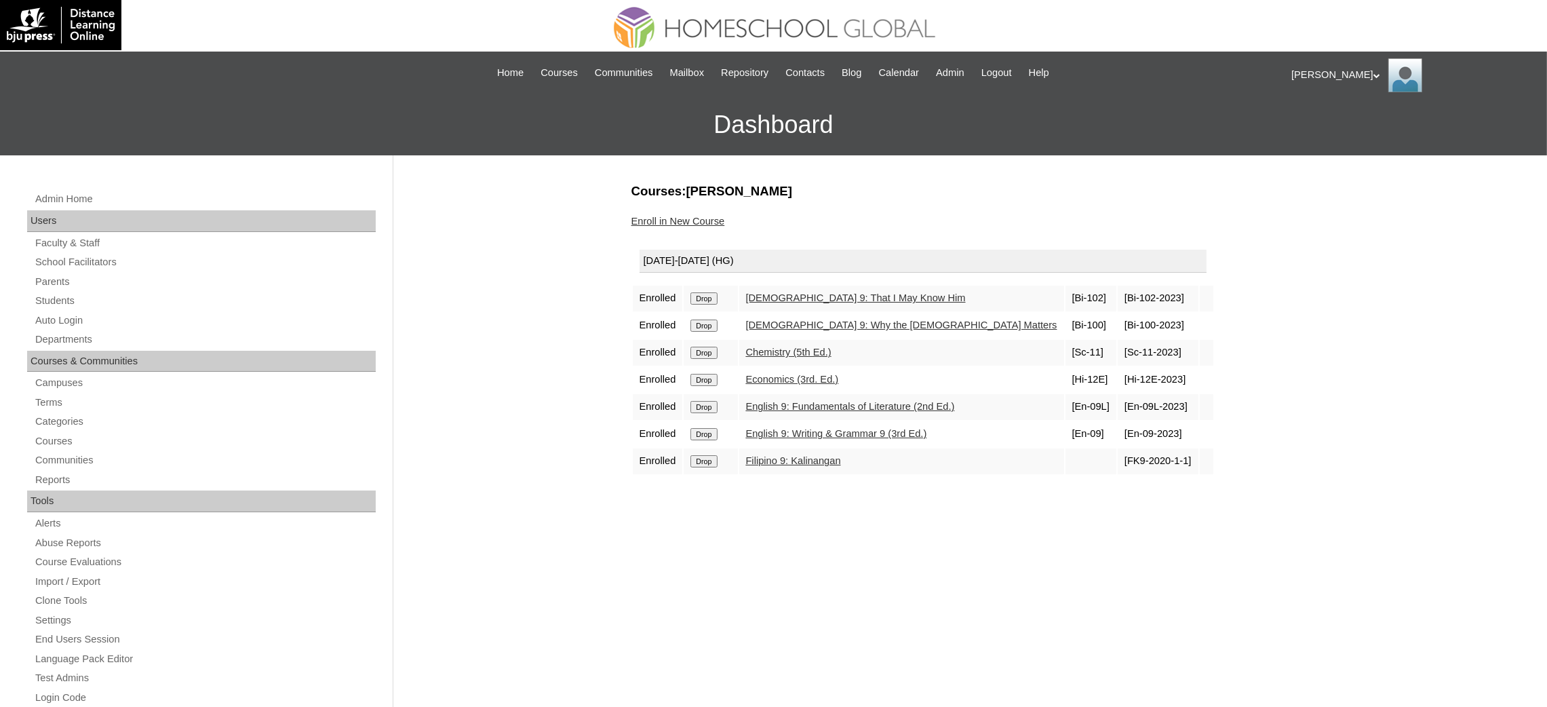
click at [714, 295] on input "Drop" at bounding box center [703, 298] width 26 height 12
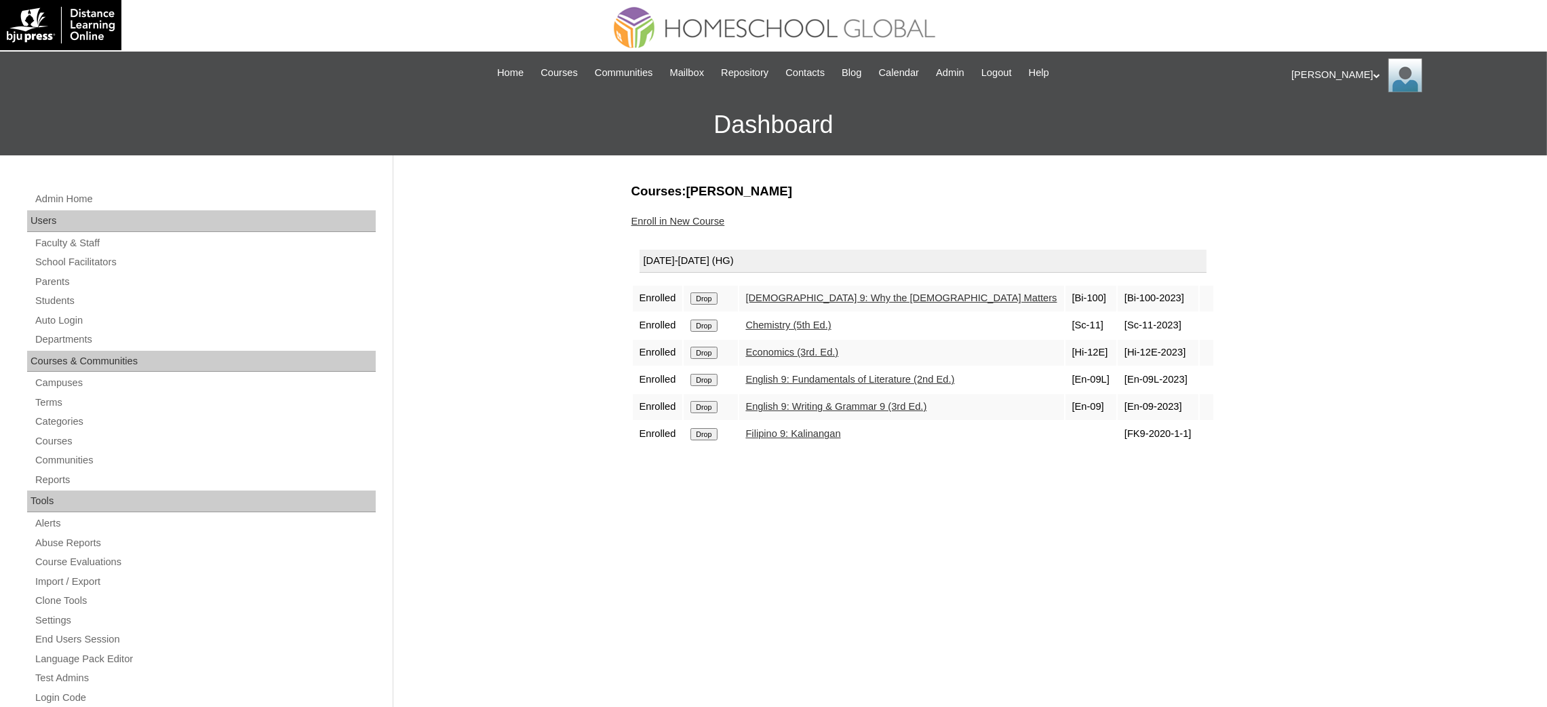
click at [715, 296] on input "Drop" at bounding box center [703, 298] width 26 height 12
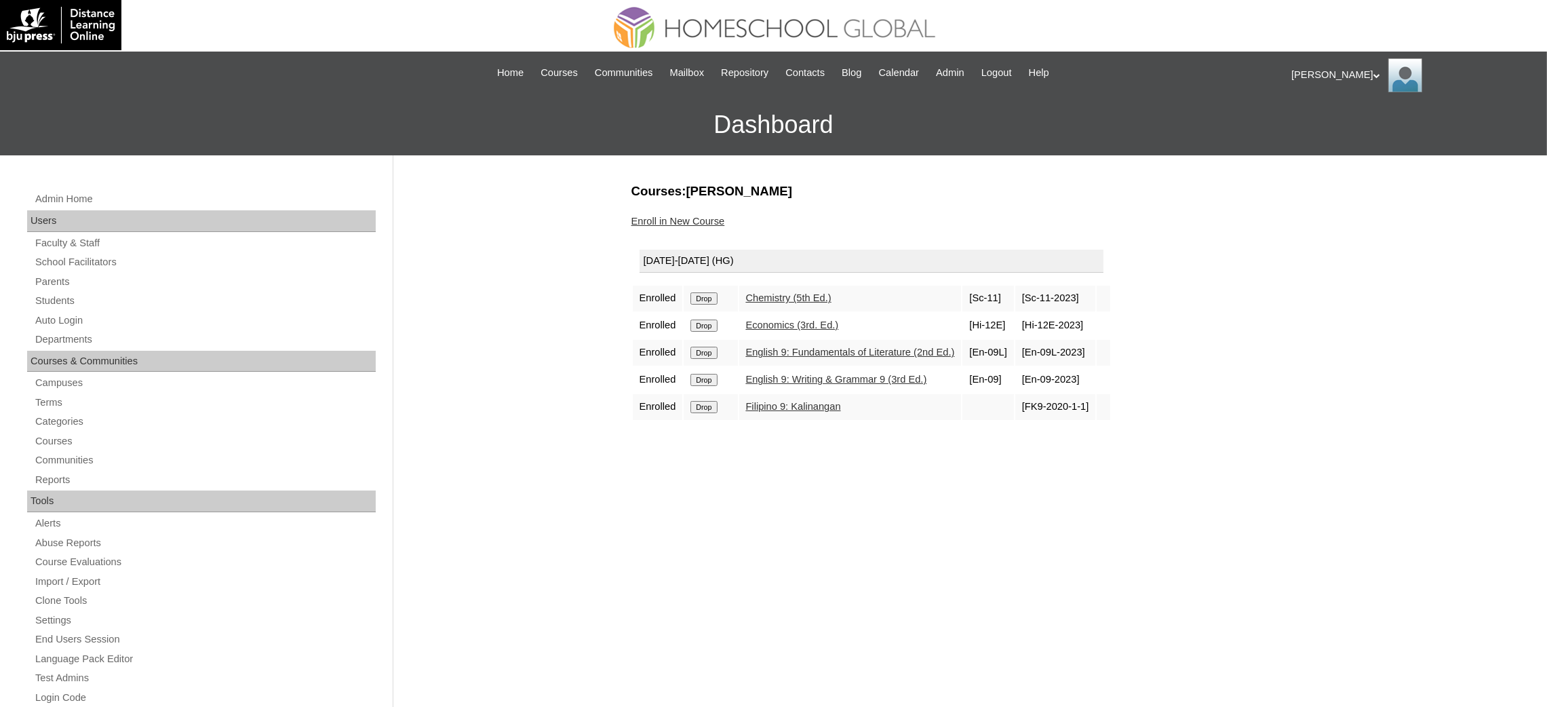
click at [697, 304] on td "Drop" at bounding box center [711, 299] width 54 height 26
click at [705, 296] on input "Drop" at bounding box center [703, 298] width 26 height 12
click at [713, 296] on input "Drop" at bounding box center [703, 298] width 26 height 12
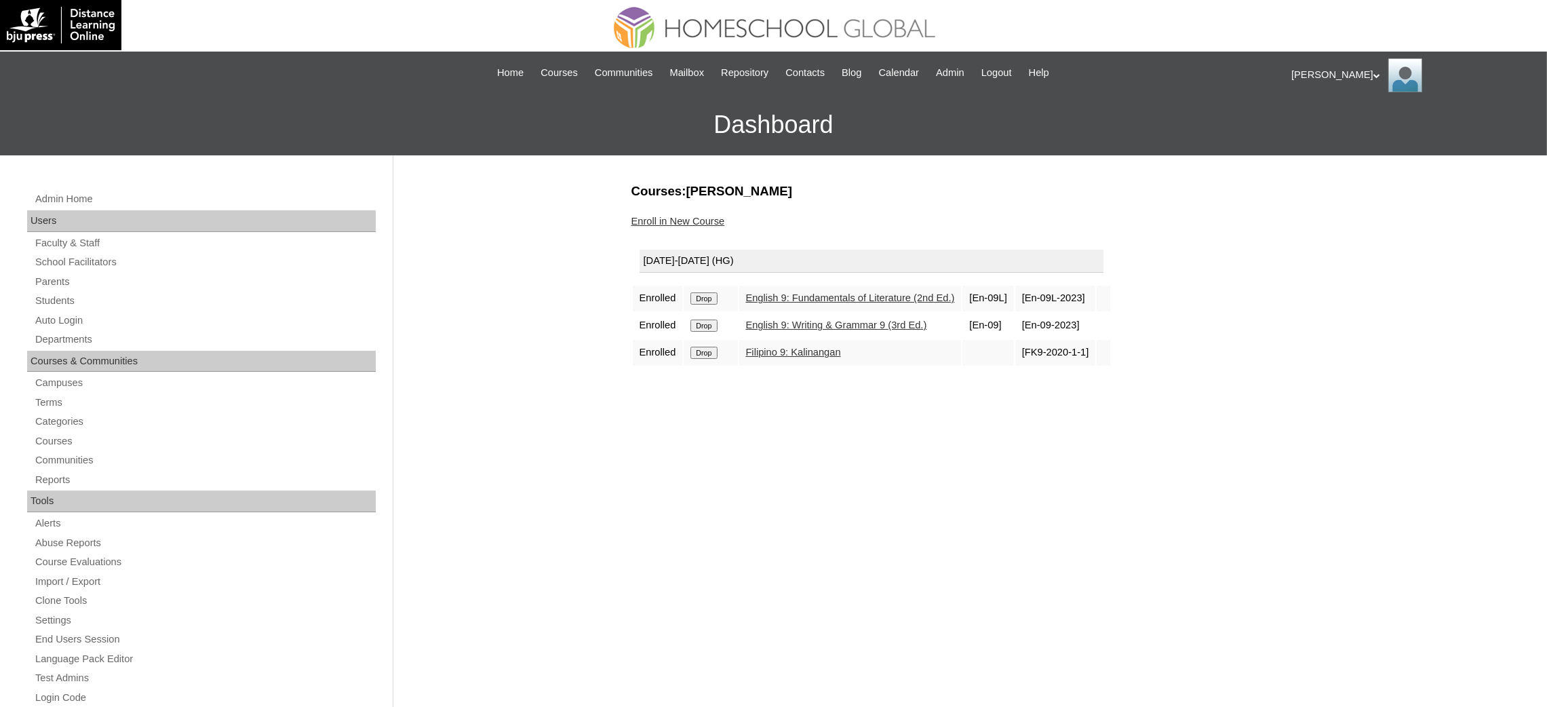
click at [714, 298] on input "Drop" at bounding box center [703, 298] width 26 height 12
click at [709, 294] on input "Drop" at bounding box center [703, 298] width 26 height 12
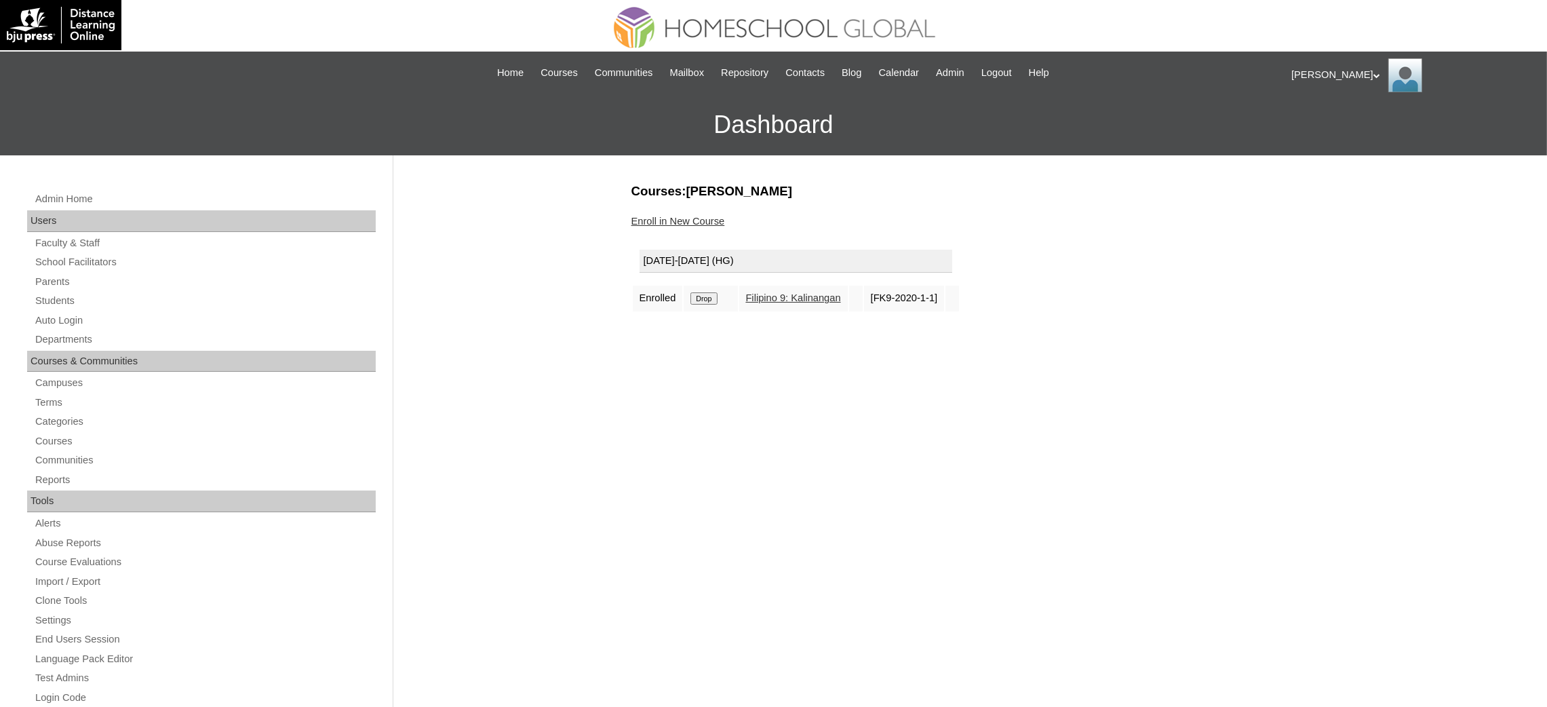
click at [713, 297] on input "Drop" at bounding box center [703, 298] width 26 height 12
click at [673, 224] on link "Enroll in New Course" at bounding box center [678, 221] width 94 height 11
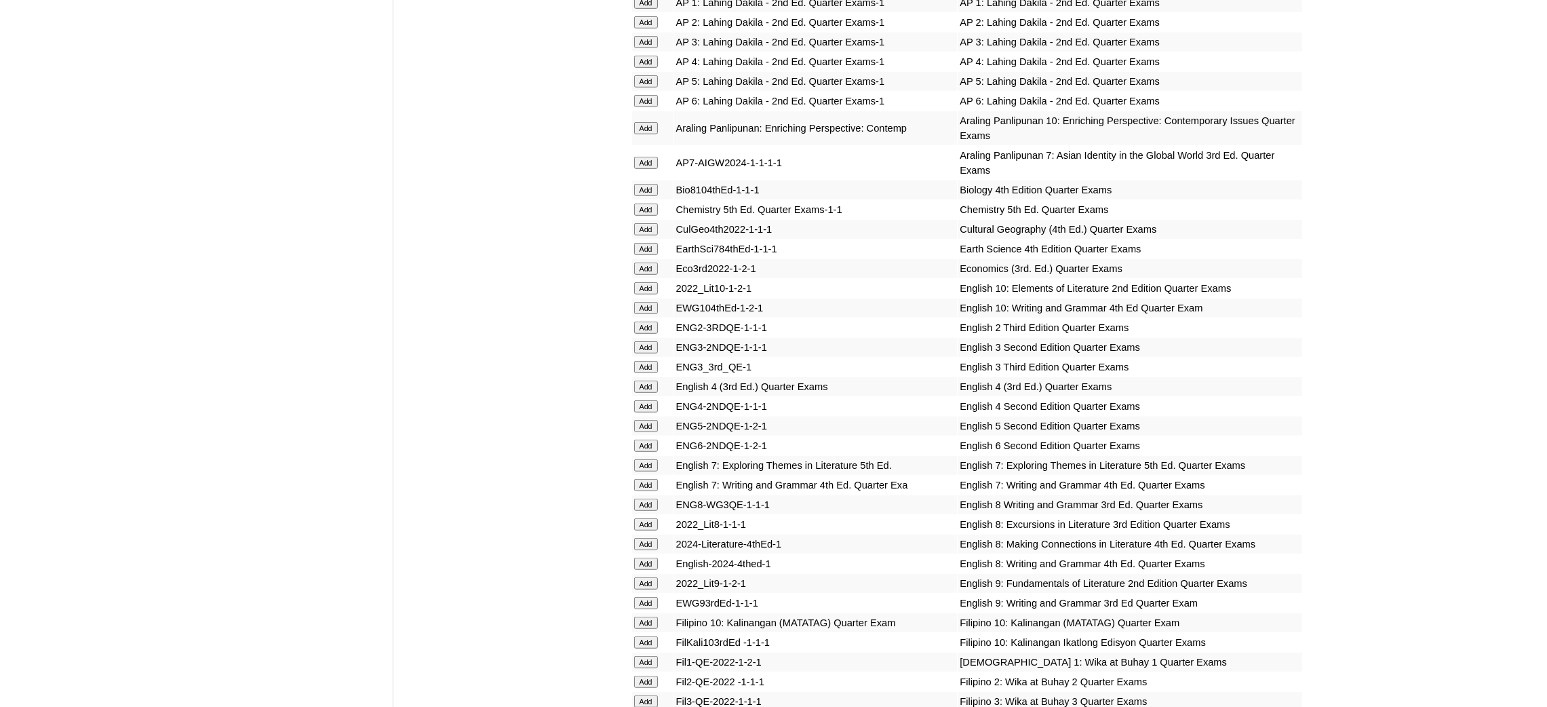
scroll to position [1424, 0]
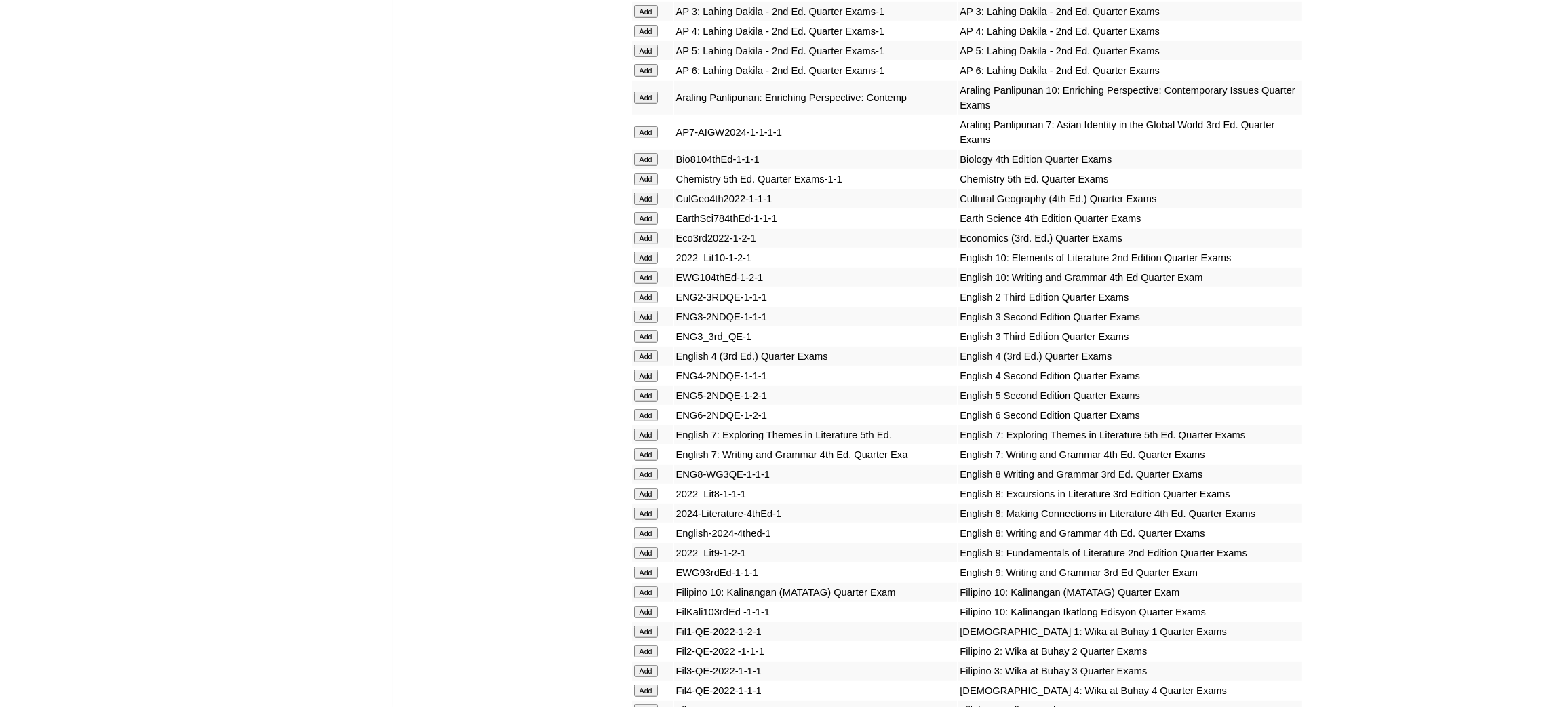
click at [645, 92] on input "Add" at bounding box center [646, 98] width 24 height 12
click at [646, 92] on input "Add" at bounding box center [646, 98] width 24 height 12
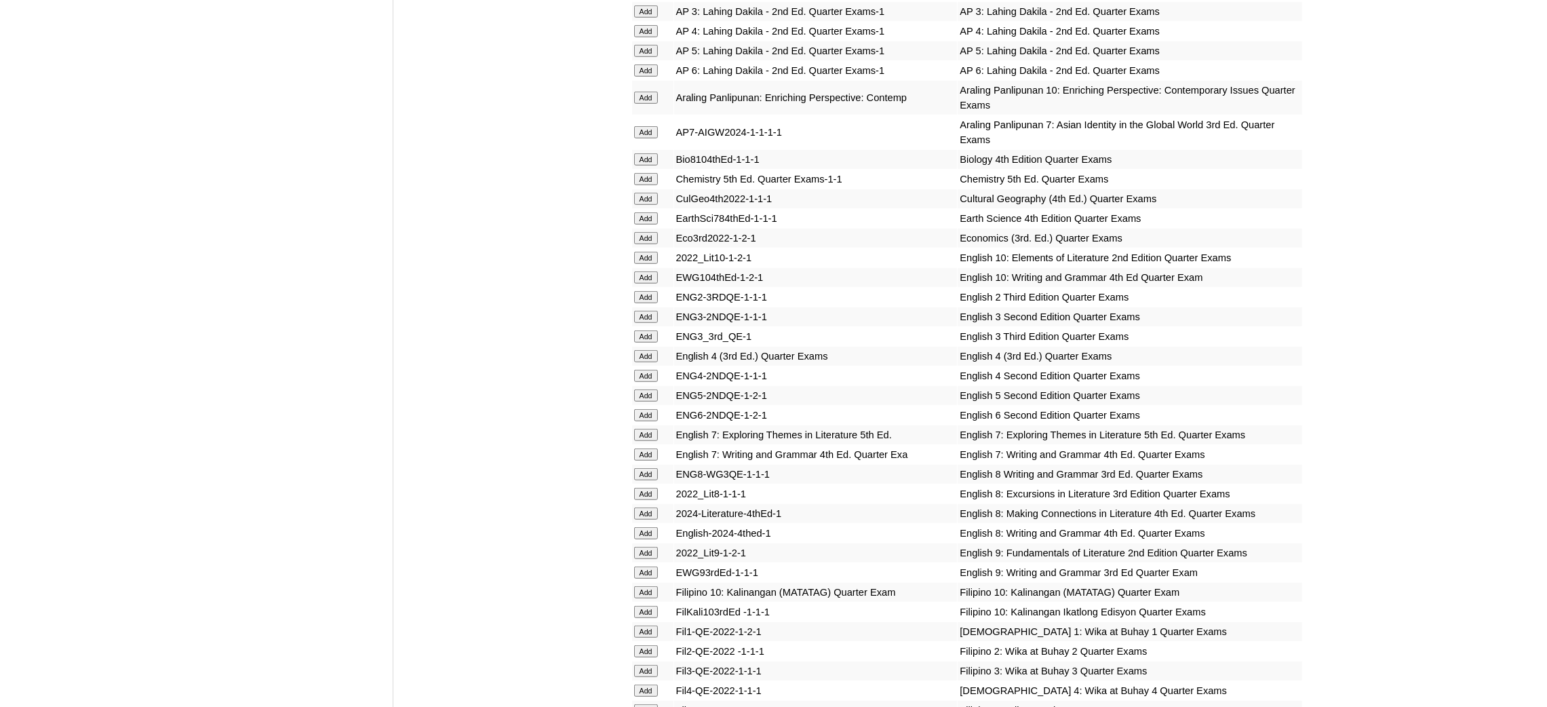
click at [652, 252] on input "Add" at bounding box center [646, 258] width 24 height 12
click at [646, 271] on input "Add" at bounding box center [646, 277] width 24 height 12
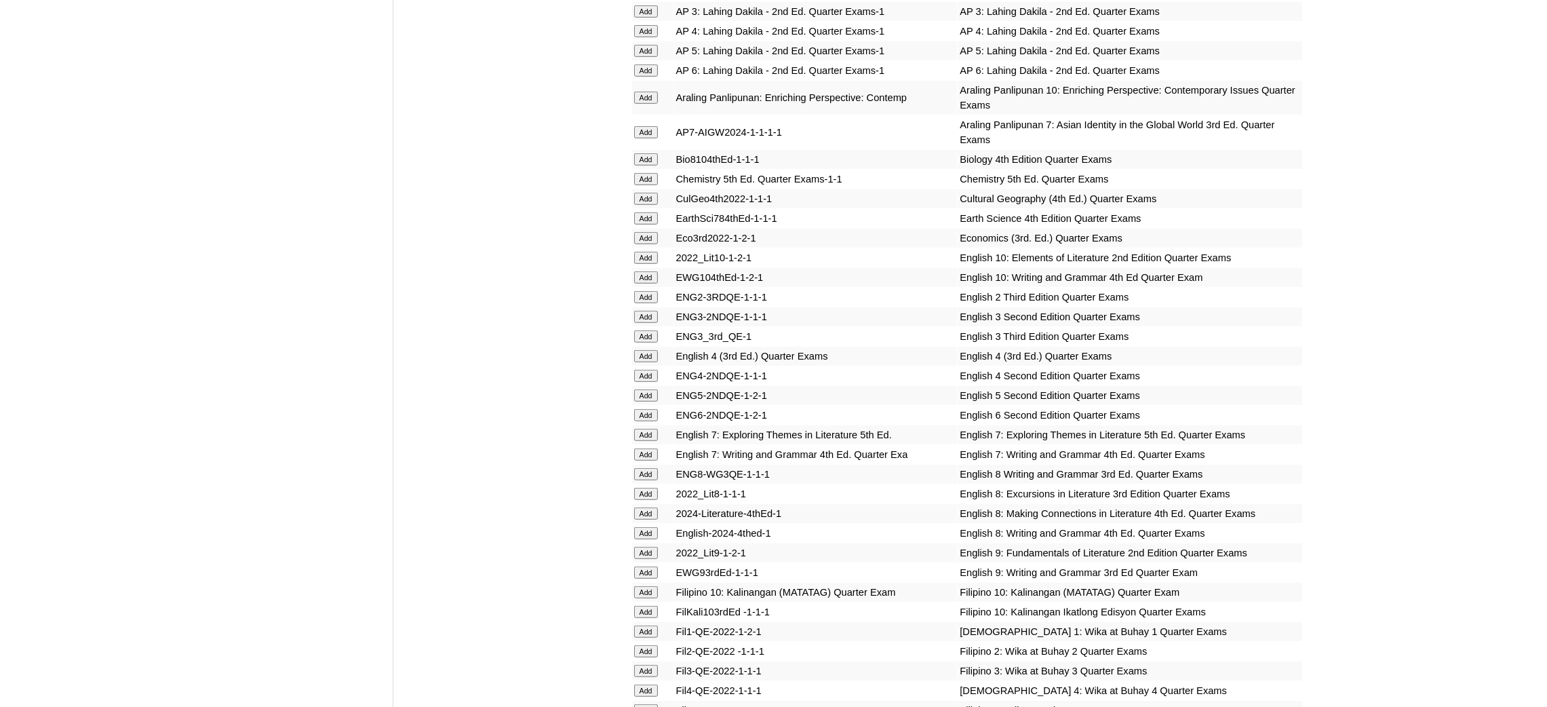
click at [646, 271] on input "Add" at bounding box center [646, 277] width 24 height 12
click at [646, 586] on input "Add" at bounding box center [646, 592] width 24 height 12
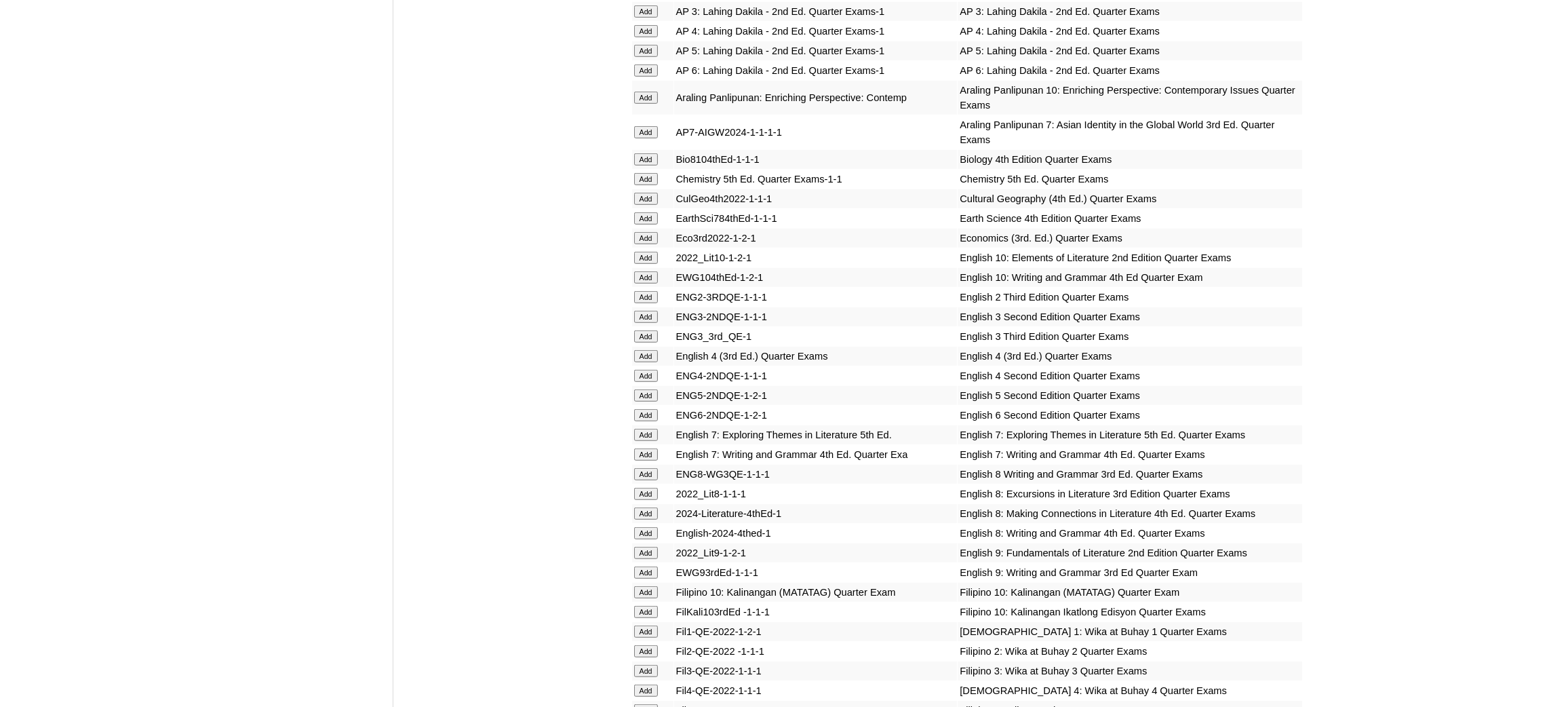
click at [646, 586] on input "Add" at bounding box center [646, 592] width 24 height 12
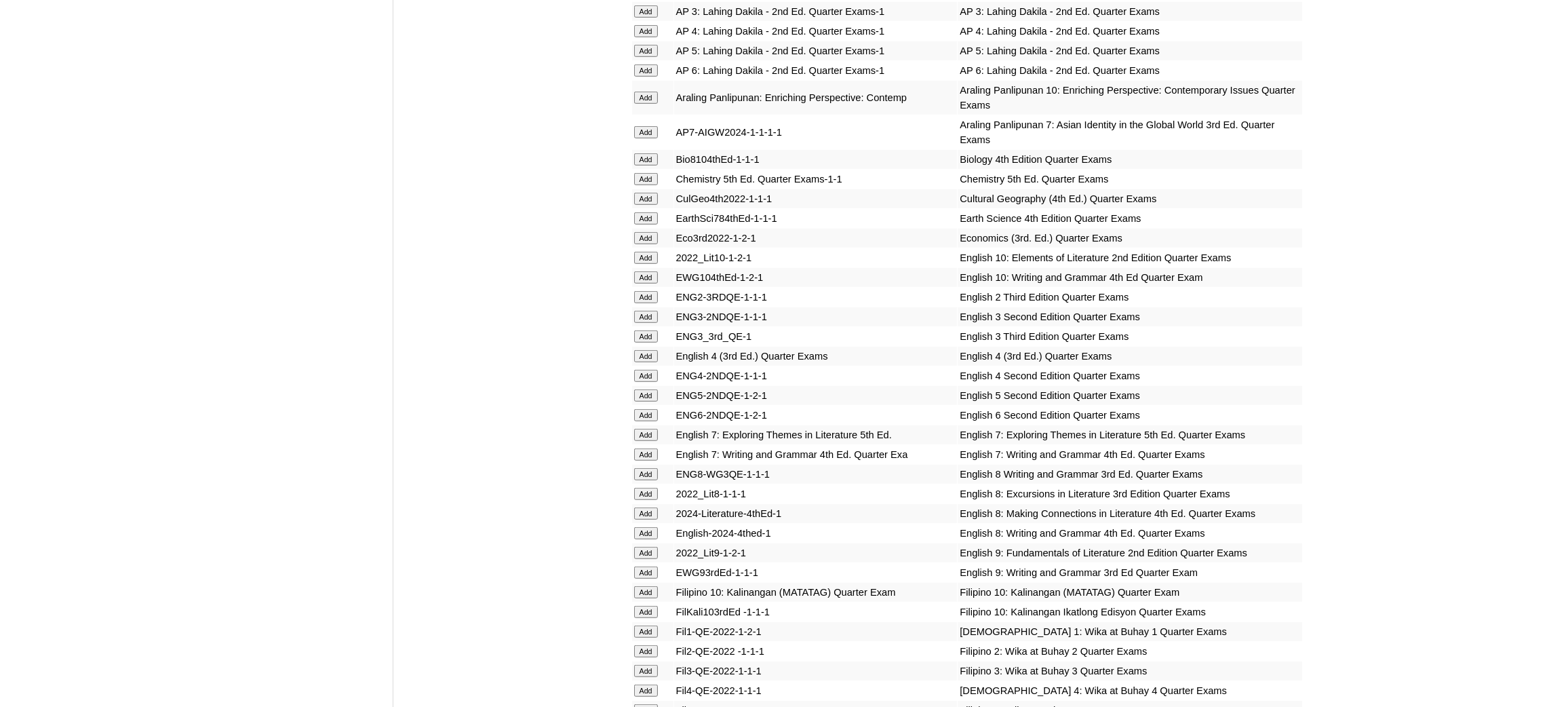
click at [646, 586] on input "Add" at bounding box center [646, 592] width 24 height 12
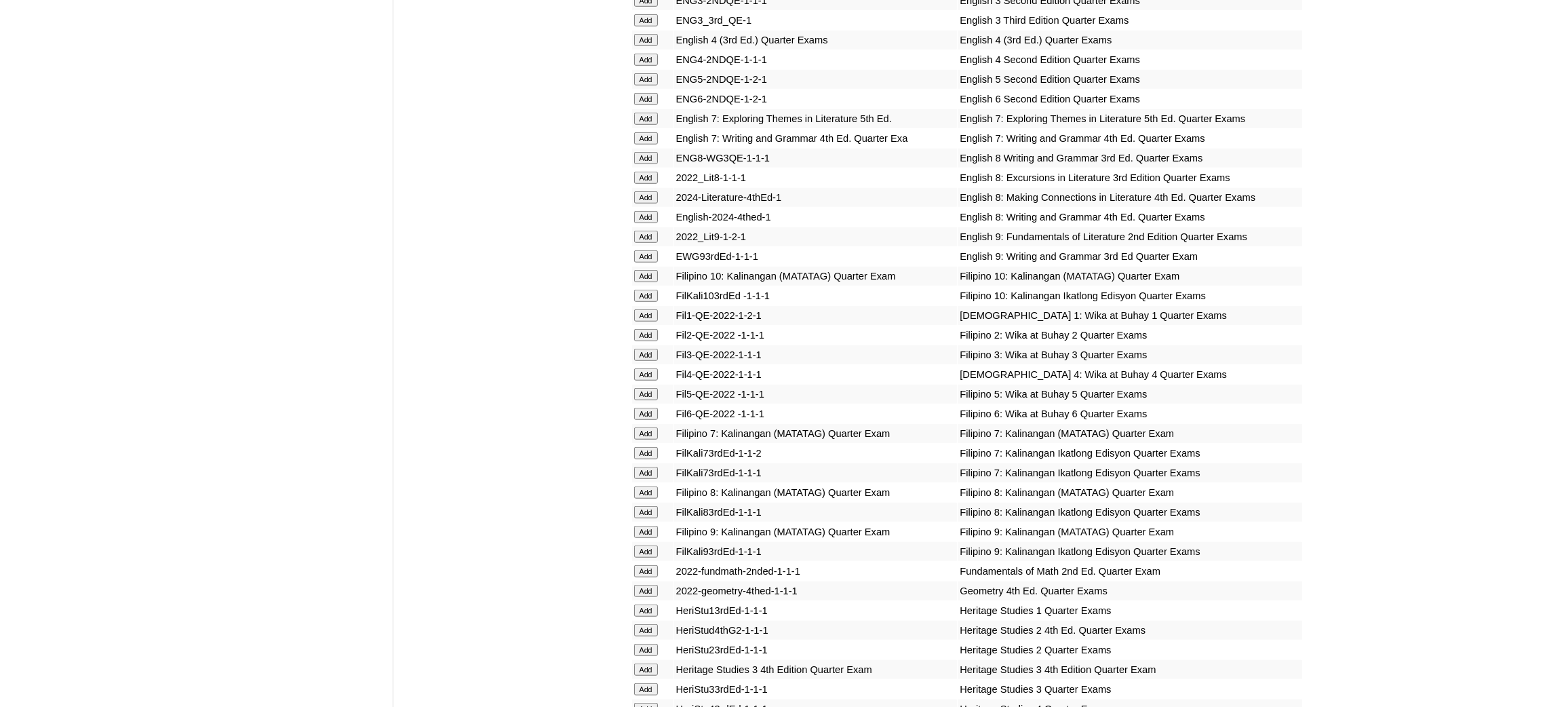
scroll to position [1830, 0]
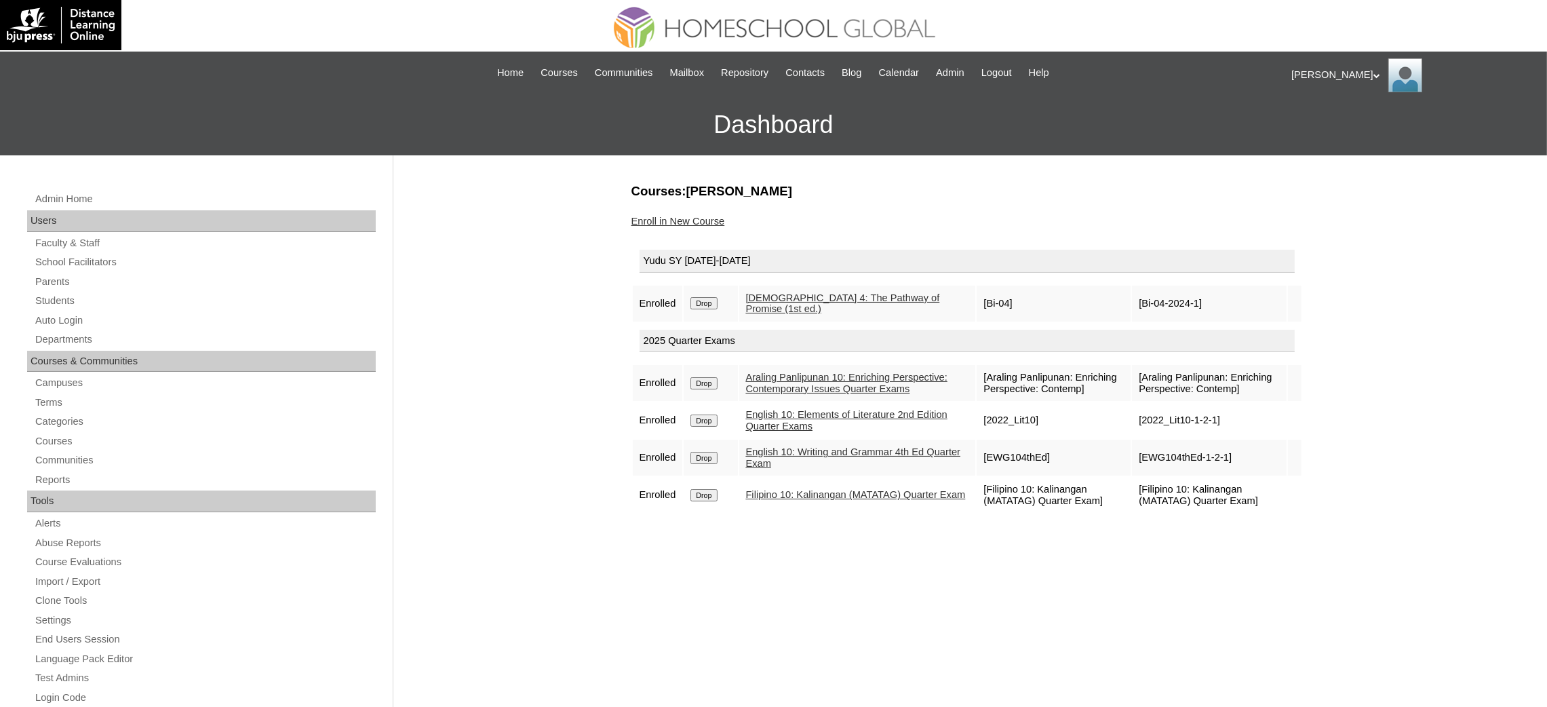
click at [709, 304] on input "Drop" at bounding box center [703, 303] width 26 height 12
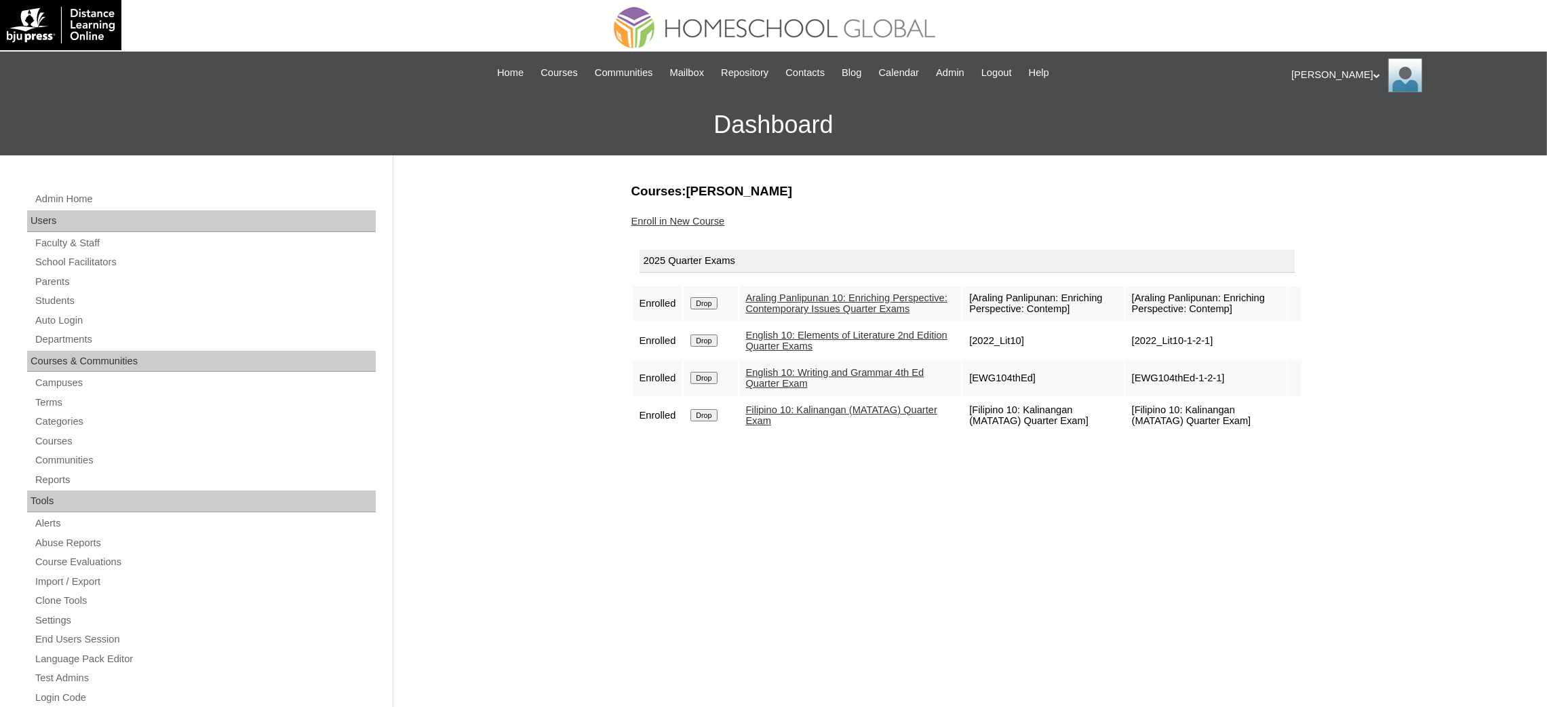
click at [665, 218] on link "Enroll in New Course" at bounding box center [678, 221] width 94 height 11
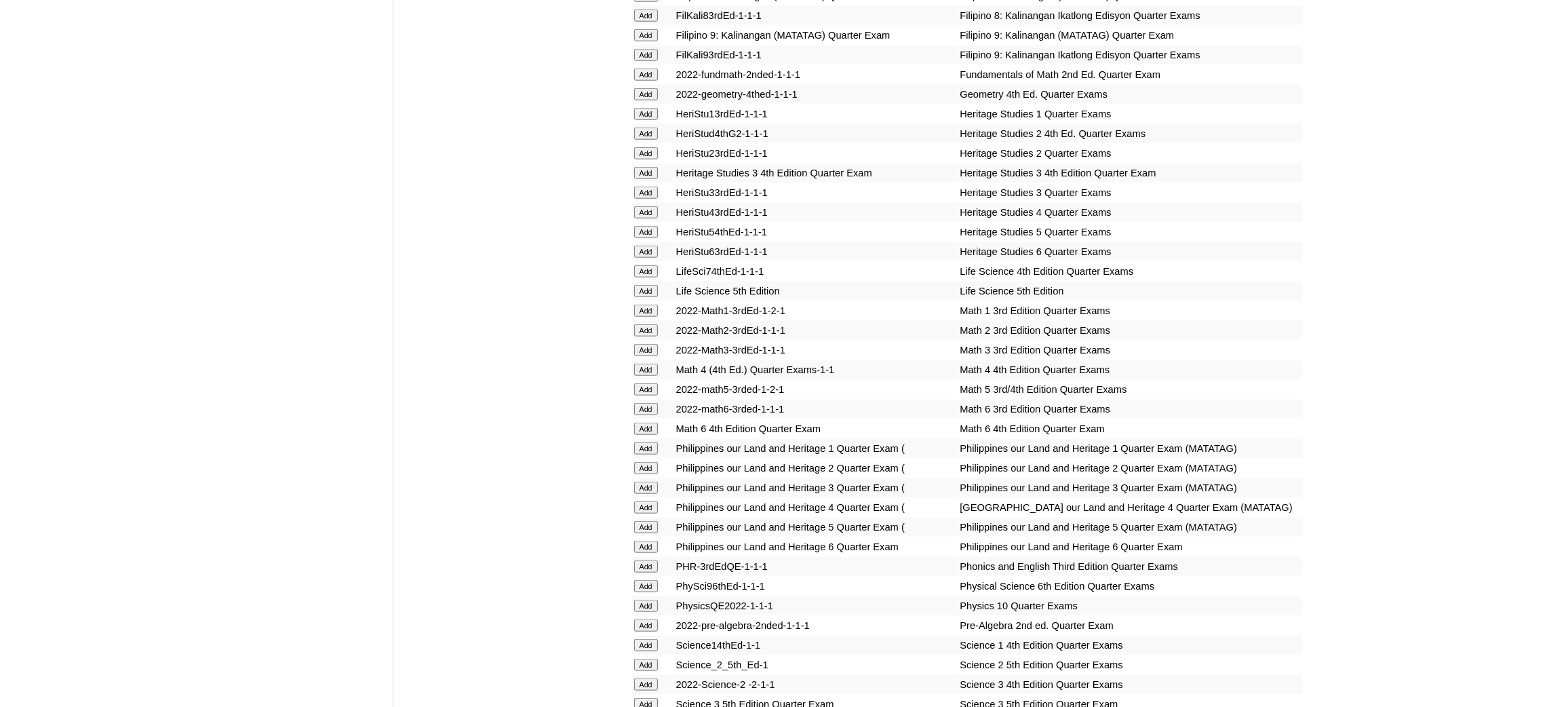
scroll to position [2237, 0]
click at [642, 87] on input "Add" at bounding box center [646, 93] width 24 height 12
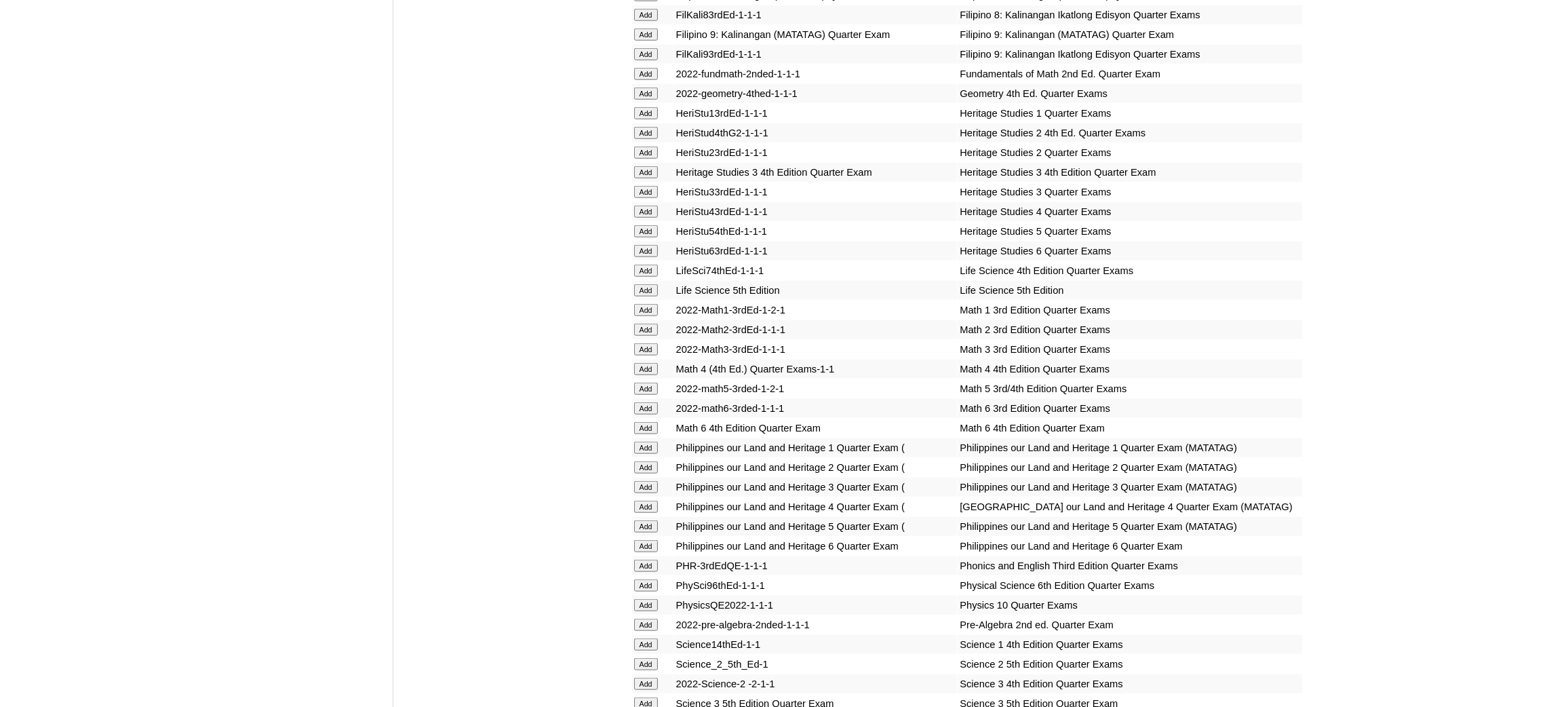
click at [642, 87] on input "Add" at bounding box center [646, 93] width 24 height 12
click at [644, 599] on input "Add" at bounding box center [646, 605] width 24 height 12
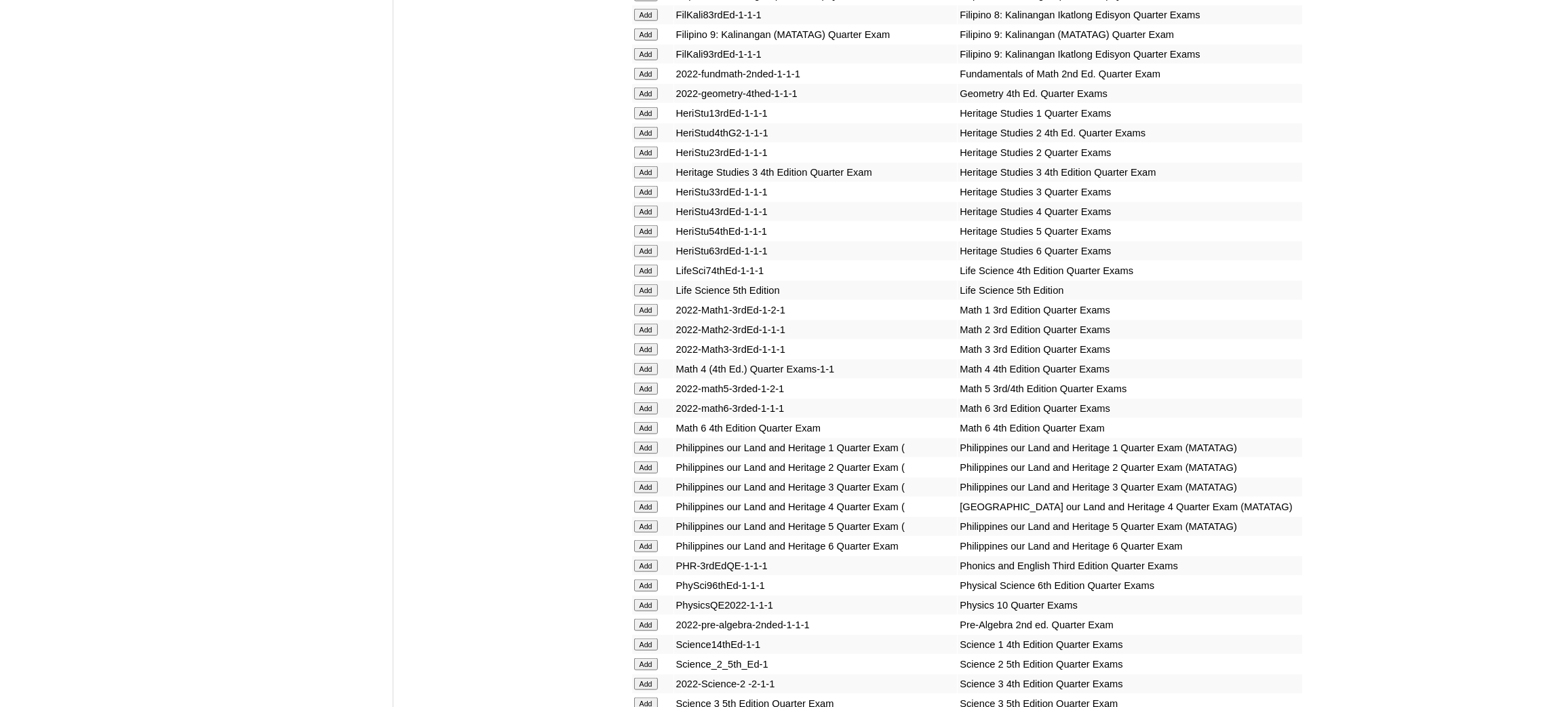
click at [644, 599] on input "Add" at bounding box center [646, 605] width 24 height 12
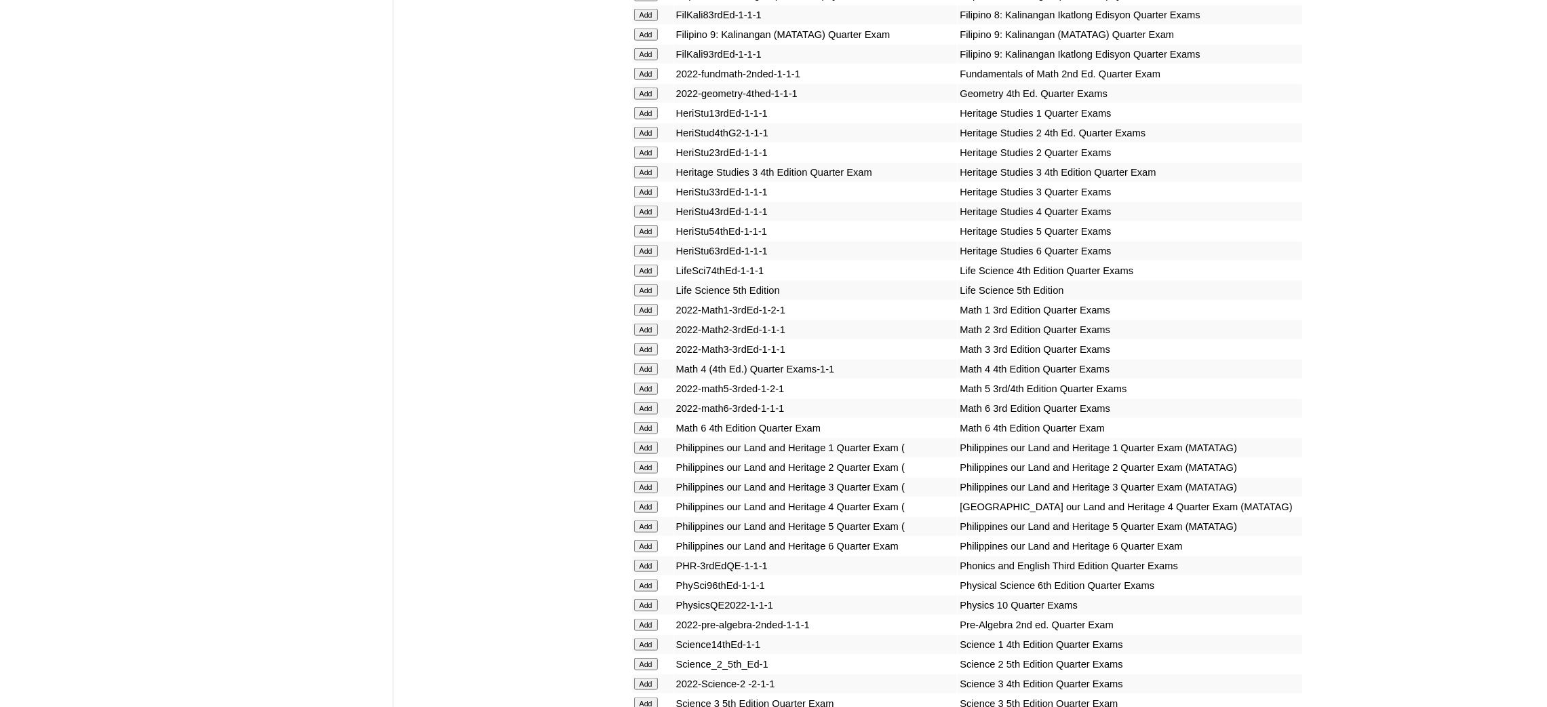
click at [644, 599] on input "Add" at bounding box center [646, 605] width 24 height 12
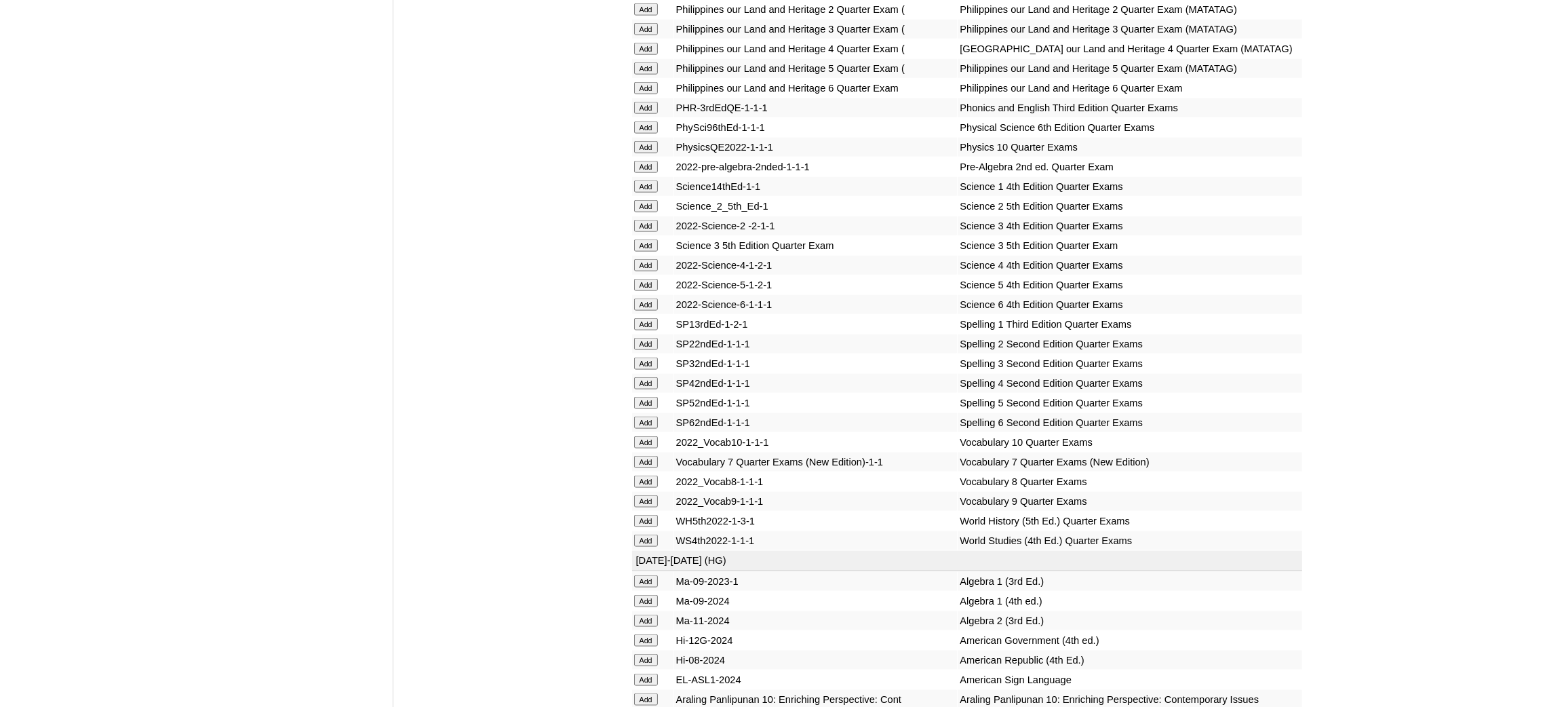
scroll to position [2746, 0]
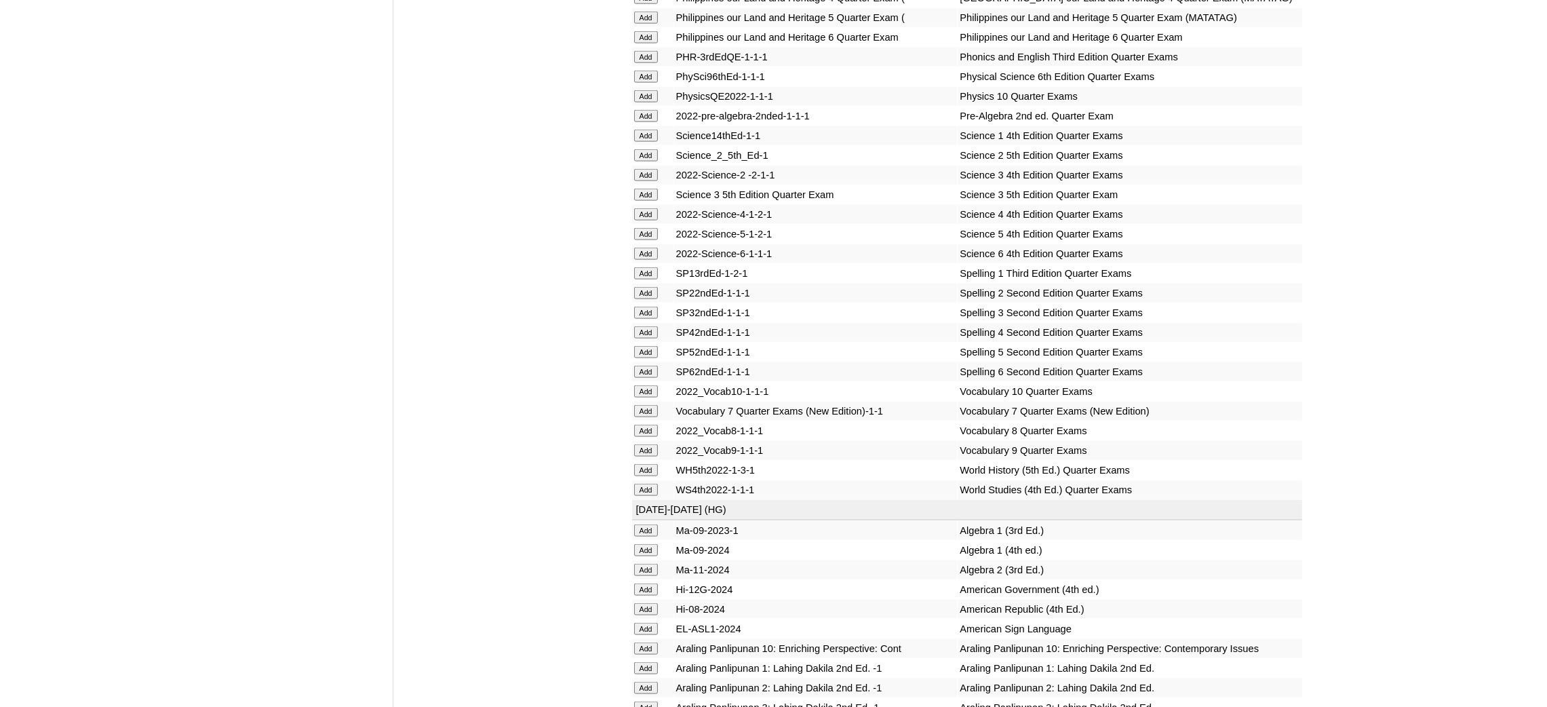
click at [645, 385] on input "Add" at bounding box center [646, 391] width 24 height 12
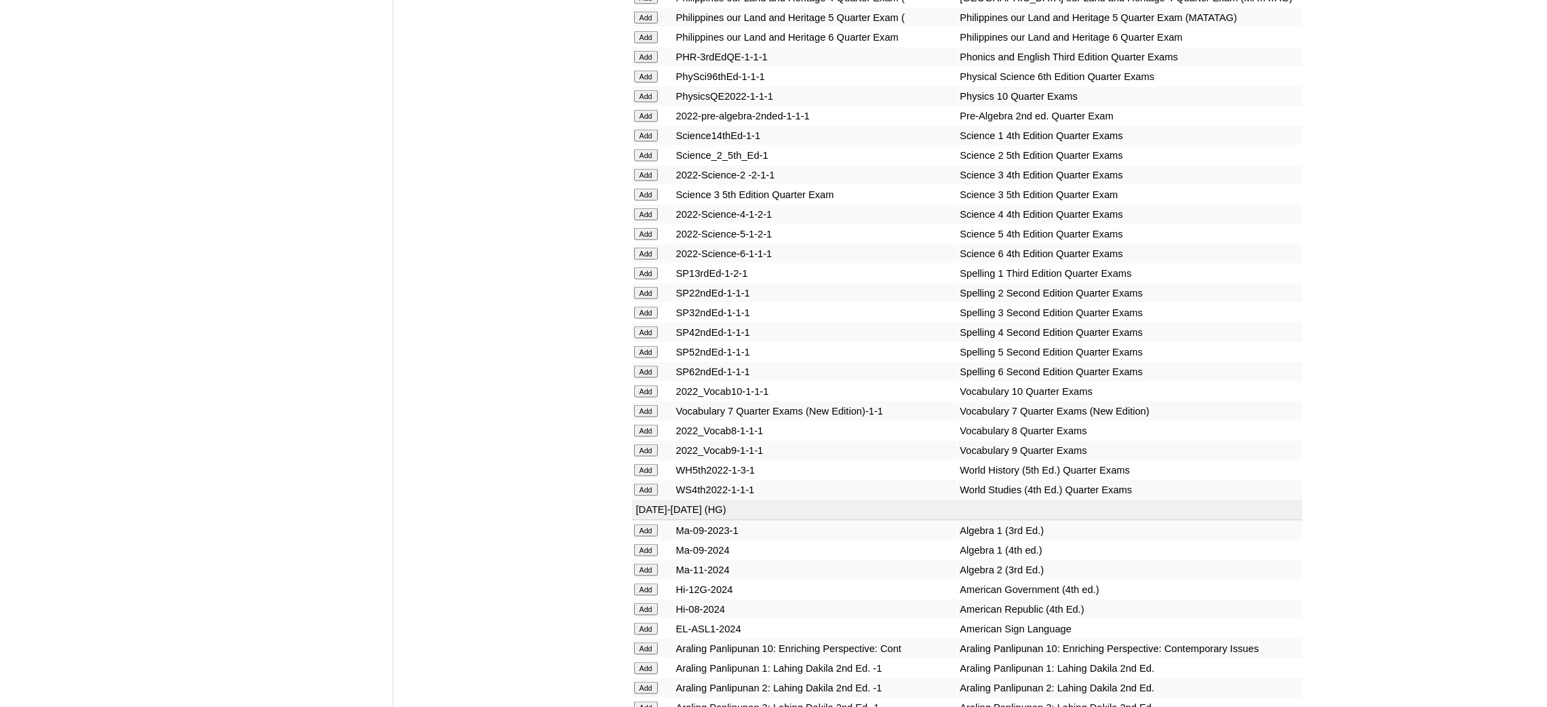
click at [645, 385] on input "Add" at bounding box center [646, 391] width 24 height 12
click at [650, 642] on input "Add" at bounding box center [646, 648] width 24 height 12
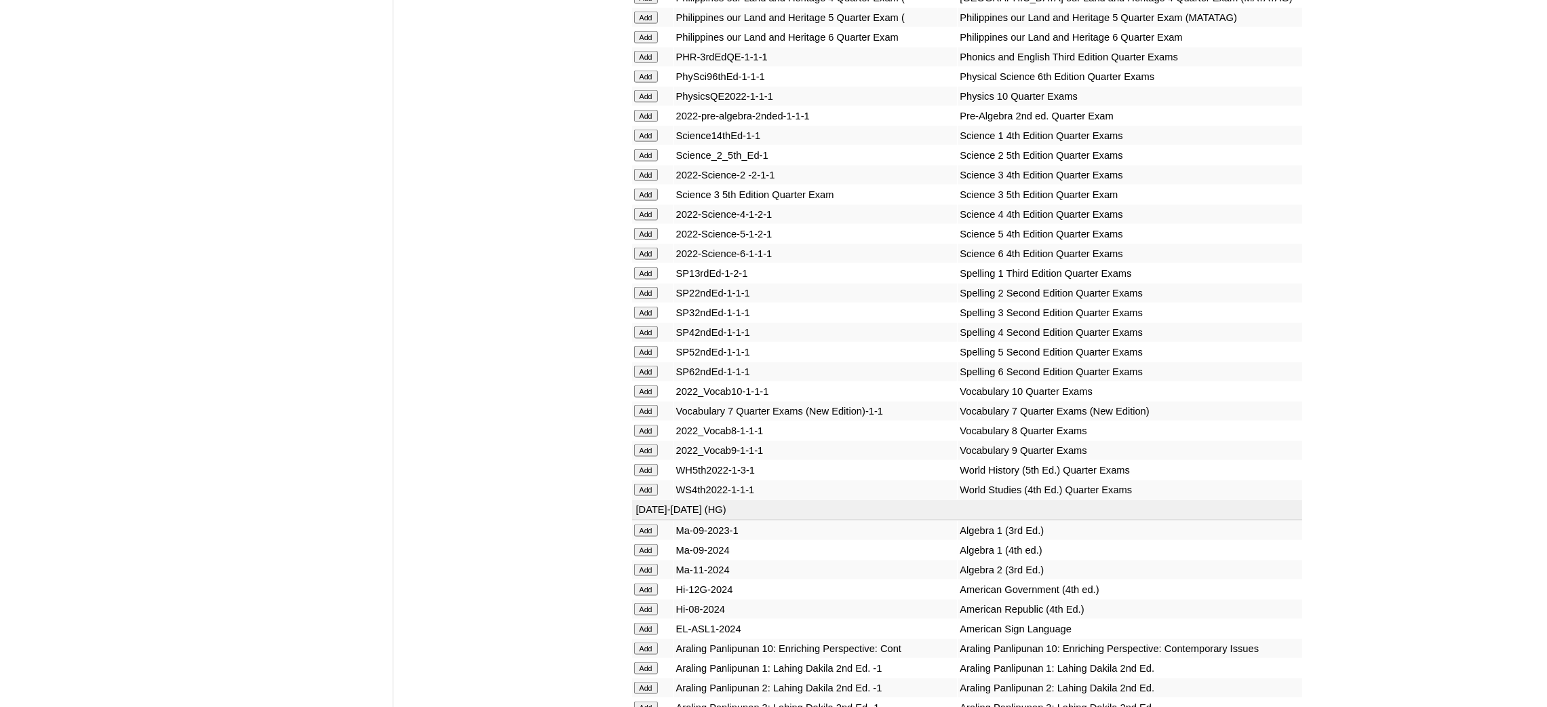
click at [650, 642] on input "Add" at bounding box center [646, 648] width 24 height 12
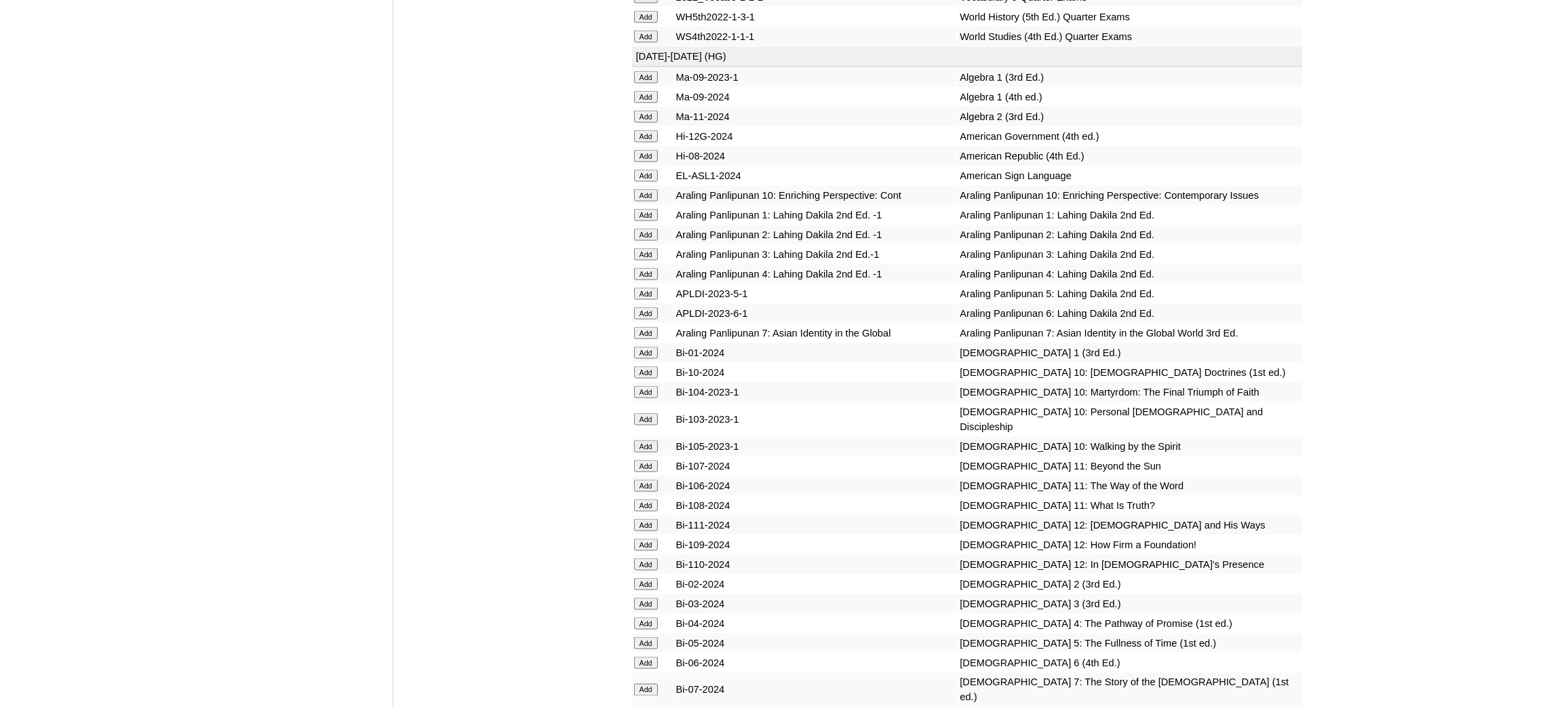
scroll to position [3255, 0]
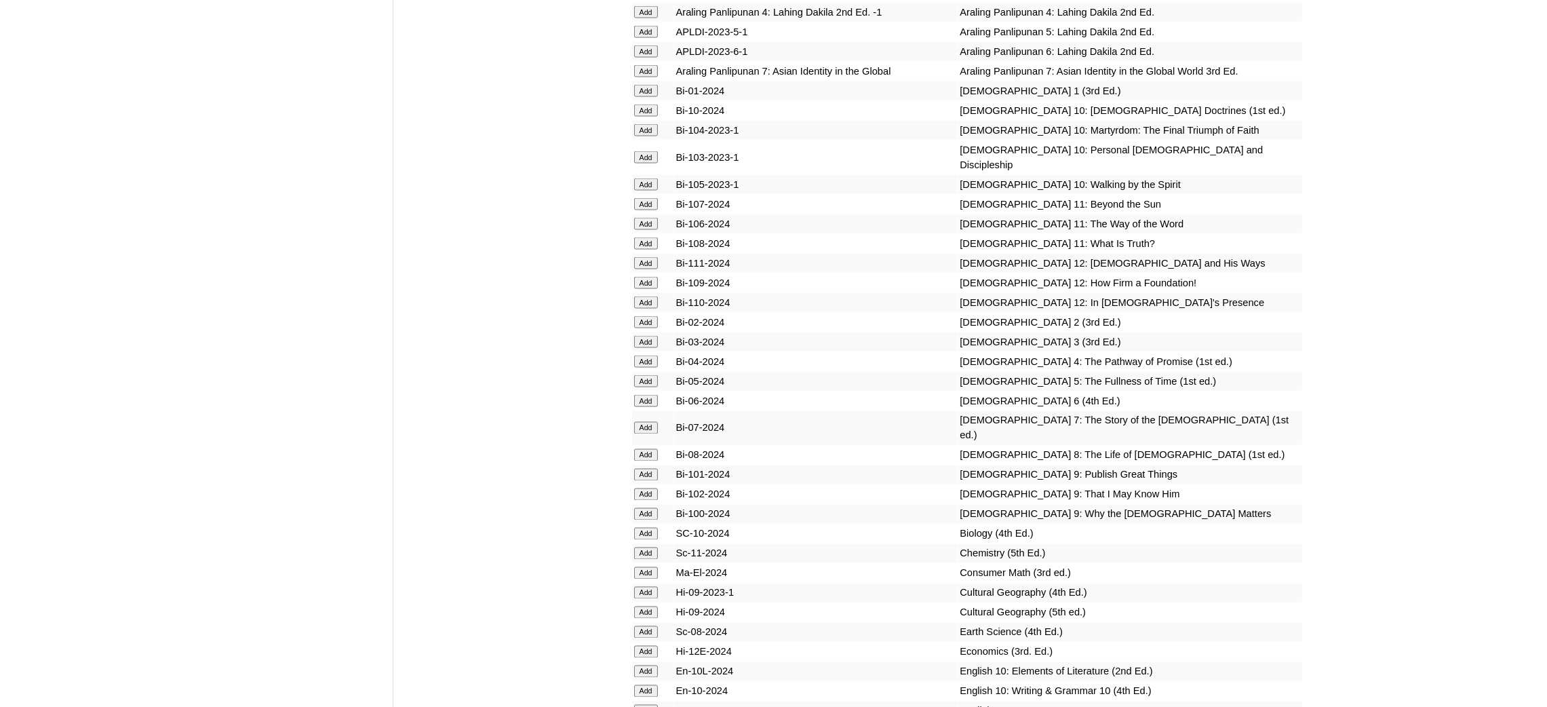
scroll to position [3459, 0]
click at [641, 106] on input "Add" at bounding box center [646, 112] width 24 height 12
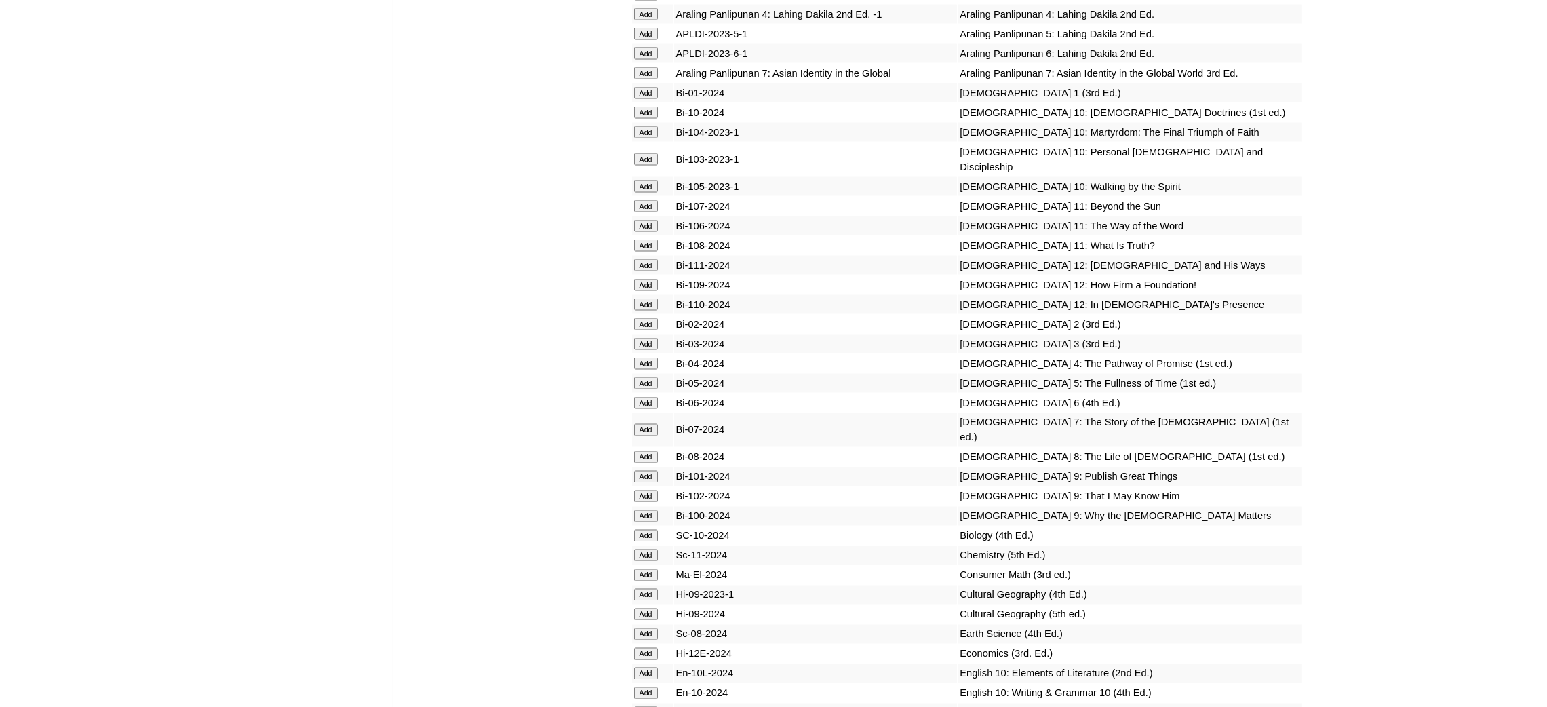
click at [641, 106] on input "Add" at bounding box center [646, 112] width 24 height 12
click at [646, 667] on input "Add" at bounding box center [646, 673] width 24 height 12
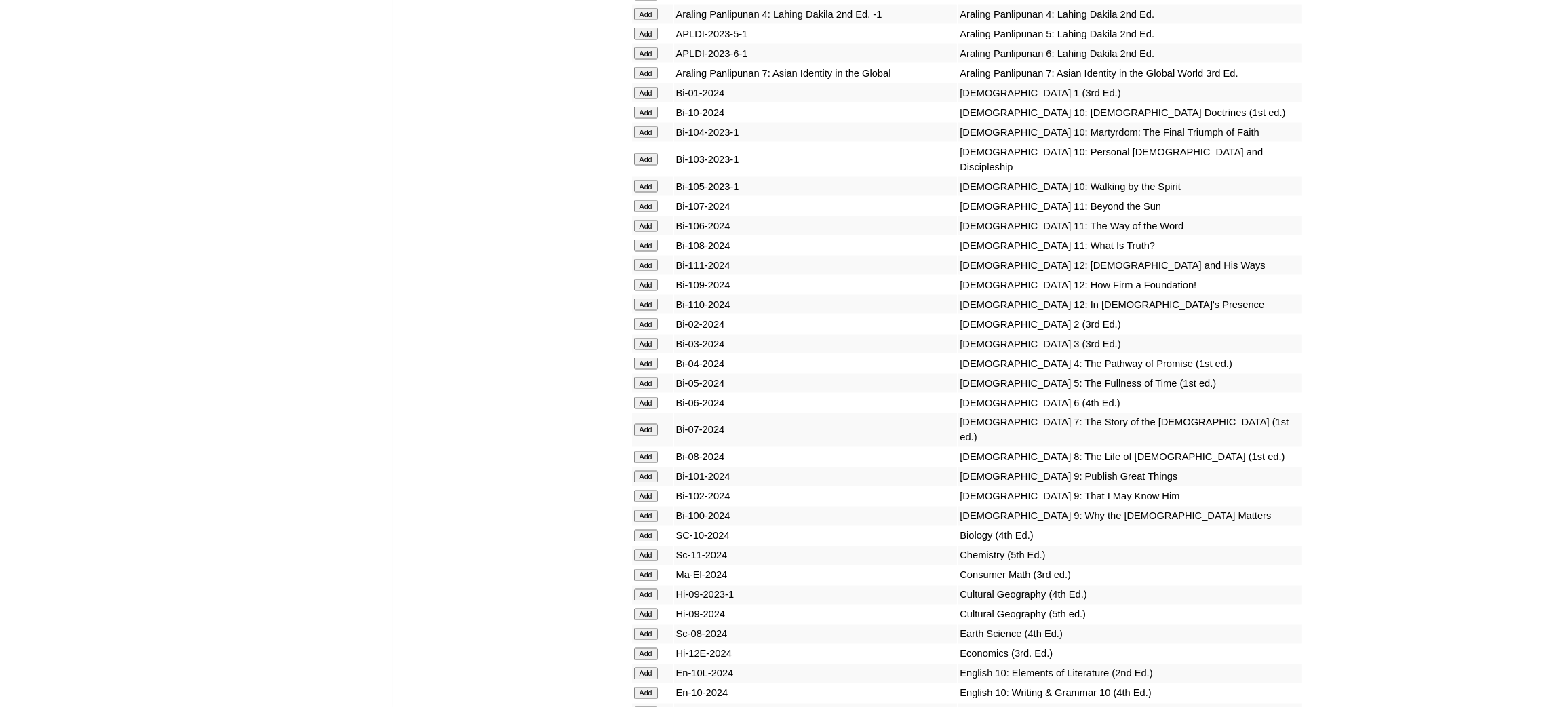
click at [642, 687] on input "Add" at bounding box center [646, 693] width 24 height 12
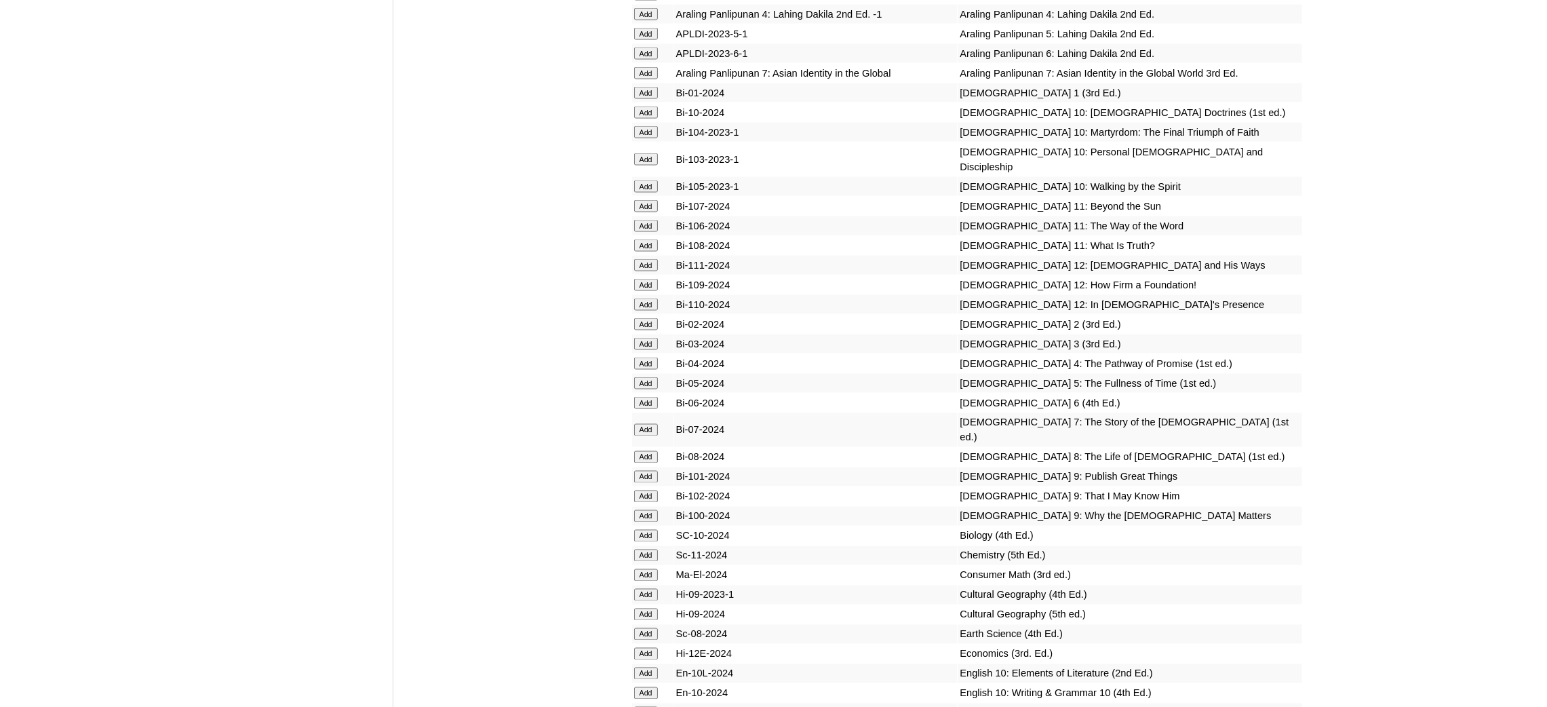
click at [642, 687] on input "Add" at bounding box center [646, 693] width 24 height 12
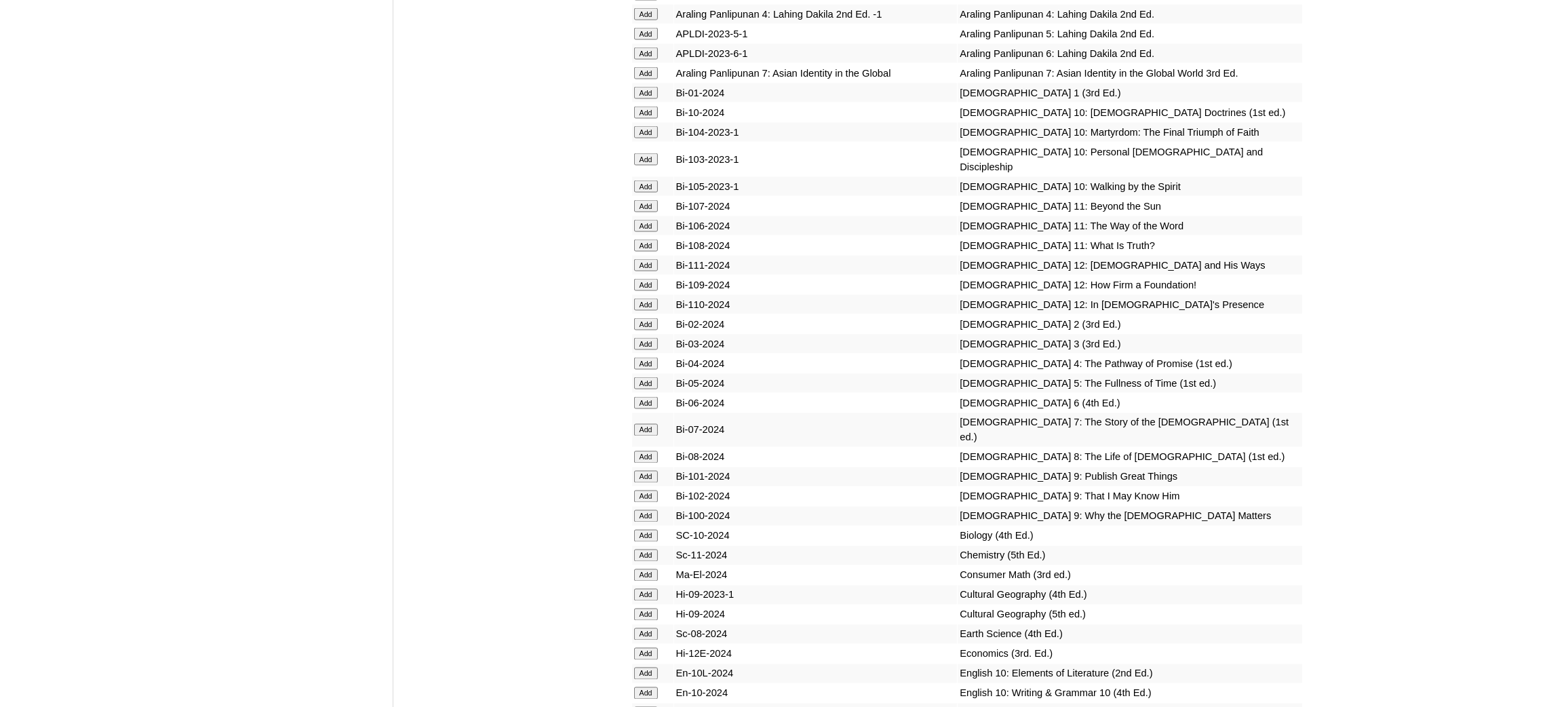
click at [642, 687] on input "Add" at bounding box center [646, 693] width 24 height 12
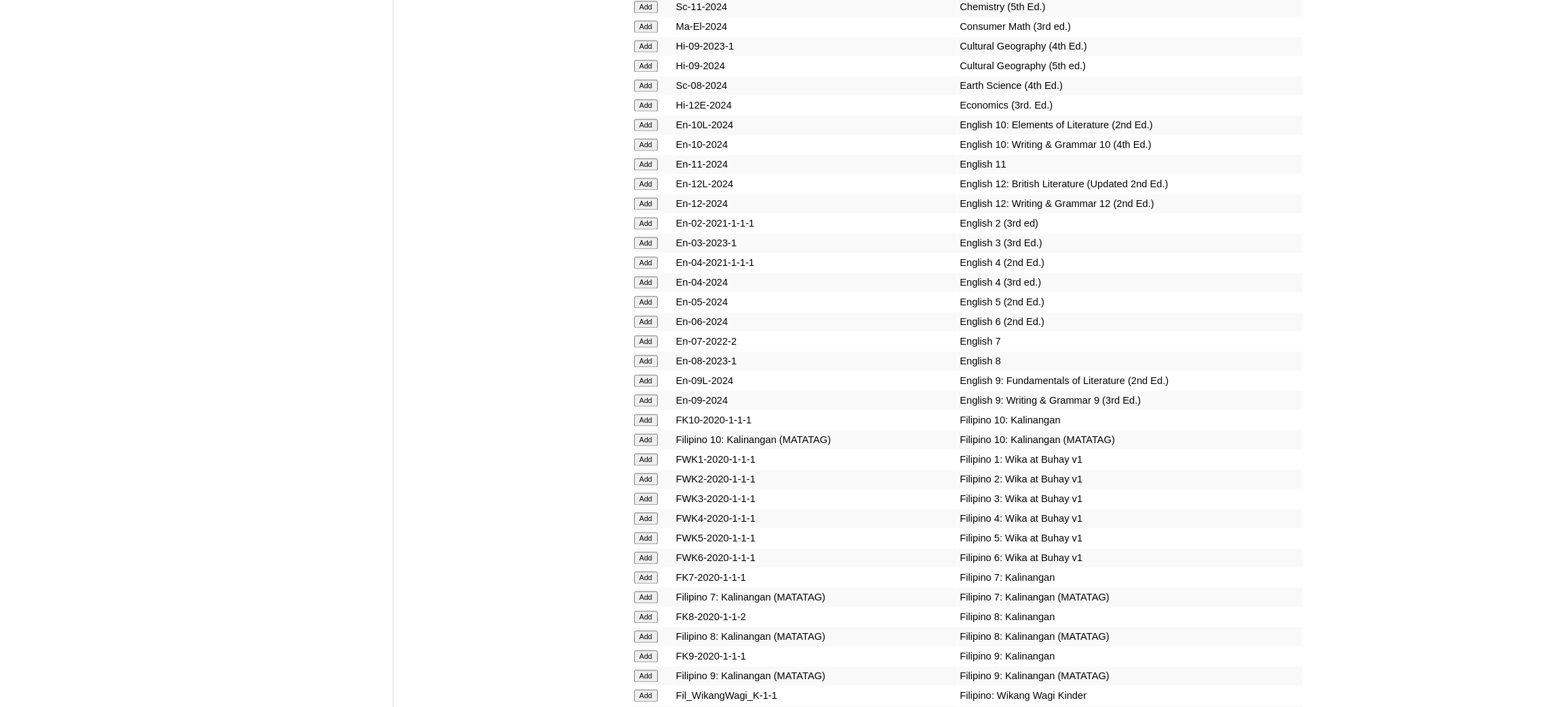
scroll to position [4068, 0]
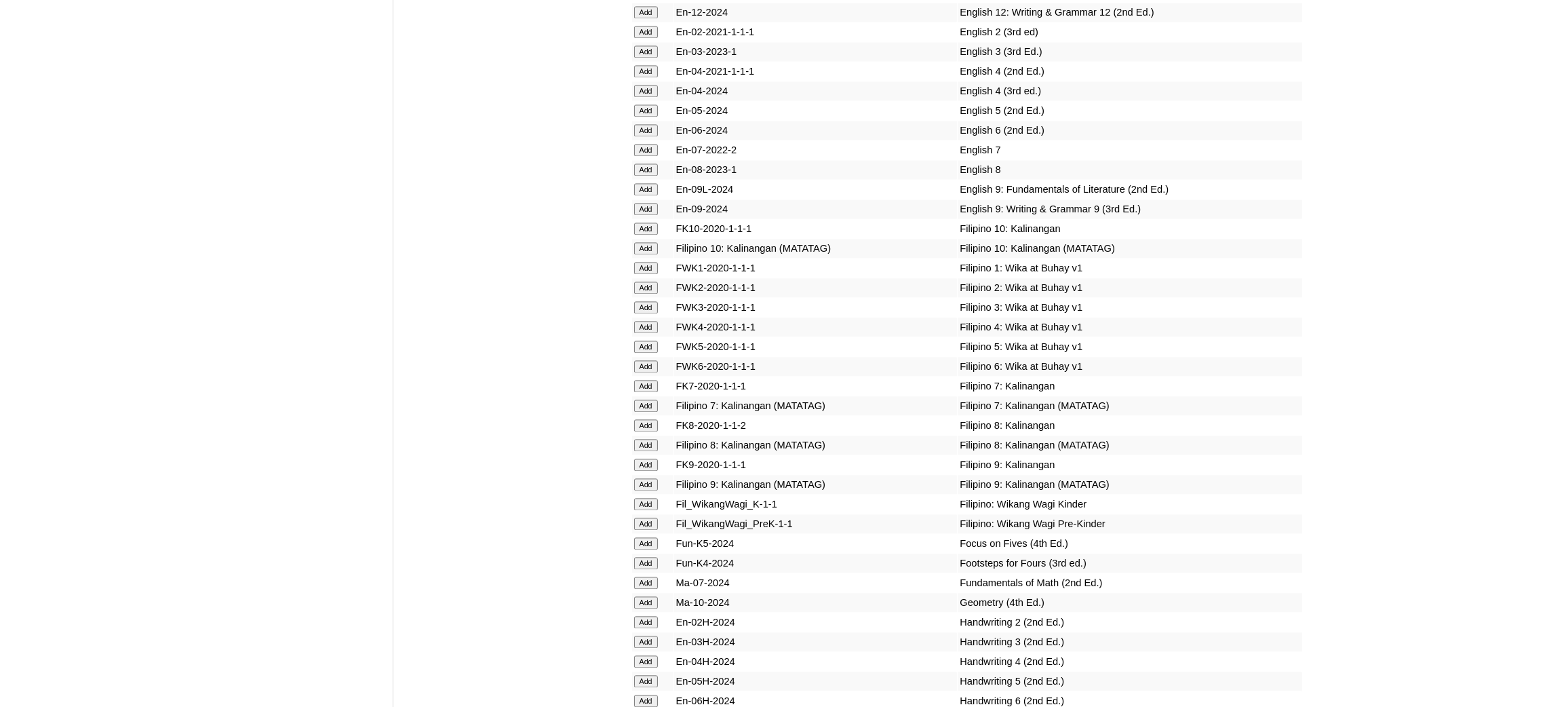
scroll to position [4272, 0]
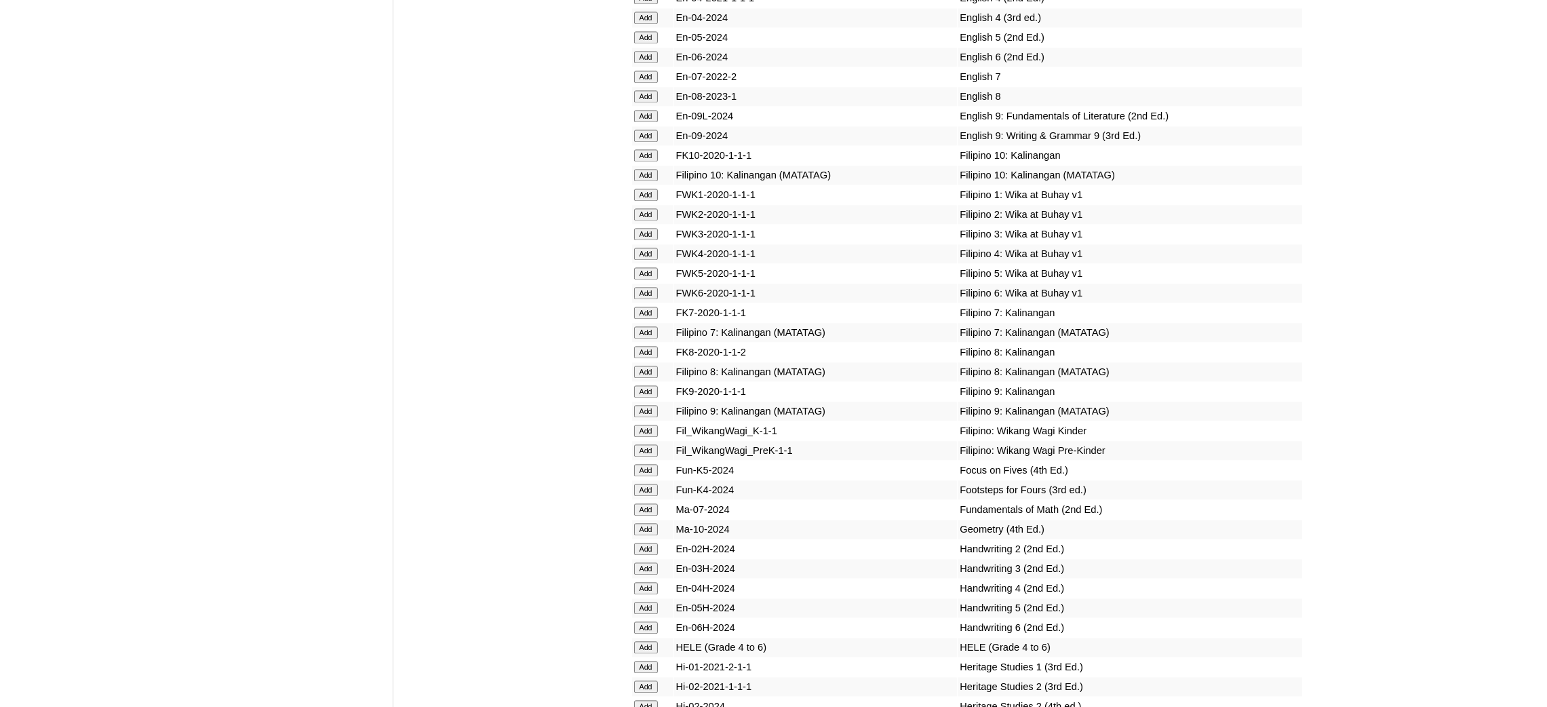
click at [642, 169] on input "Add" at bounding box center [646, 175] width 24 height 12
click at [645, 523] on input "Add" at bounding box center [646, 529] width 24 height 12
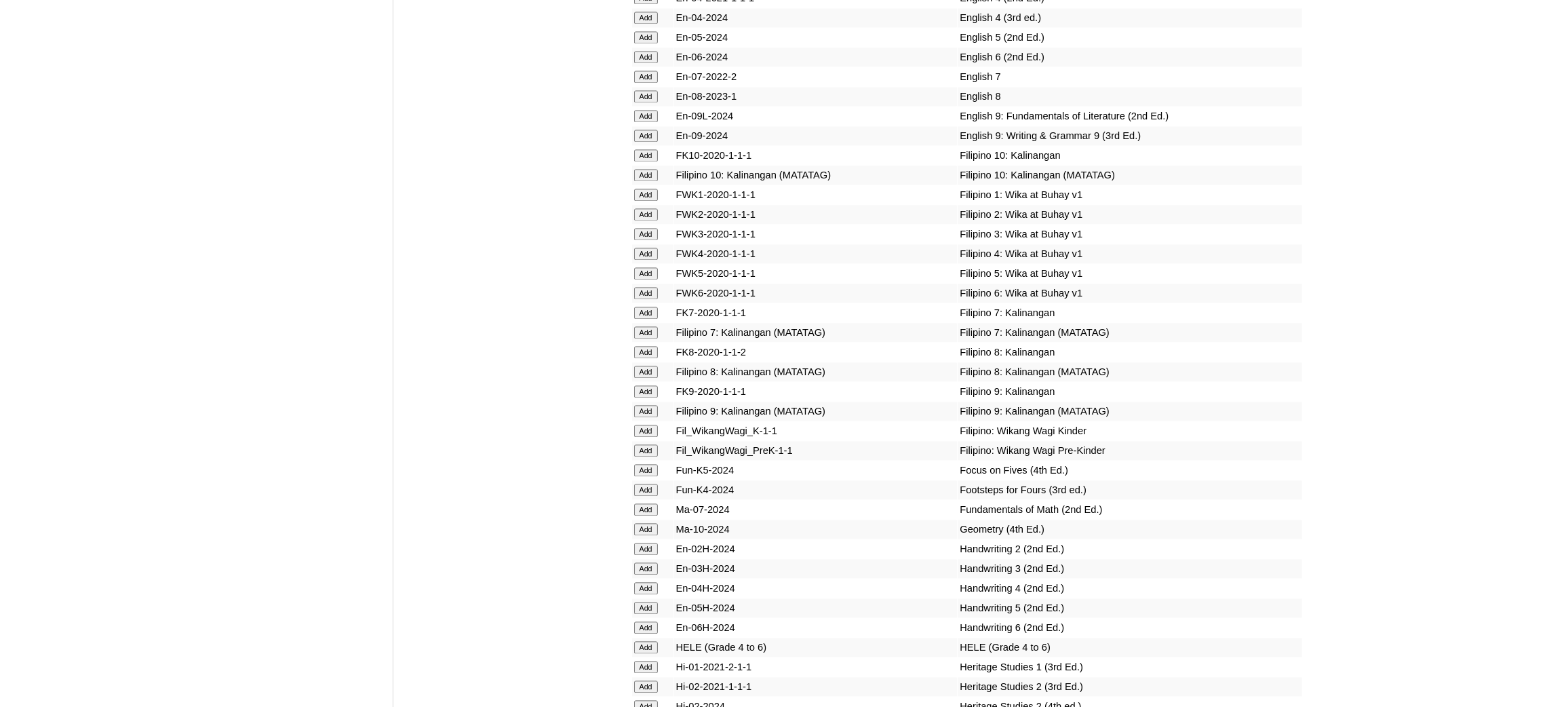
click at [645, 523] on input "Add" at bounding box center [646, 529] width 24 height 12
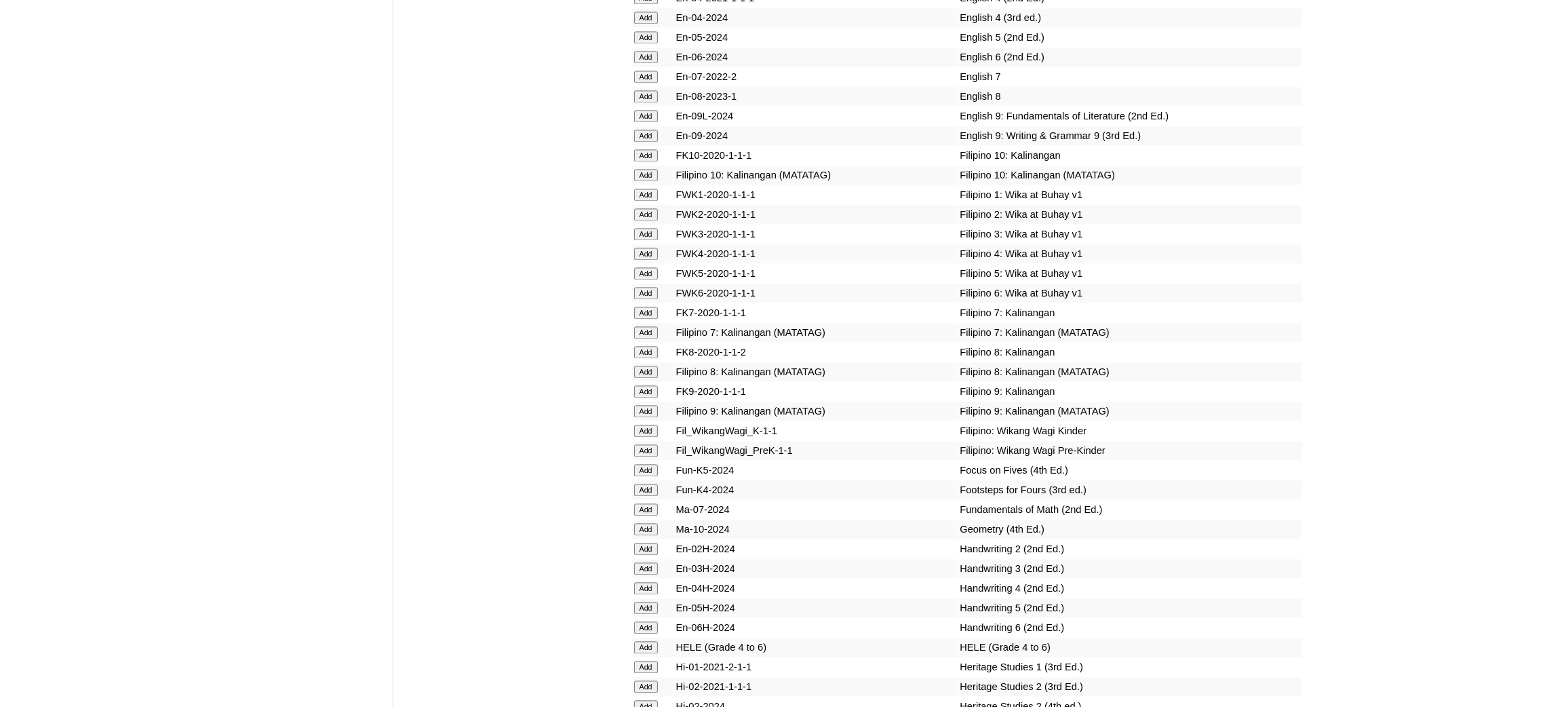
click at [645, 523] on input "Add" at bounding box center [646, 529] width 24 height 12
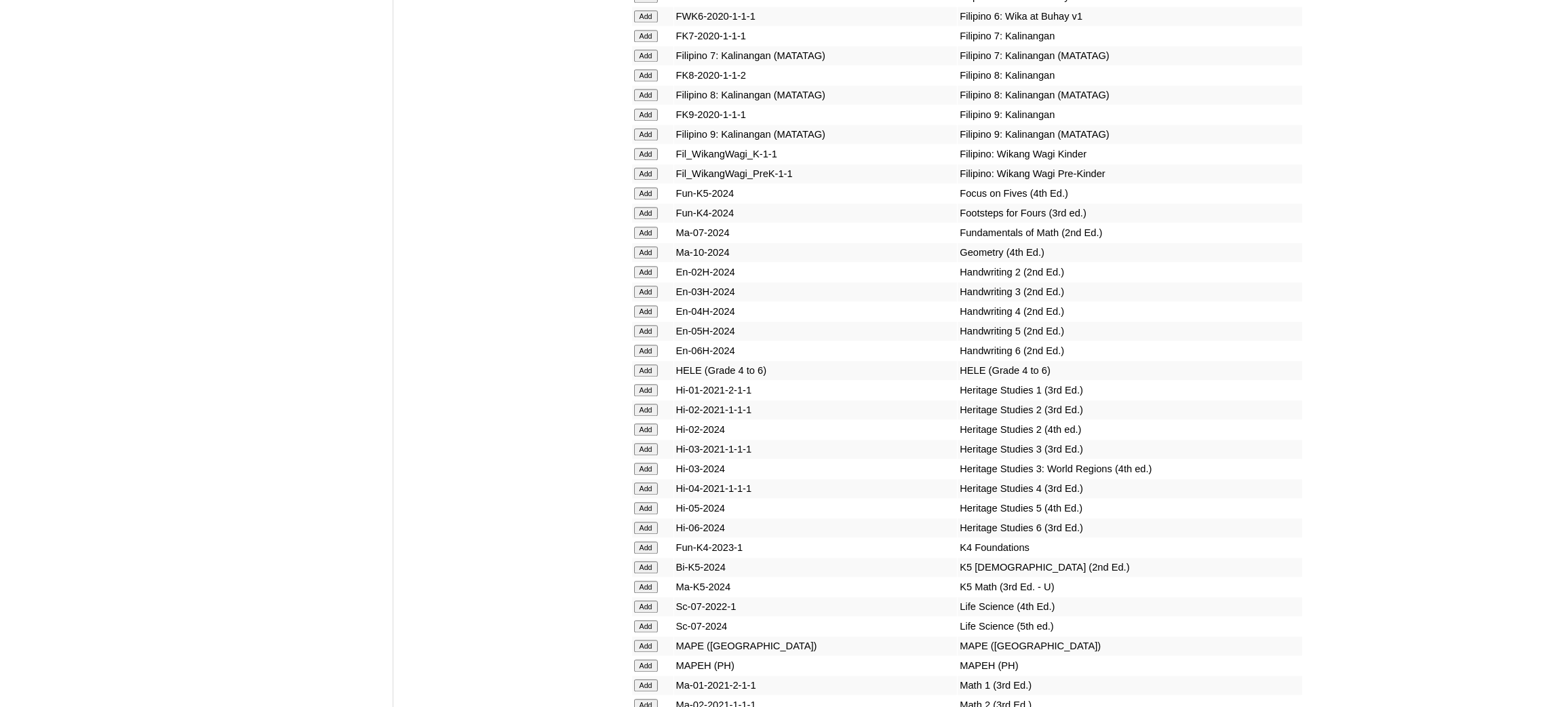
scroll to position [4780, 0]
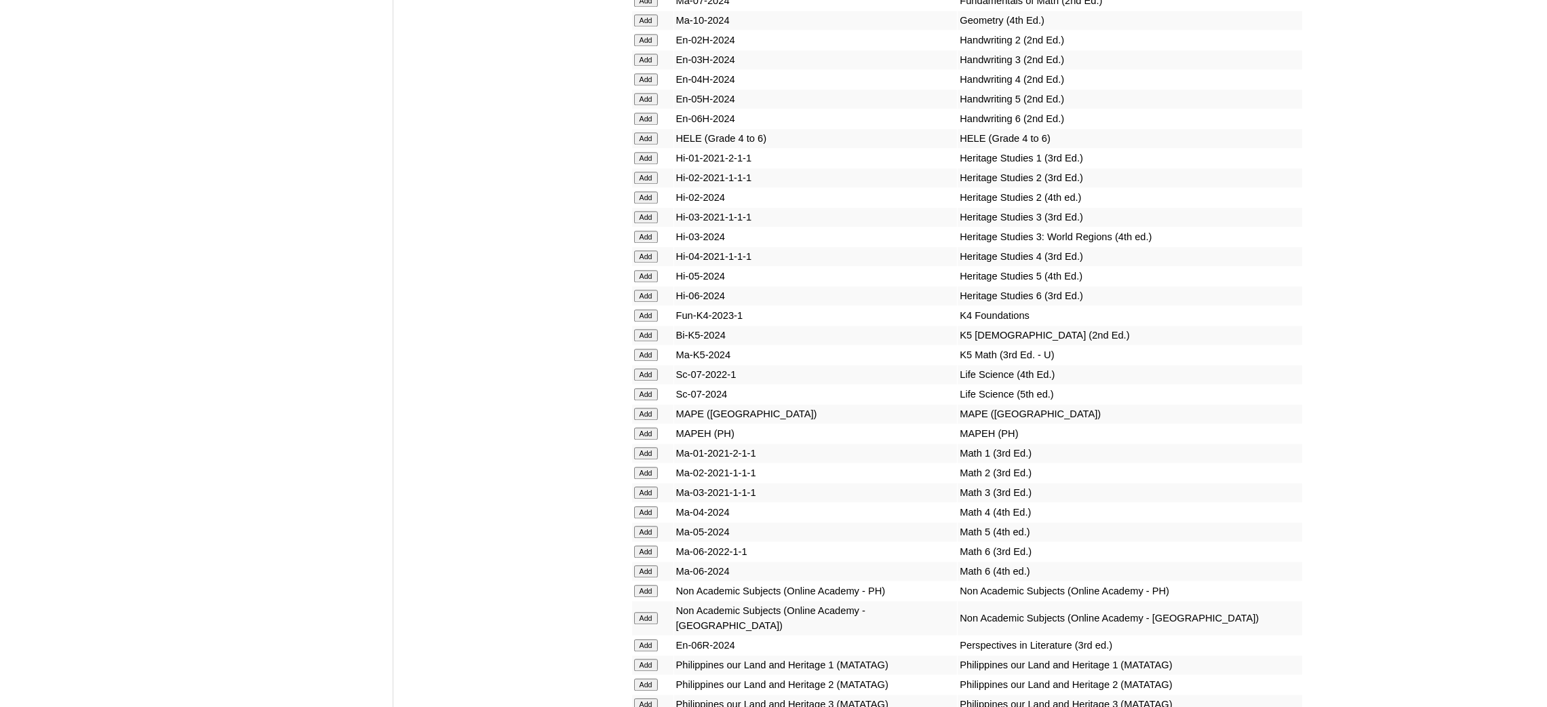
click at [644, 427] on input "Add" at bounding box center [646, 433] width 24 height 12
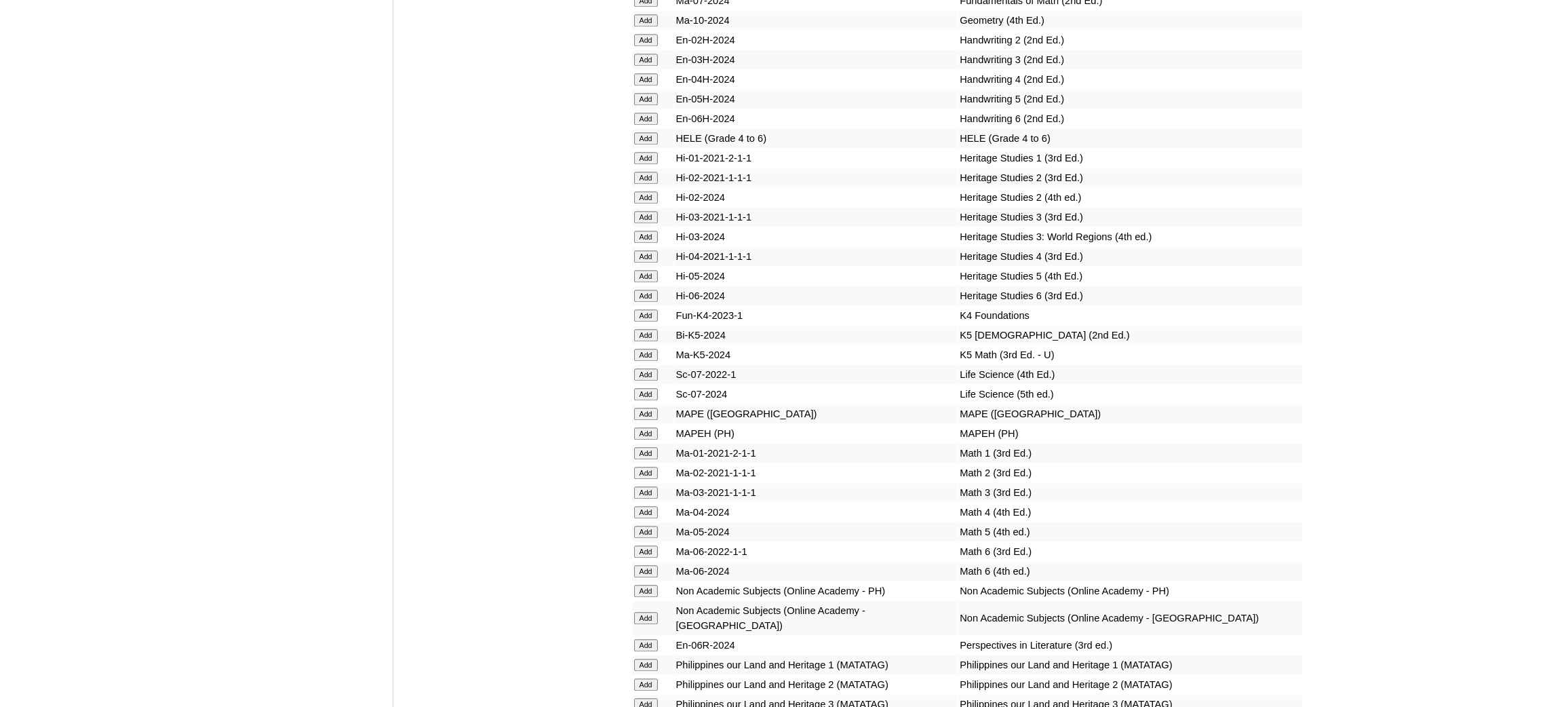
click at [644, 427] on input "Add" at bounding box center [646, 433] width 24 height 12
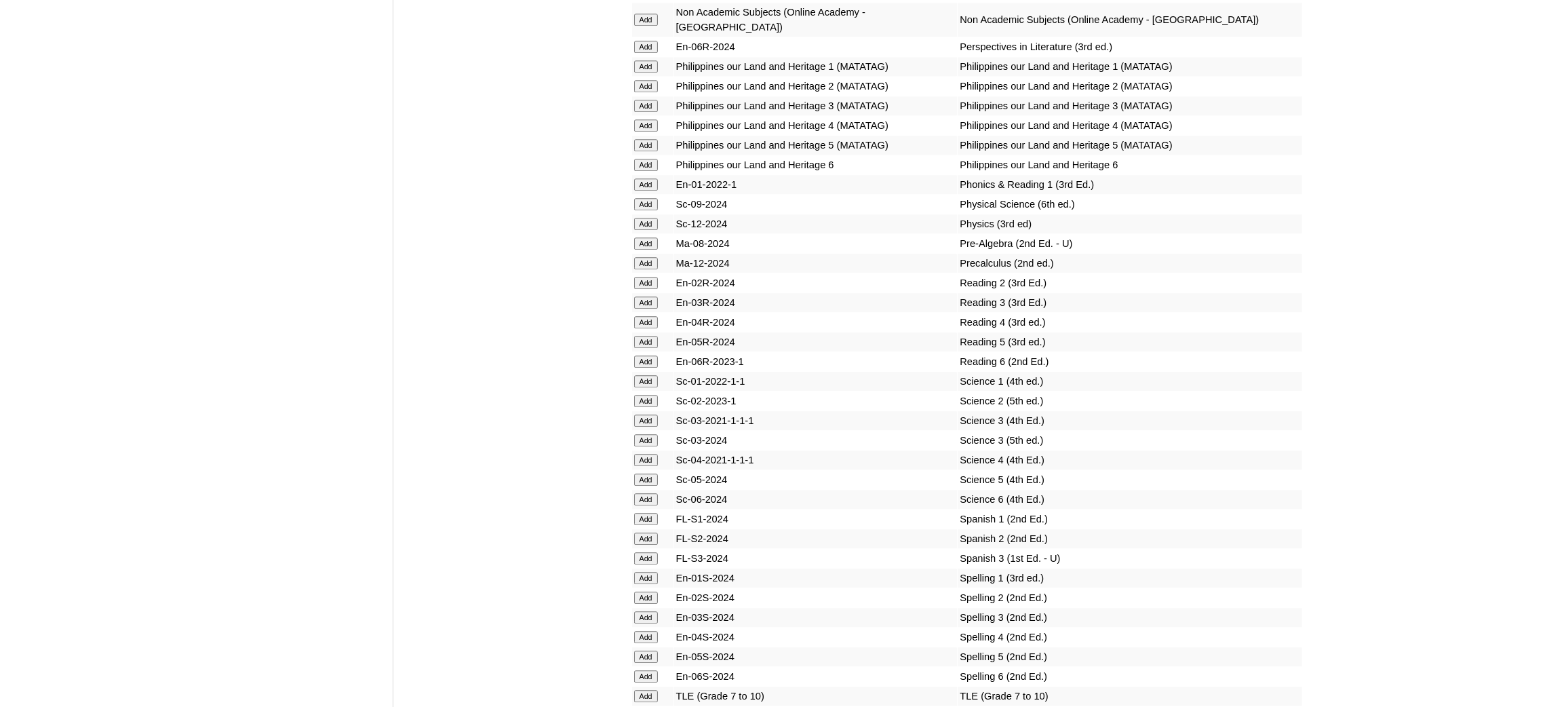
scroll to position [5391, 0]
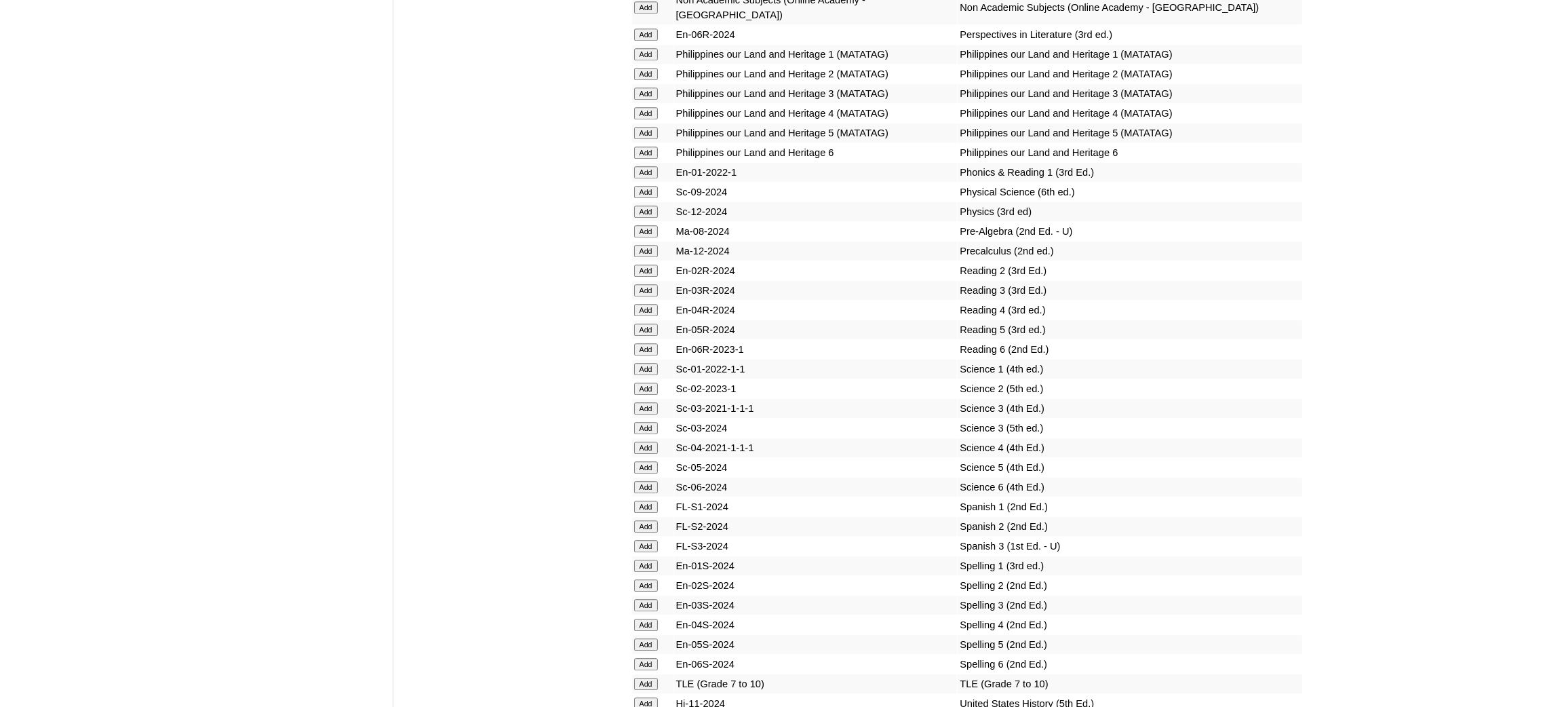
click at [644, 677] on input "Add" at bounding box center [646, 683] width 24 height 12
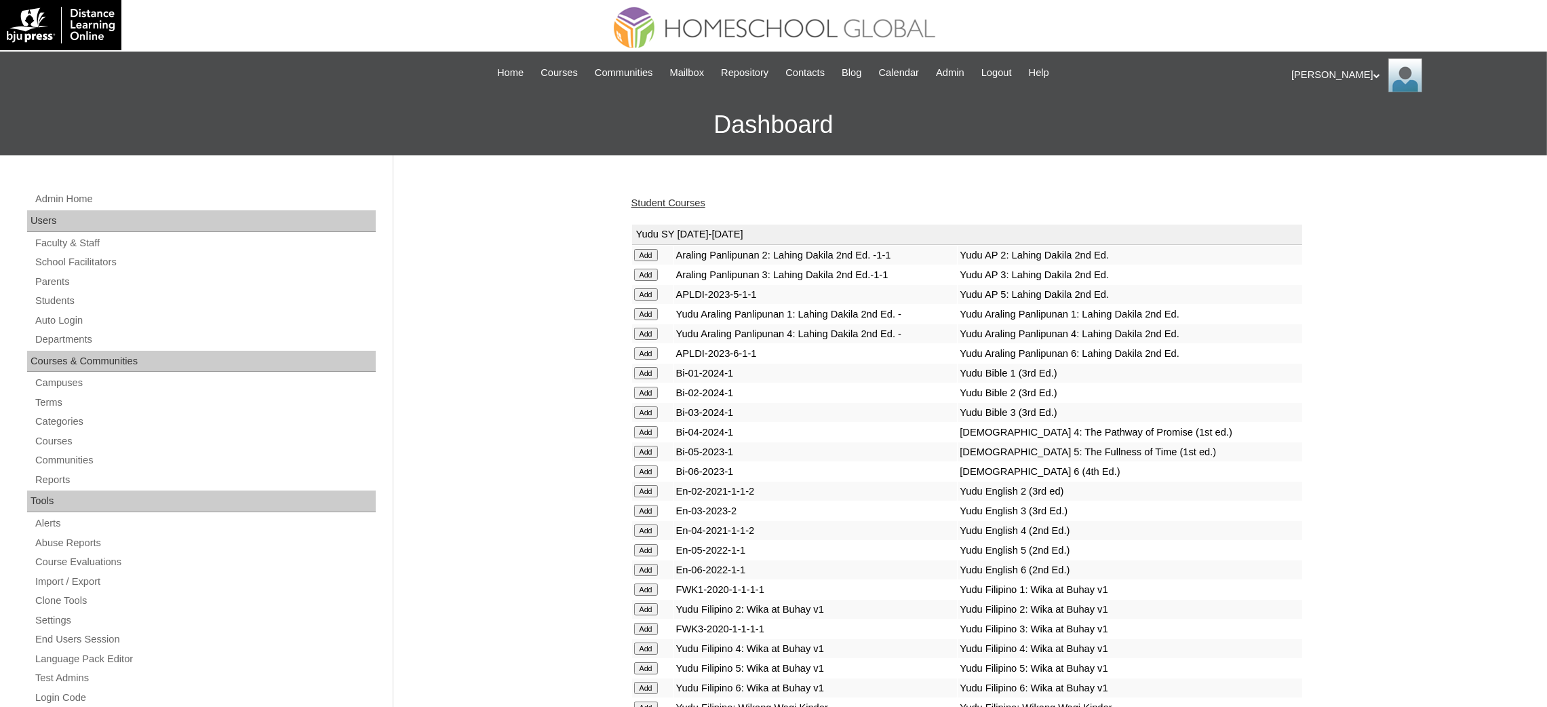
click at [679, 199] on link "Student Courses" at bounding box center [668, 202] width 74 height 11
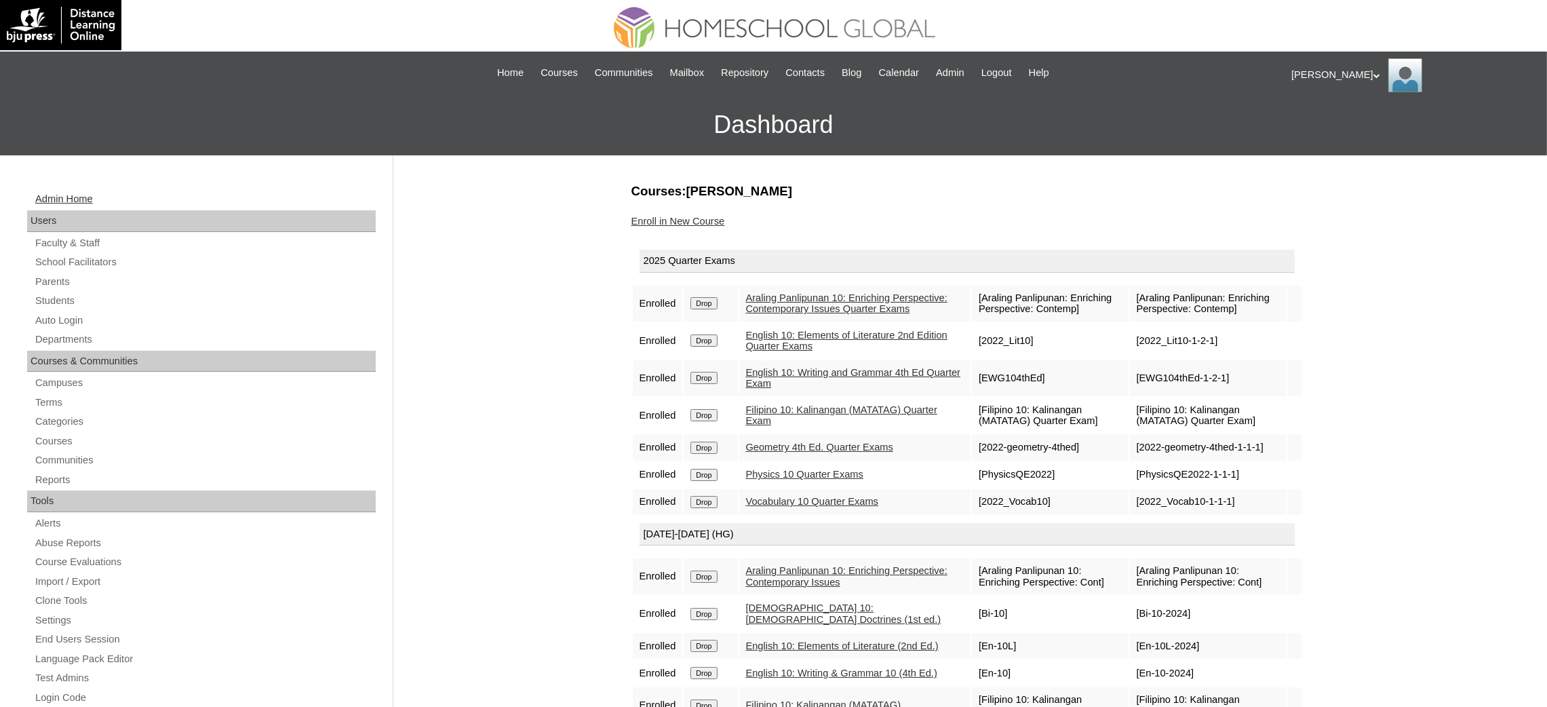
drag, startPoint x: 50, startPoint y: 282, endPoint x: 45, endPoint y: 201, distance: 80.8
click at [50, 282] on link "Parents" at bounding box center [205, 281] width 342 height 17
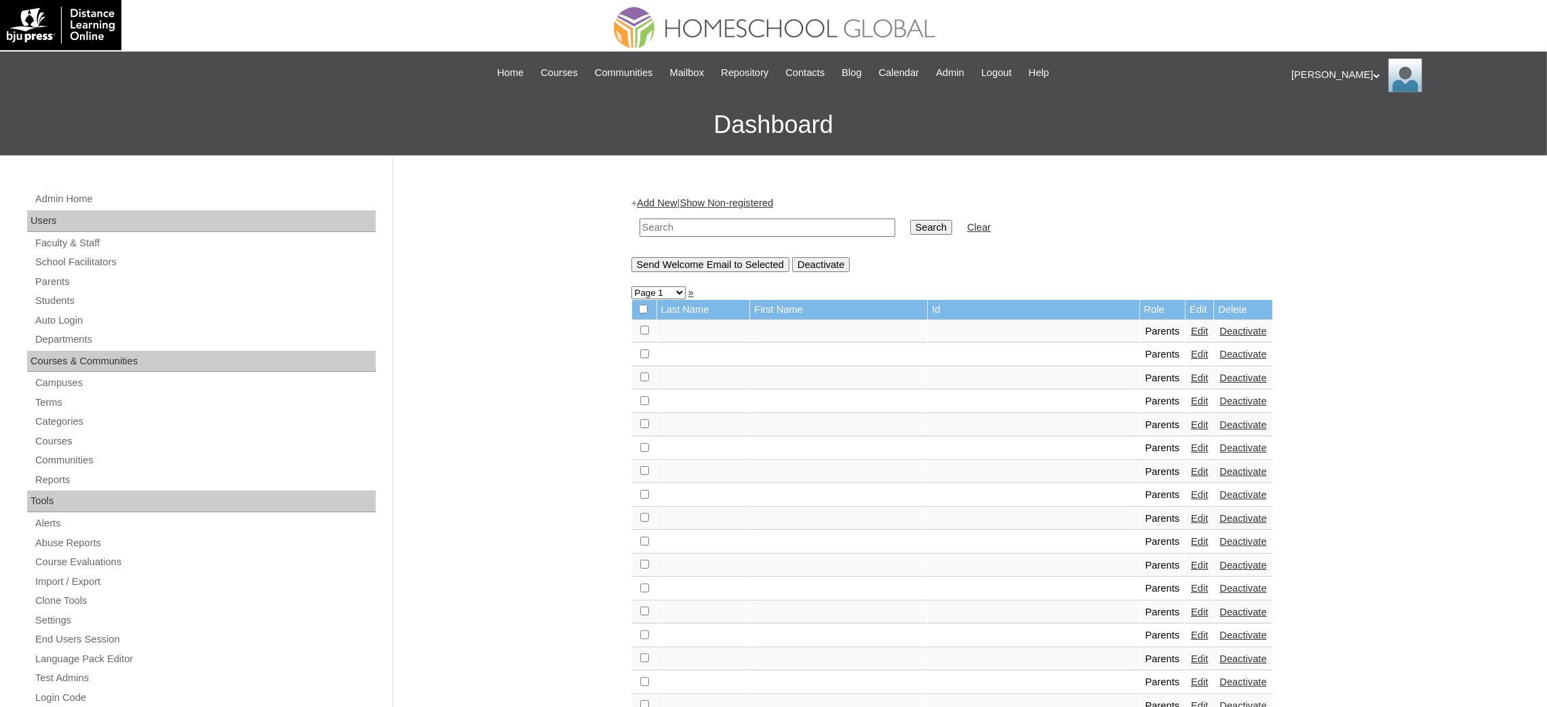
click at [702, 229] on input "text" at bounding box center [767, 227] width 256 height 18
paste input "MHP0064-TECHPH2024"
type input "MHP0064-TECHPH2024"
click at [910, 227] on input "Search" at bounding box center [931, 227] width 42 height 15
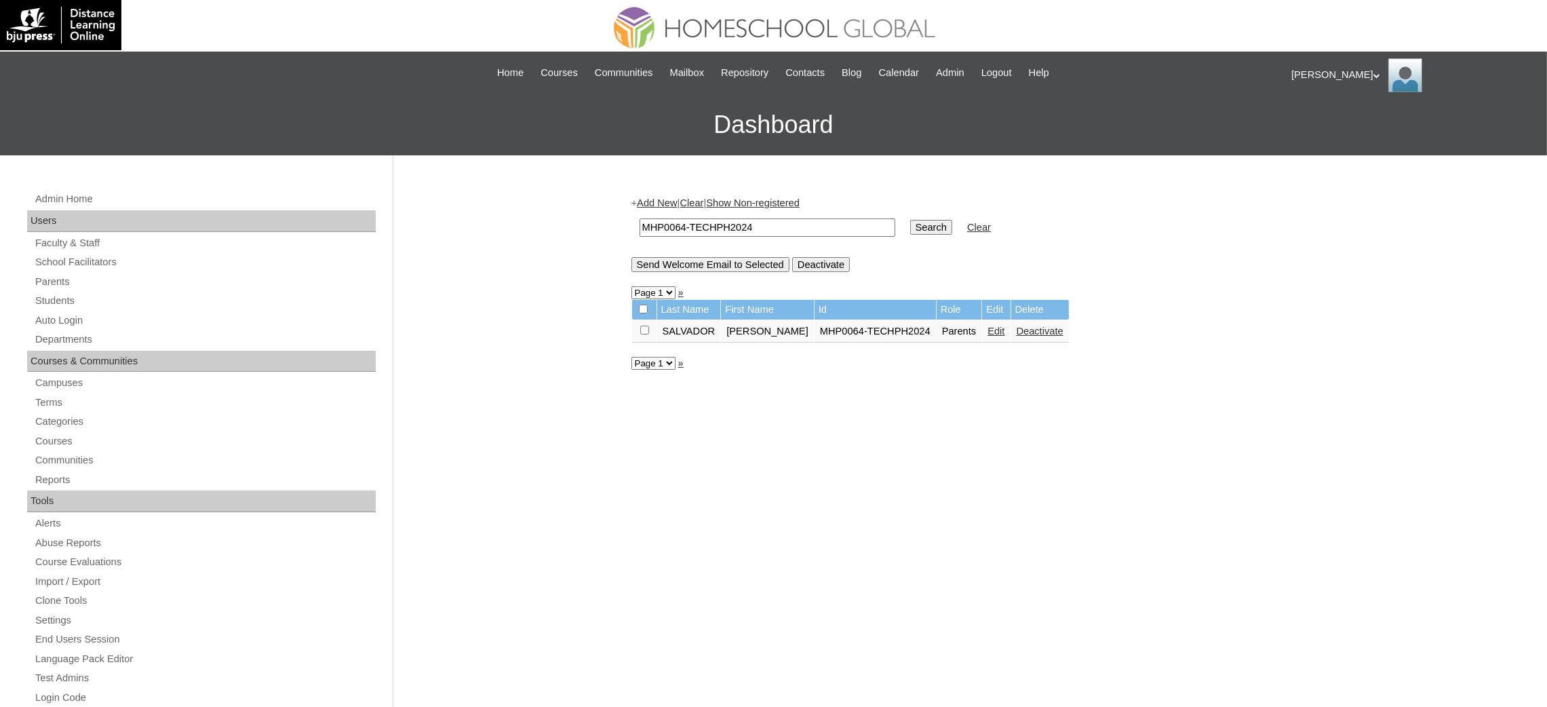
click at [1002, 327] on link "Edit" at bounding box center [995, 331] width 17 height 11
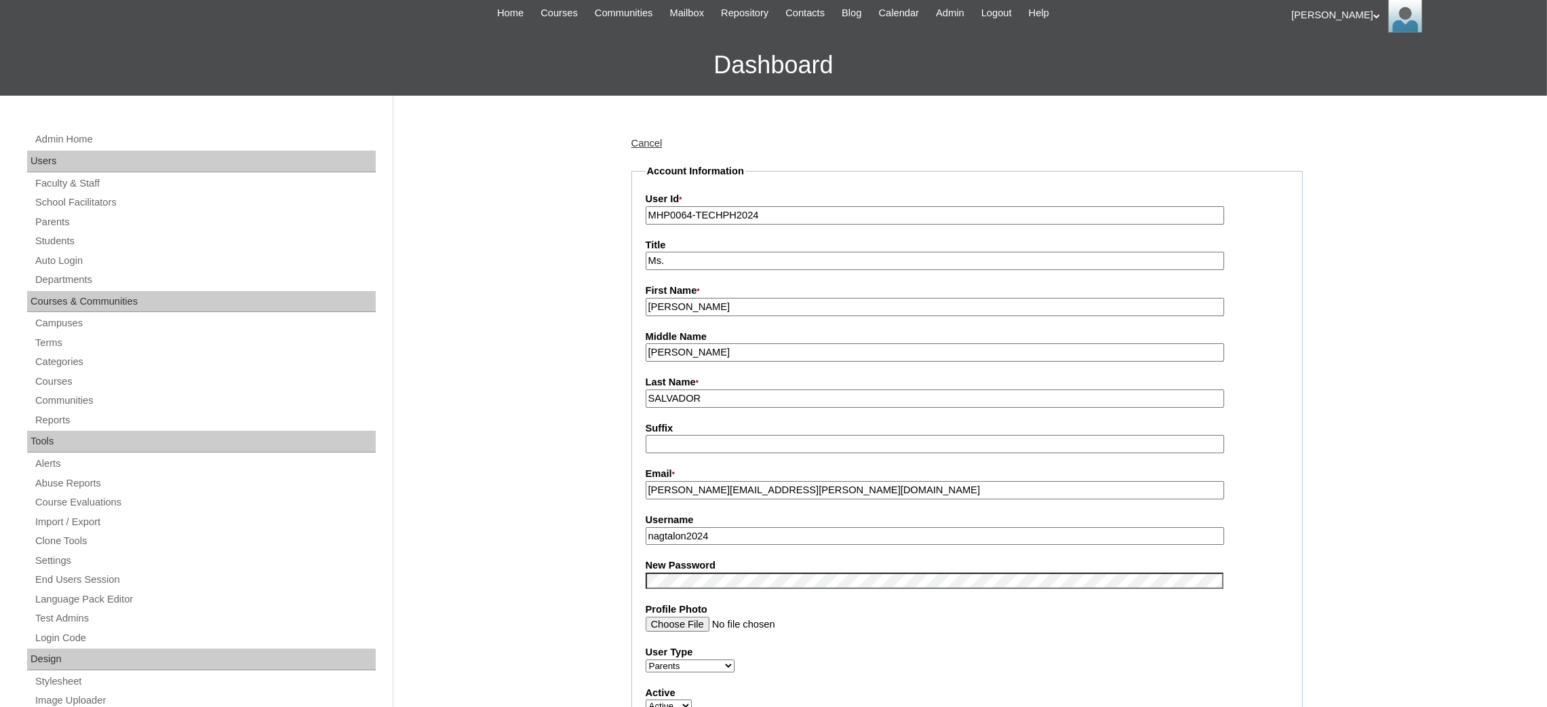
scroll to position [102, 0]
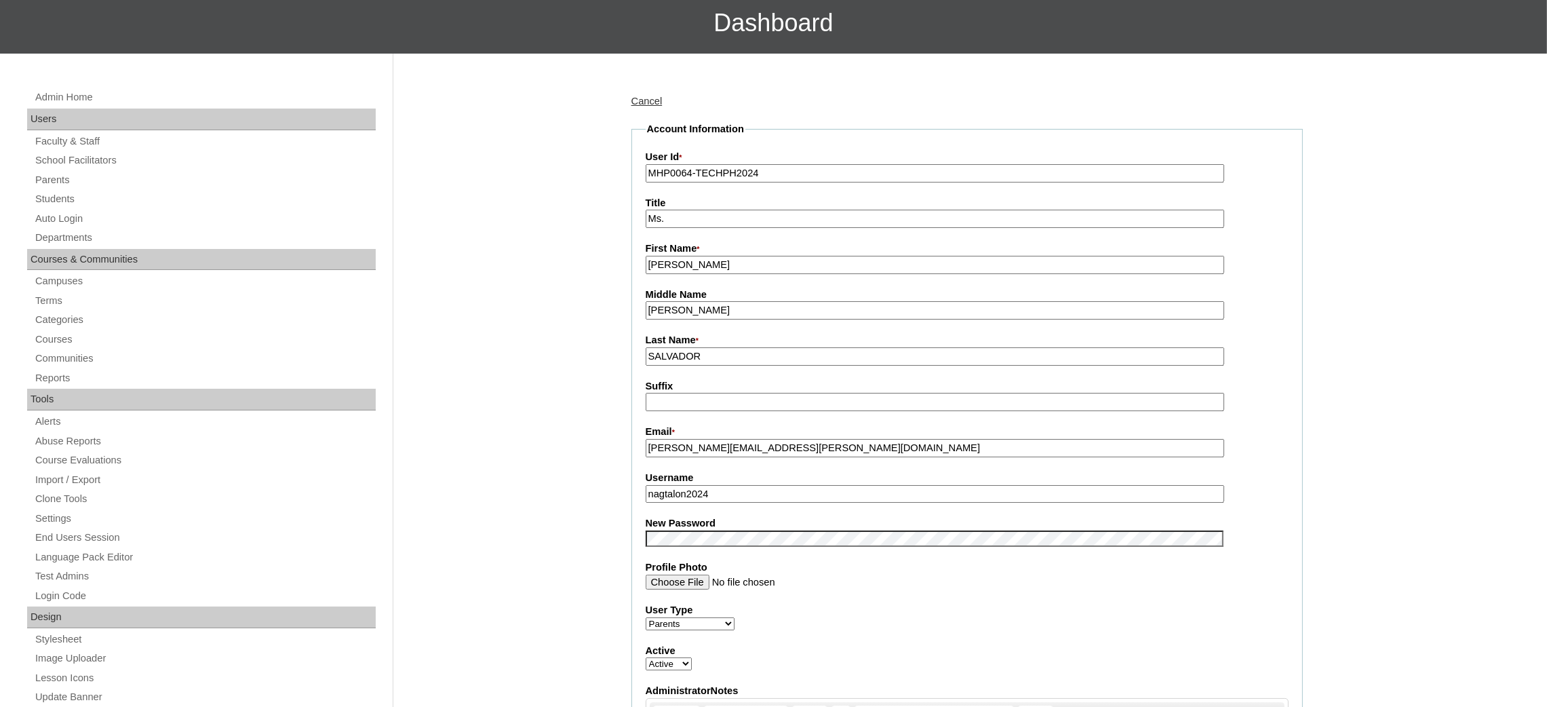
click at [707, 485] on input "nagtalon2024" at bounding box center [935, 494] width 578 height 18
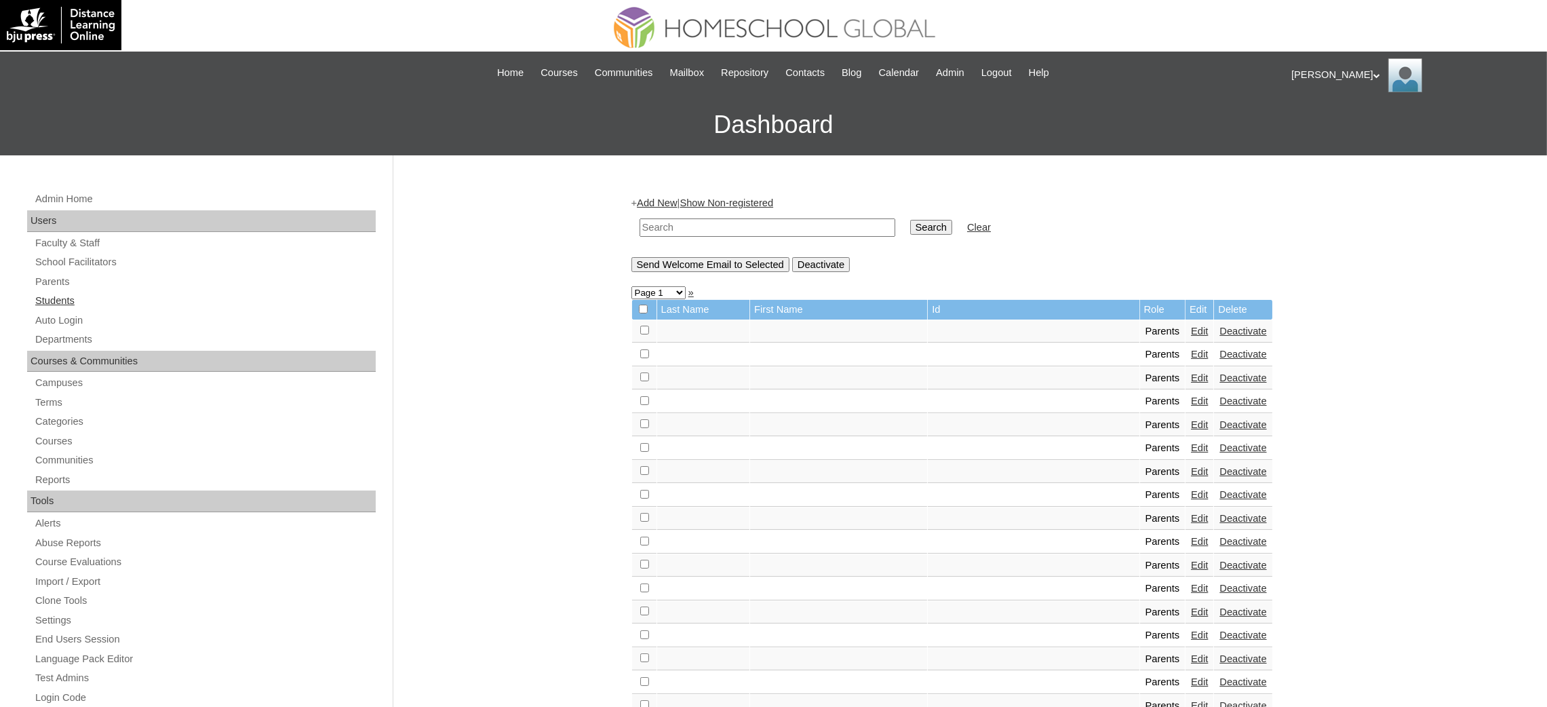
click at [71, 292] on link "Students" at bounding box center [205, 300] width 342 height 17
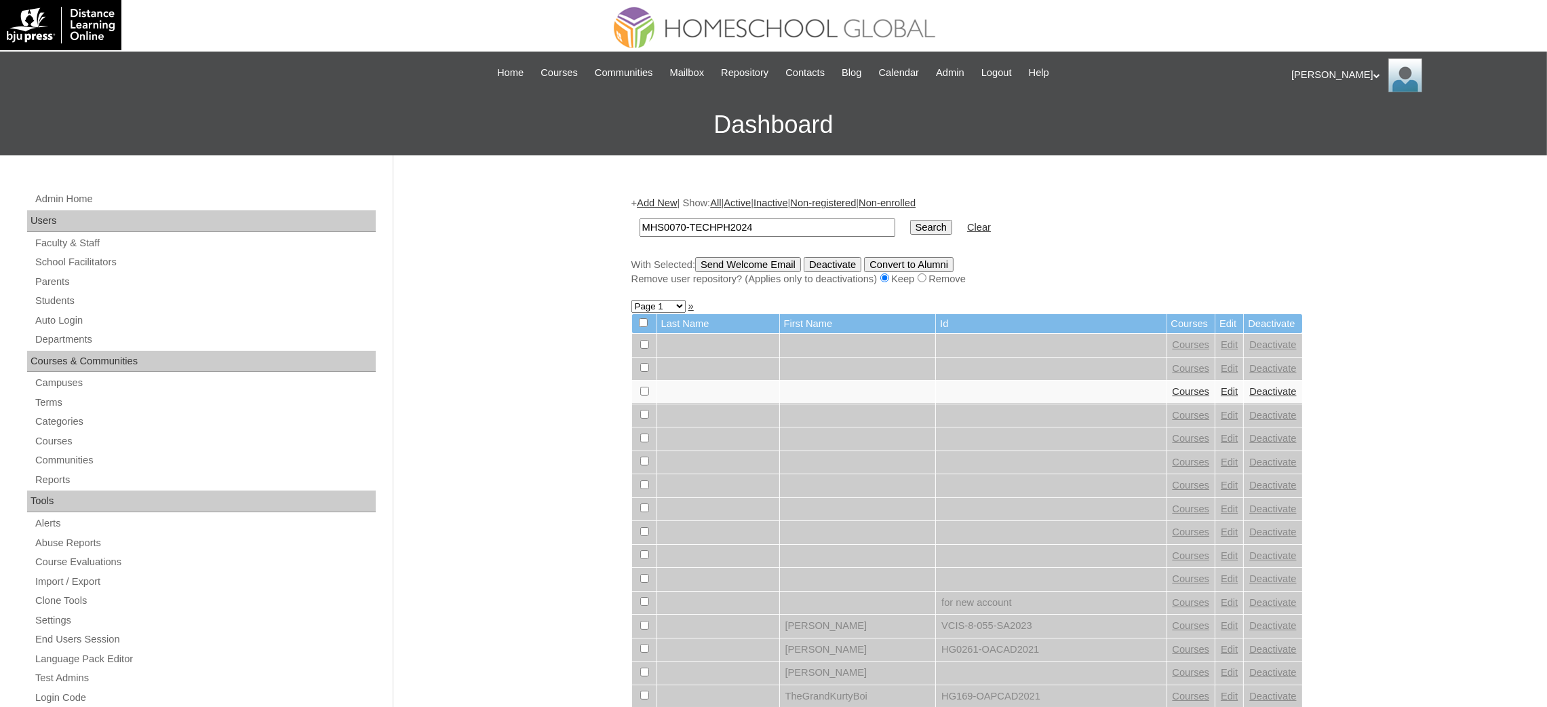
type input "MHS0070-TECHPH2024"
click at [910, 222] on input "Search" at bounding box center [931, 227] width 42 height 15
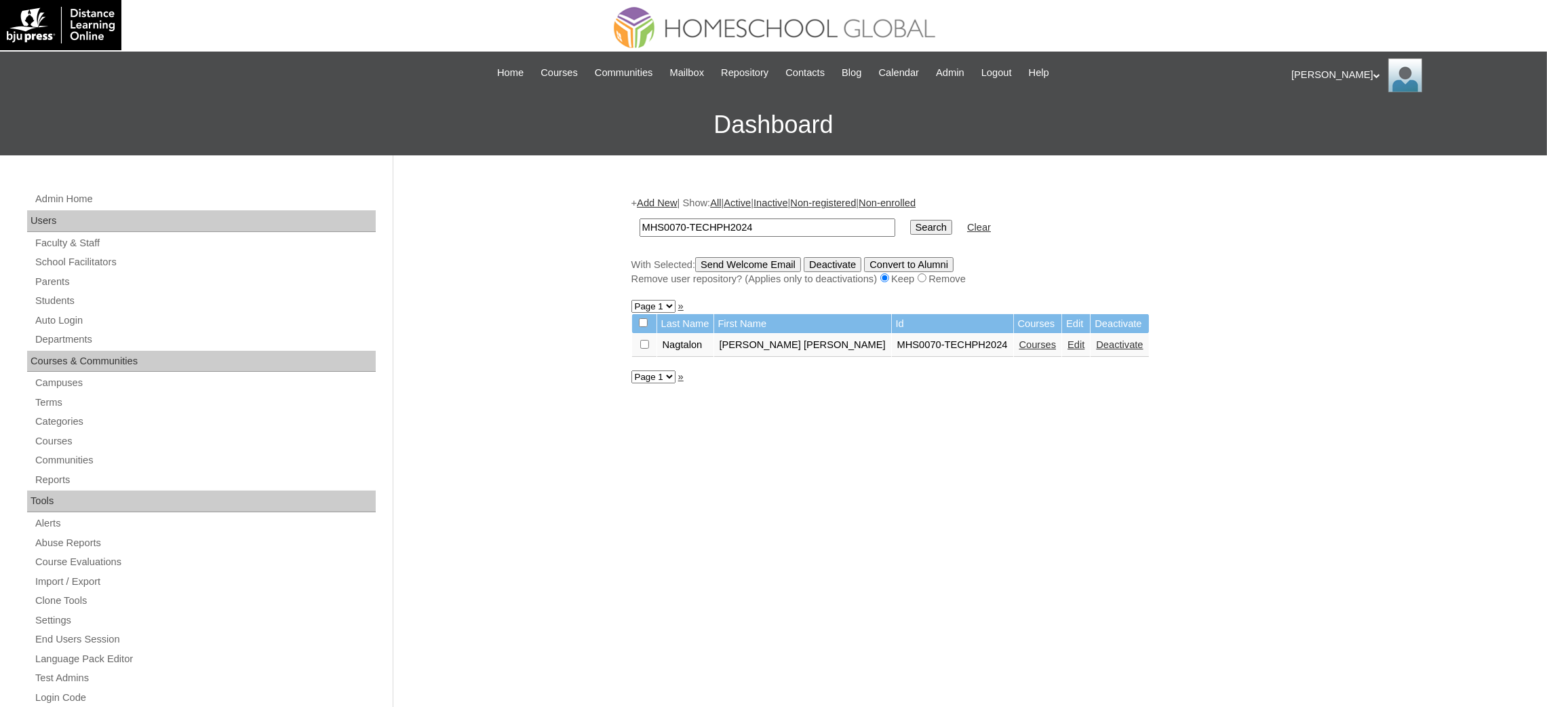
click at [1067, 340] on link "Edit" at bounding box center [1075, 344] width 17 height 11
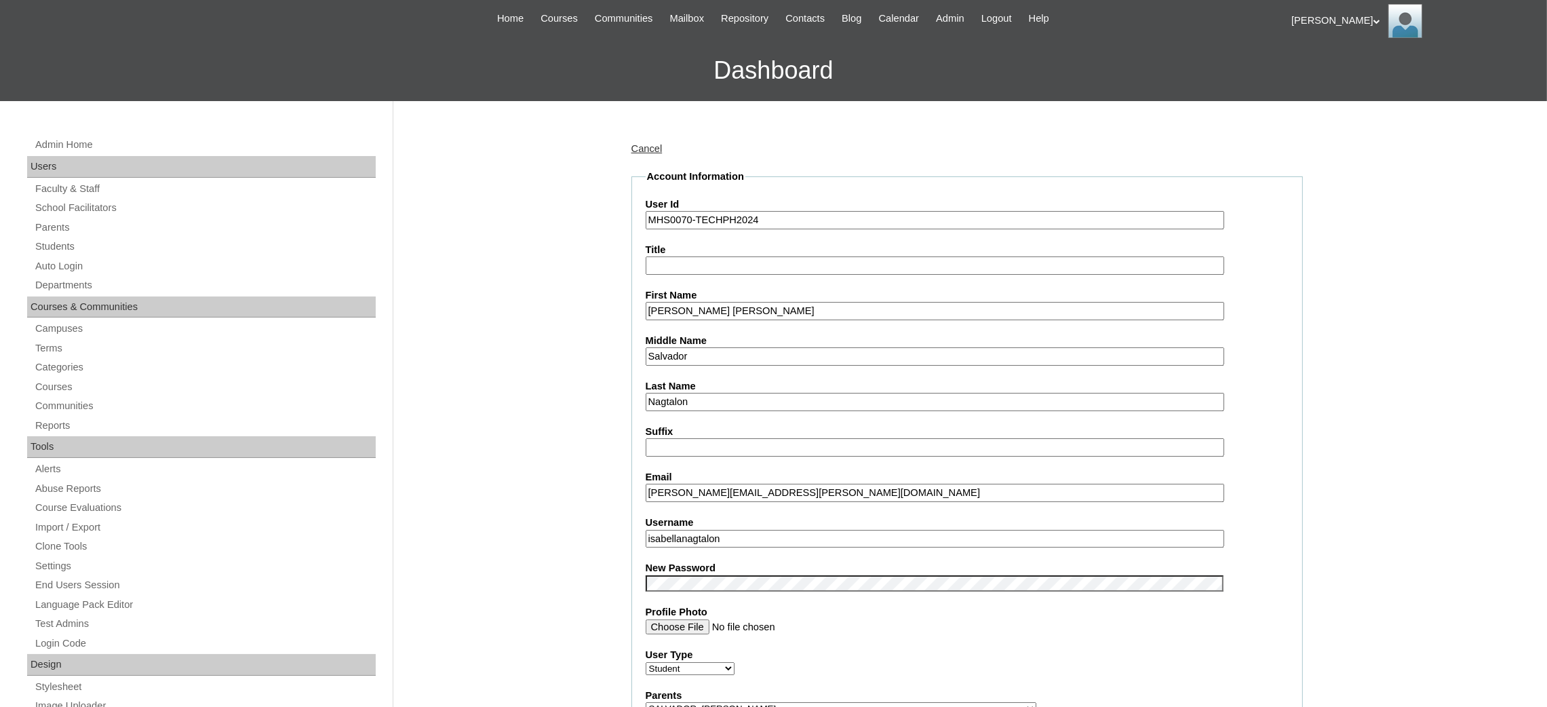
scroll to position [102, 0]
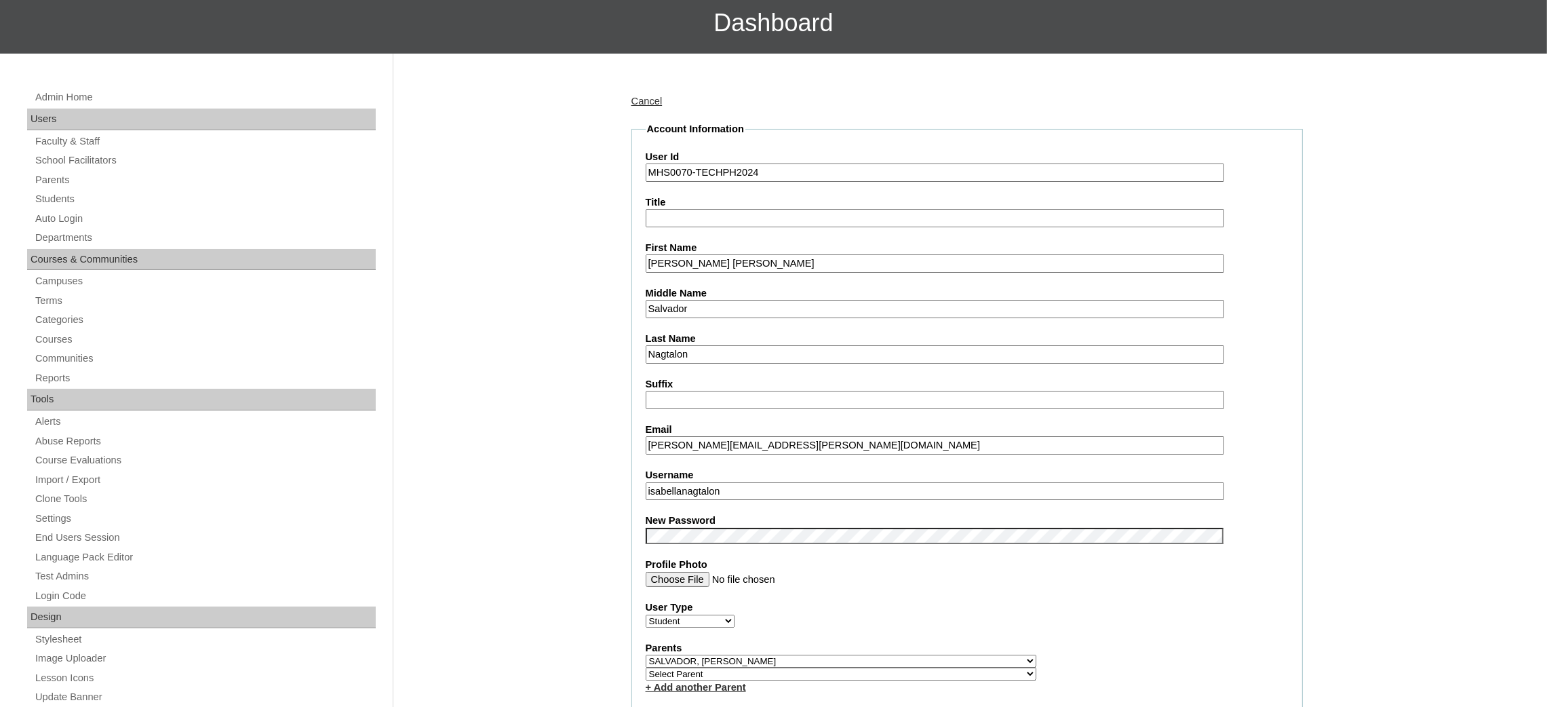
click at [703, 482] on input "isabellanagtalon" at bounding box center [935, 491] width 578 height 18
click at [679, 263] on input "Isabella Catherine" at bounding box center [935, 263] width 578 height 18
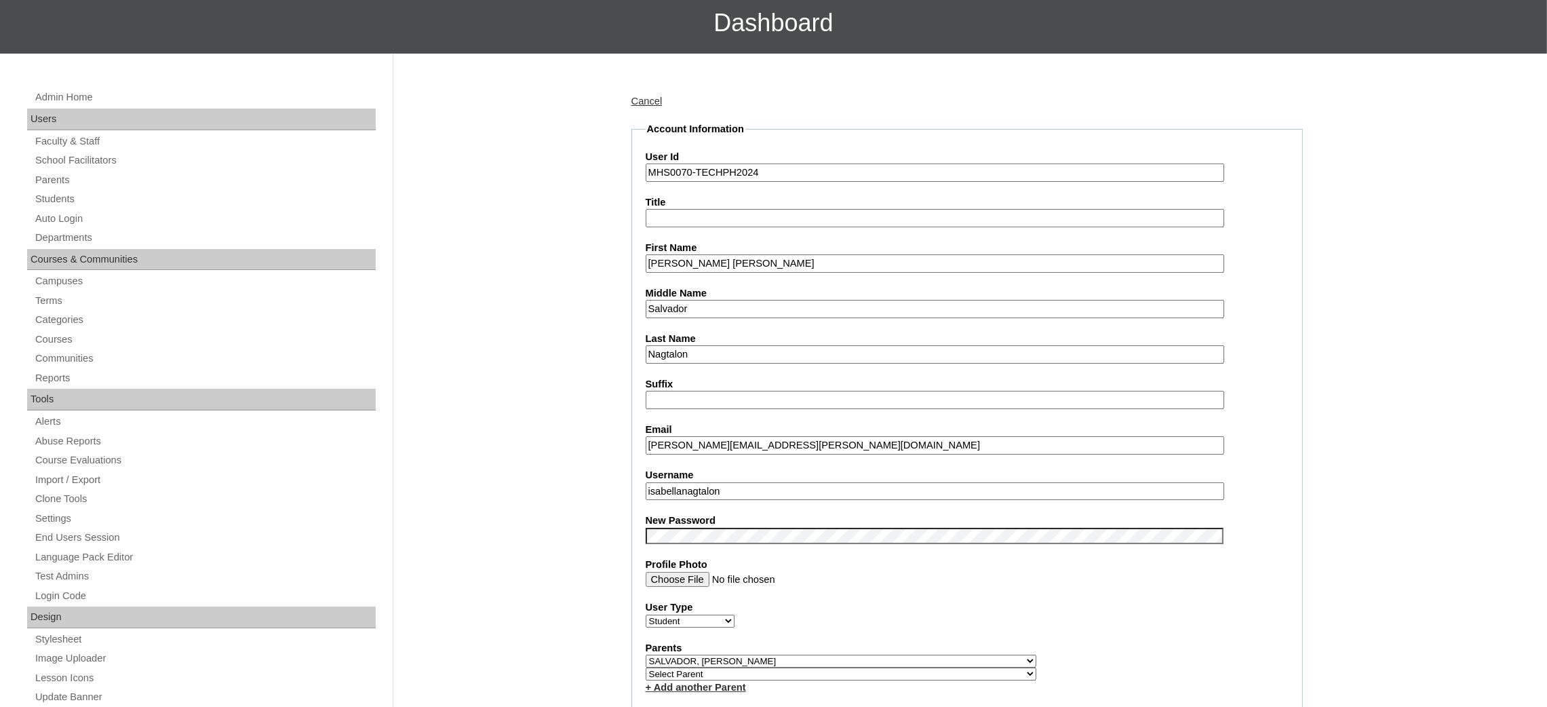
click at [679, 263] on input "Isabella Catherine" at bounding box center [935, 263] width 578 height 18
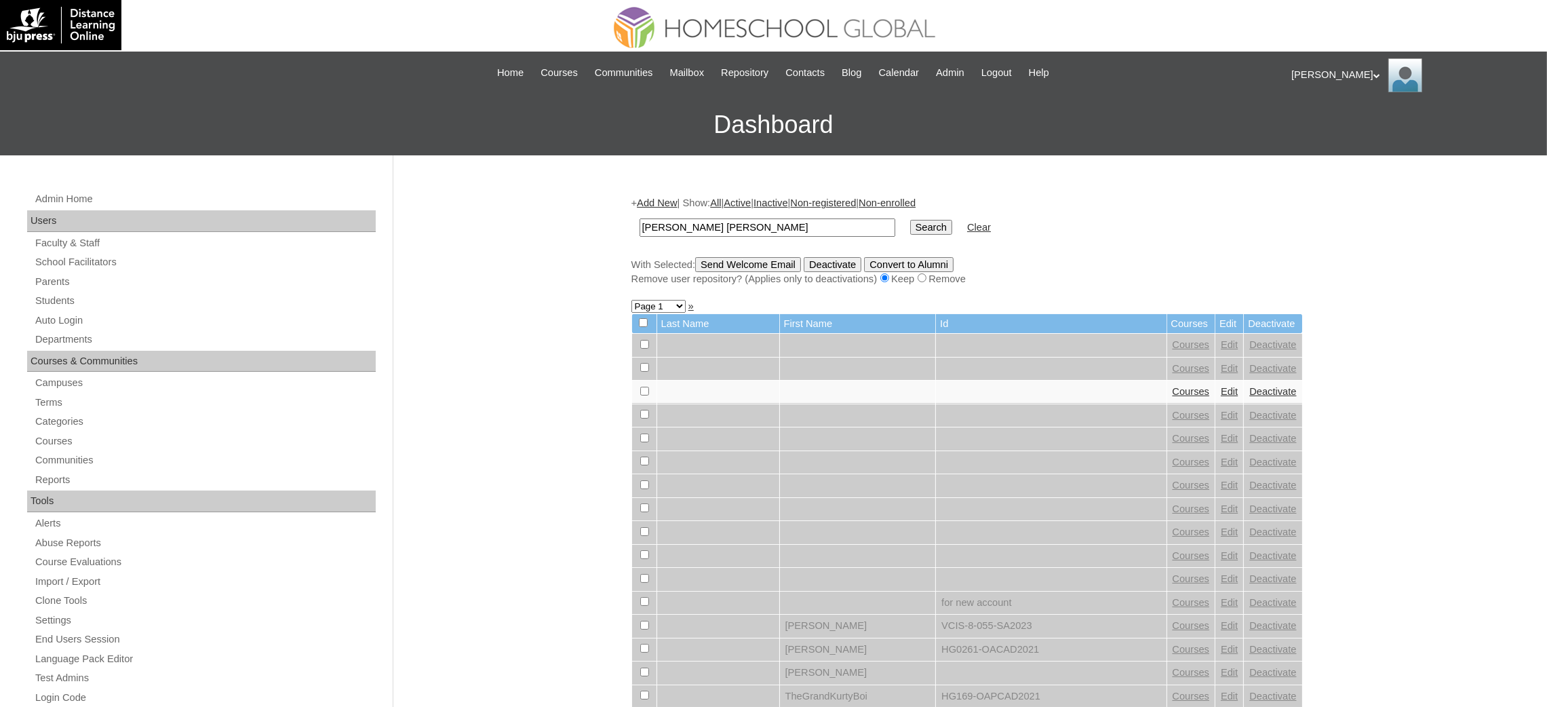
type input "[PERSON_NAME] [PERSON_NAME]"
click at [910, 226] on input "Search" at bounding box center [931, 227] width 42 height 15
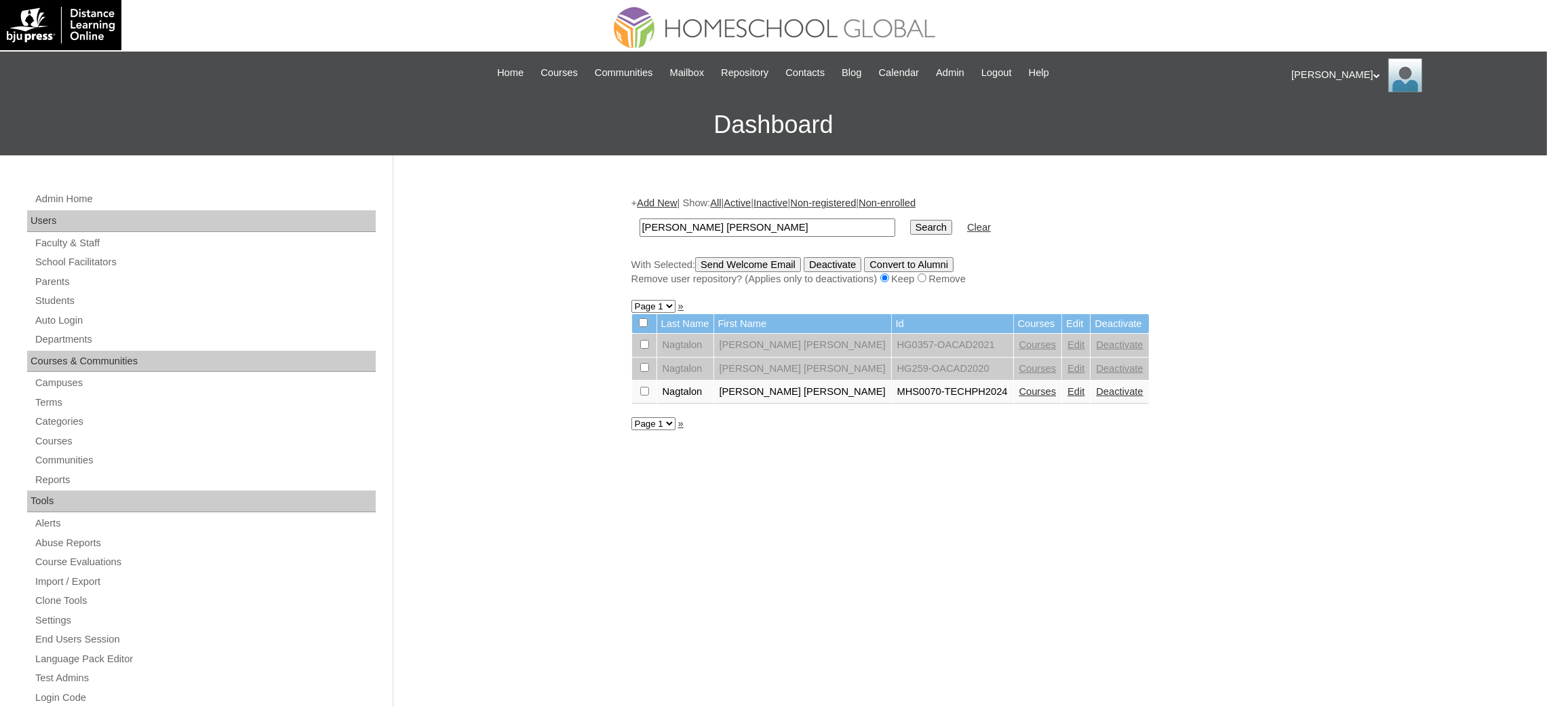
click at [1019, 386] on link "Courses" at bounding box center [1037, 391] width 37 height 11
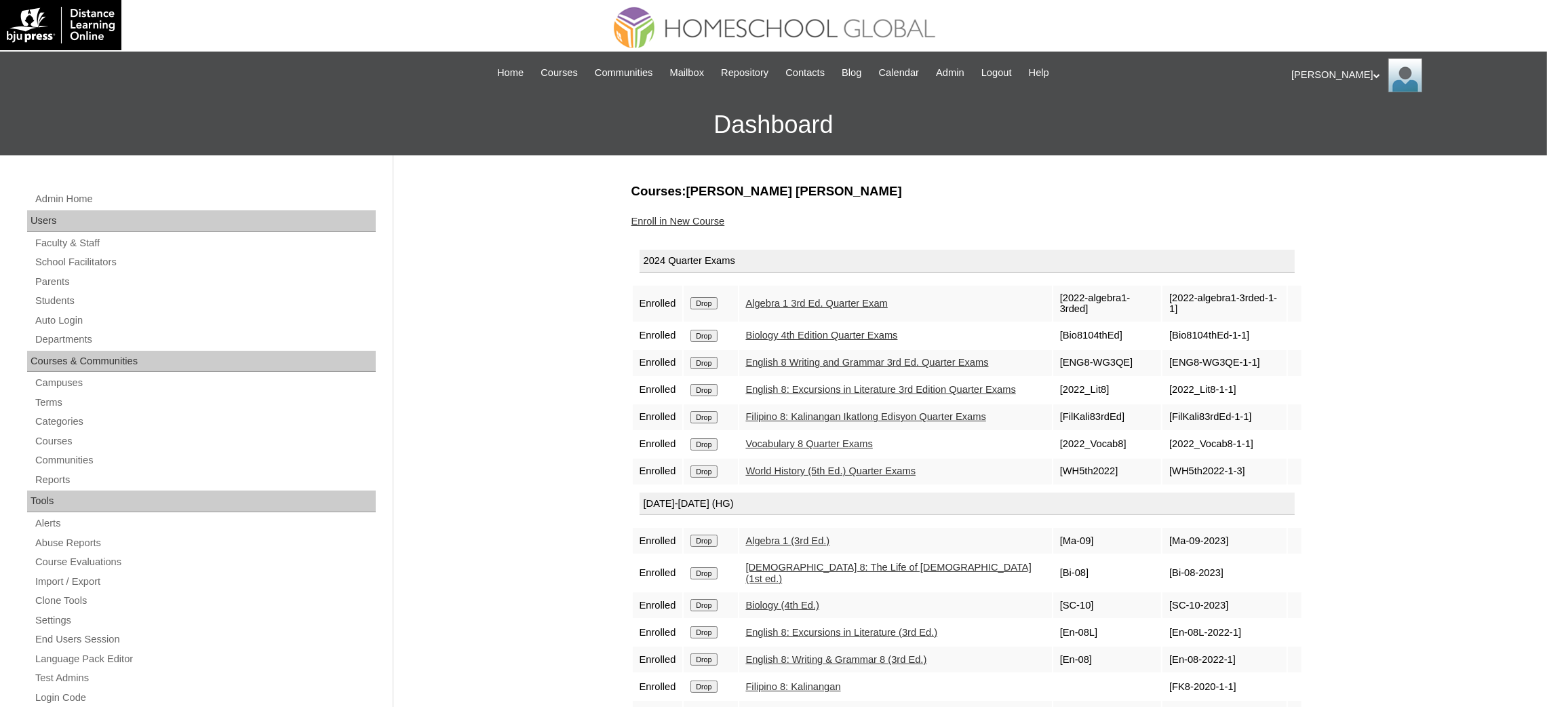
click at [705, 304] on input "Drop" at bounding box center [703, 303] width 26 height 12
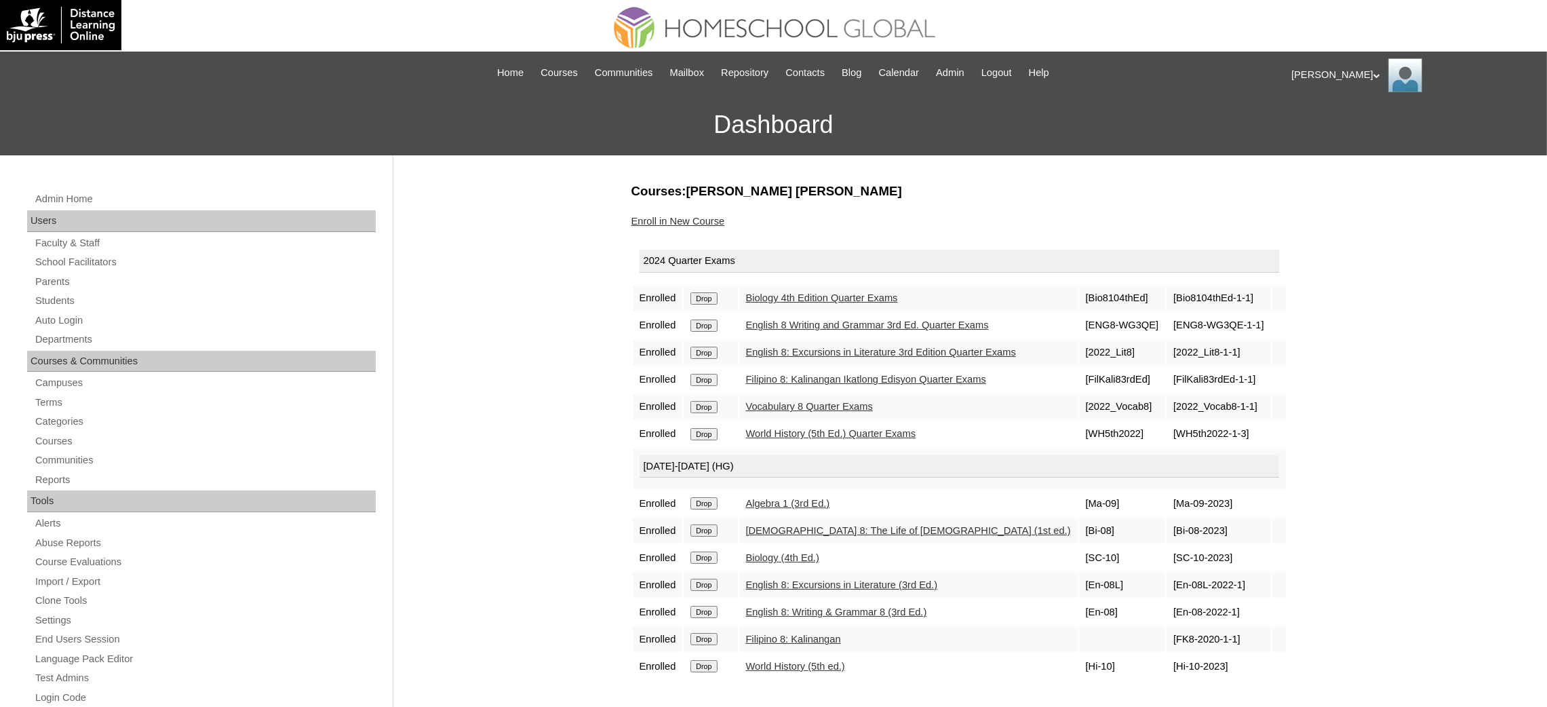
click at [710, 297] on input "Drop" at bounding box center [703, 298] width 26 height 12
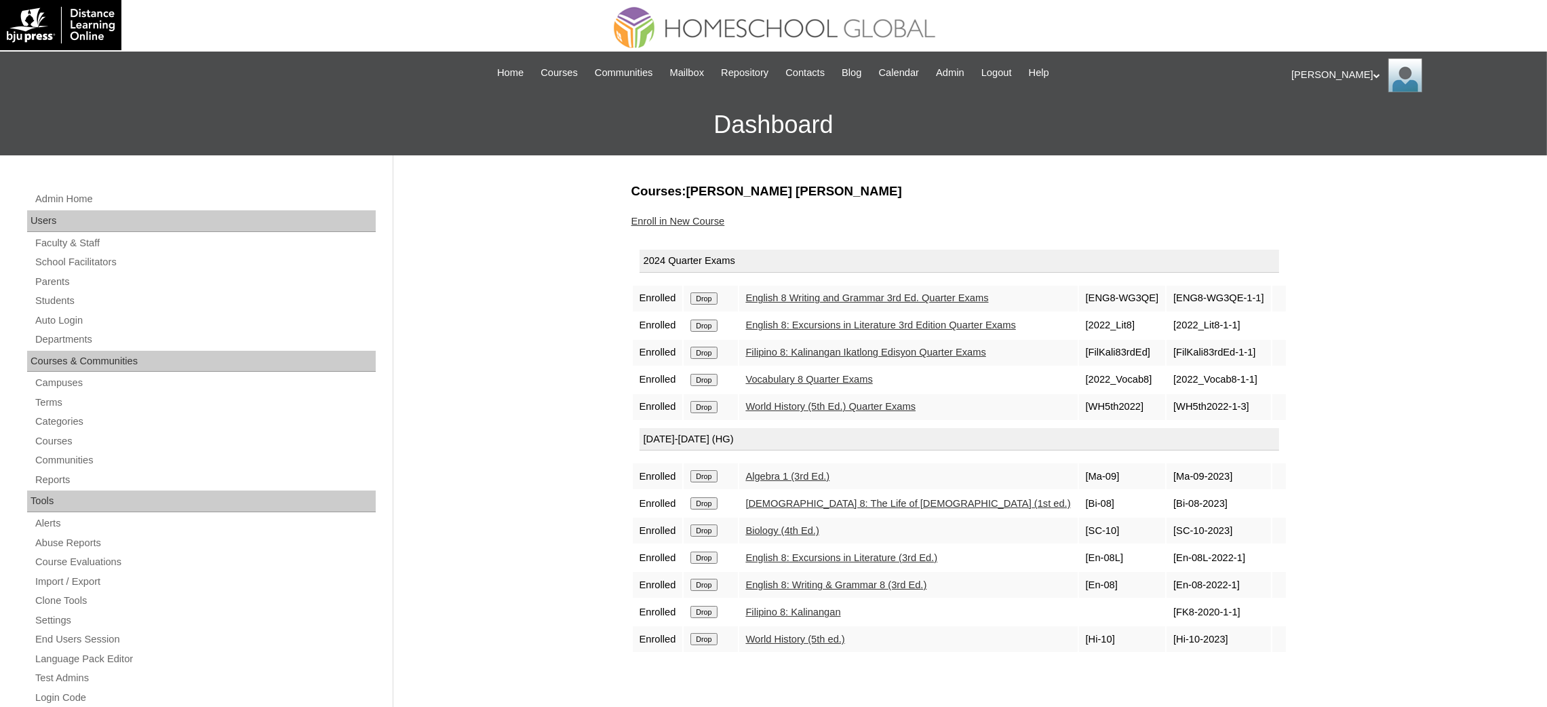
click at [715, 296] on input "Drop" at bounding box center [703, 298] width 26 height 12
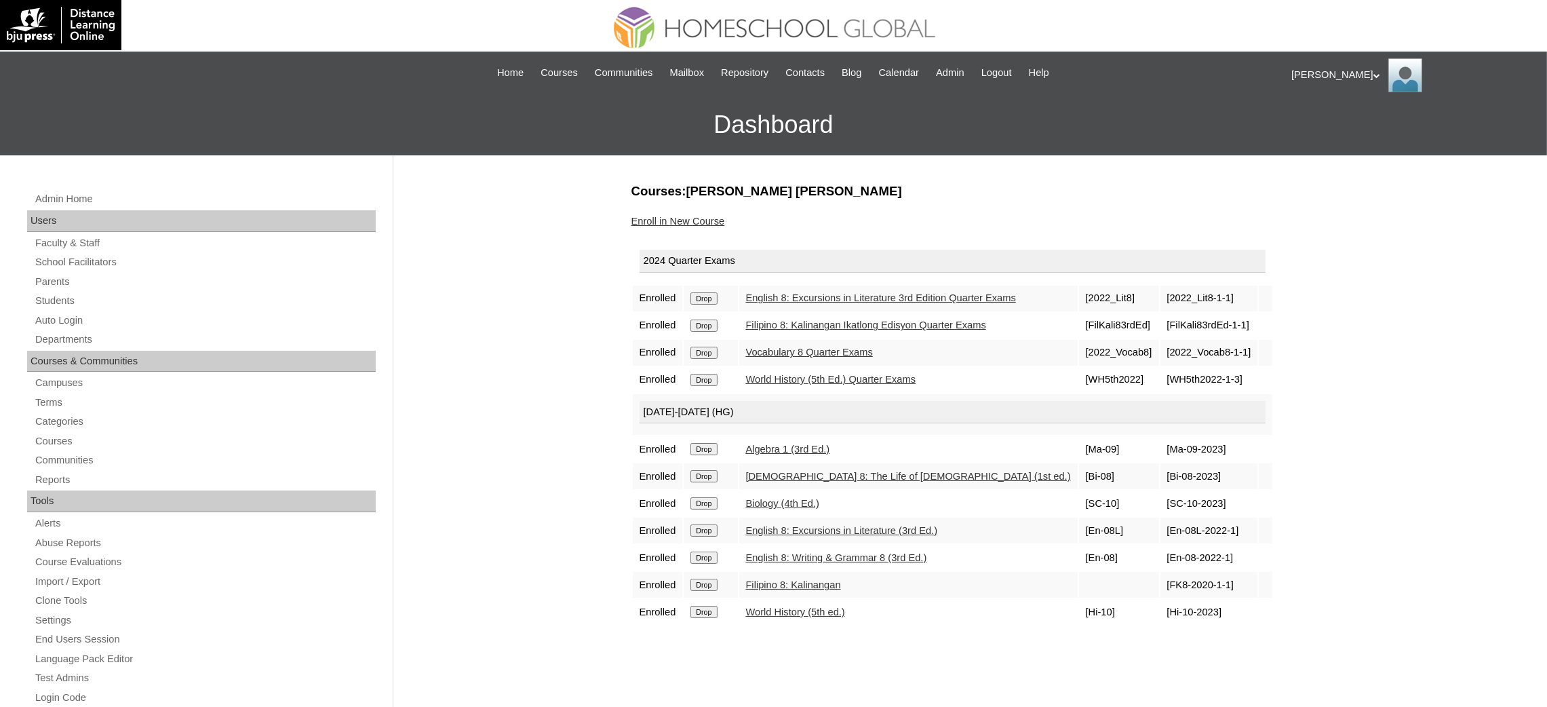
click at [715, 294] on input "Drop" at bounding box center [703, 298] width 26 height 12
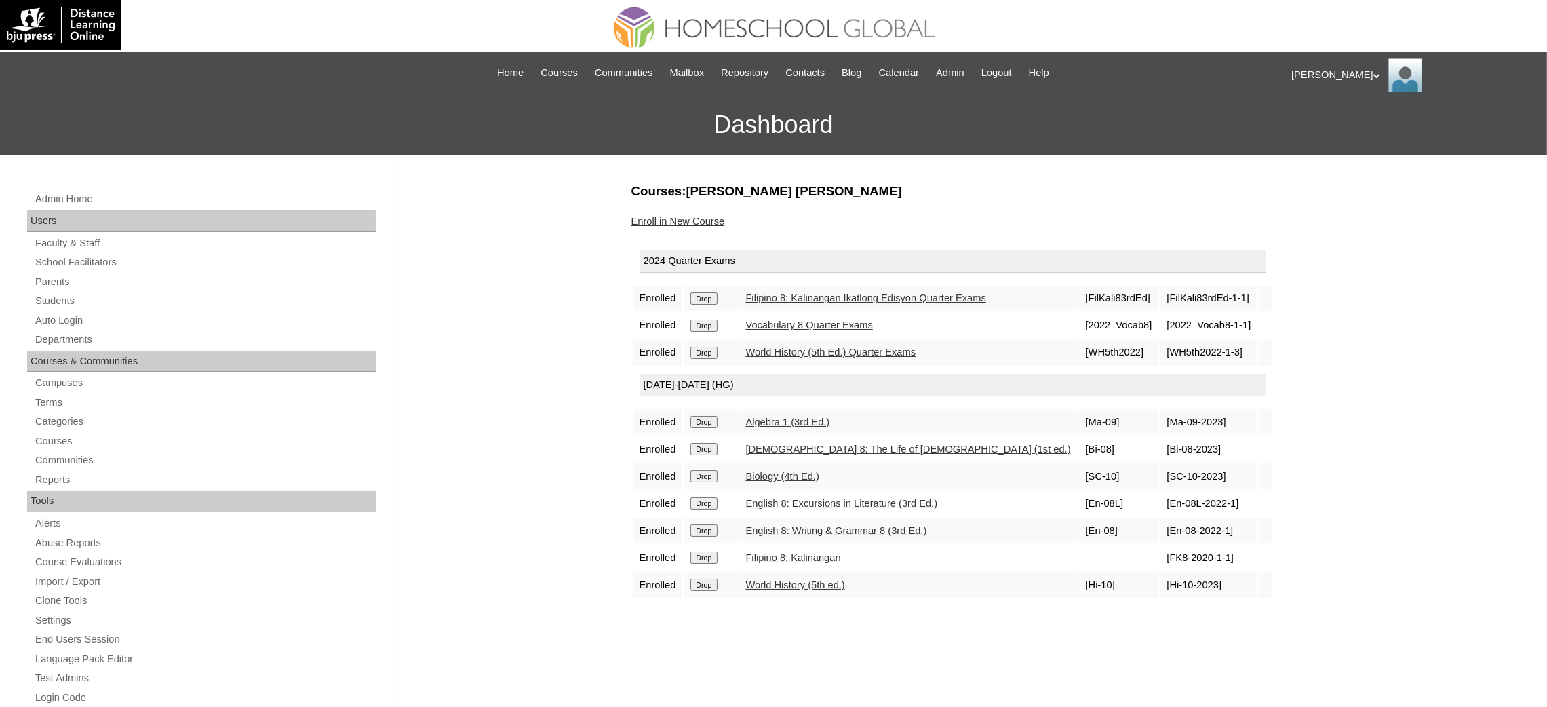
click at [705, 296] on input "Drop" at bounding box center [703, 298] width 26 height 12
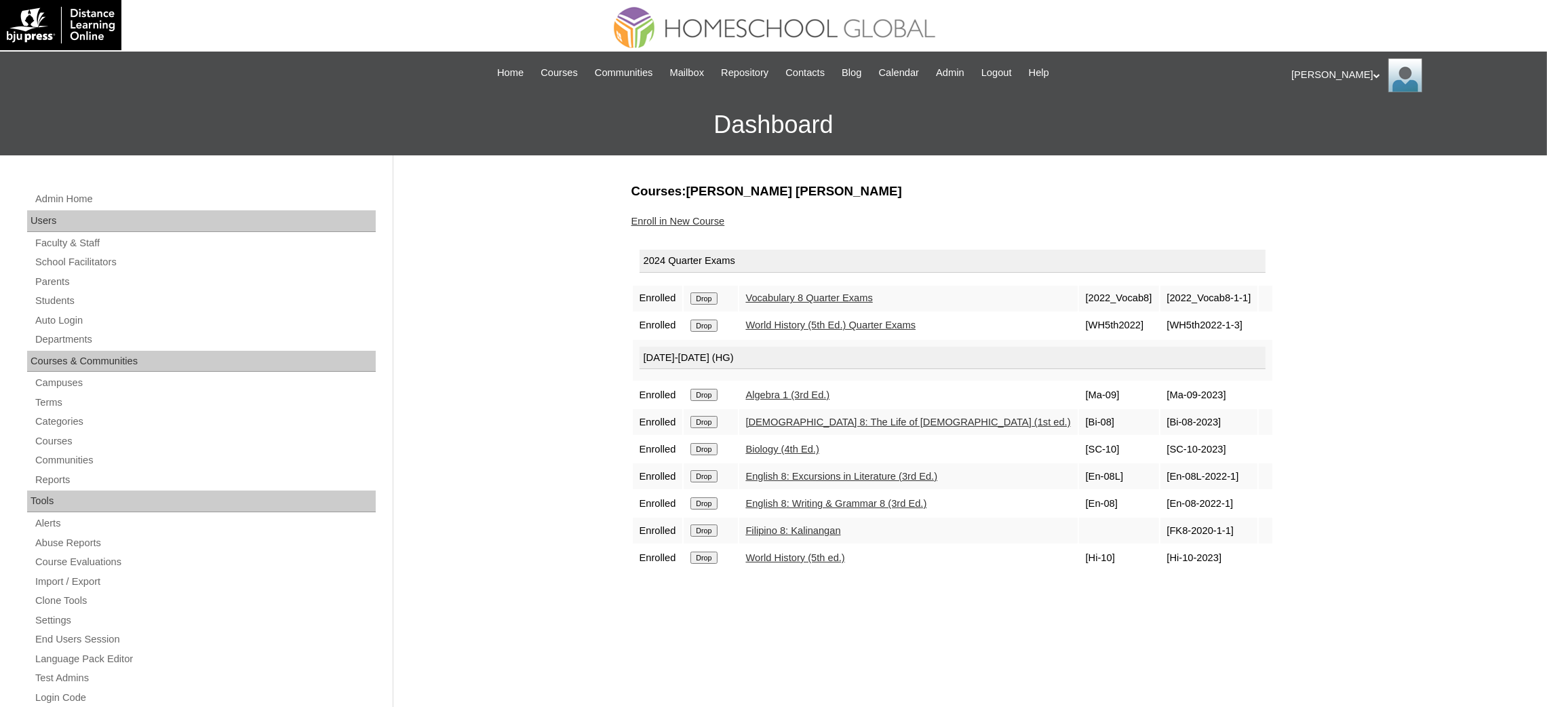
click at [707, 297] on input "Drop" at bounding box center [703, 298] width 26 height 12
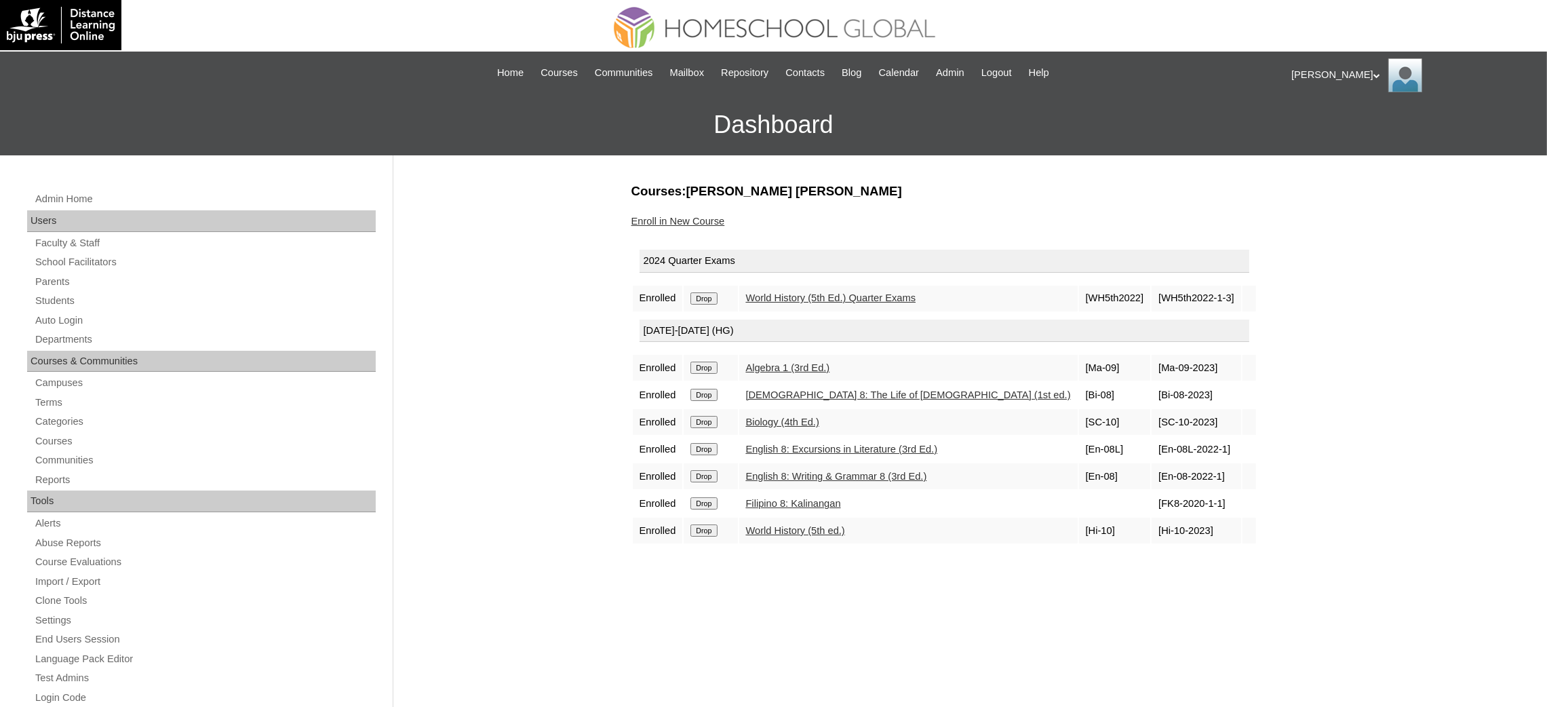
click at [713, 296] on input "Drop" at bounding box center [703, 298] width 26 height 12
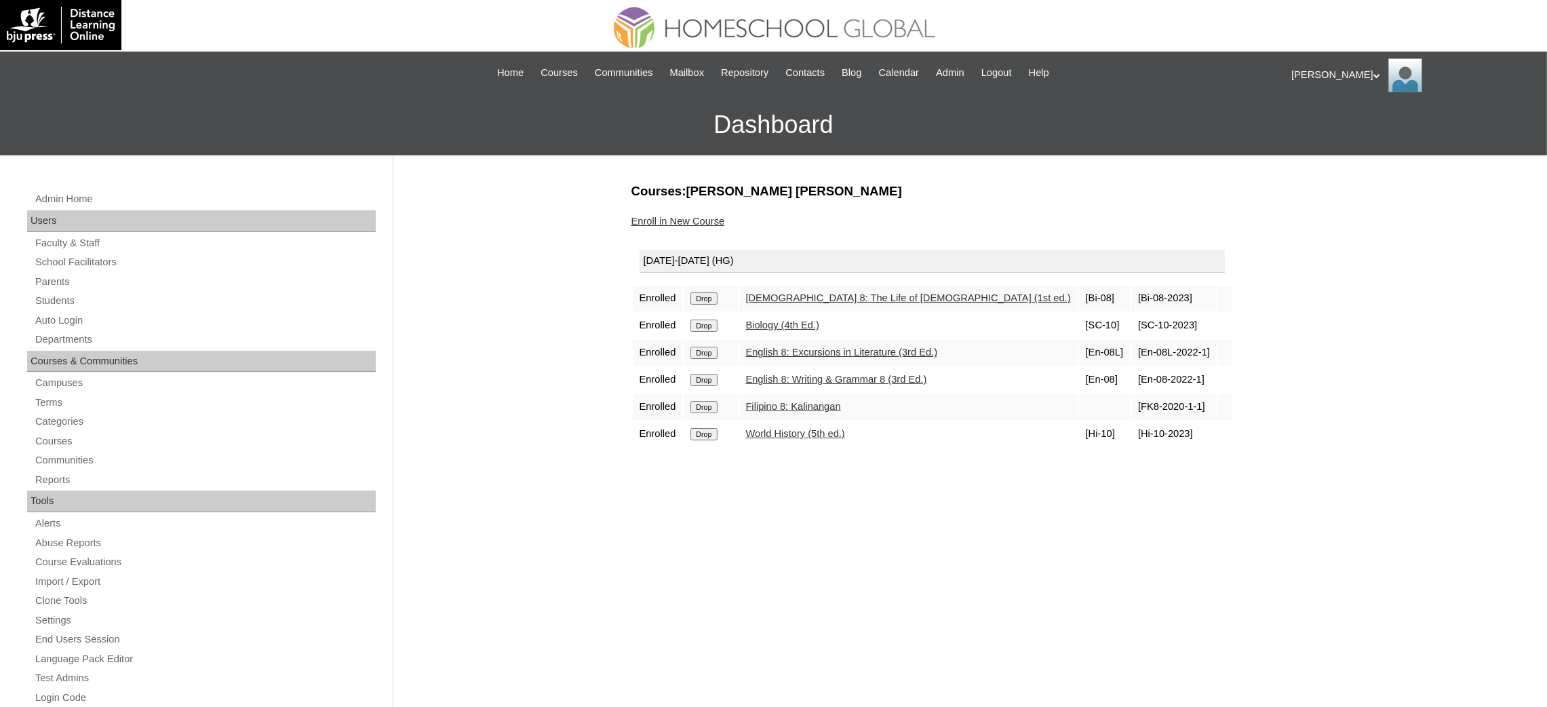
click at [703, 292] on input "Drop" at bounding box center [703, 298] width 26 height 12
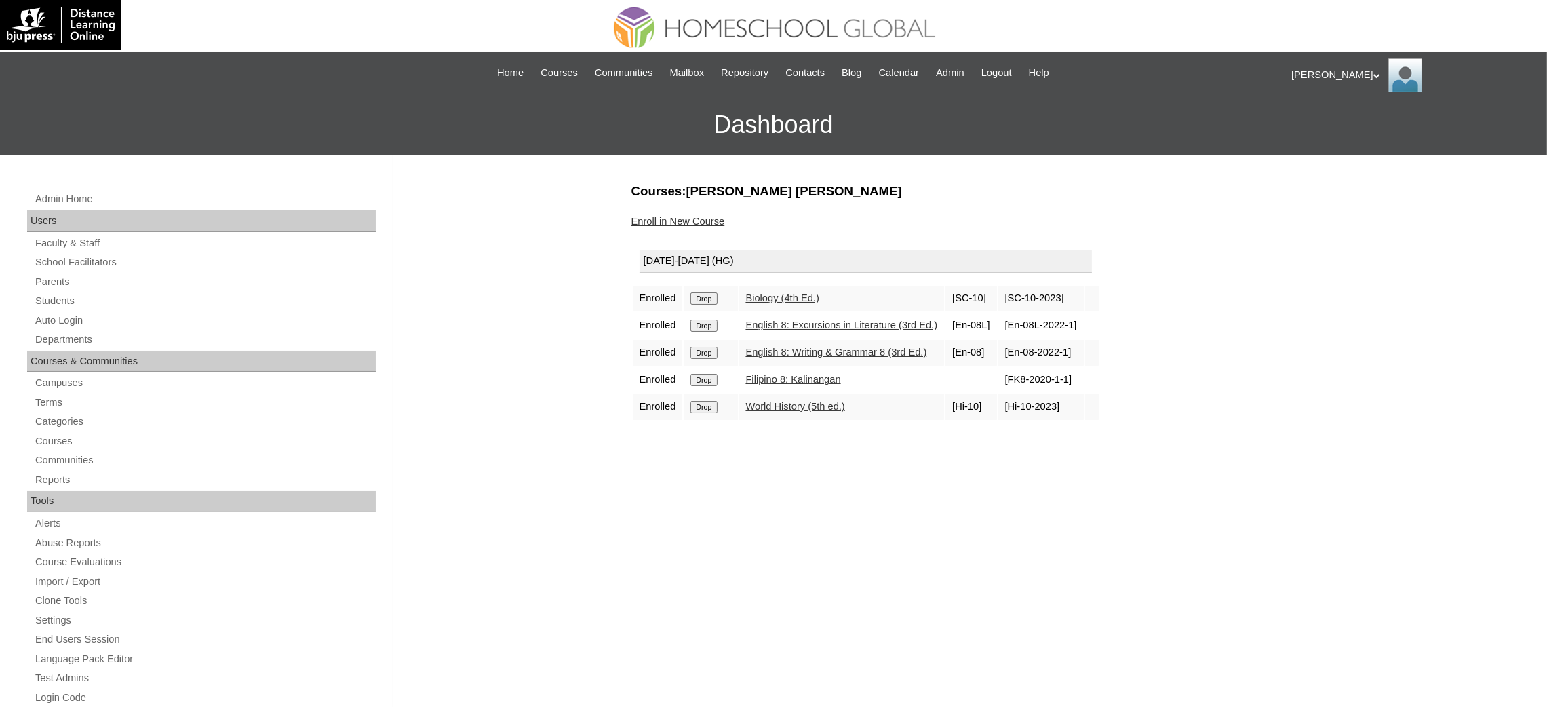
click at [707, 298] on input "Drop" at bounding box center [703, 298] width 26 height 12
click at [703, 294] on input "Drop" at bounding box center [703, 298] width 26 height 12
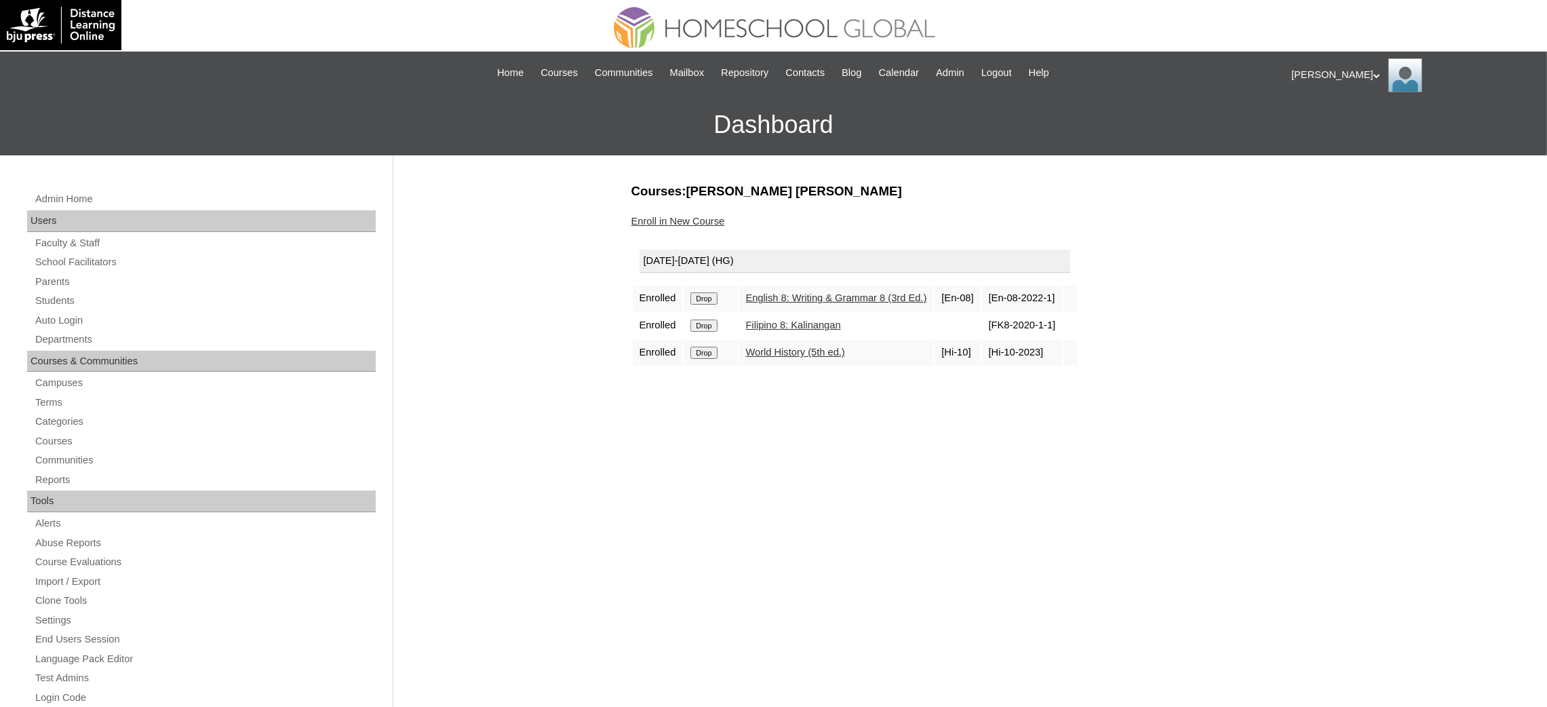
click at [715, 292] on input "Drop" at bounding box center [703, 298] width 26 height 12
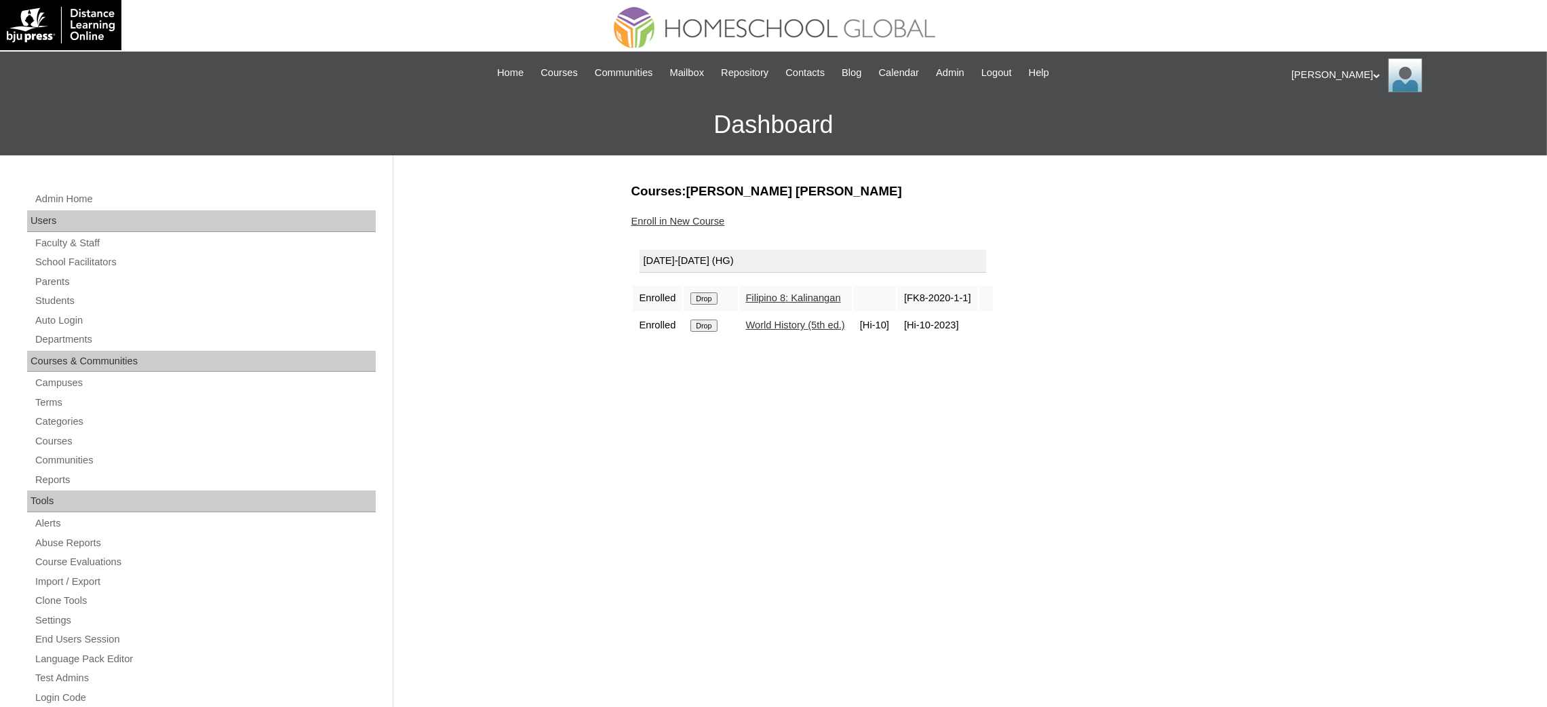
click at [705, 296] on input "Drop" at bounding box center [703, 298] width 26 height 12
click at [715, 296] on input "Drop" at bounding box center [703, 298] width 26 height 12
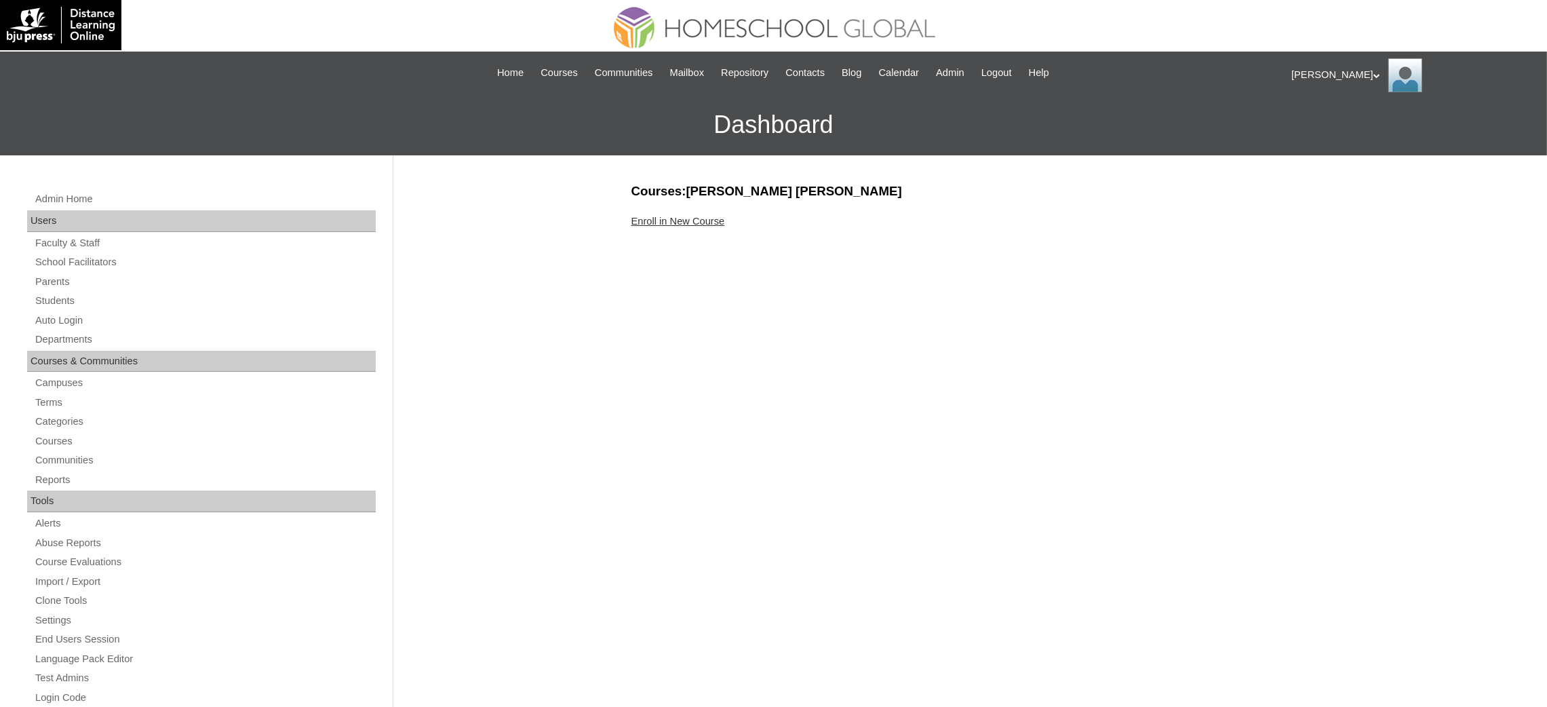
click at [679, 218] on link "Enroll in New Course" at bounding box center [678, 221] width 94 height 11
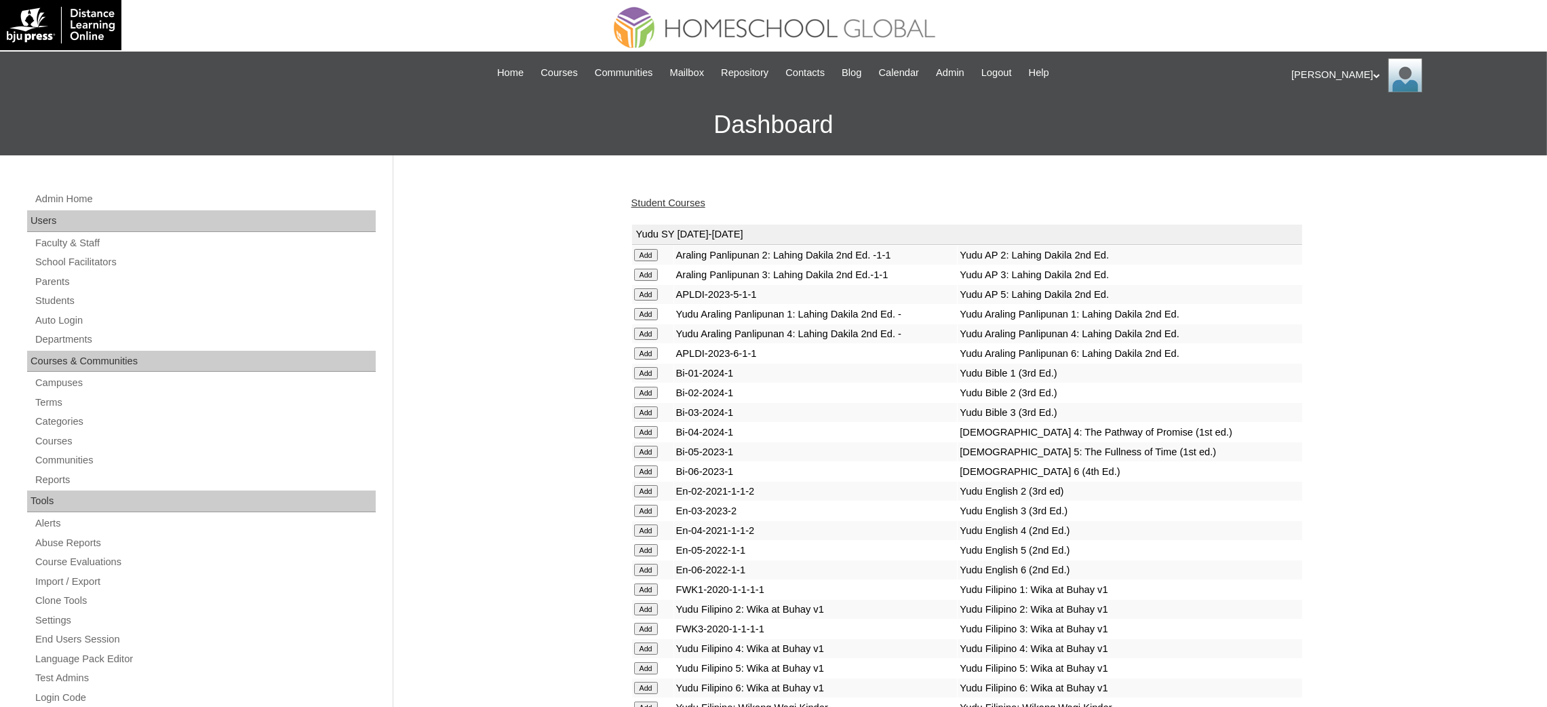
click at [662, 199] on link "Student Courses" at bounding box center [668, 202] width 74 height 11
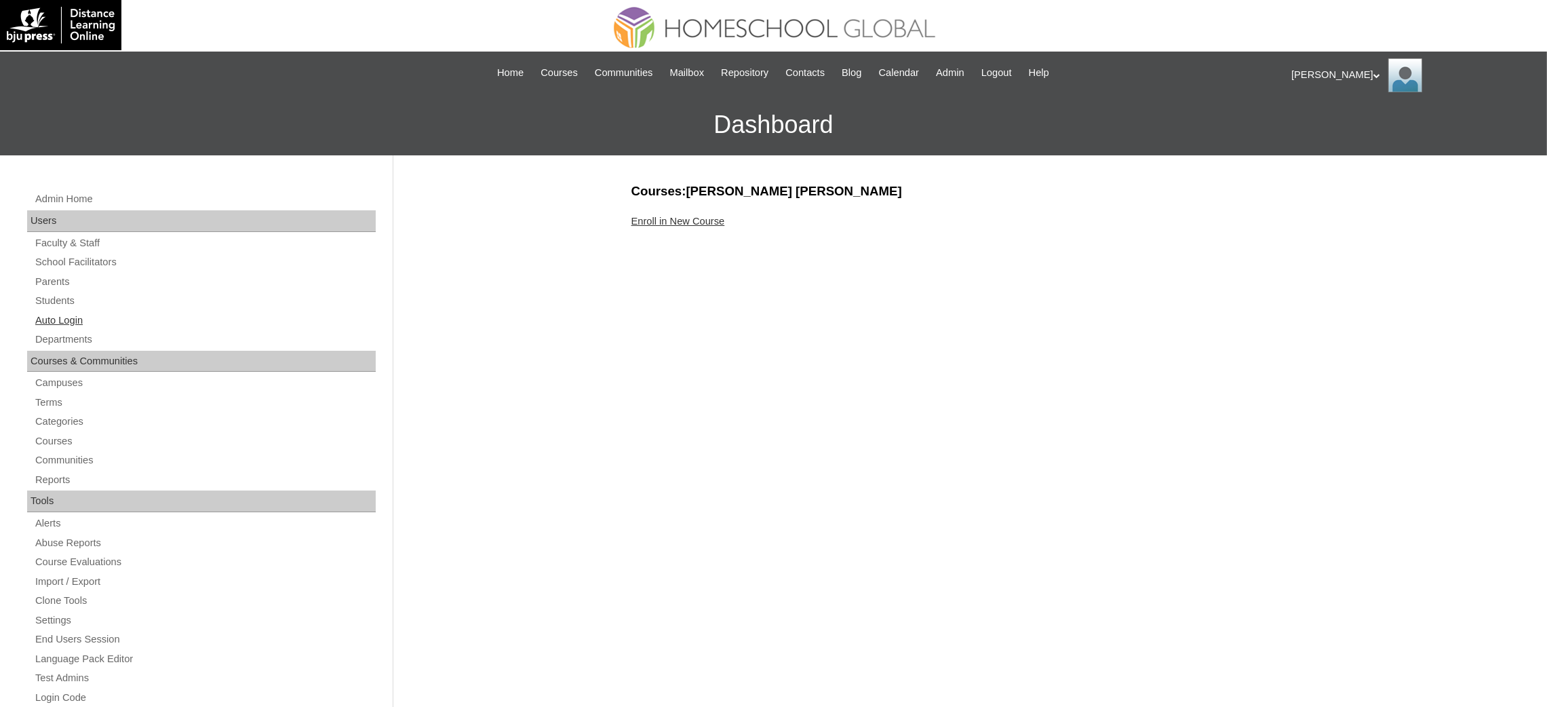
click at [62, 313] on link "Auto Login" at bounding box center [205, 320] width 342 height 17
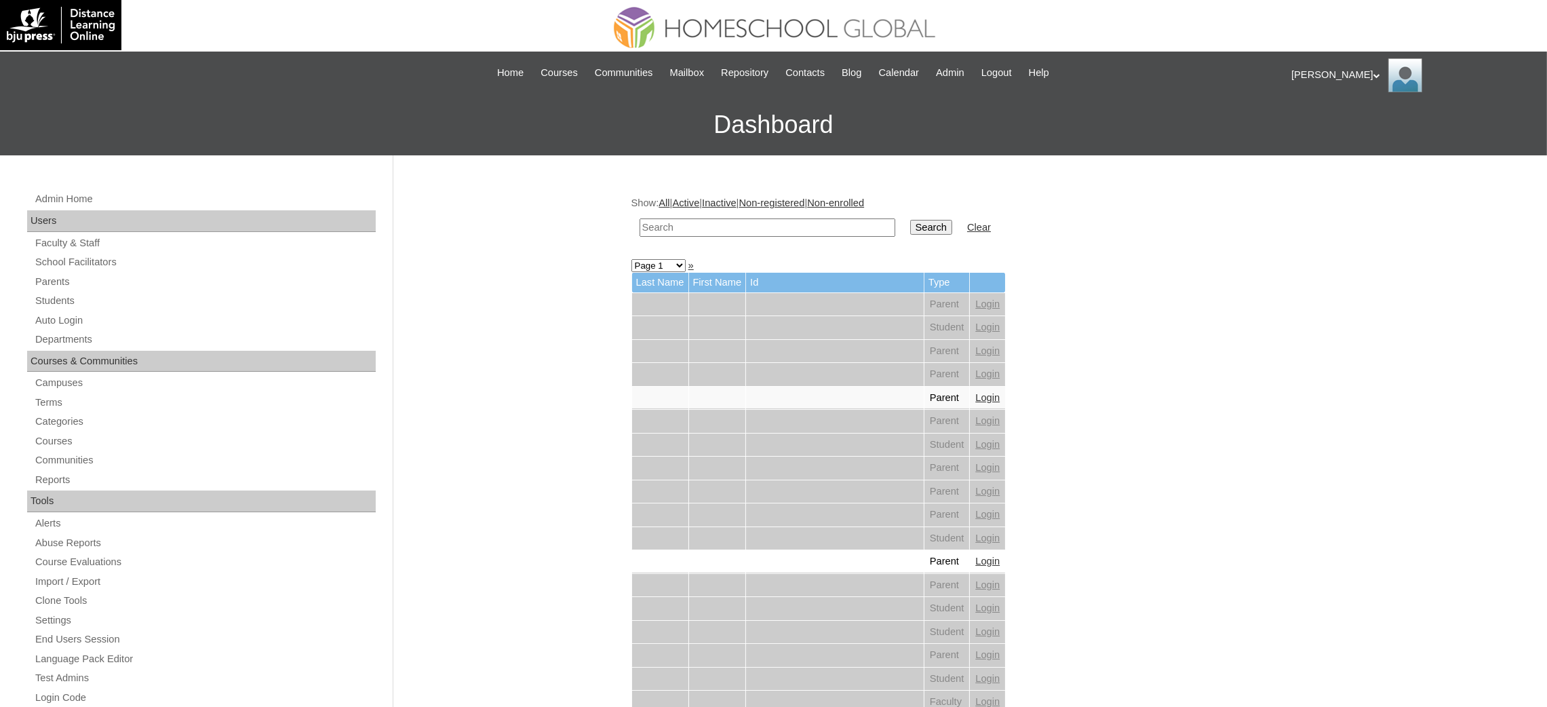
click at [718, 229] on input "text" at bounding box center [767, 227] width 256 height 18
paste input "[PERSON_NAME]"
type input "[PERSON_NAME]"
click at [910, 225] on input "Search" at bounding box center [931, 227] width 42 height 15
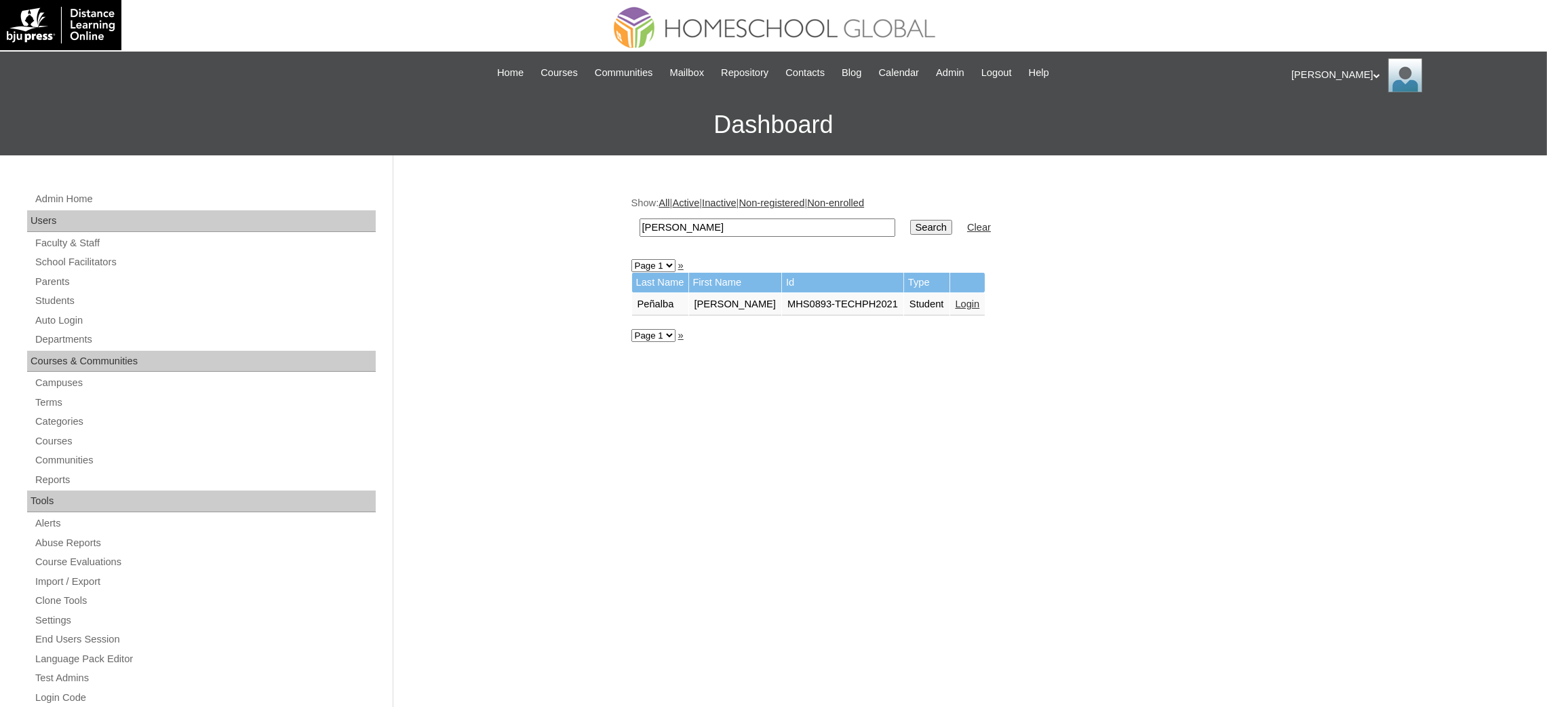
click at [959, 298] on link "Login" at bounding box center [968, 303] width 24 height 11
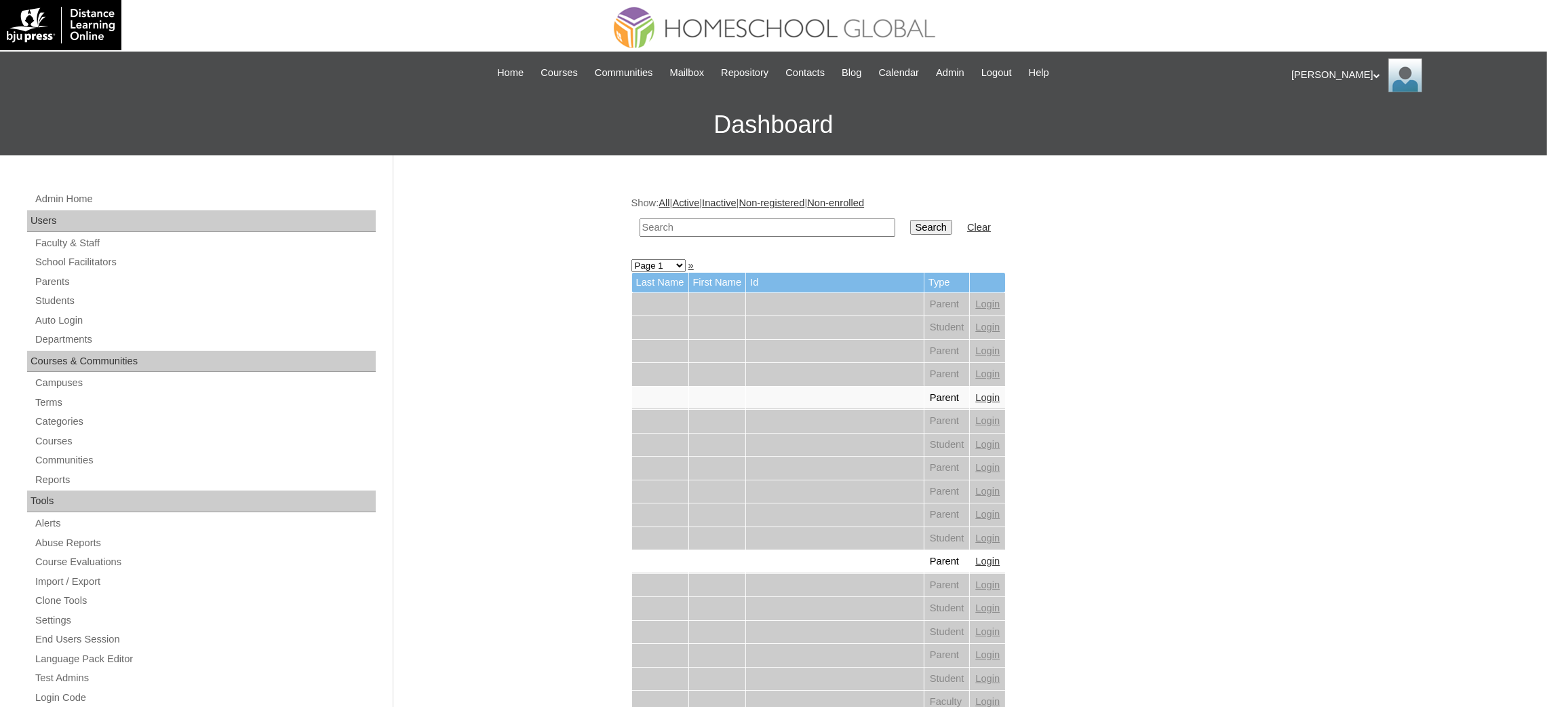
click at [754, 230] on input "text" at bounding box center [767, 227] width 256 height 18
paste input "[PERSON_NAME]"
type input "[PERSON_NAME]"
click at [910, 231] on input "Search" at bounding box center [931, 227] width 42 height 15
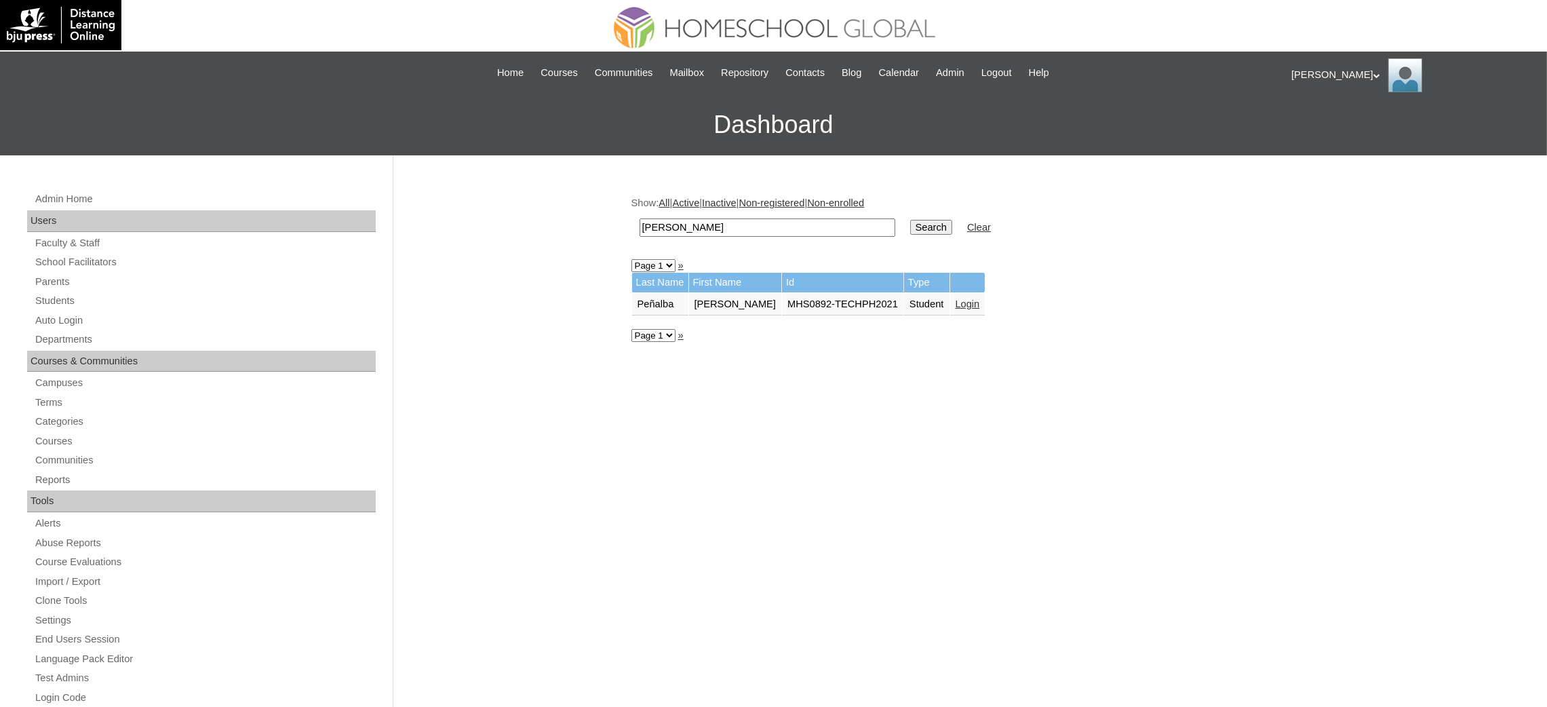
click at [956, 298] on link "Login" at bounding box center [968, 303] width 24 height 11
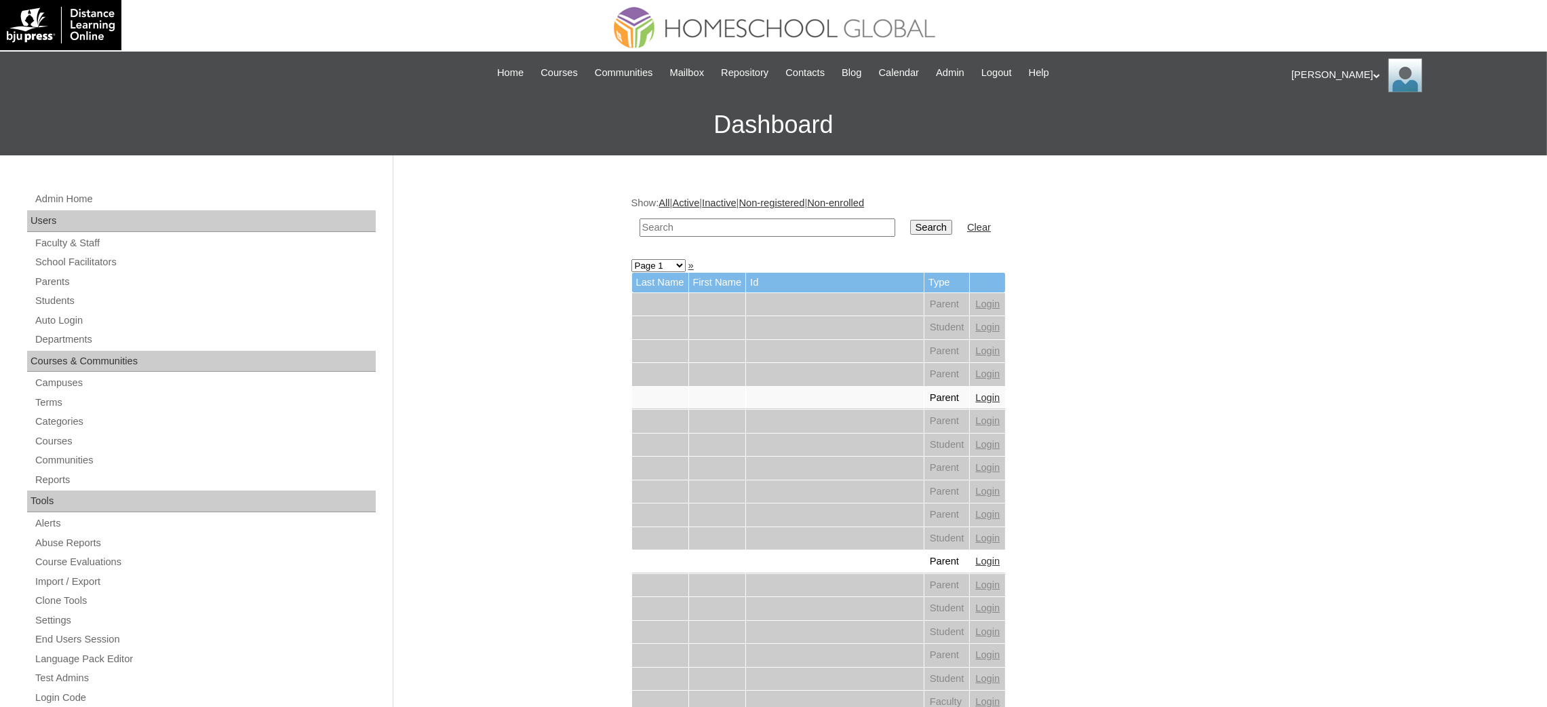
click at [734, 230] on input "text" at bounding box center [767, 227] width 256 height 18
paste input "97.50"
click at [766, 225] on input "97.50" at bounding box center [767, 227] width 256 height 18
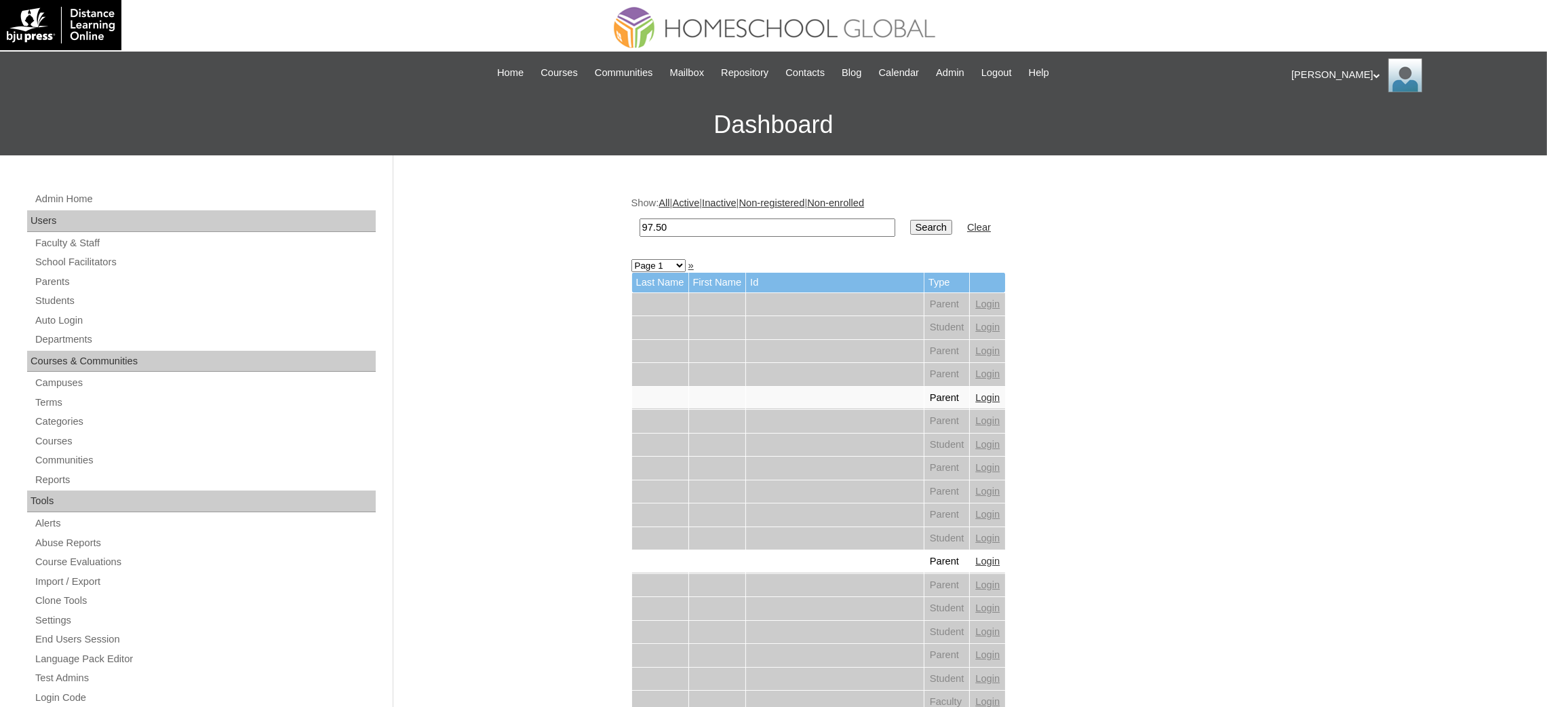
paste input "[PERSON_NAME]"
type input "[PERSON_NAME]"
click at [910, 225] on input "Search" at bounding box center [931, 227] width 42 height 15
click at [55, 300] on link "Students" at bounding box center [205, 300] width 342 height 17
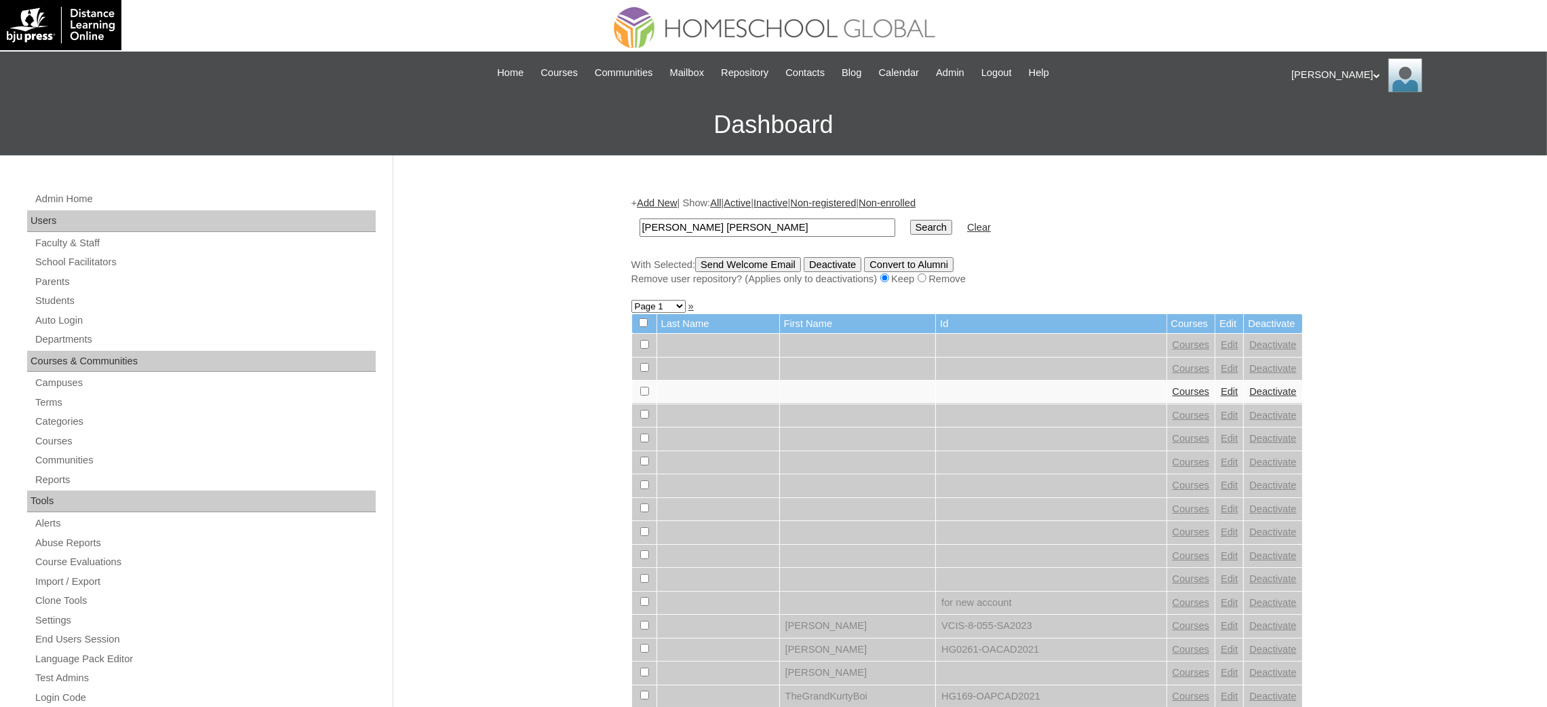
type input "[PERSON_NAME] [PERSON_NAME]"
click at [910, 225] on input "Search" at bounding box center [931, 227] width 42 height 15
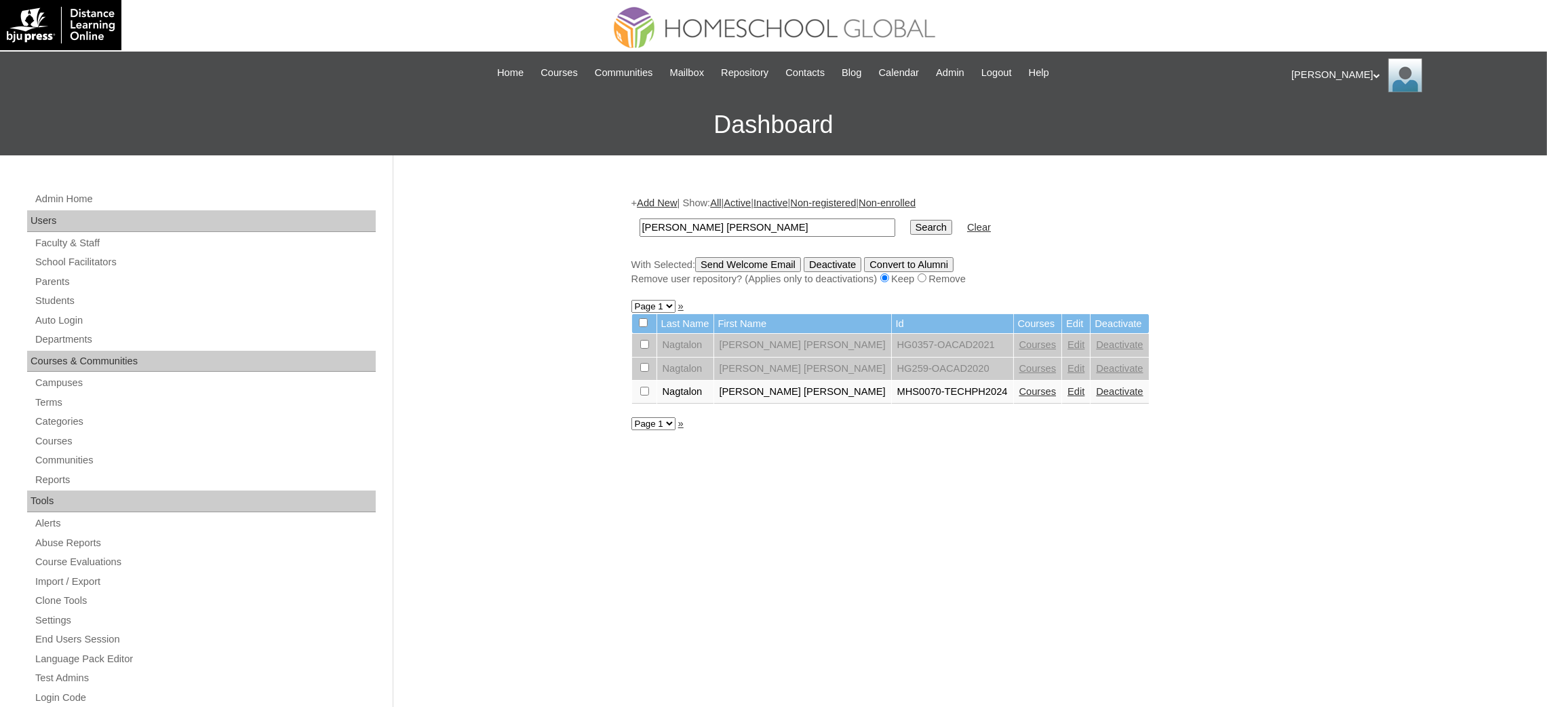
click at [1019, 386] on link "Courses" at bounding box center [1037, 391] width 37 height 11
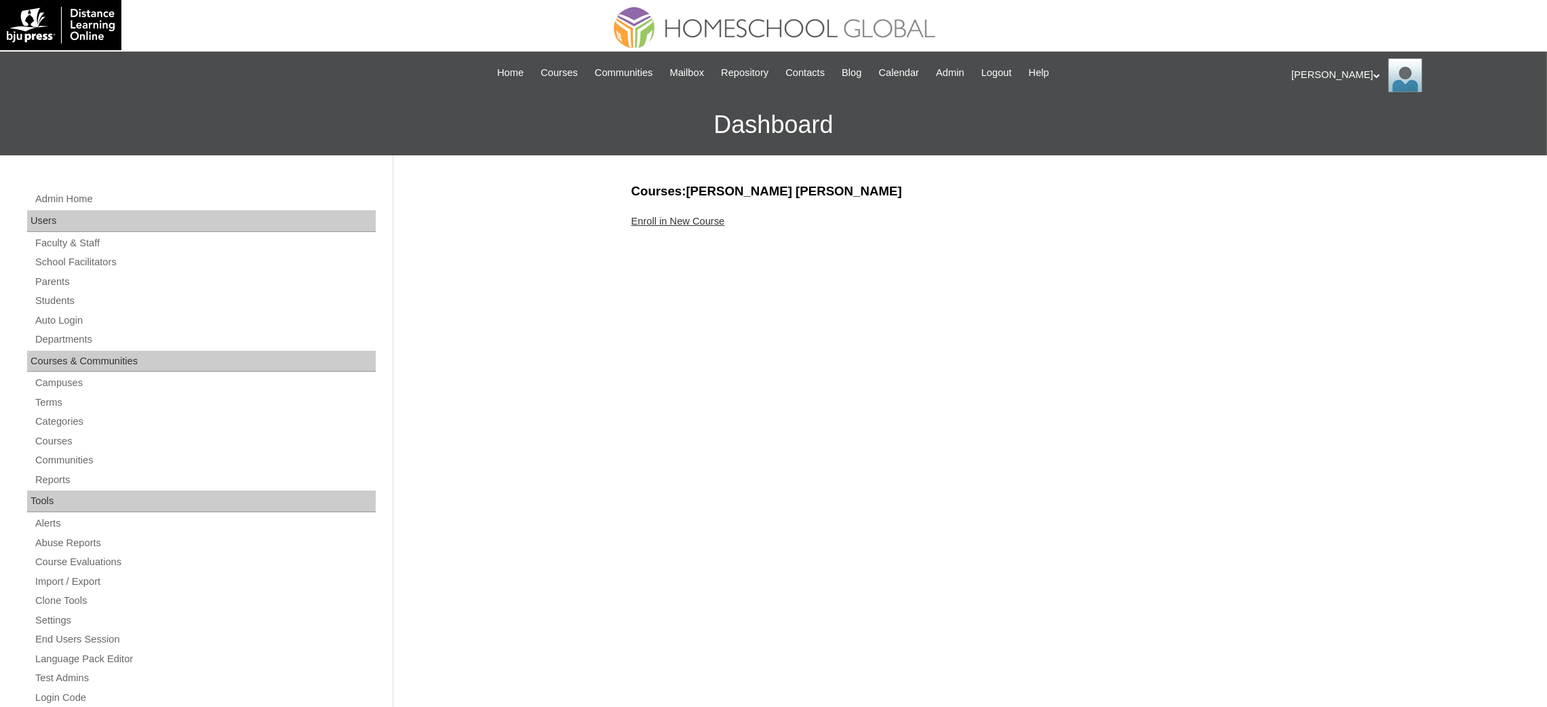
click at [715, 222] on link "Enroll in New Course" at bounding box center [678, 221] width 94 height 11
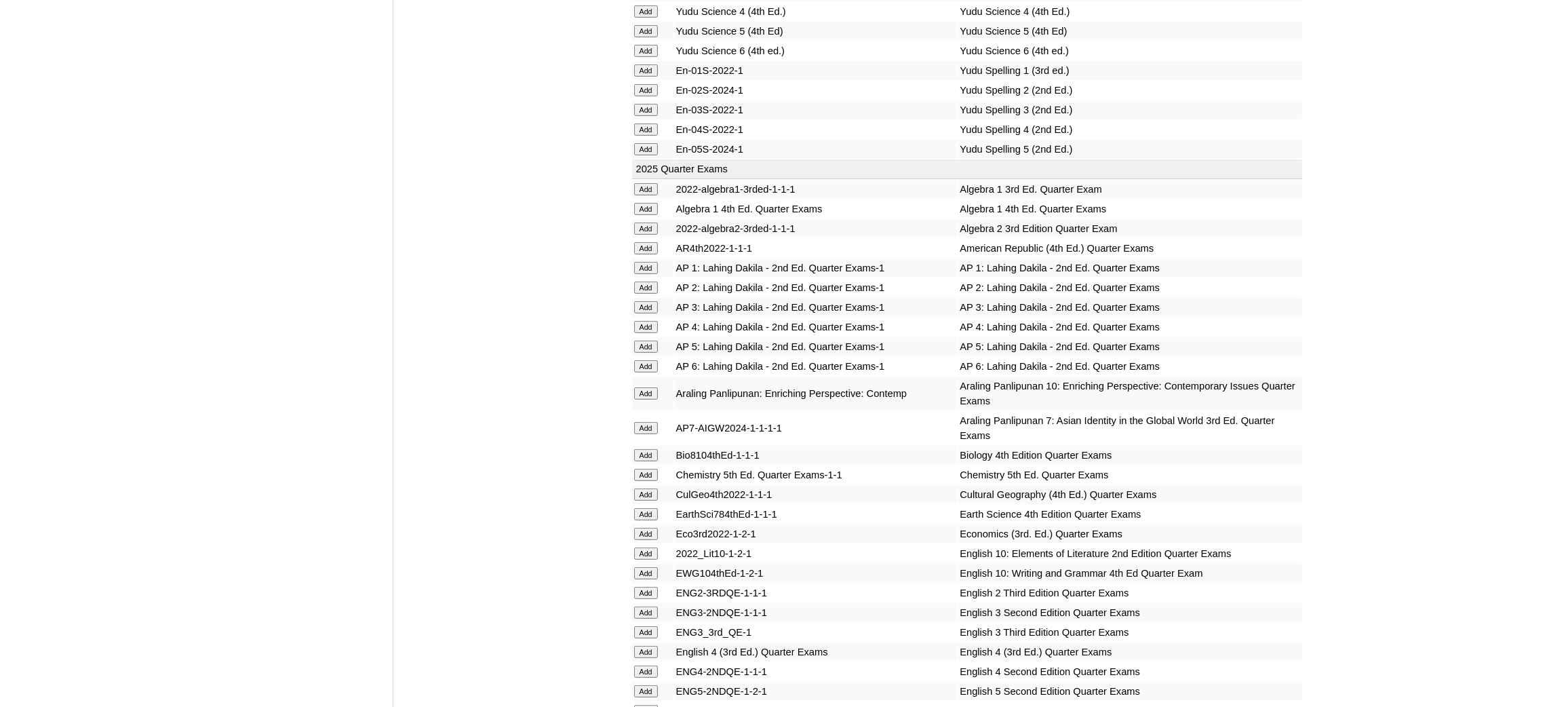
scroll to position [1220, 0]
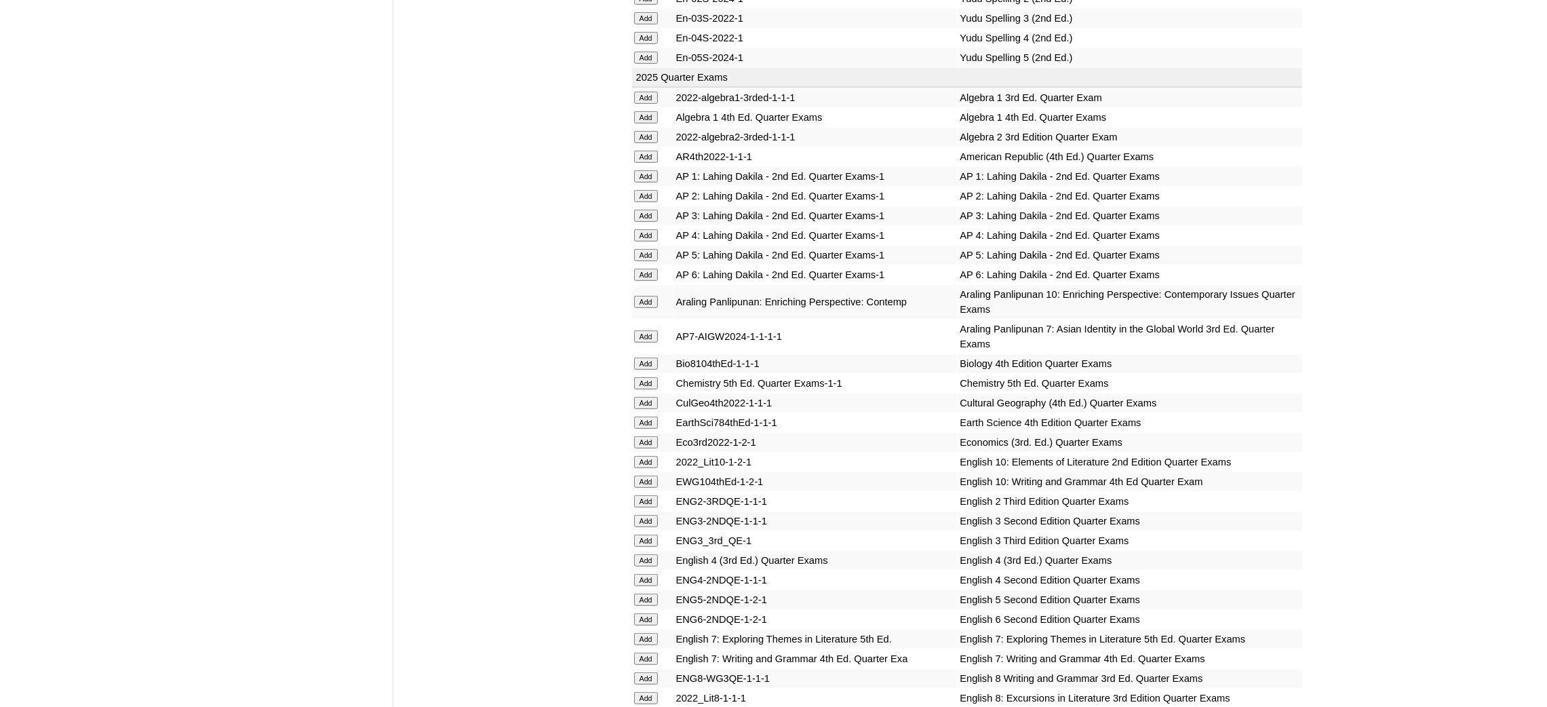
click at [639, 131] on input "Add" at bounding box center [646, 137] width 24 height 12
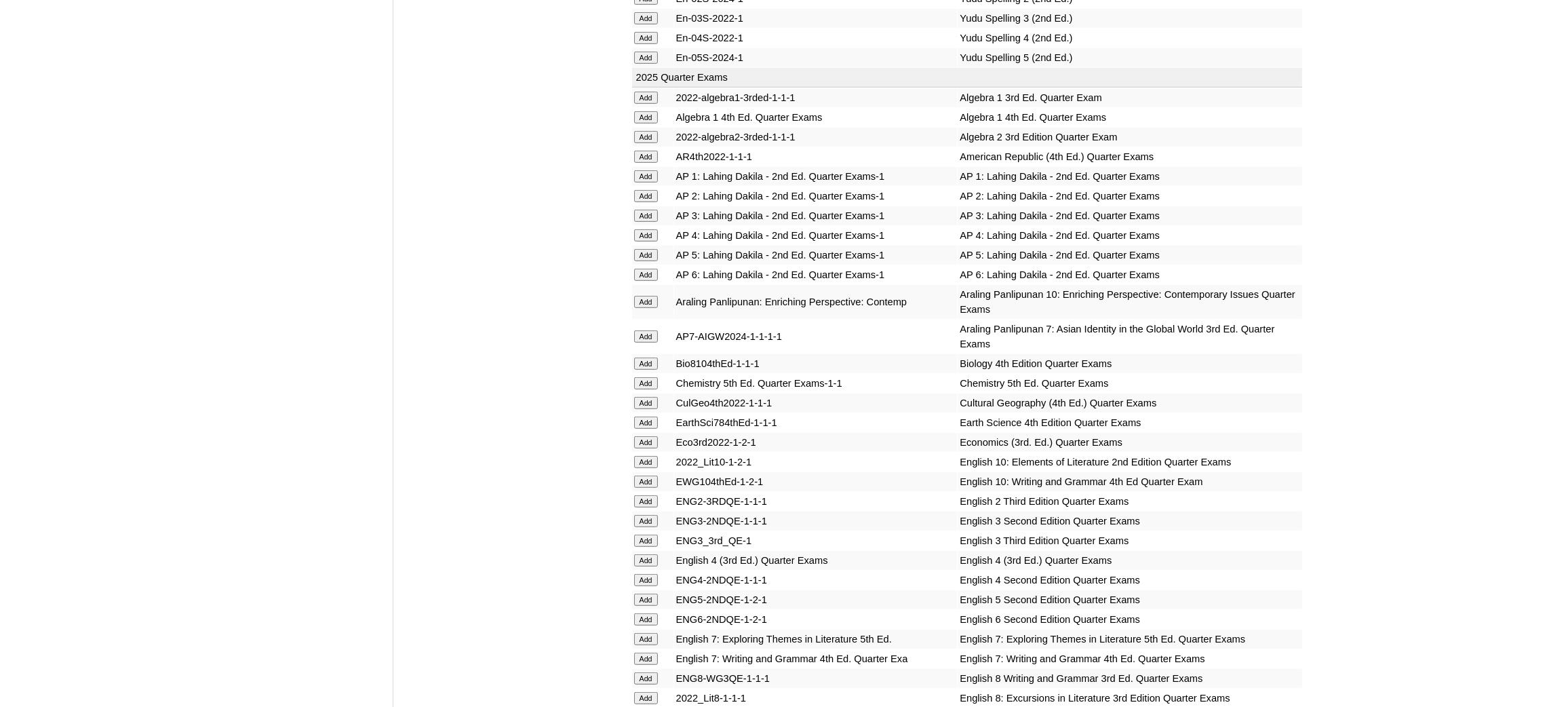
click at [639, 131] on input "Add" at bounding box center [646, 137] width 24 height 12
click at [648, 377] on input "Add" at bounding box center [646, 383] width 24 height 12
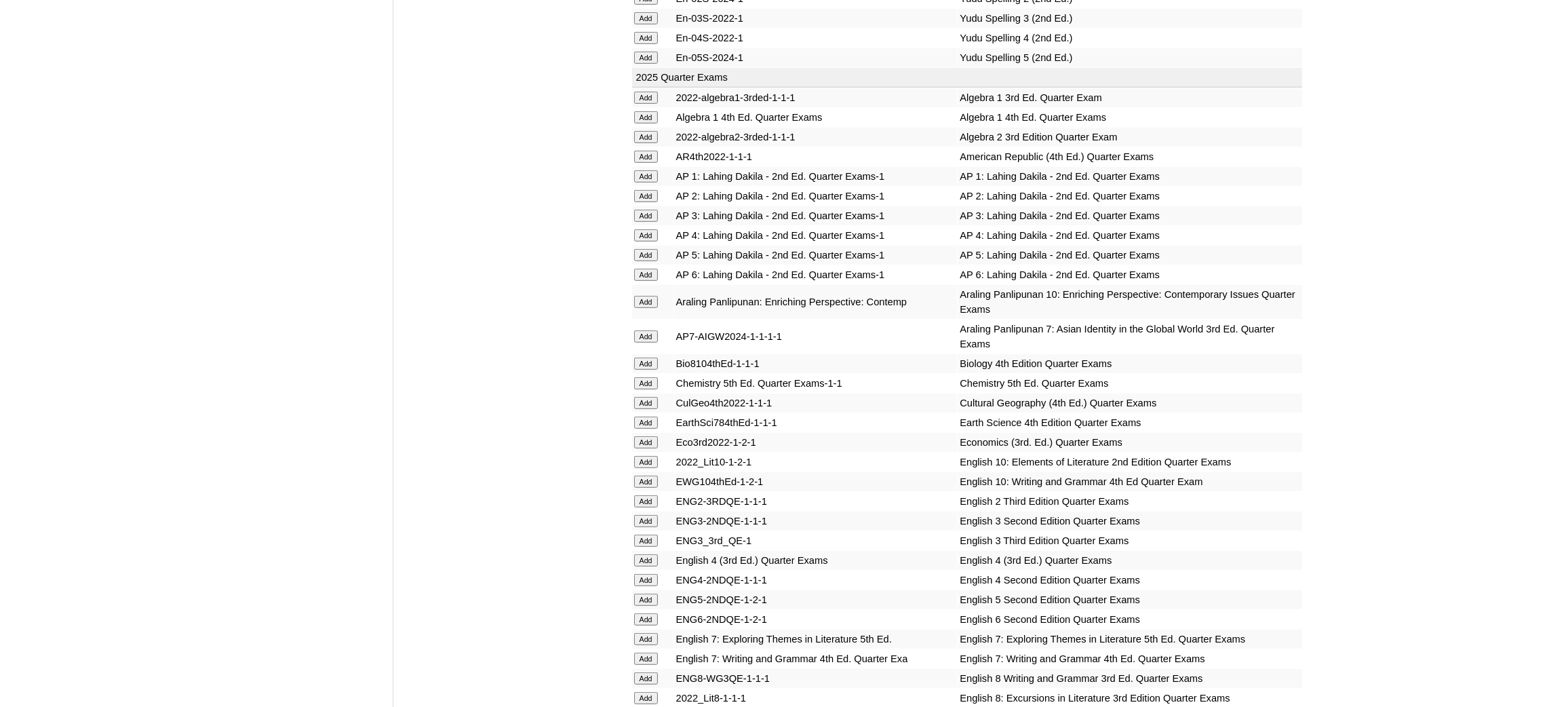
click at [646, 436] on input "Add" at bounding box center [646, 442] width 24 height 12
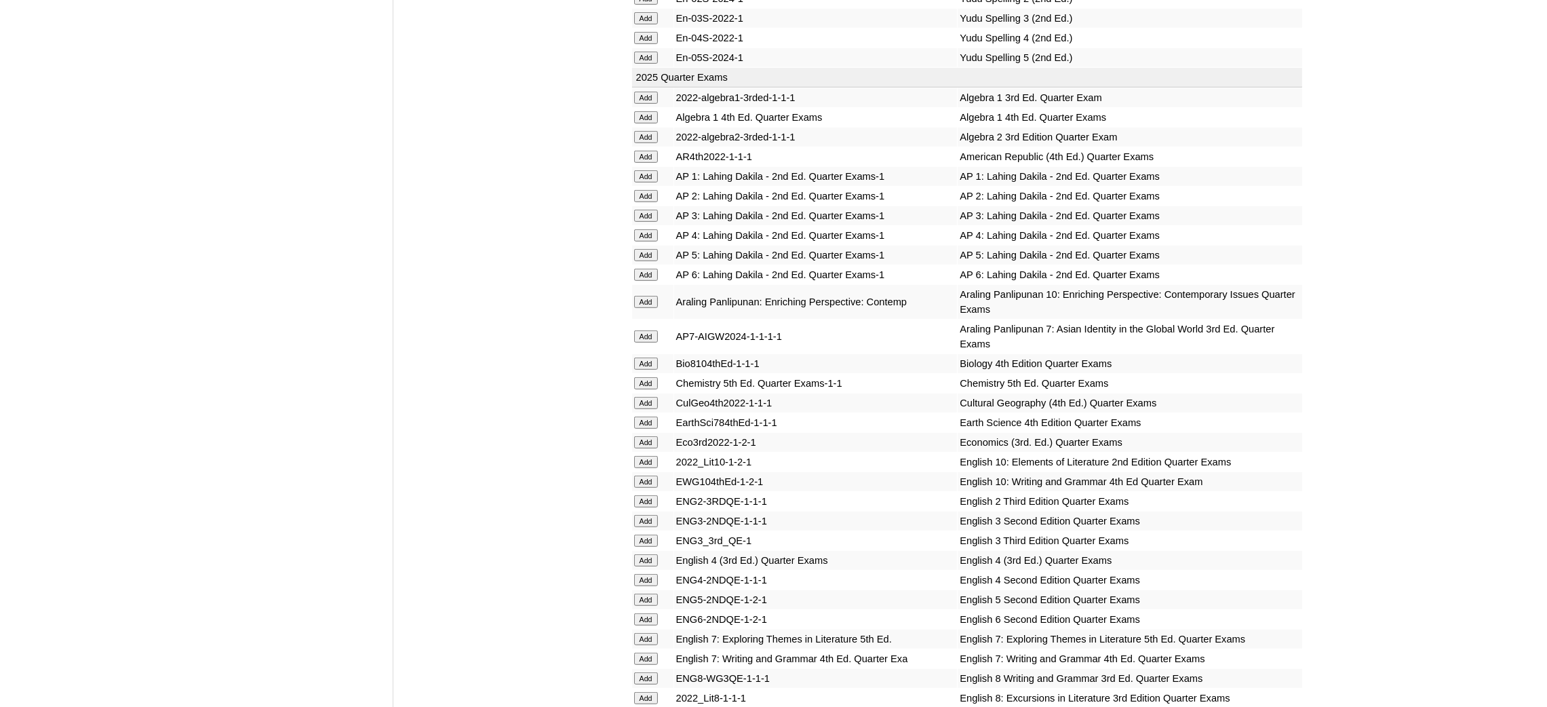
click at [646, 436] on input "Add" at bounding box center [646, 442] width 24 height 12
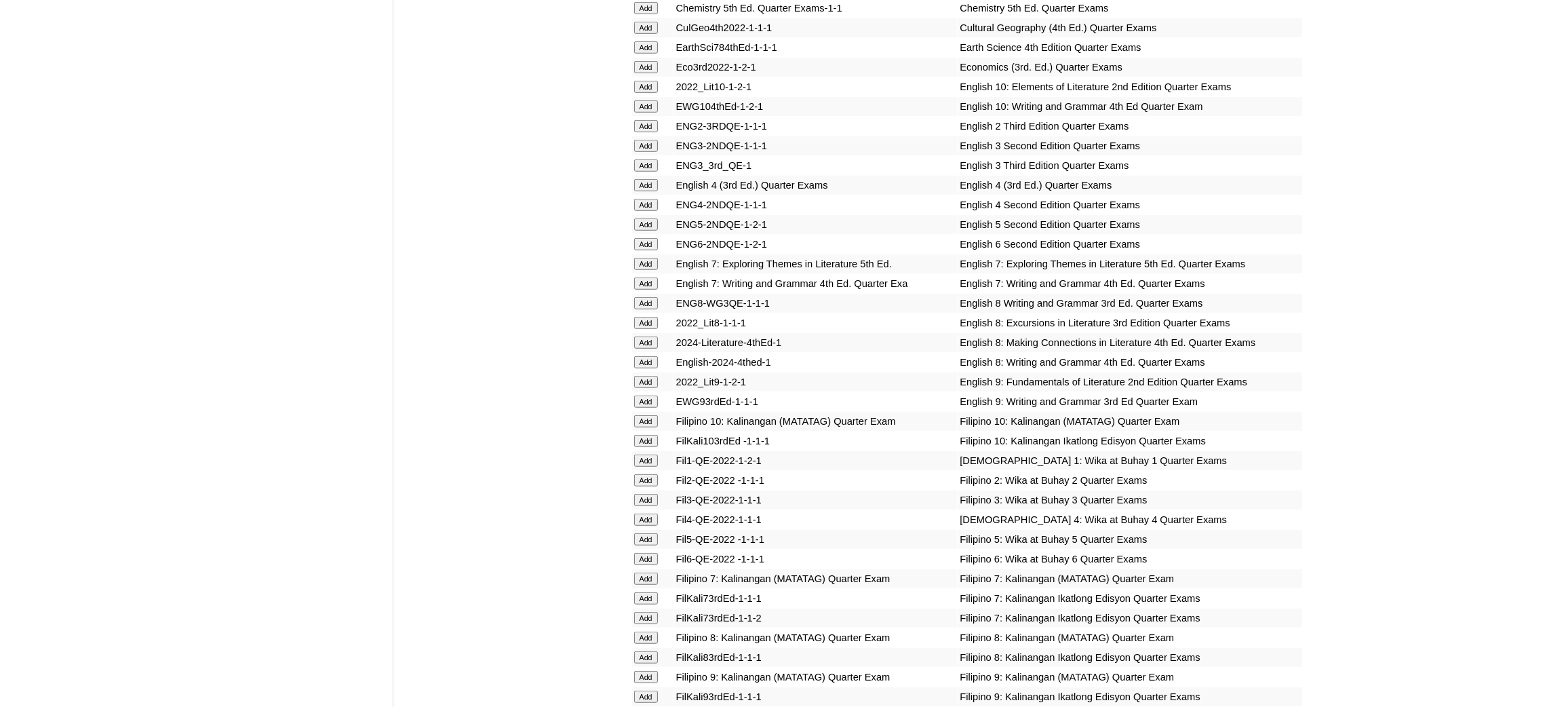
scroll to position [1628, 0]
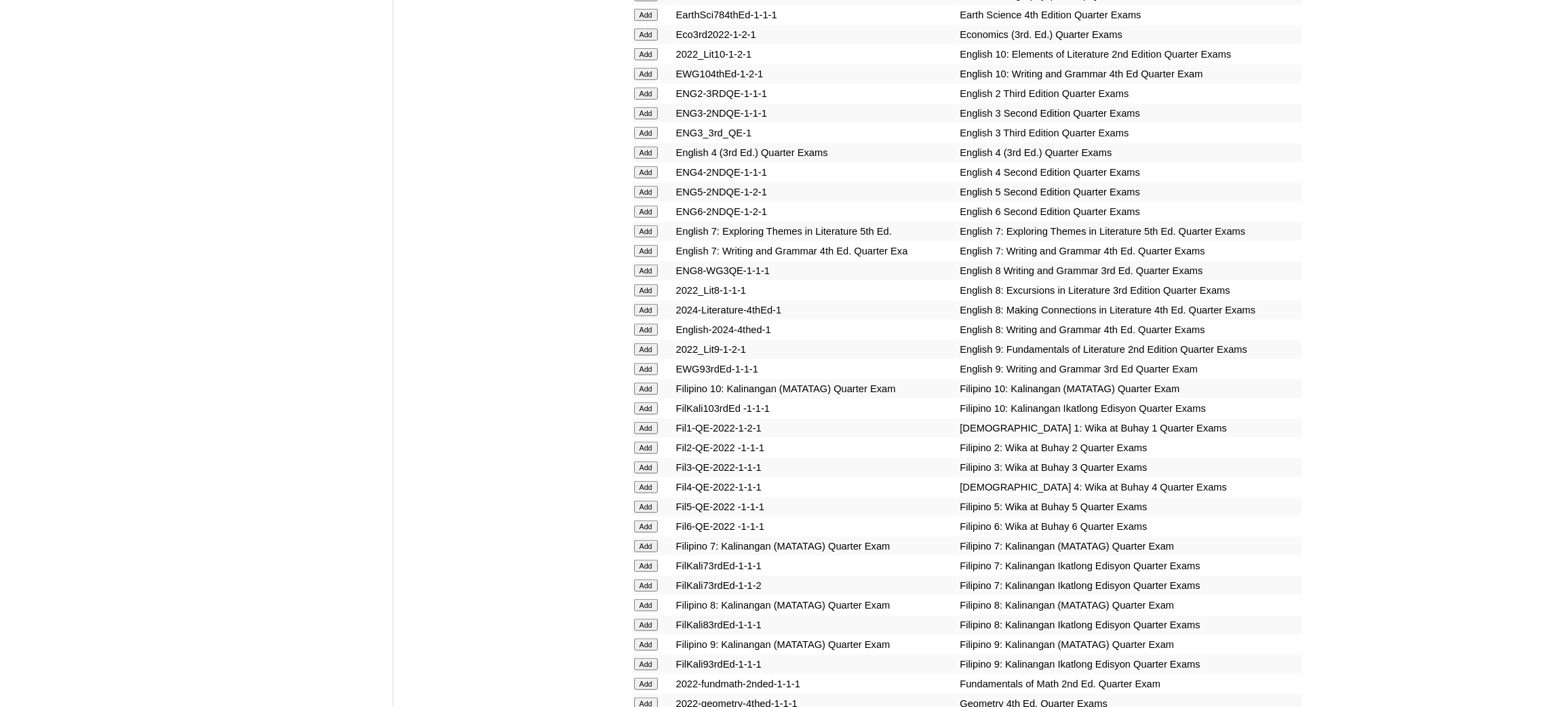
click at [645, 343] on input "Add" at bounding box center [646, 349] width 24 height 12
click at [646, 363] on input "Add" at bounding box center [646, 369] width 24 height 12
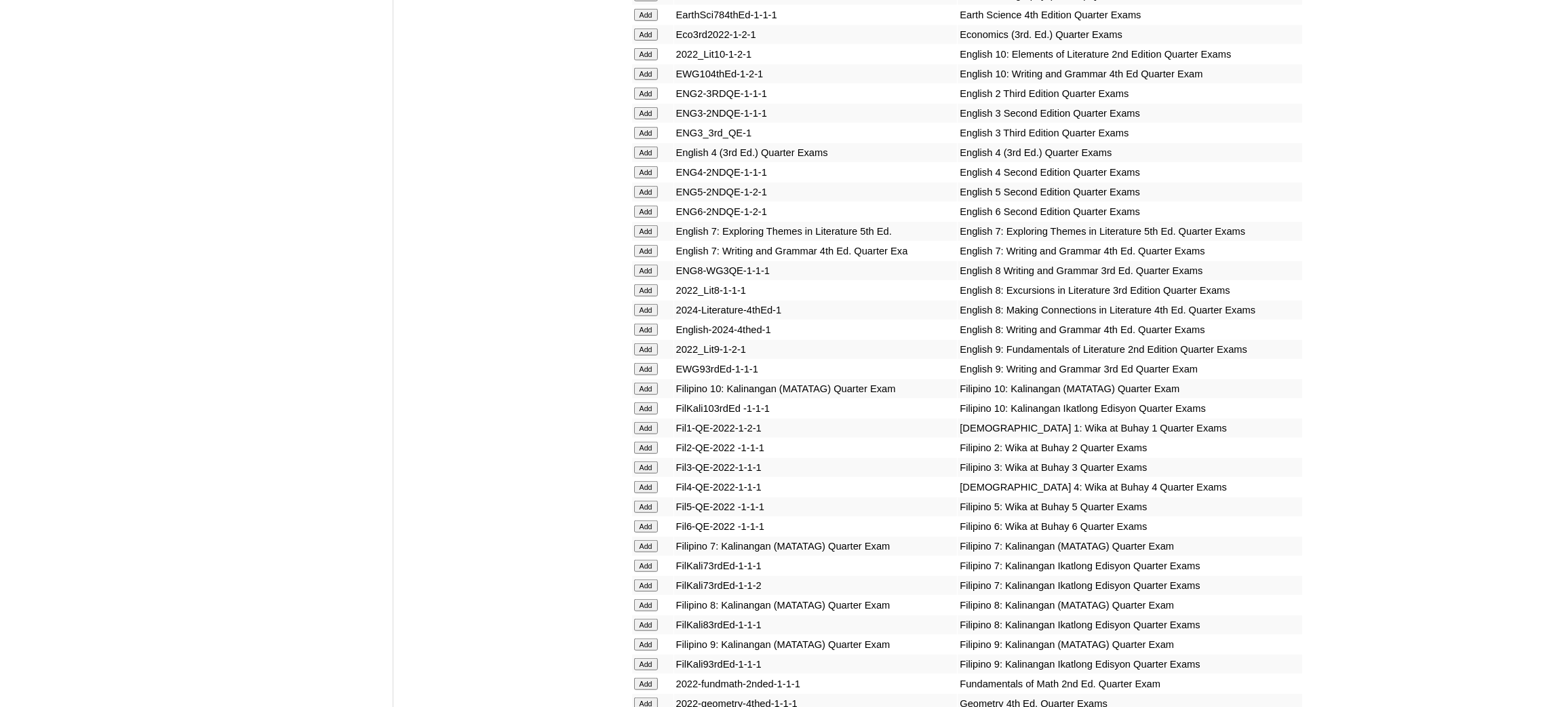
click at [646, 363] on input "Add" at bounding box center [646, 369] width 24 height 12
click at [645, 638] on input "Add" at bounding box center [646, 644] width 24 height 12
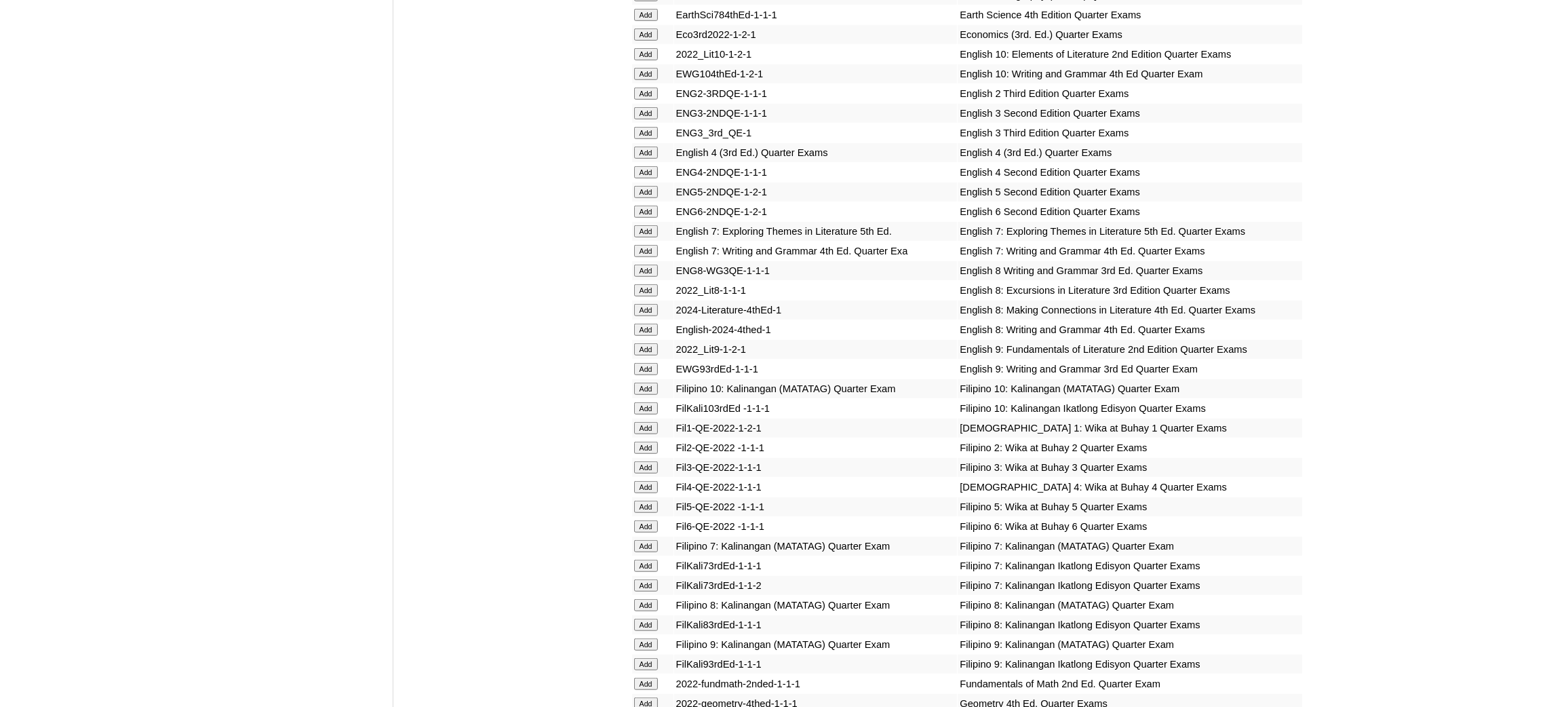
click at [645, 638] on input "Add" at bounding box center [646, 644] width 24 height 12
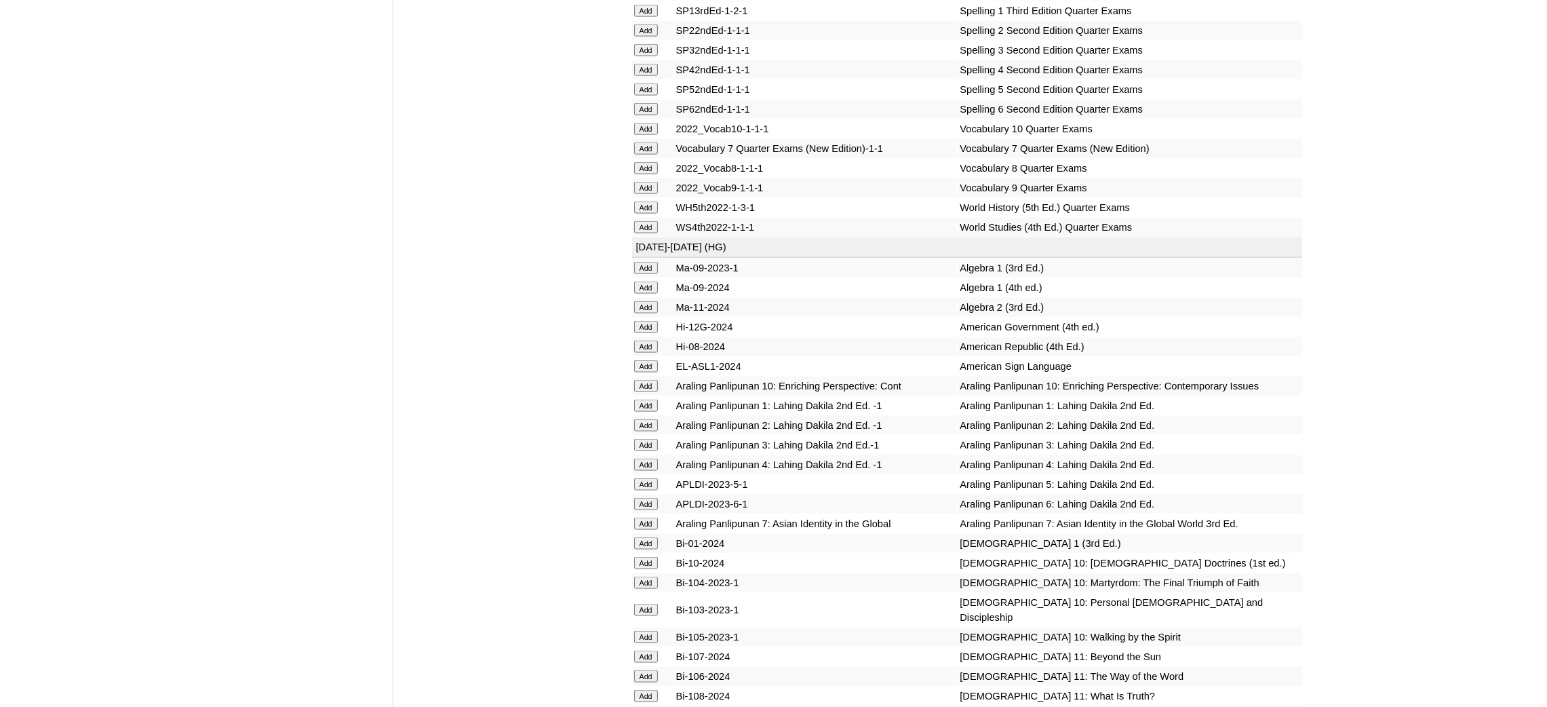
scroll to position [3052, 0]
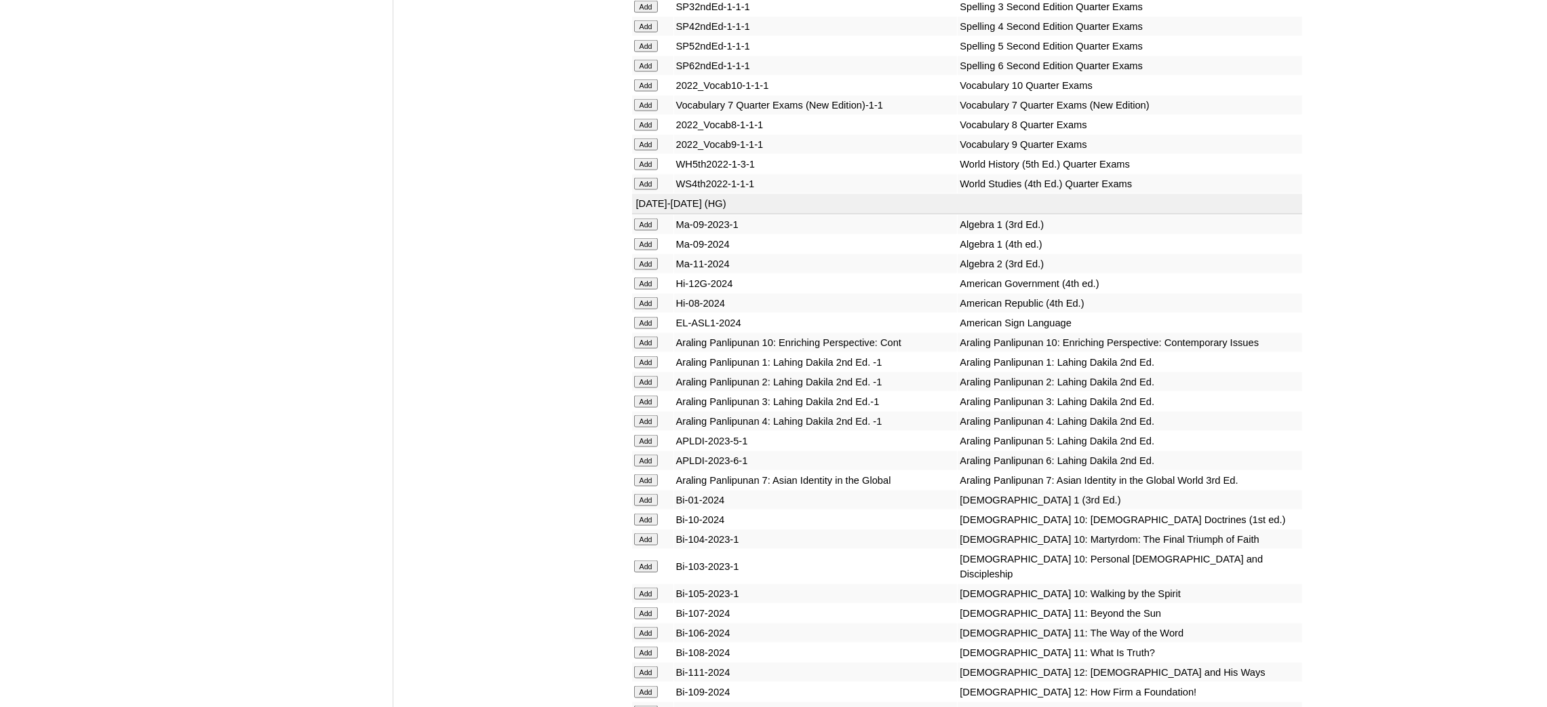
click at [646, 138] on input "Add" at bounding box center [646, 144] width 24 height 12
click at [642, 258] on input "Add" at bounding box center [646, 264] width 24 height 12
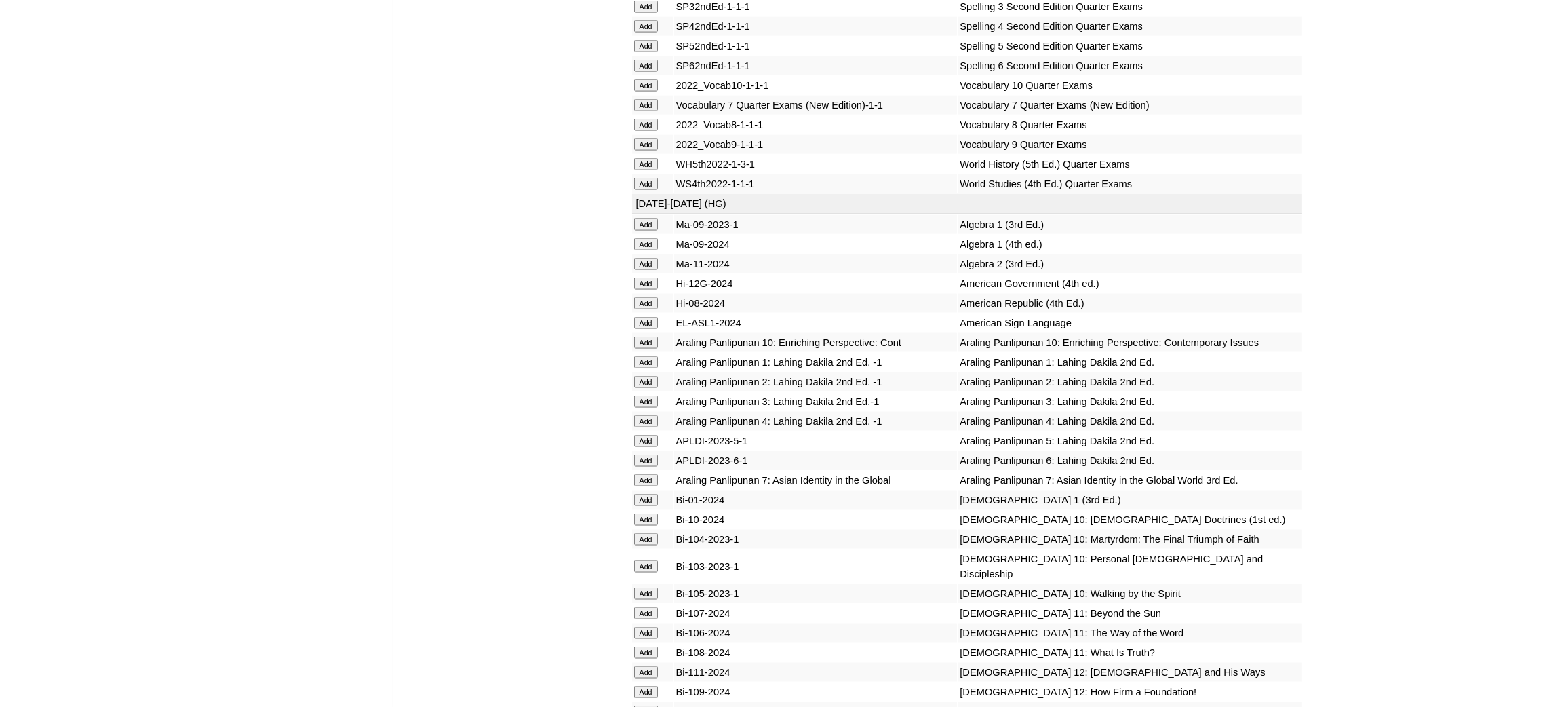
click at [642, 258] on input "Add" at bounding box center [646, 264] width 24 height 12
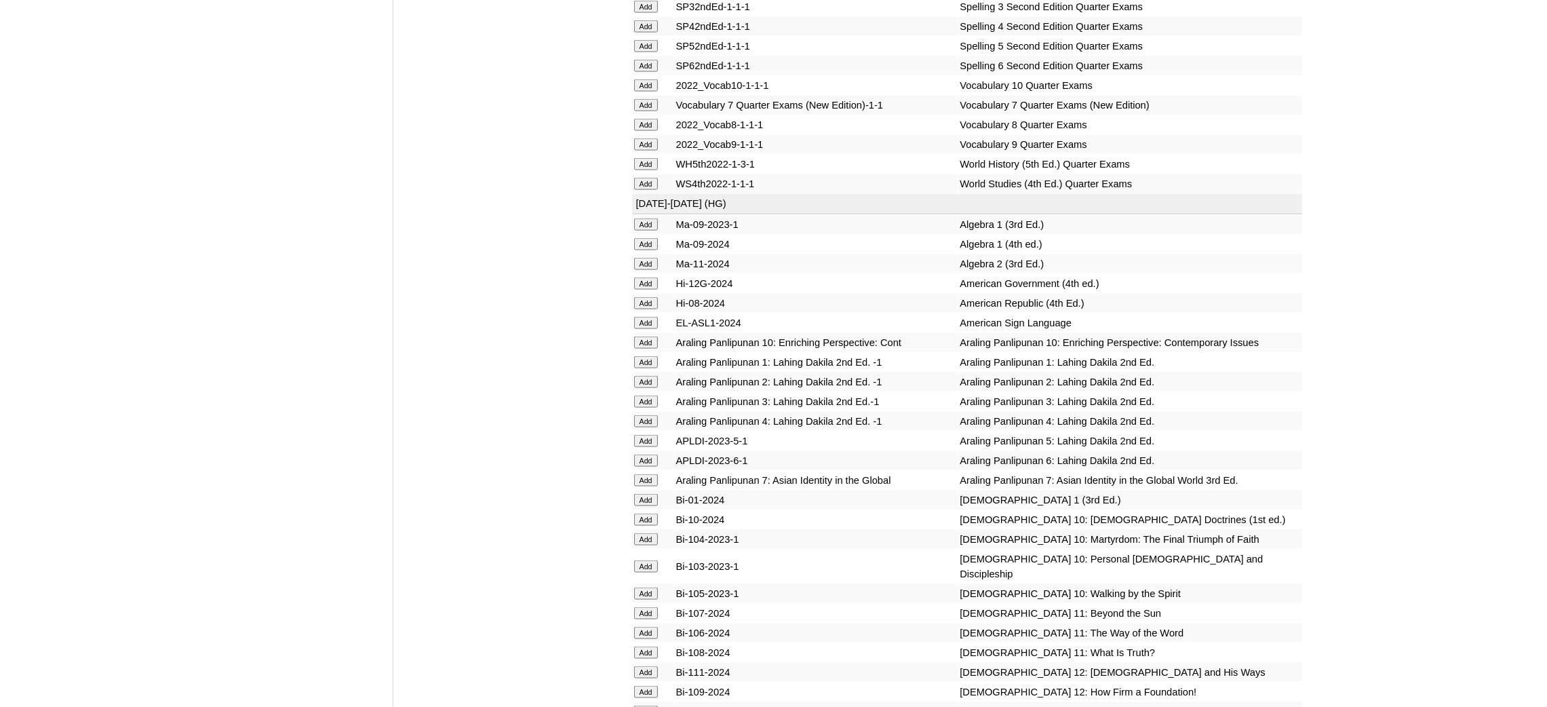
click at [642, 258] on input "Add" at bounding box center [646, 264] width 24 height 12
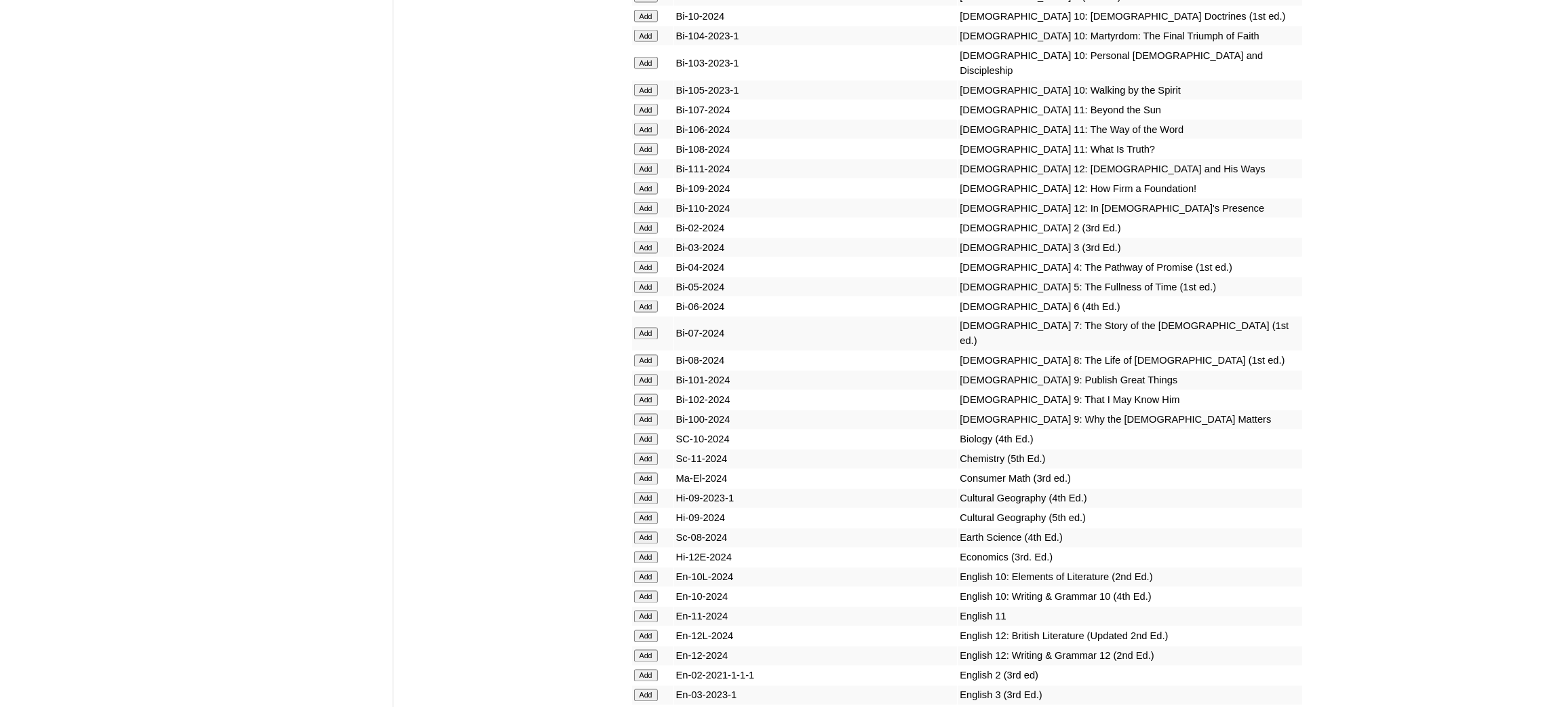
scroll to position [3560, 0]
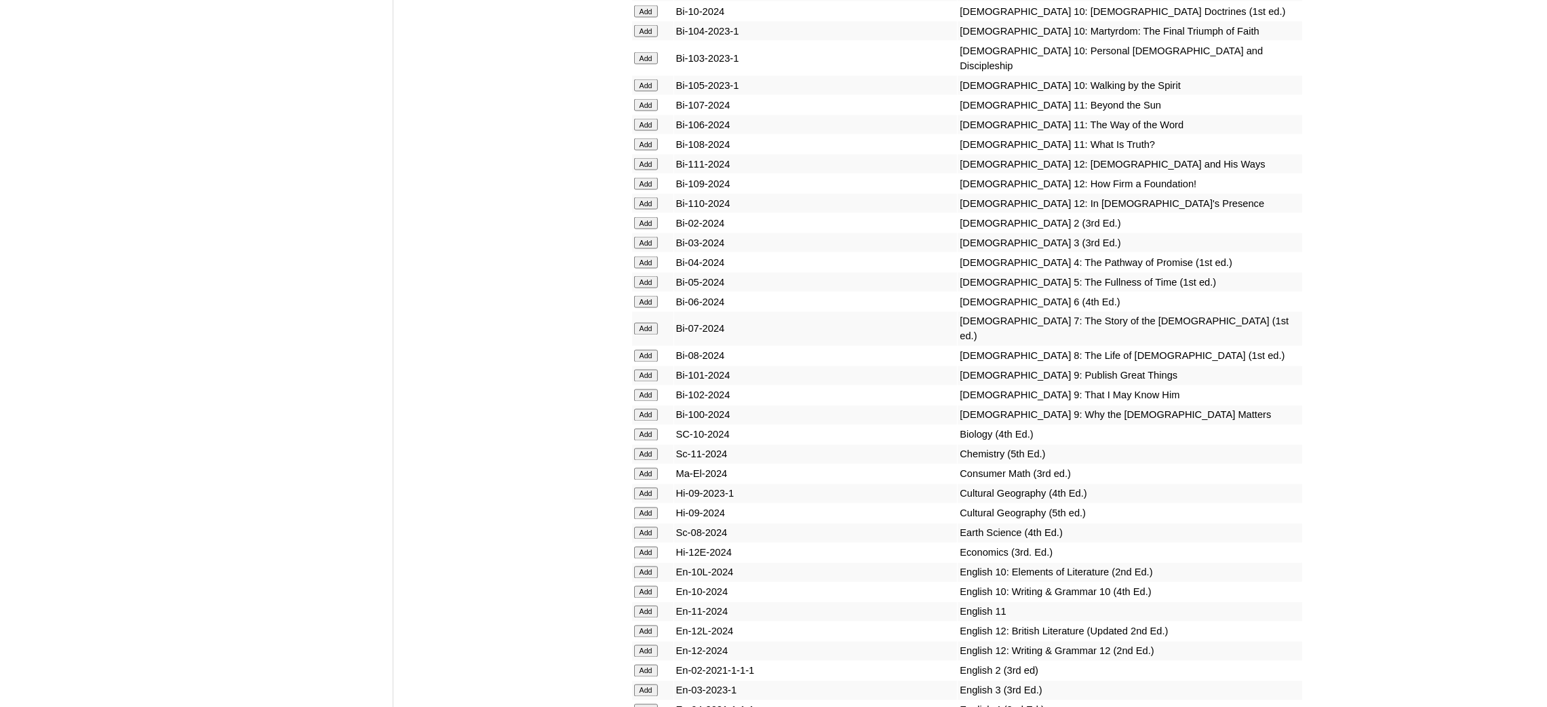
click at [644, 370] on input "Add" at bounding box center [646, 376] width 24 height 12
click at [644, 389] on input "Add" at bounding box center [646, 395] width 24 height 12
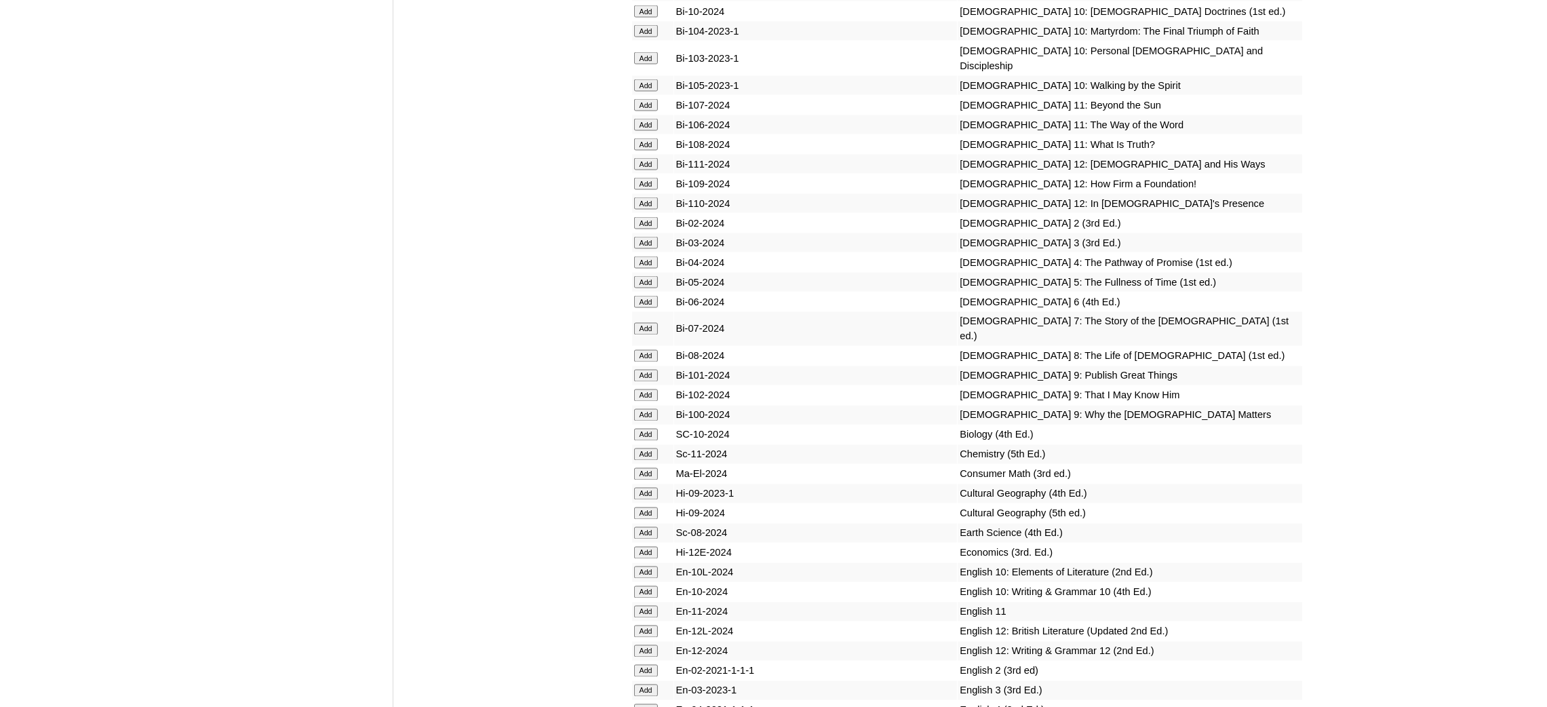
click at [644, 389] on input "Add" at bounding box center [646, 395] width 24 height 12
click at [646, 409] on input "Add" at bounding box center [646, 415] width 24 height 12
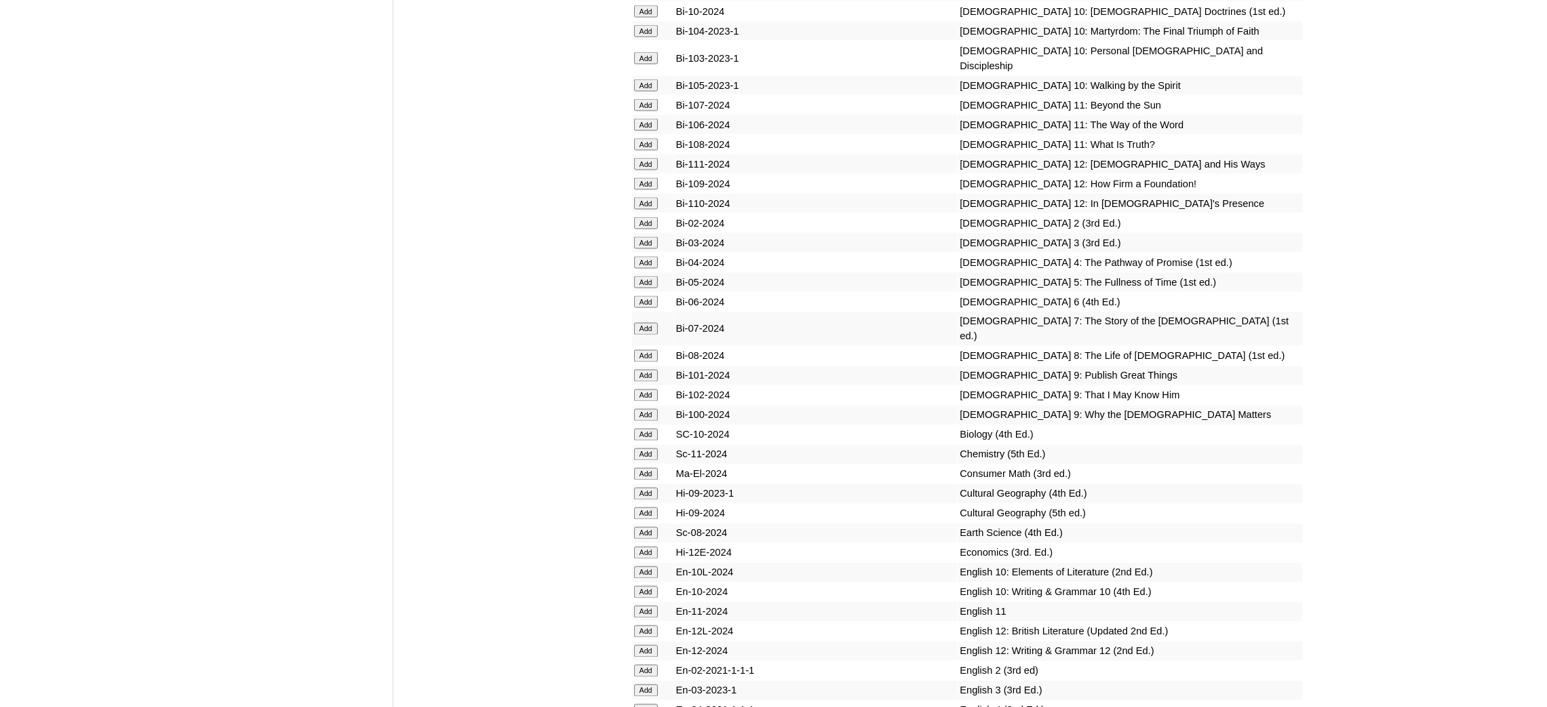
click at [642, 448] on input "Add" at bounding box center [646, 454] width 24 height 12
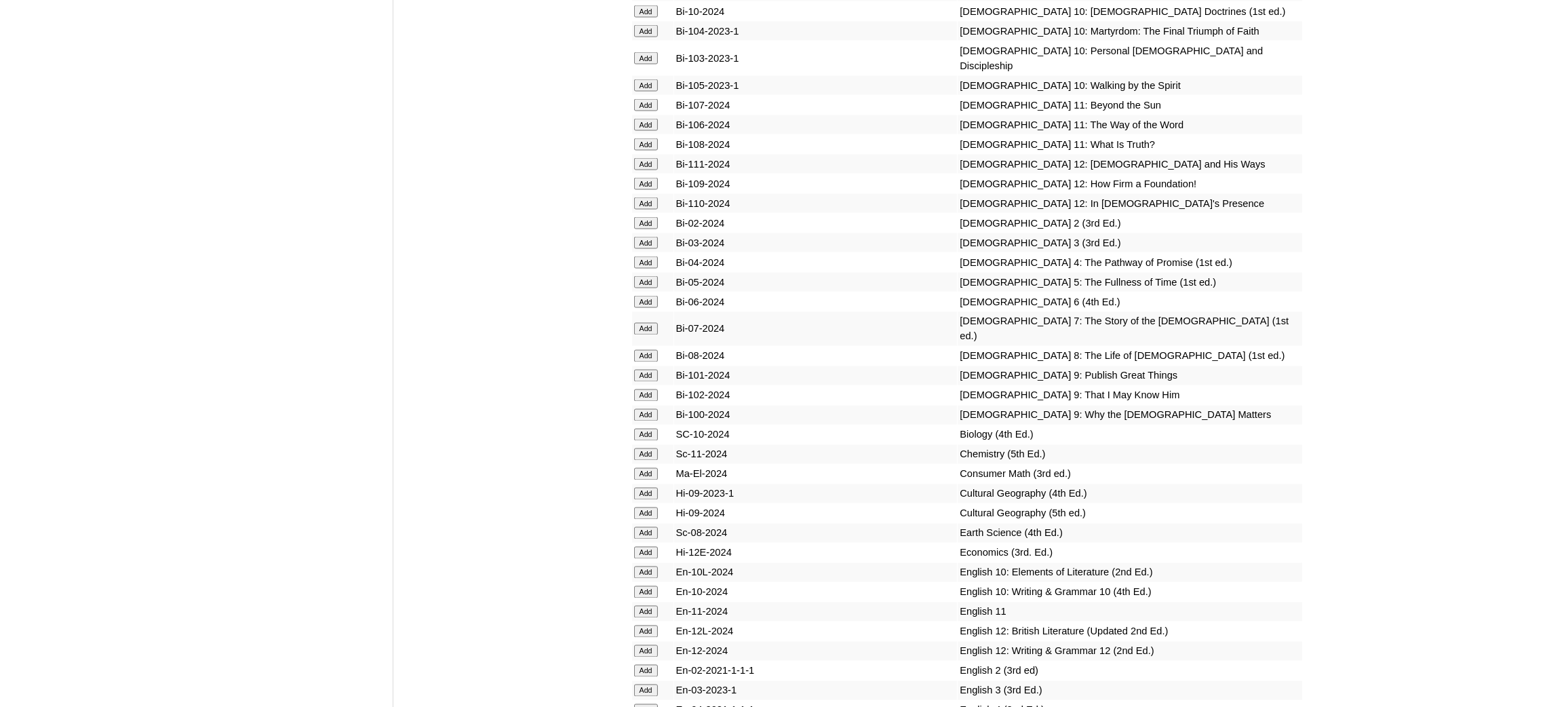
click at [642, 448] on input "Add" at bounding box center [646, 454] width 24 height 12
click at [649, 547] on input "Add" at bounding box center [646, 553] width 24 height 12
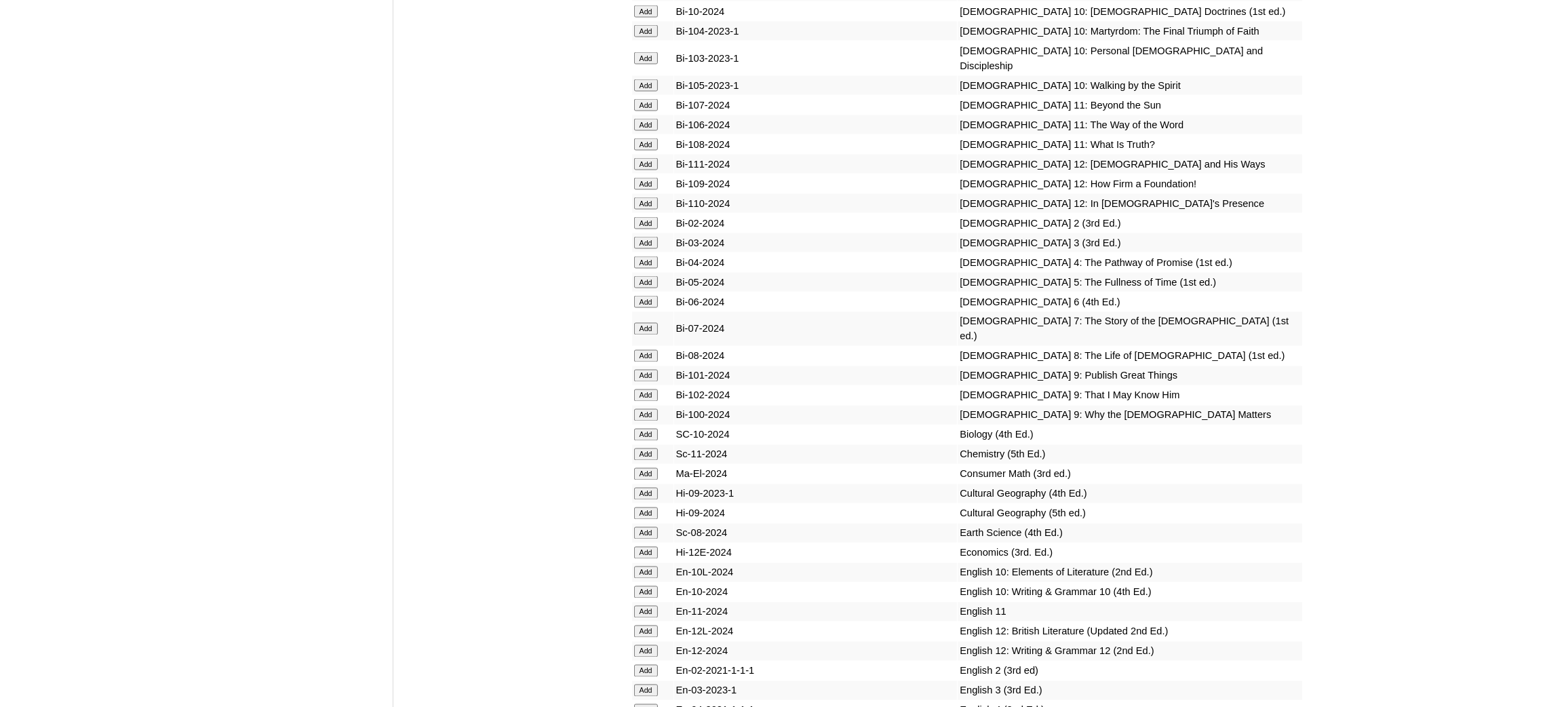
click at [649, 547] on input "Add" at bounding box center [646, 553] width 24 height 12
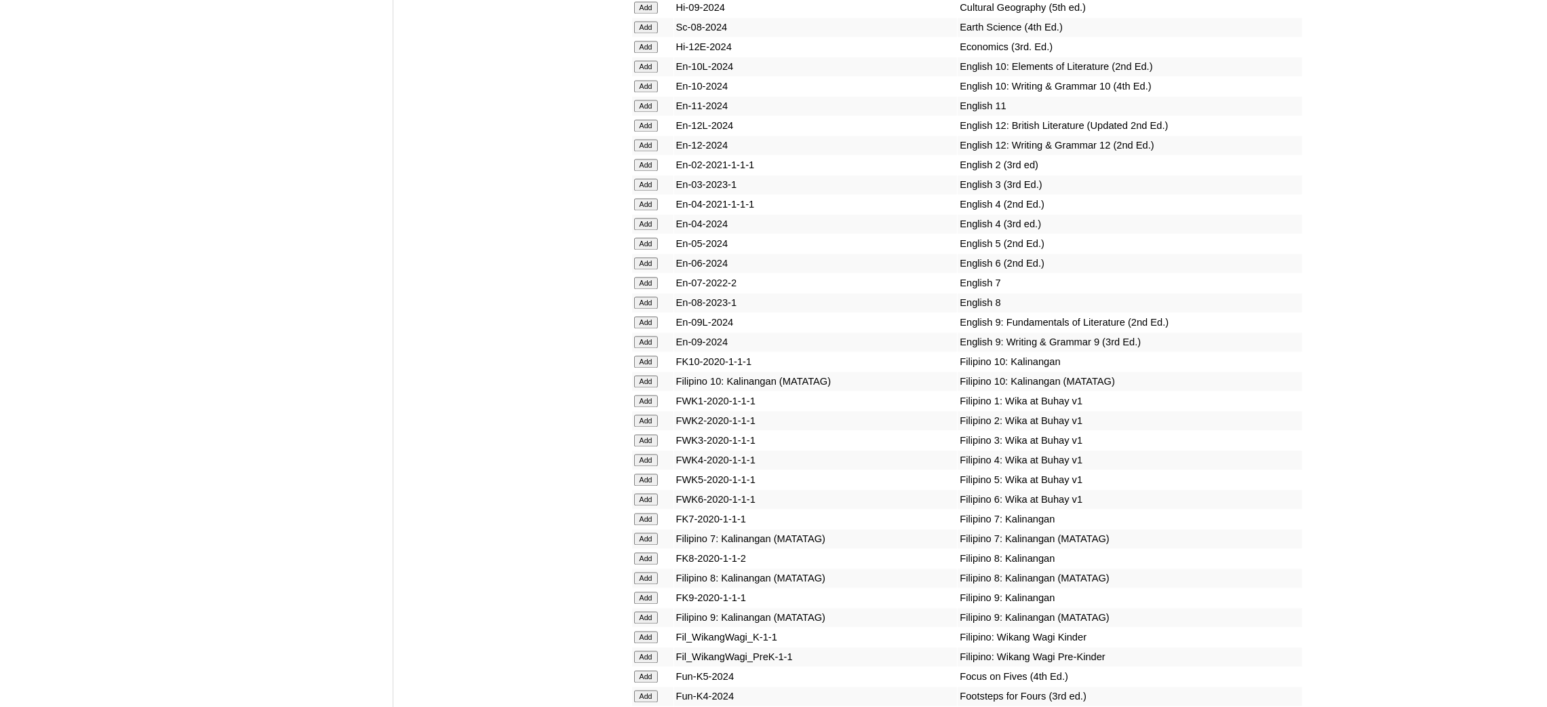
scroll to position [4068, 0]
click at [642, 313] on input "Add" at bounding box center [646, 319] width 24 height 12
click at [641, 333] on input "Add" at bounding box center [646, 339] width 24 height 12
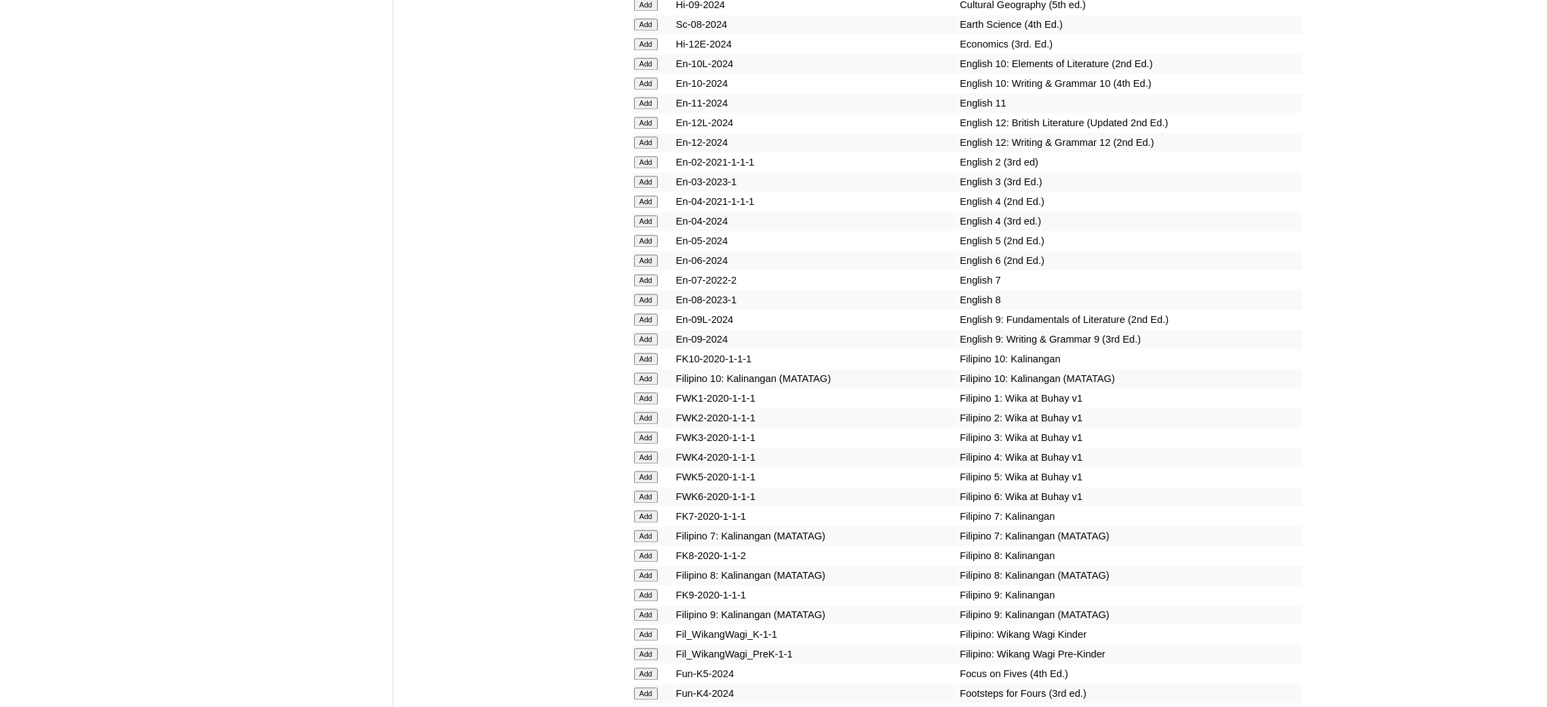
click at [641, 333] on input "Add" at bounding box center [646, 339] width 24 height 12
click at [646, 608] on input "Add" at bounding box center [646, 614] width 24 height 12
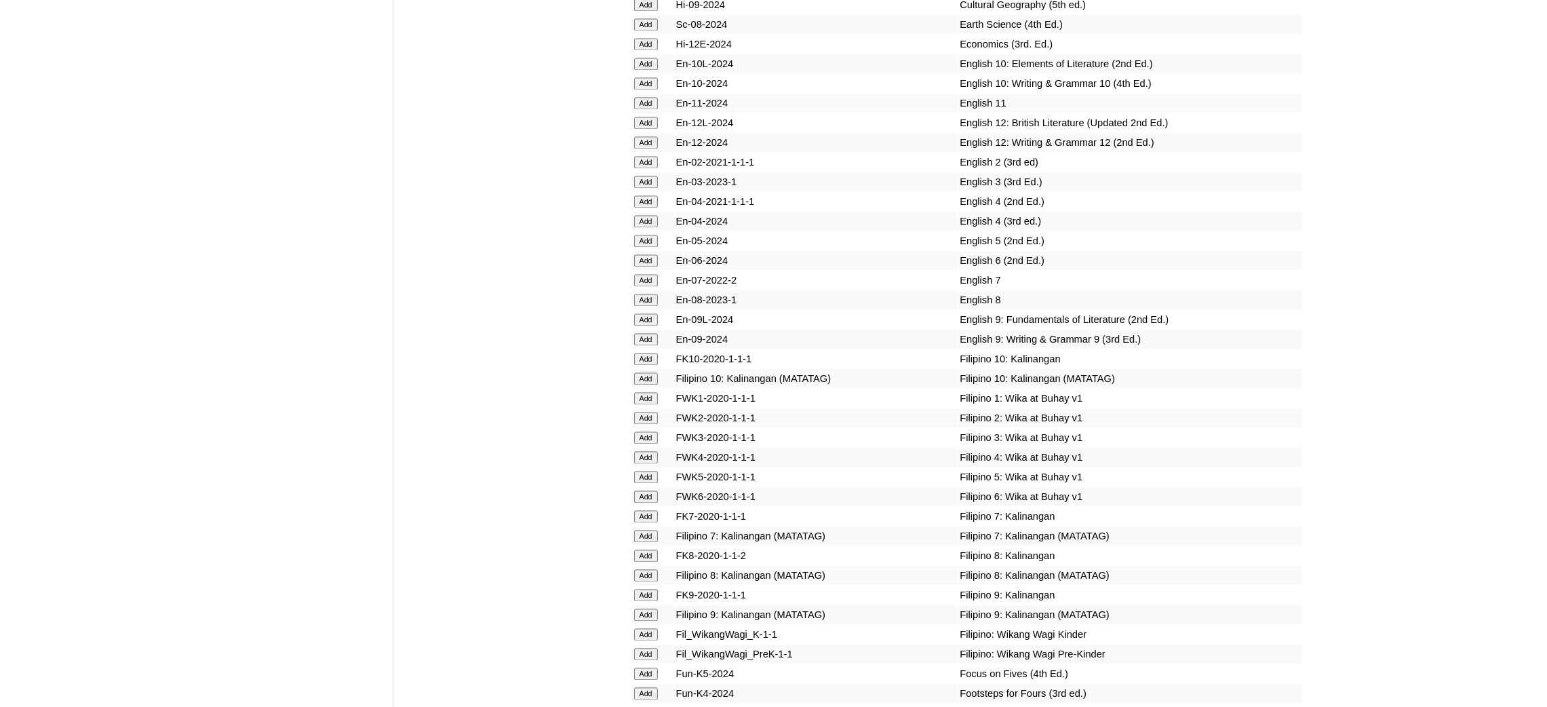
click at [646, 608] on input "Add" at bounding box center [646, 614] width 24 height 12
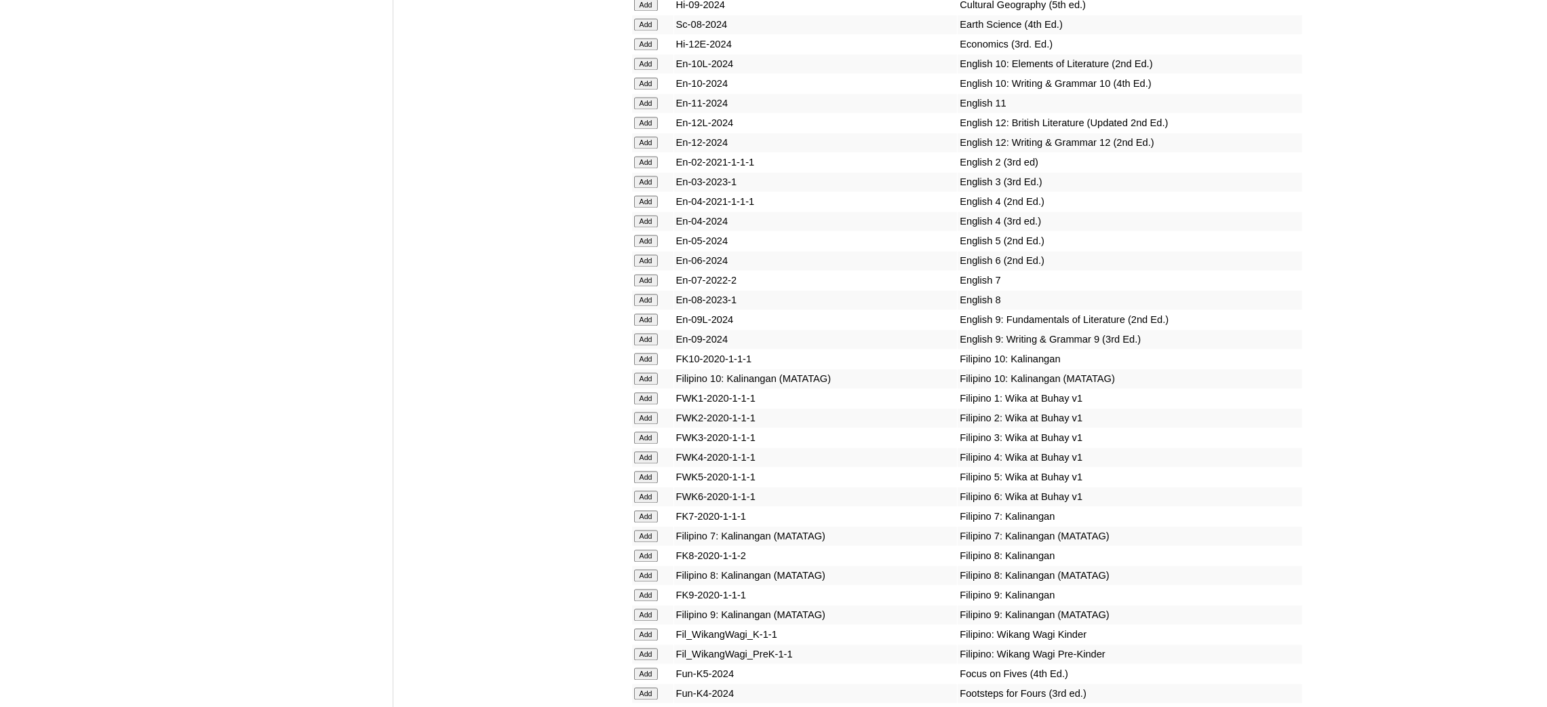
click at [646, 608] on input "Add" at bounding box center [646, 614] width 24 height 12
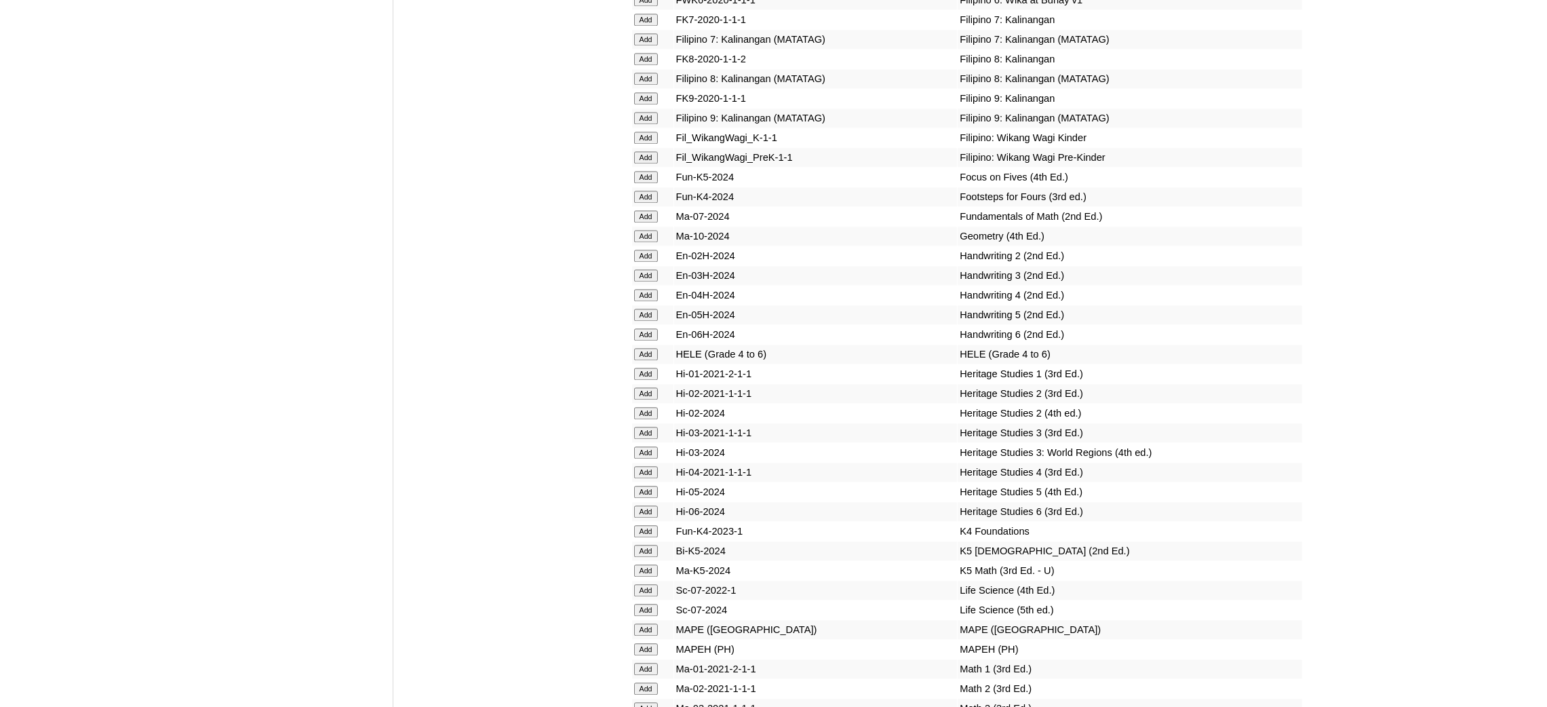
scroll to position [4679, 0]
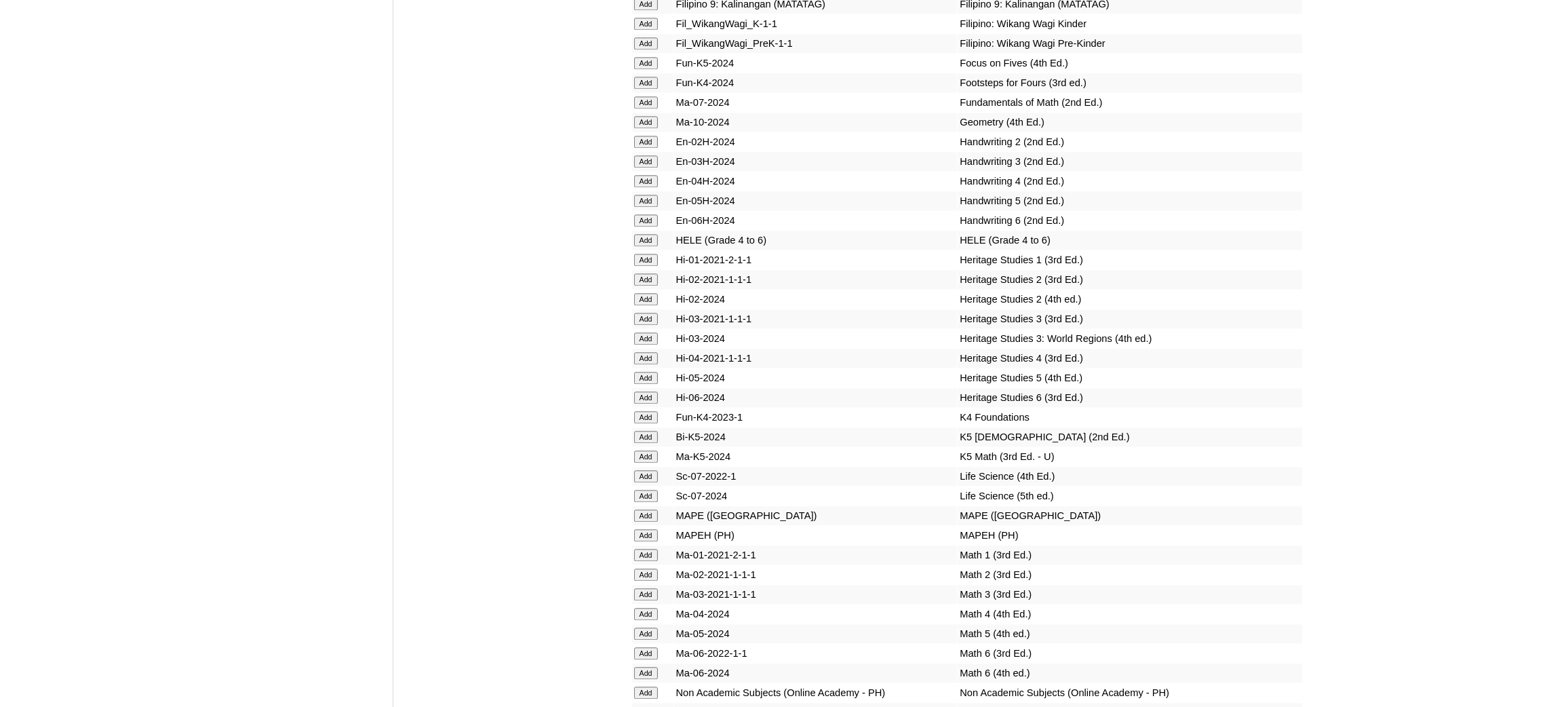
click at [649, 529] on input "Add" at bounding box center [646, 535] width 24 height 12
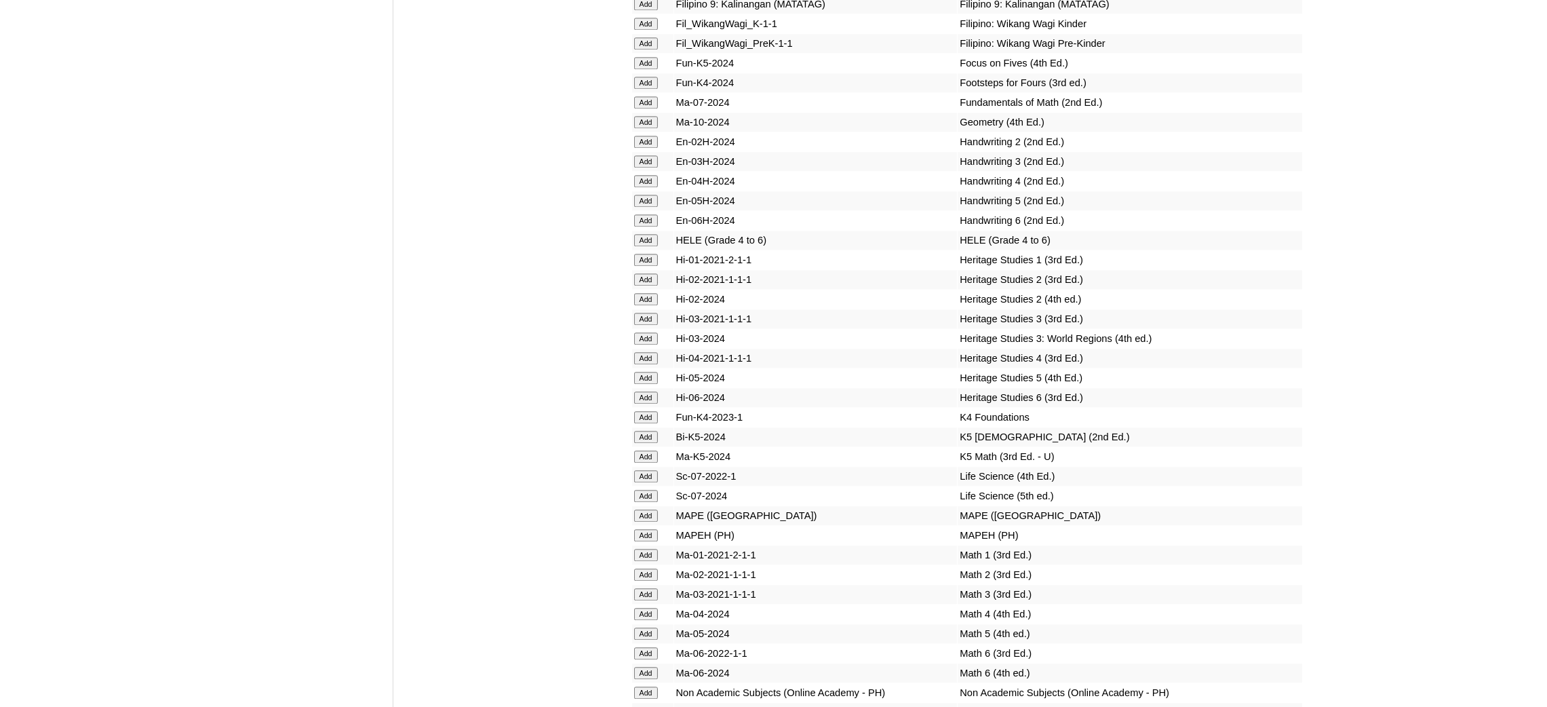
click at [649, 529] on input "Add" at bounding box center [646, 535] width 24 height 12
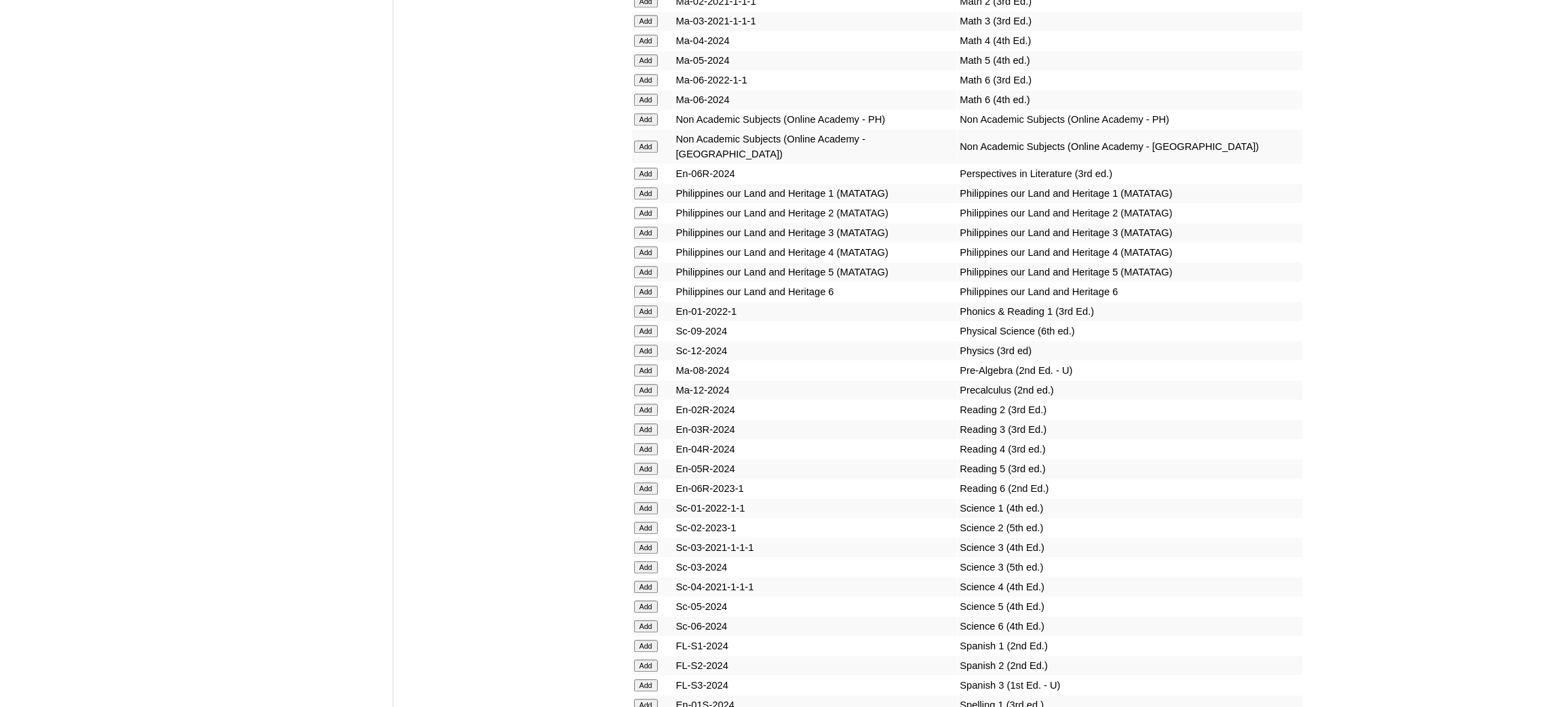
scroll to position [5391, 0]
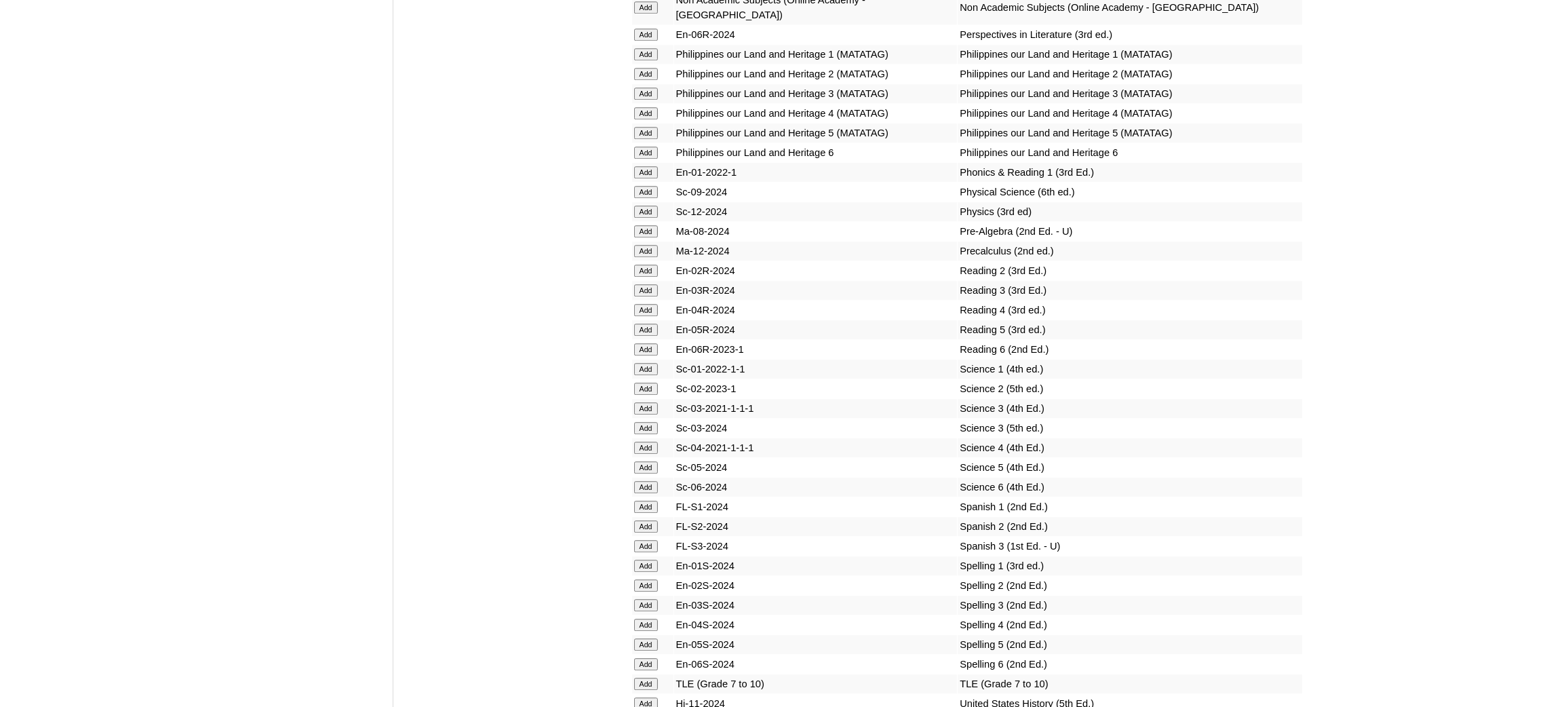
click at [654, 677] on input "Add" at bounding box center [646, 683] width 24 height 12
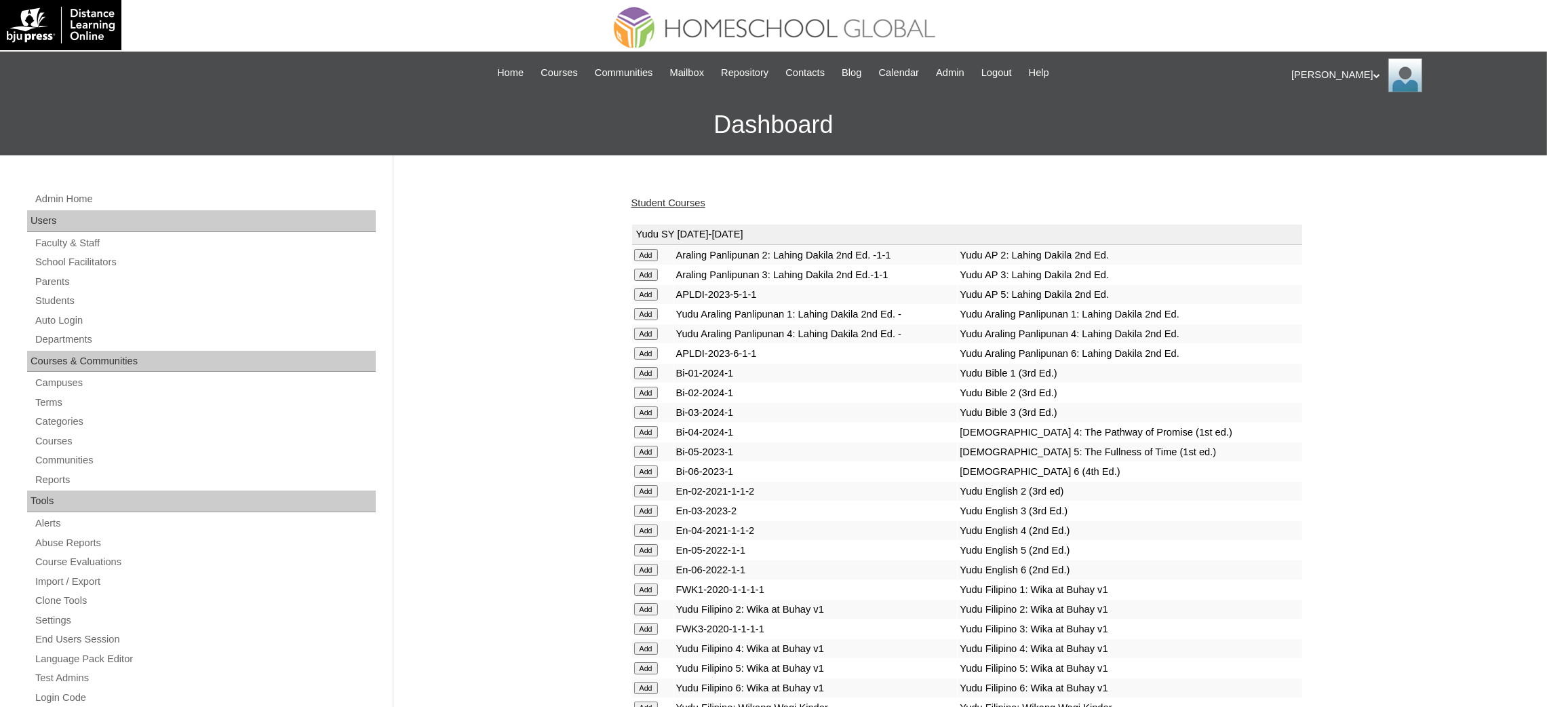
click at [656, 199] on link "Student Courses" at bounding box center [668, 202] width 74 height 11
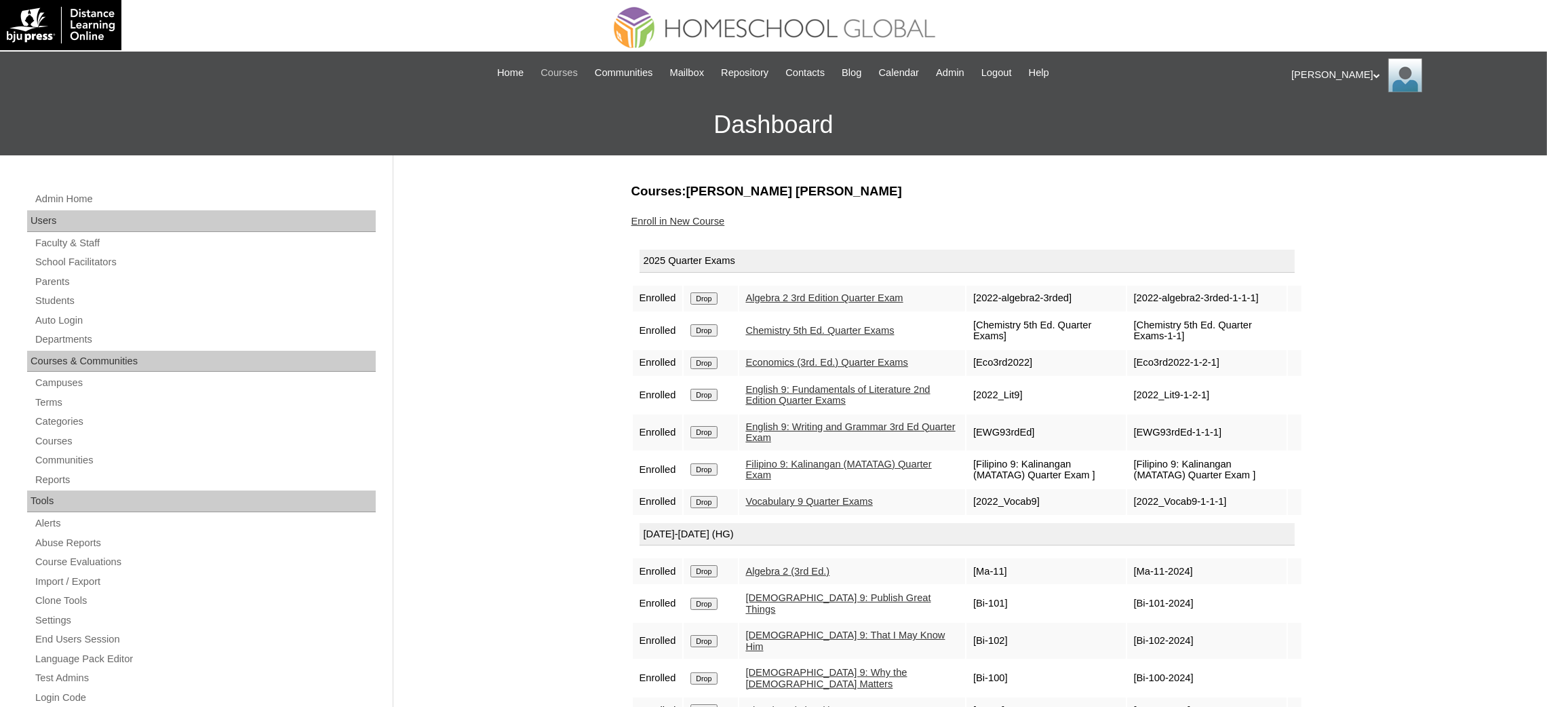
click at [551, 77] on span "Courses" at bounding box center [558, 73] width 37 height 16
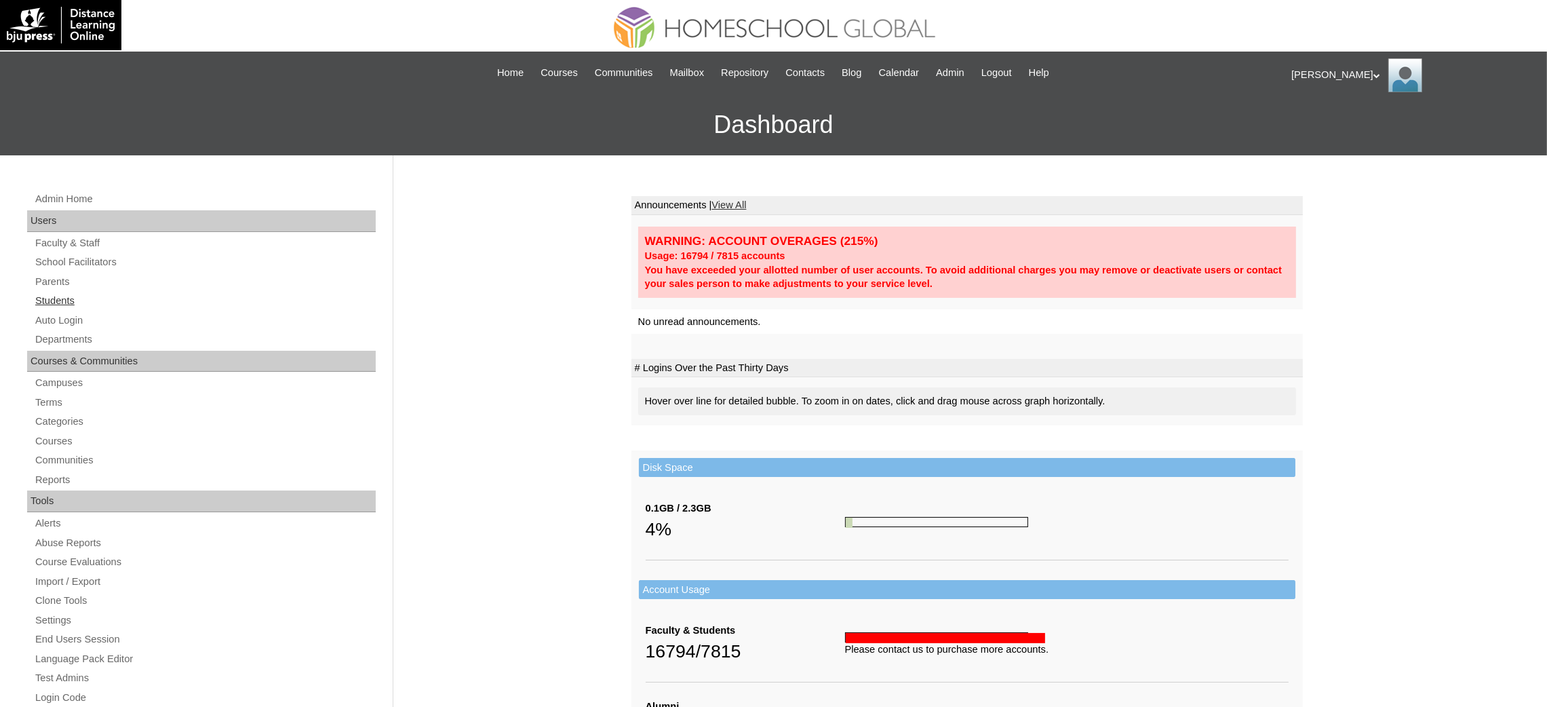
click at [68, 302] on link "Students" at bounding box center [205, 300] width 342 height 17
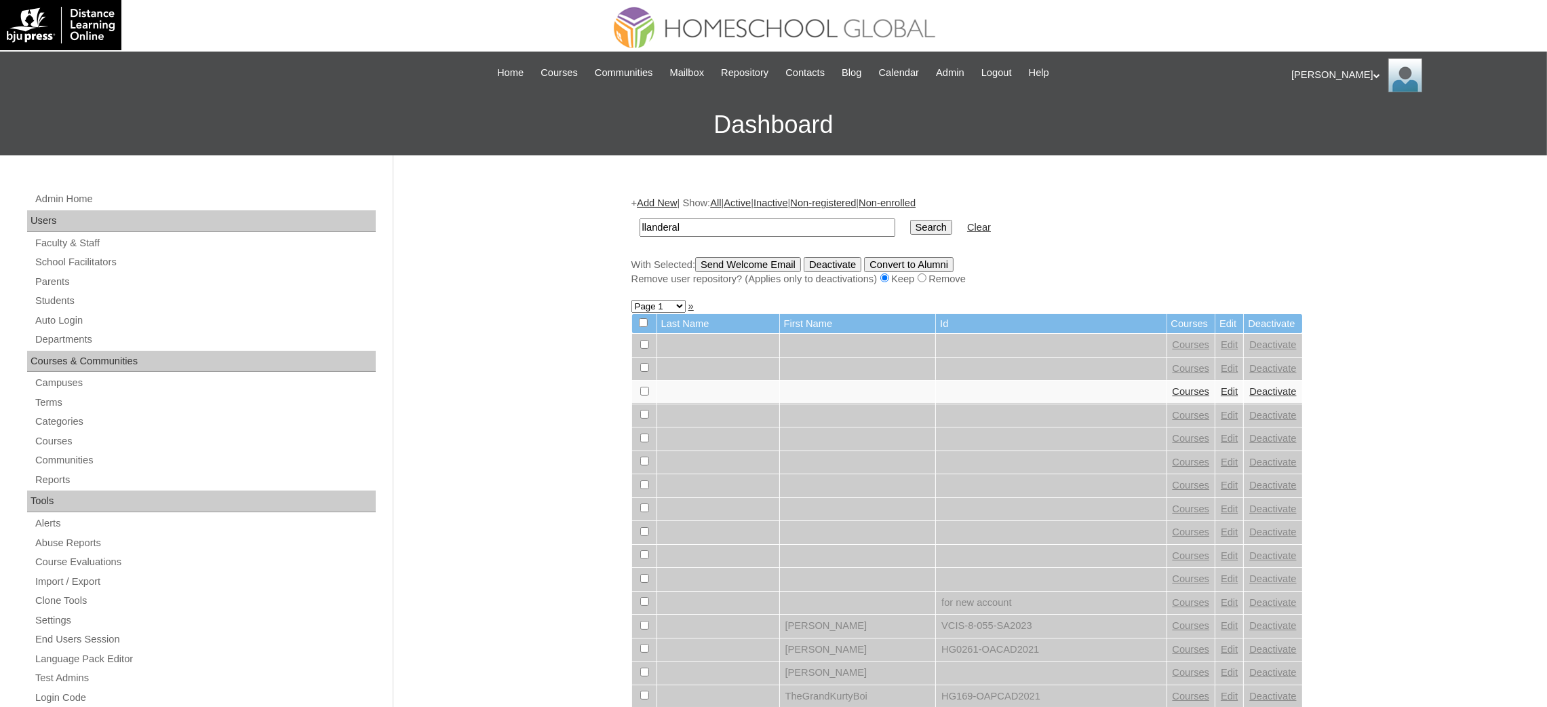
type input "llanderal"
click at [910, 220] on input "Search" at bounding box center [931, 227] width 42 height 15
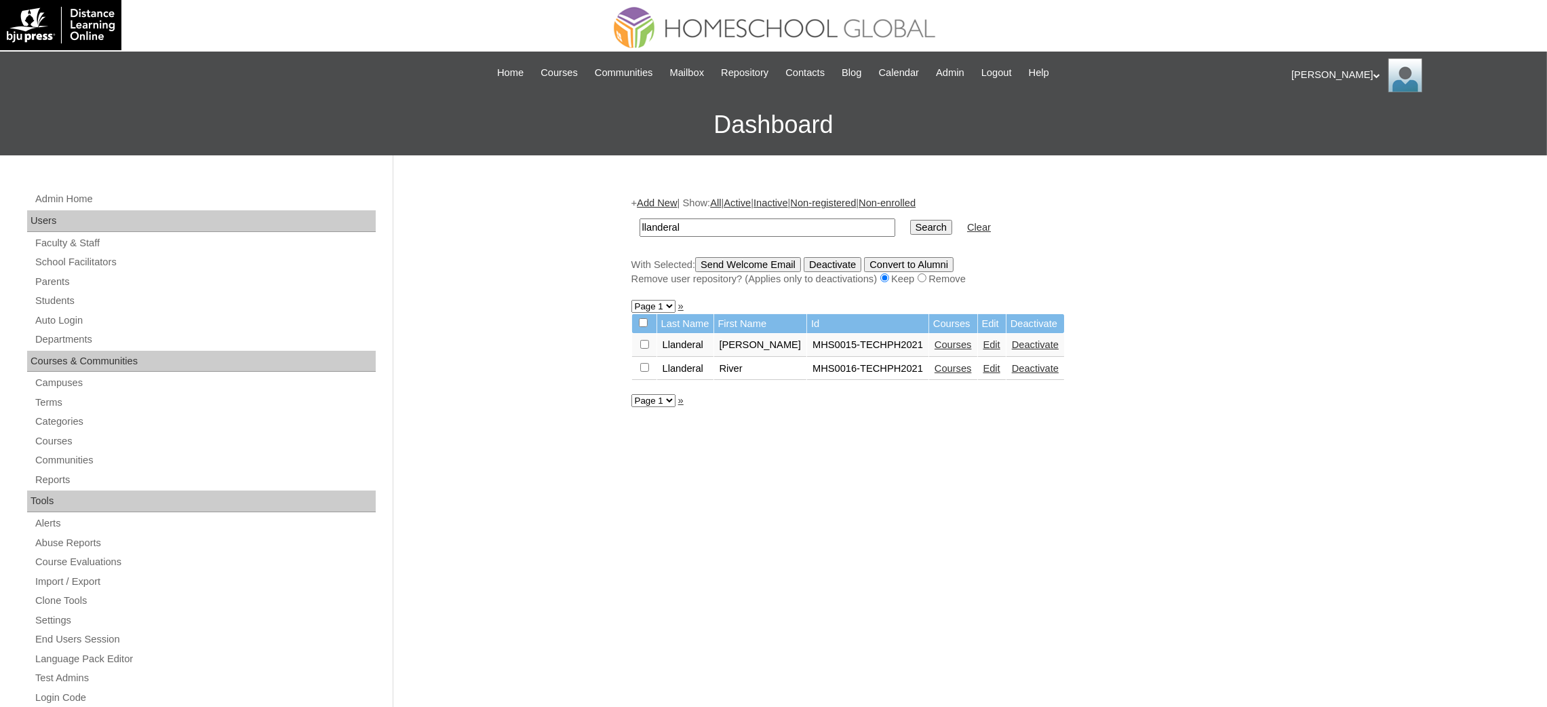
click at [934, 339] on link "Courses" at bounding box center [952, 344] width 37 height 11
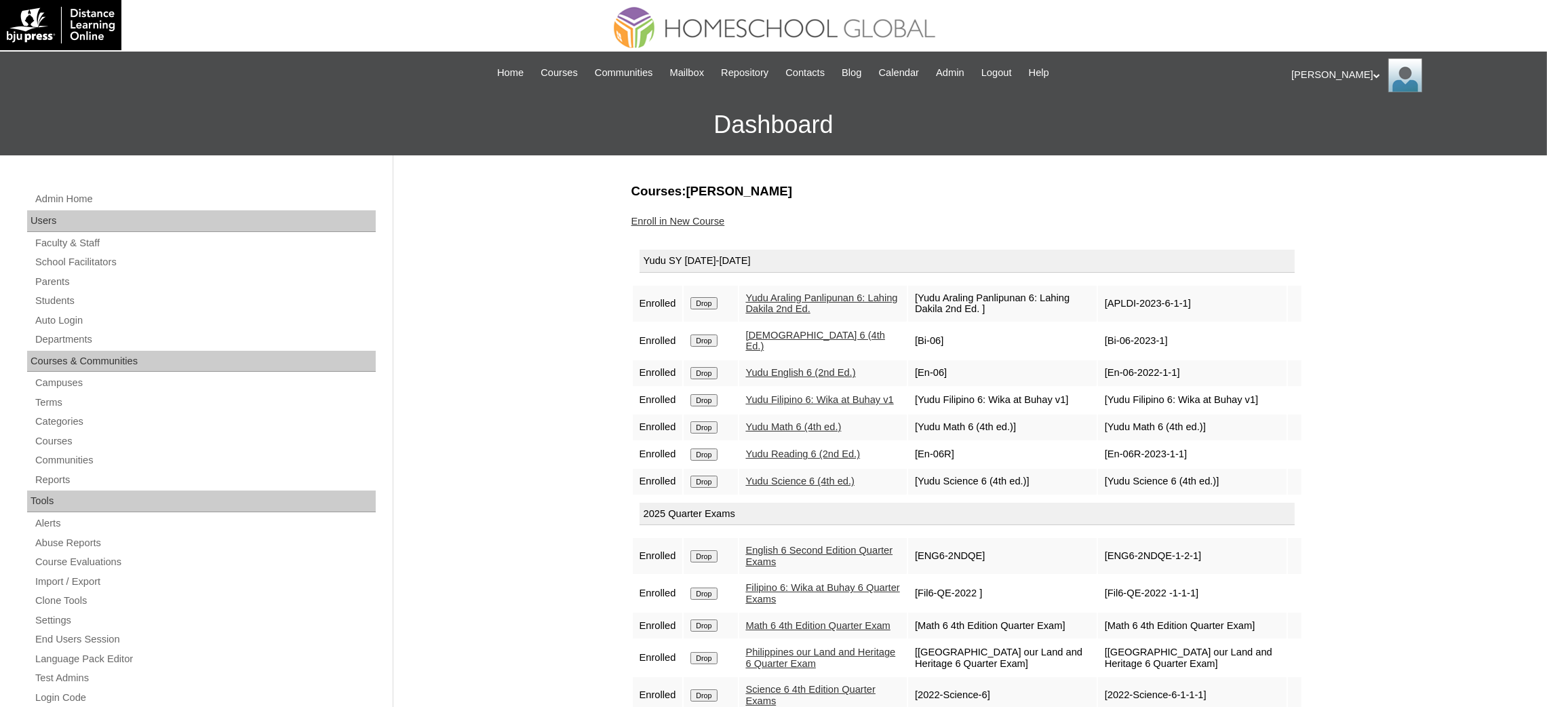
click at [701, 299] on input "Drop" at bounding box center [703, 303] width 26 height 12
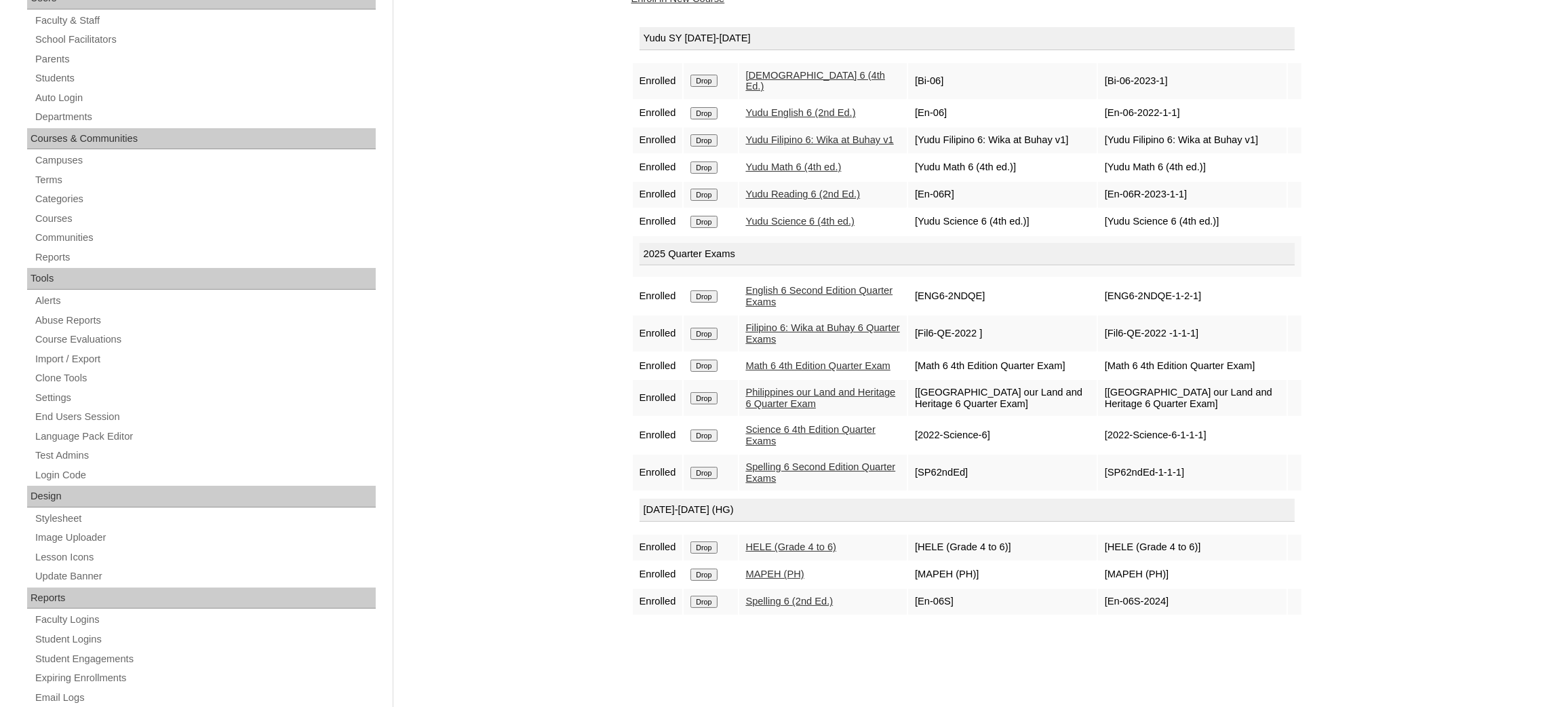
scroll to position [304, 0]
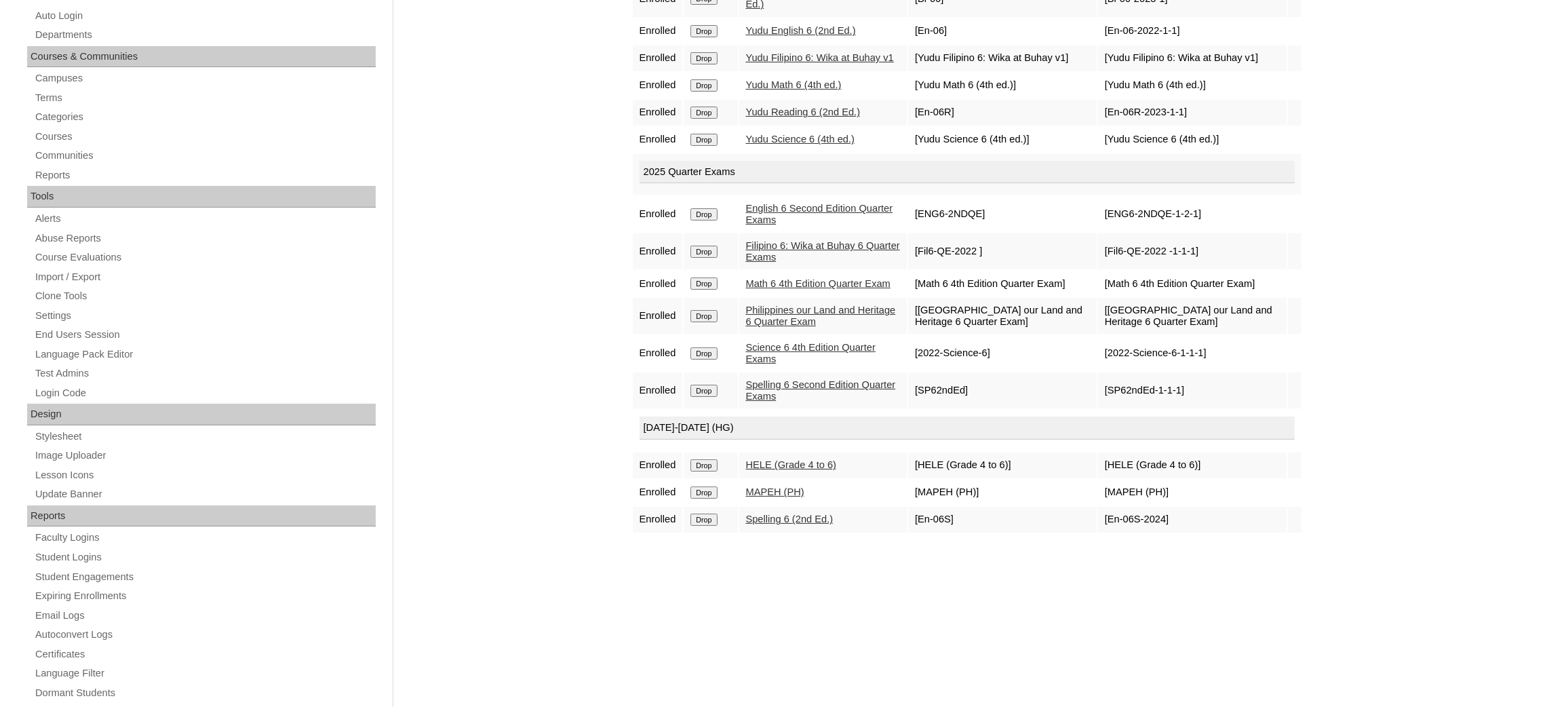
click at [701, 513] on input "Drop" at bounding box center [703, 519] width 26 height 12
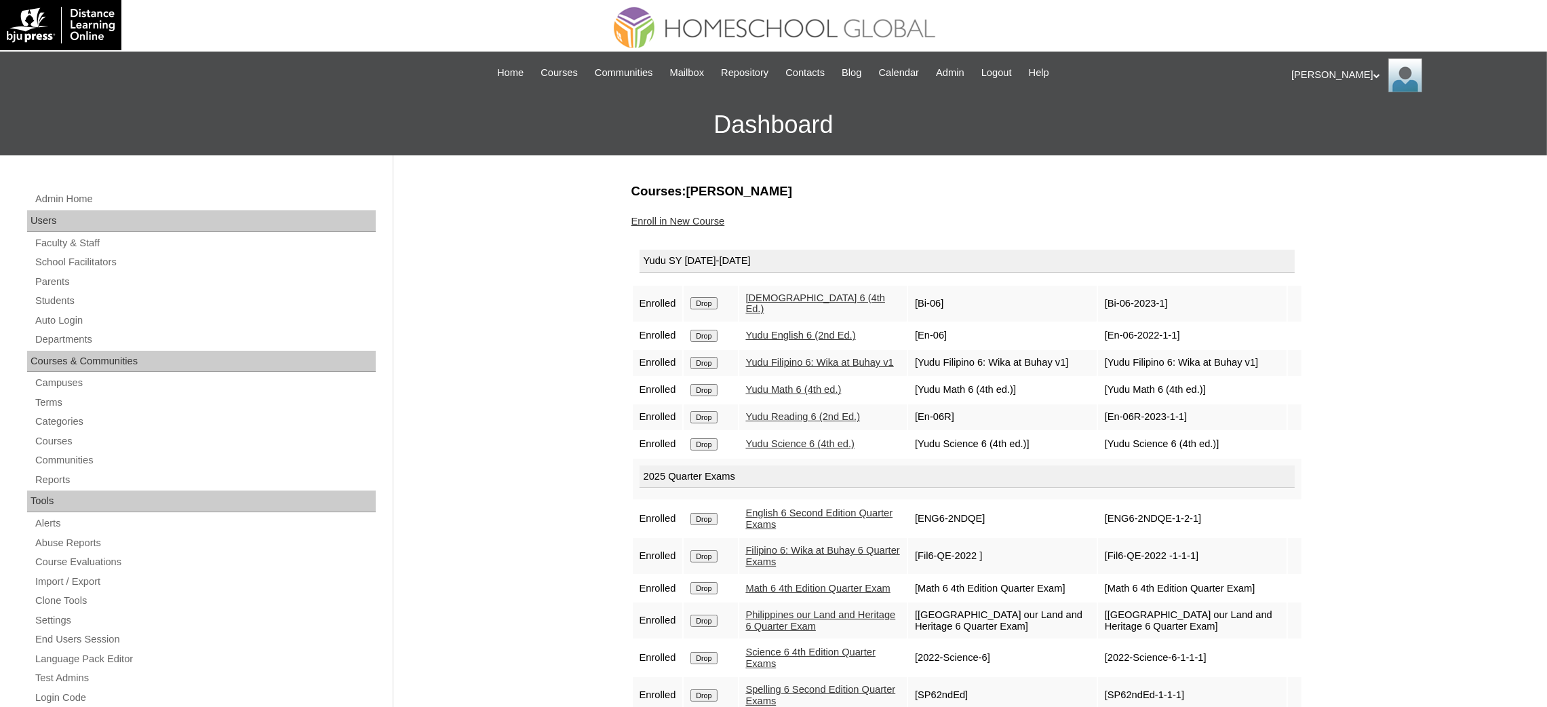
click at [664, 223] on link "Enroll in New Course" at bounding box center [678, 221] width 94 height 11
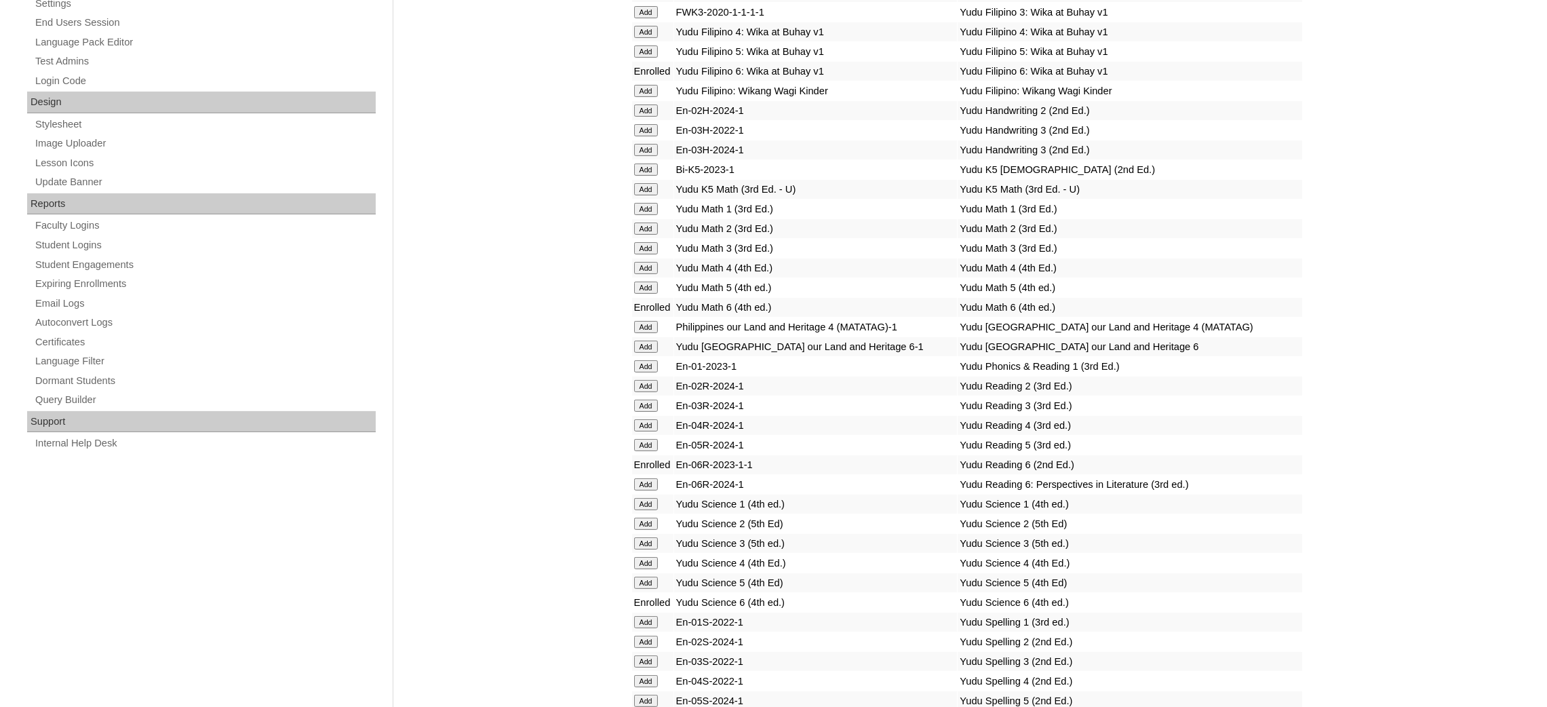
scroll to position [610, 0]
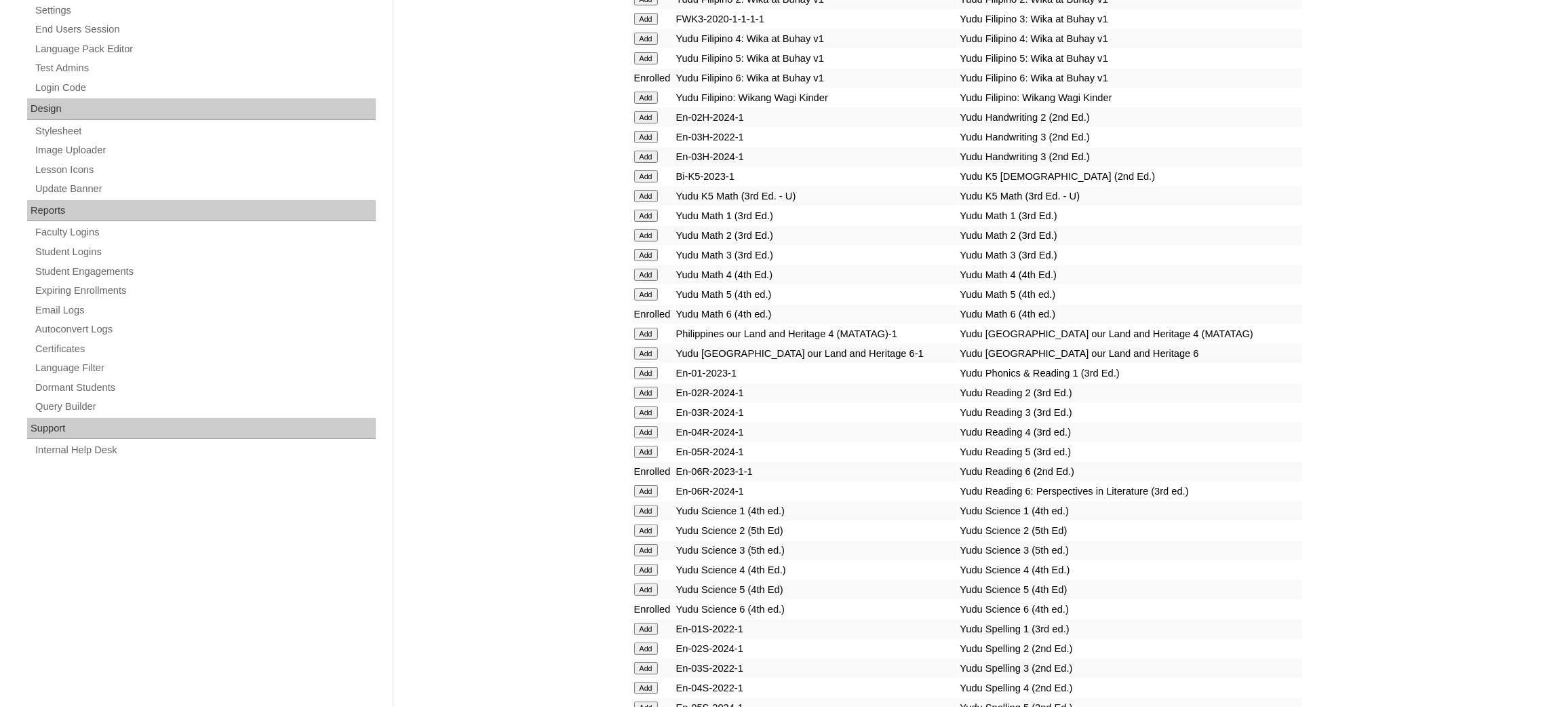
click at [648, 347] on input "Add" at bounding box center [646, 353] width 24 height 12
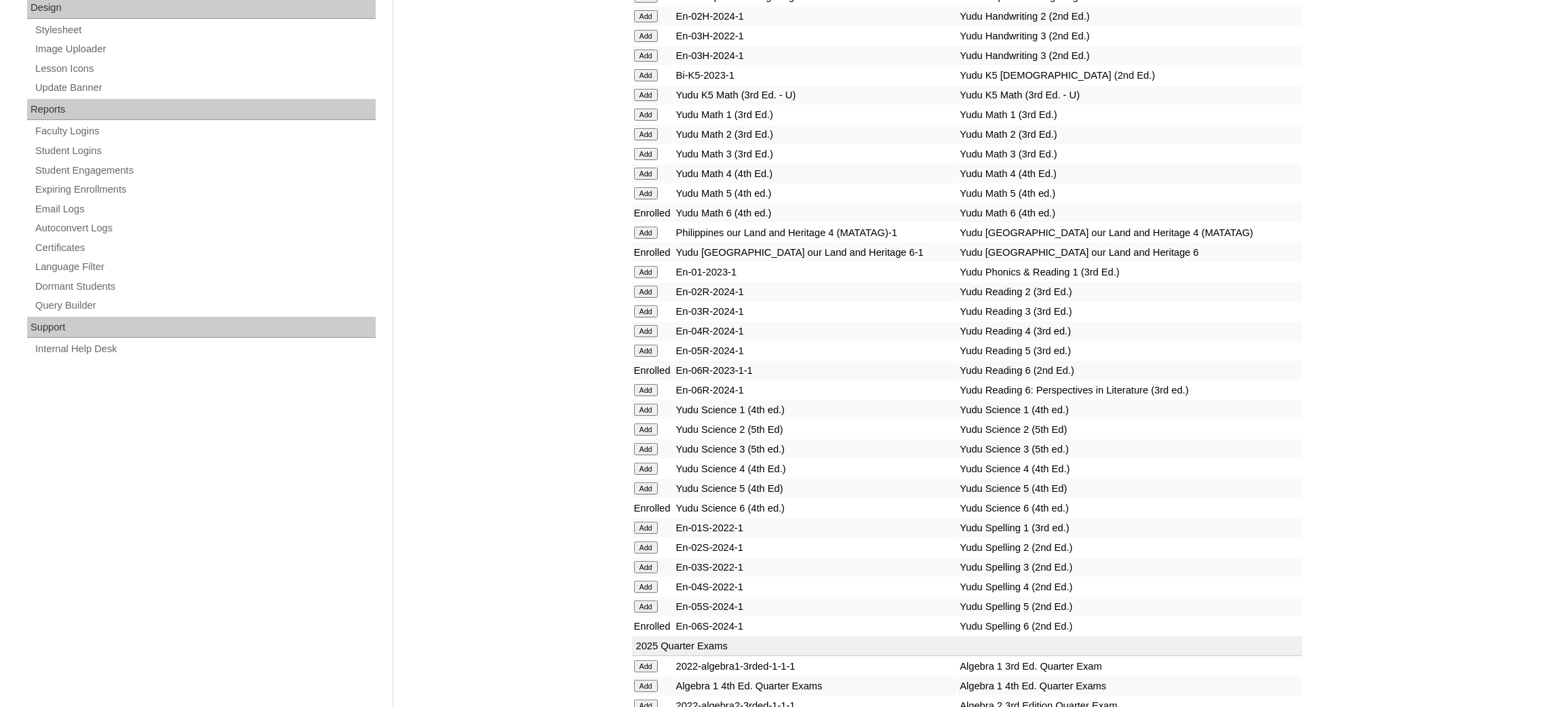
scroll to position [712, 0]
click at [648, 382] on input "Add" at bounding box center [646, 388] width 24 height 12
